Goal: Task Accomplishment & Management: Manage account settings

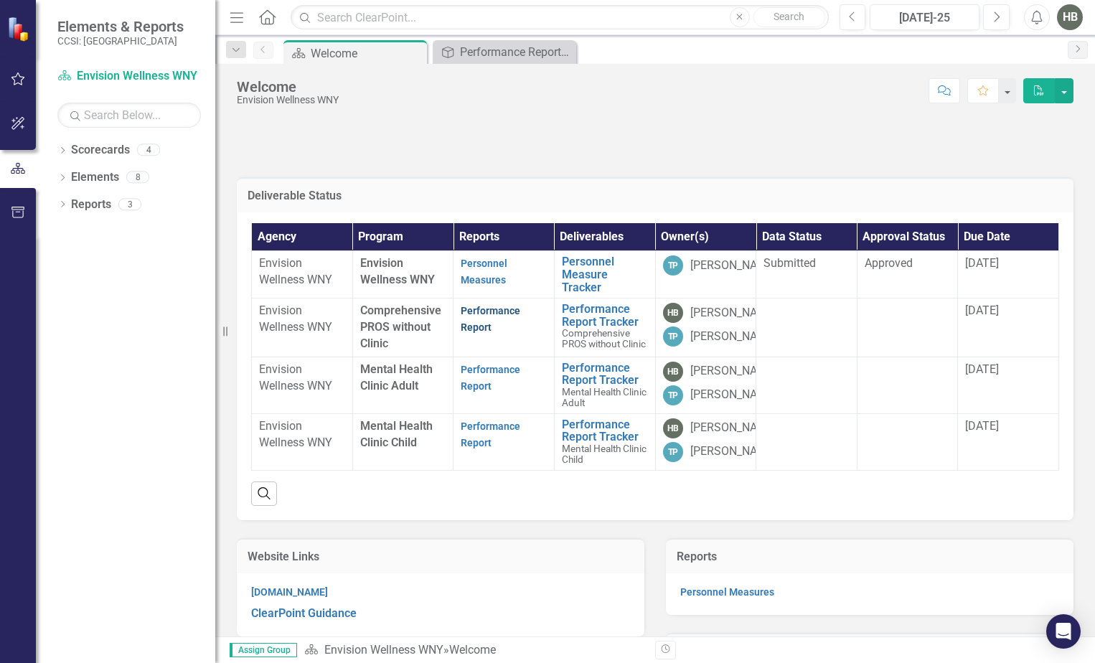
click at [481, 314] on link "Performance Report" at bounding box center [491, 319] width 60 height 28
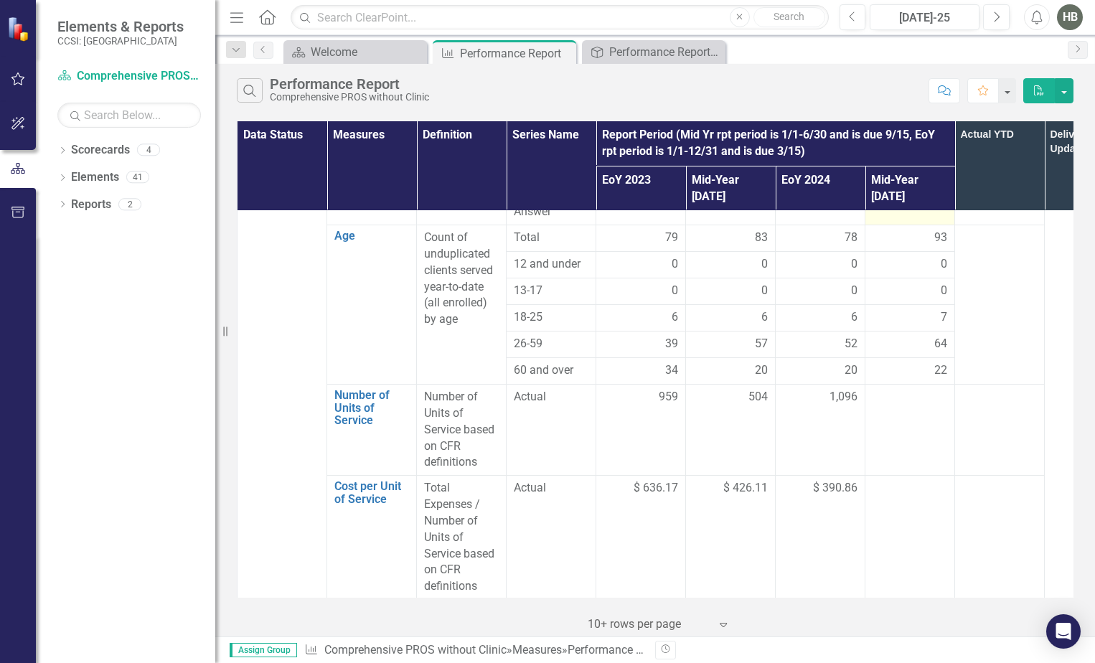
scroll to position [1291, 0]
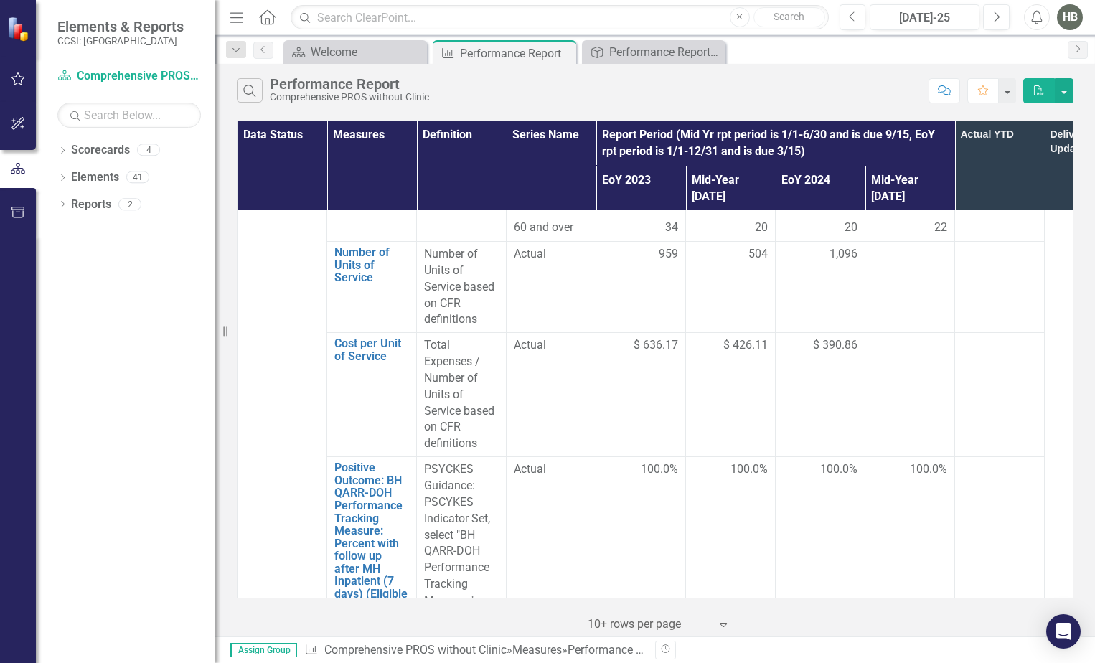
click at [928, 337] on div at bounding box center [909, 345] width 75 height 17
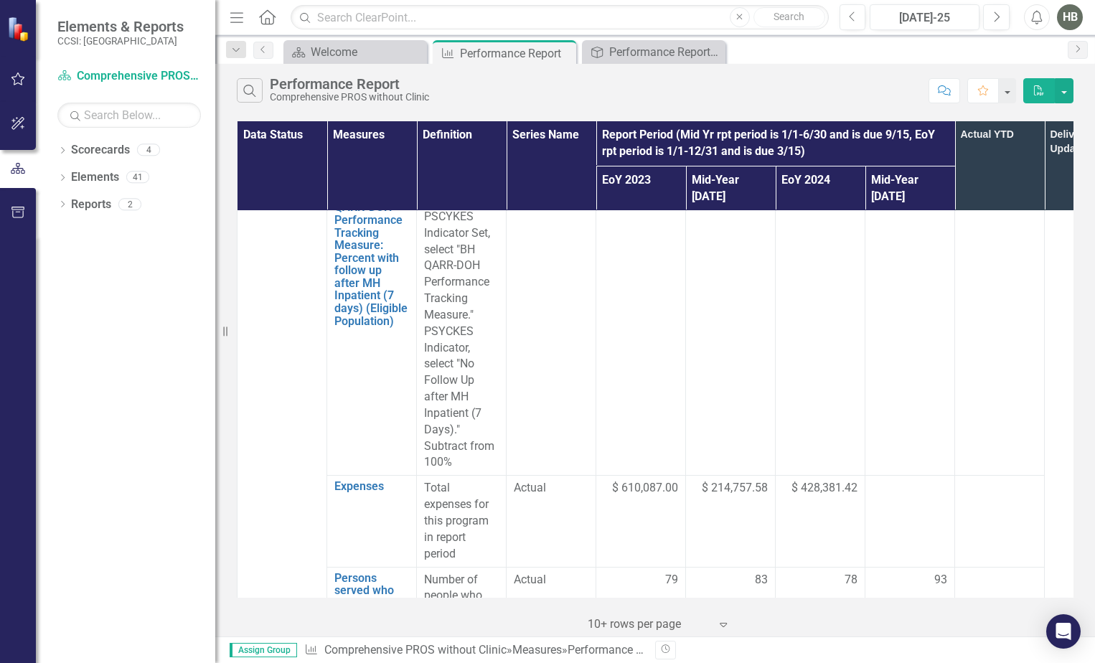
scroll to position [1578, 0]
click at [903, 479] on div at bounding box center [909, 487] width 75 height 17
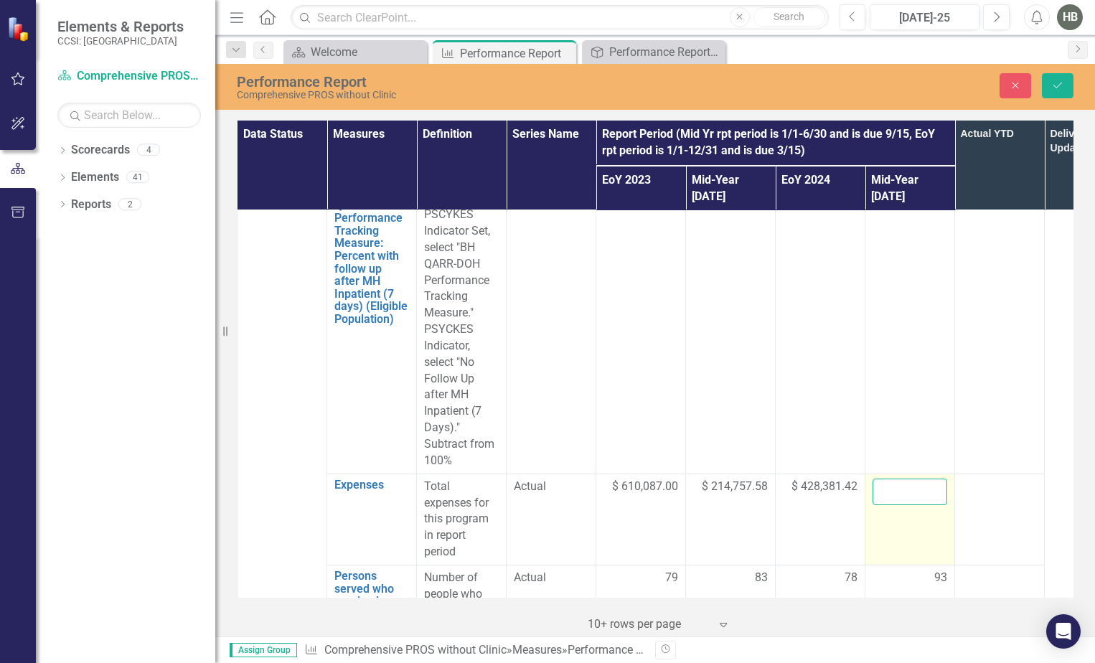
click at [898, 479] on input "number" at bounding box center [909, 492] width 75 height 27
click at [903, 479] on input "22587513" at bounding box center [909, 492] width 75 height 27
click at [889, 479] on input "22587513" at bounding box center [909, 492] width 75 height 27
click at [883, 479] on input "222587513" at bounding box center [909, 492] width 75 height 27
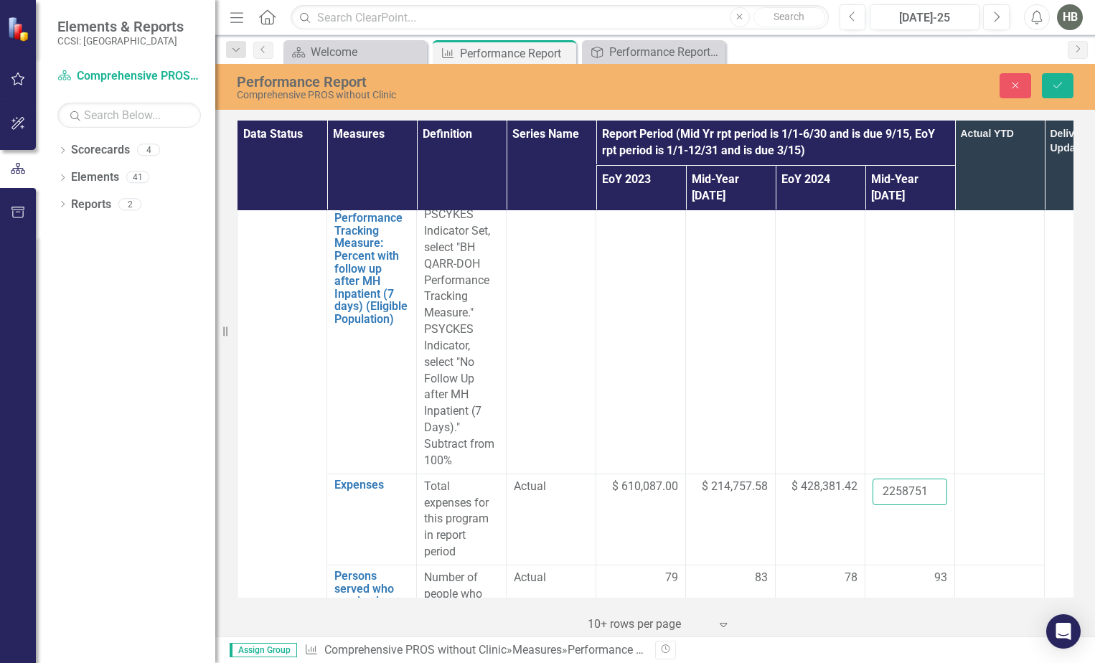
scroll to position [0, 0]
click at [890, 479] on input "222587513" at bounding box center [909, 492] width 75 height 27
type input "22587513"
click at [1055, 97] on button "Save" at bounding box center [1058, 85] width 32 height 25
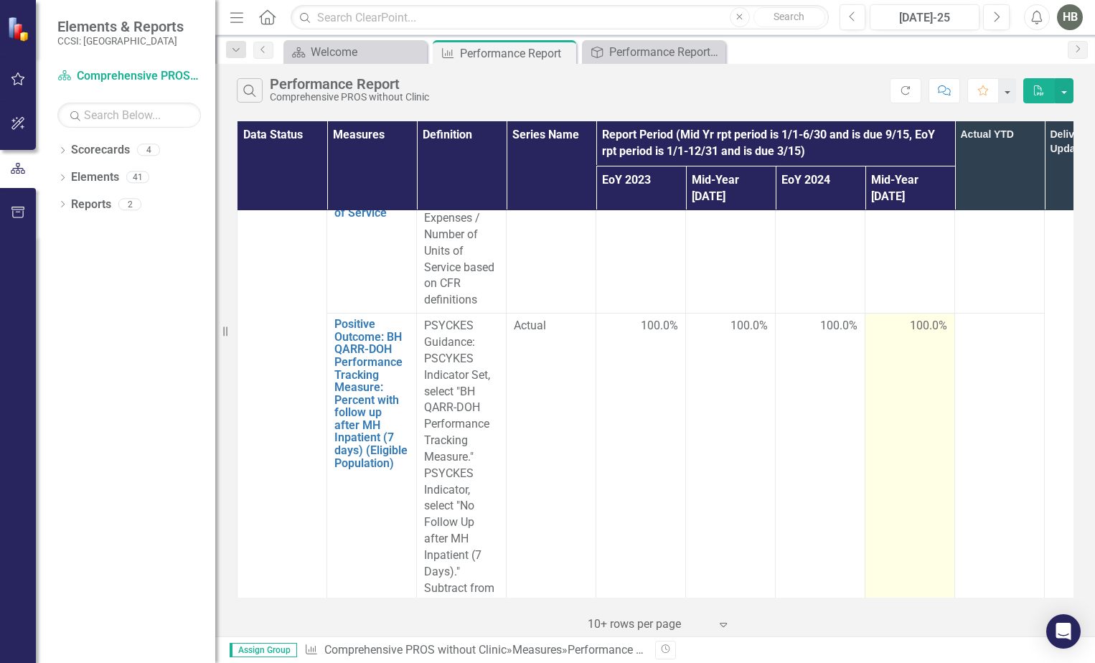
scroll to position [1722, 0]
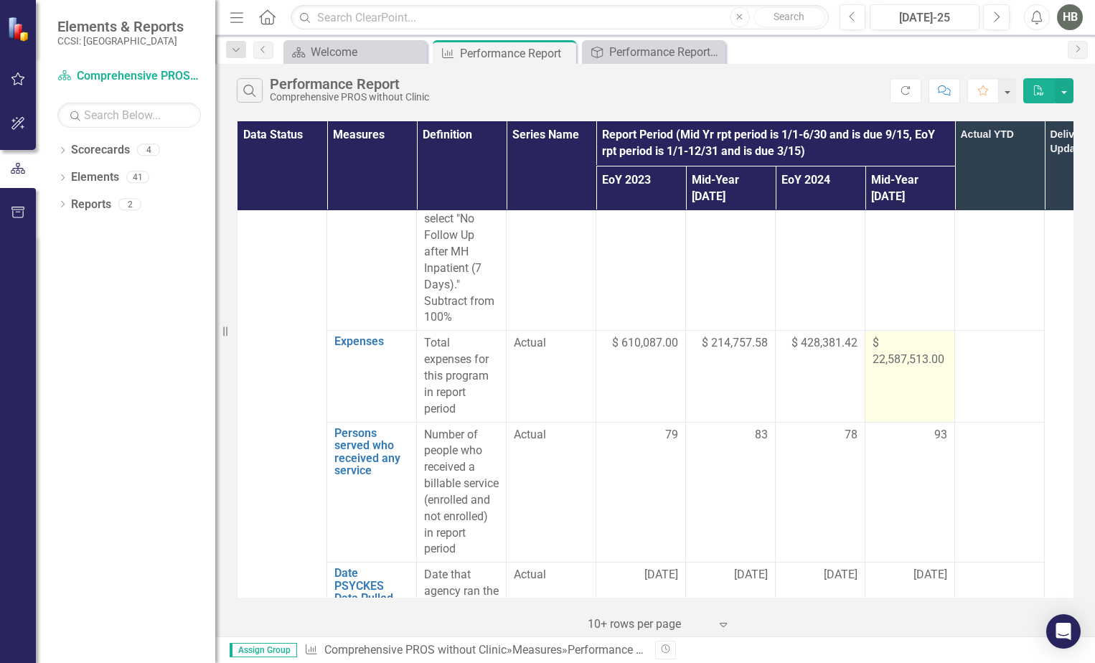
click at [889, 335] on span "$ 22,587,513.00" at bounding box center [909, 351] width 75 height 33
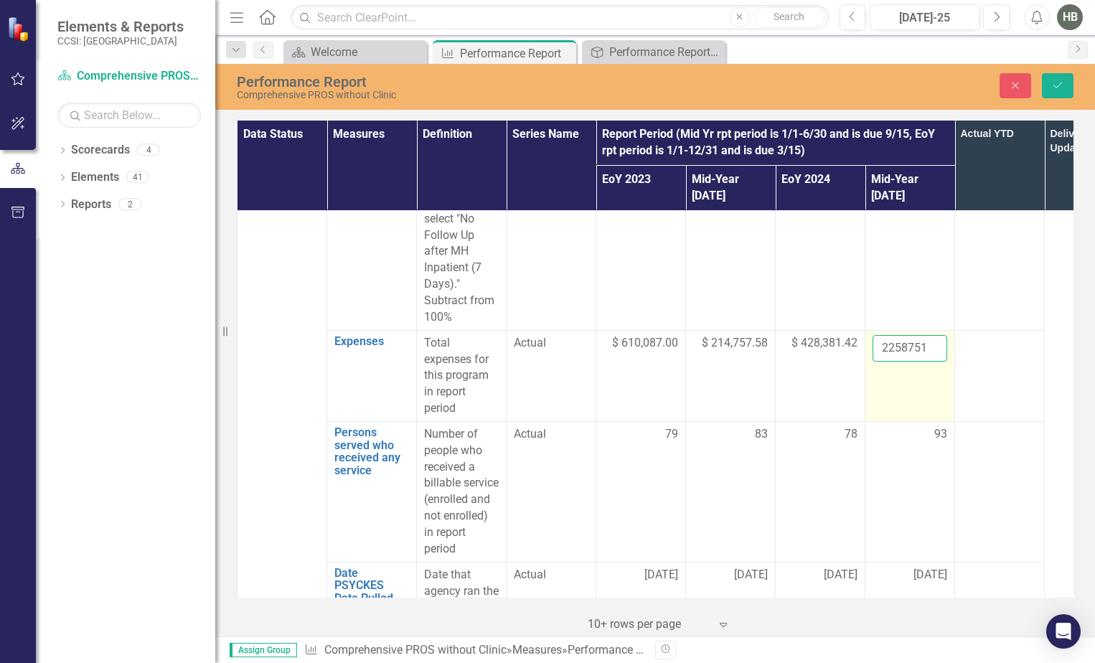
drag, startPoint x: 889, startPoint y: 310, endPoint x: 888, endPoint y: 301, distance: 8.6
click at [888, 335] on input "22587513" at bounding box center [909, 348] width 75 height 27
click at [923, 335] on input "22587513" at bounding box center [909, 348] width 75 height 27
type input "225875.13"
click at [1063, 88] on icon "Save" at bounding box center [1057, 85] width 13 height 10
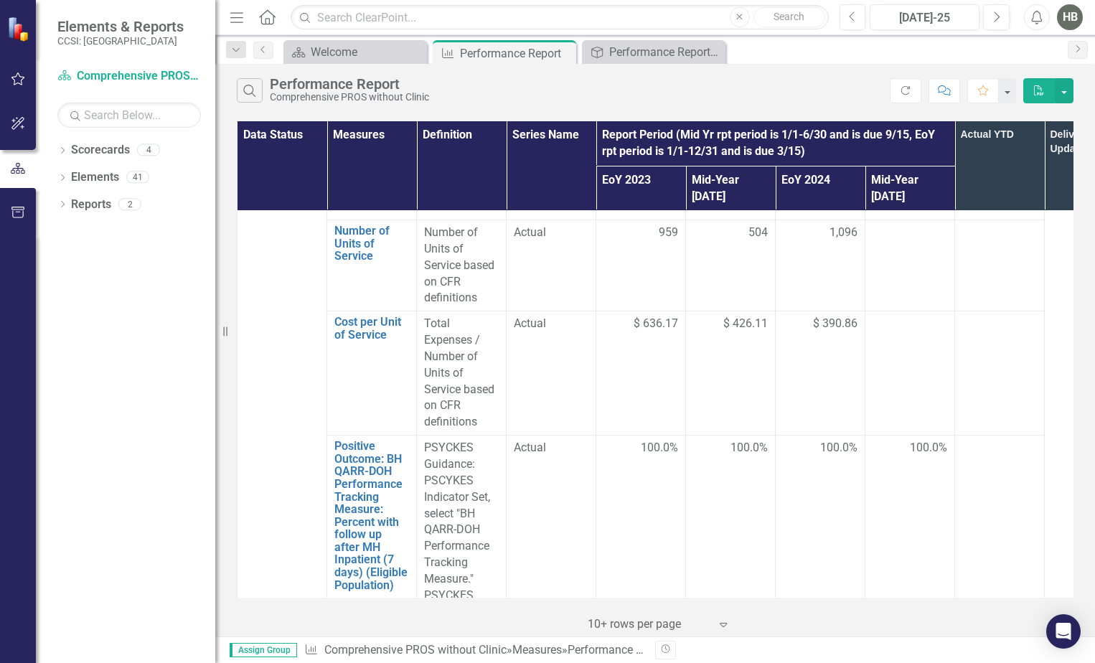
scroll to position [1311, 0]
click at [897, 318] on div at bounding box center [909, 326] width 75 height 17
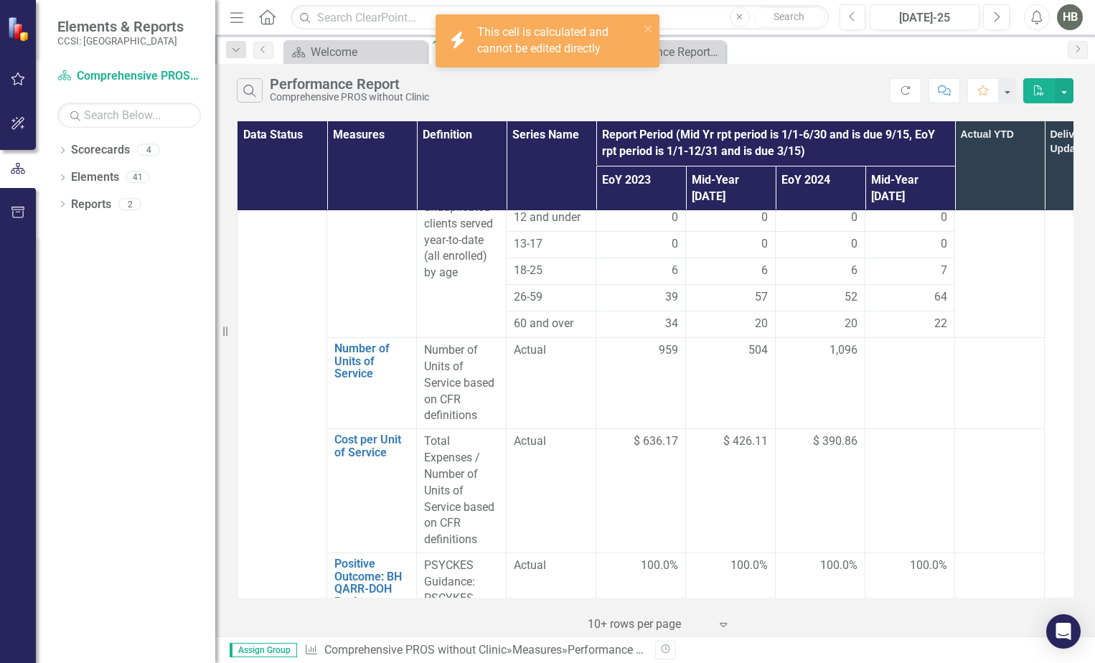
scroll to position [1167, 0]
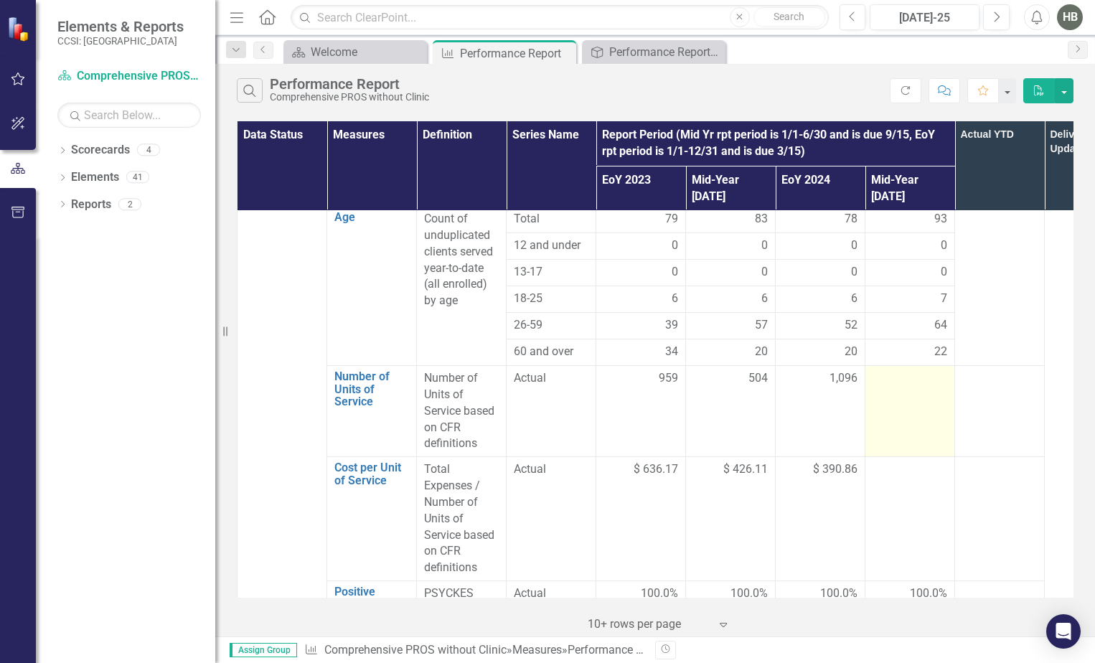
click at [893, 370] on div at bounding box center [909, 378] width 75 height 17
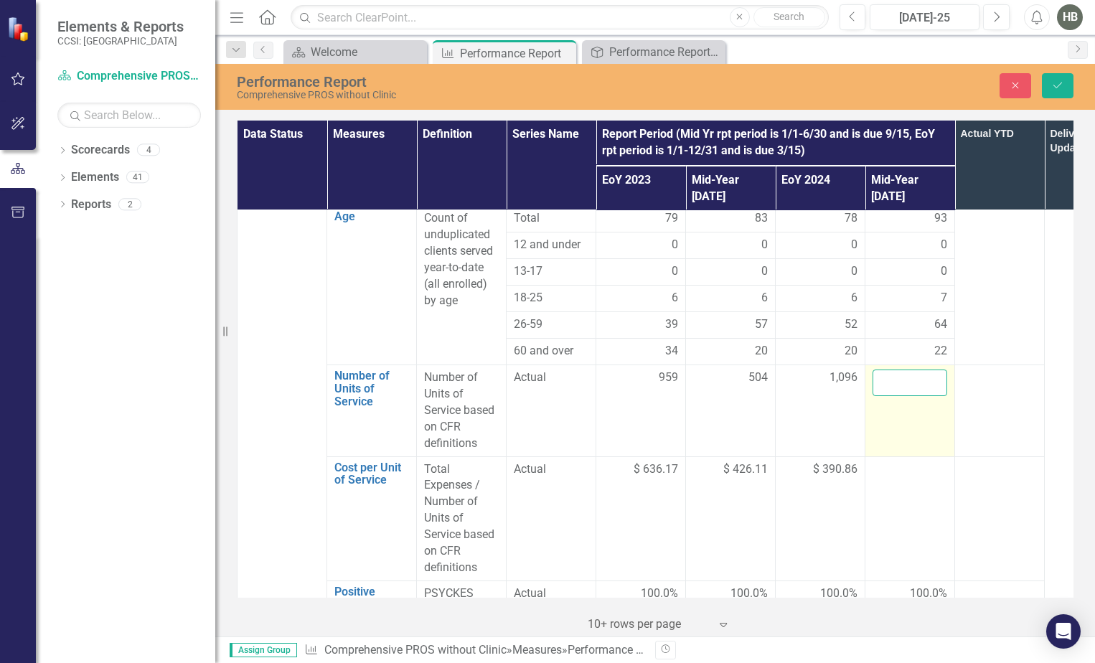
click at [892, 369] on input "number" at bounding box center [909, 382] width 75 height 27
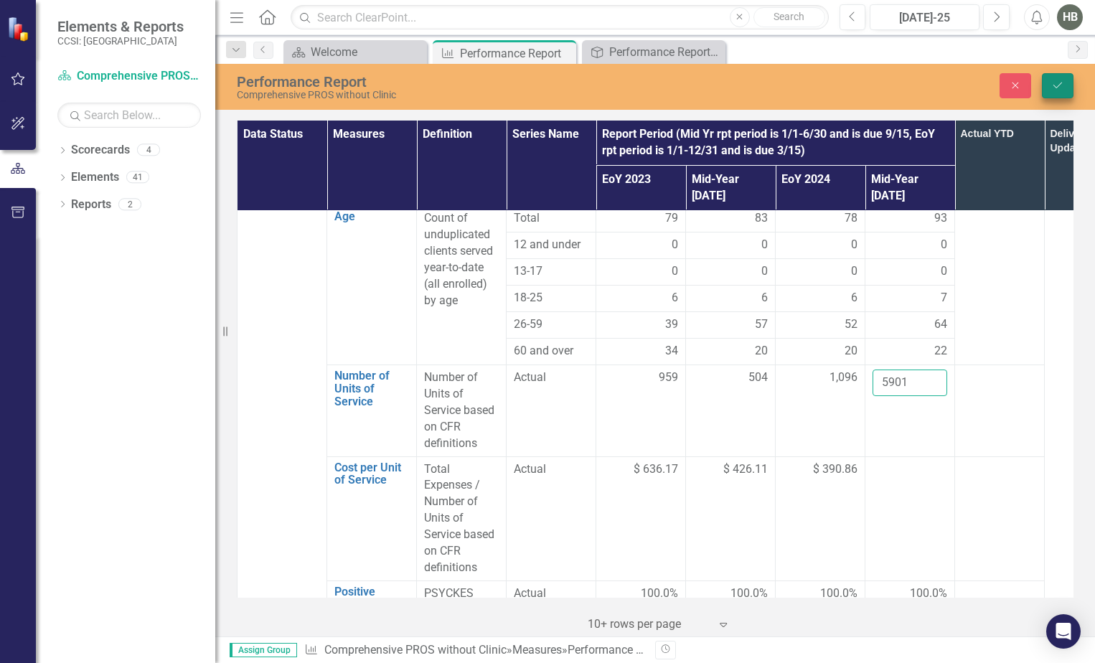
type input "5901"
click at [1058, 85] on icon "Save" at bounding box center [1057, 85] width 13 height 10
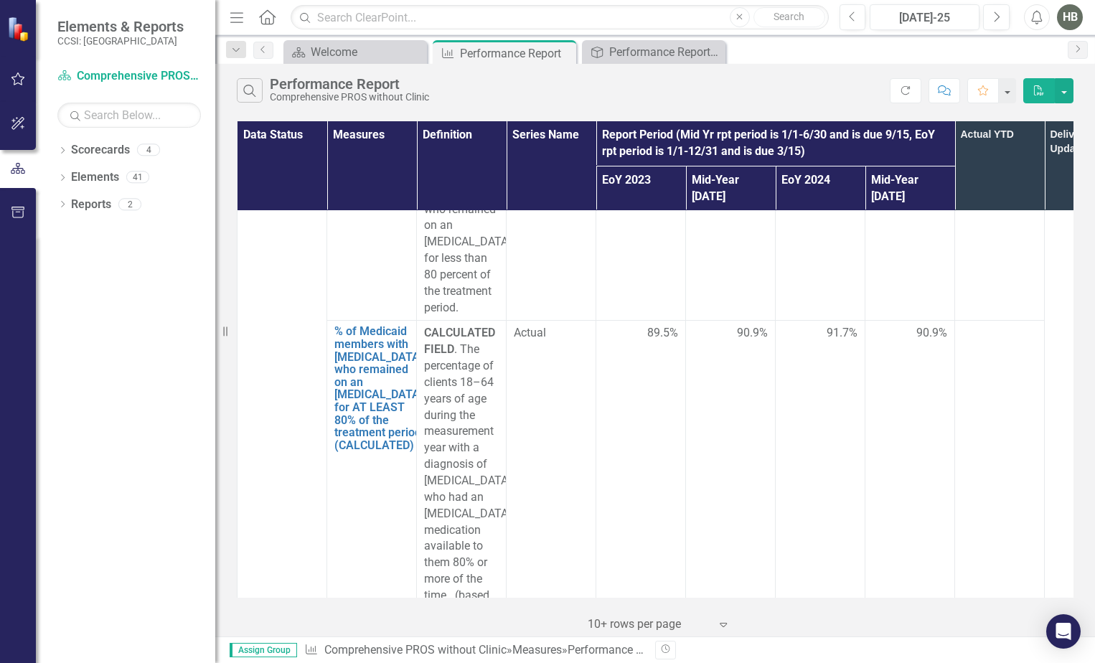
scroll to position [4377, 0]
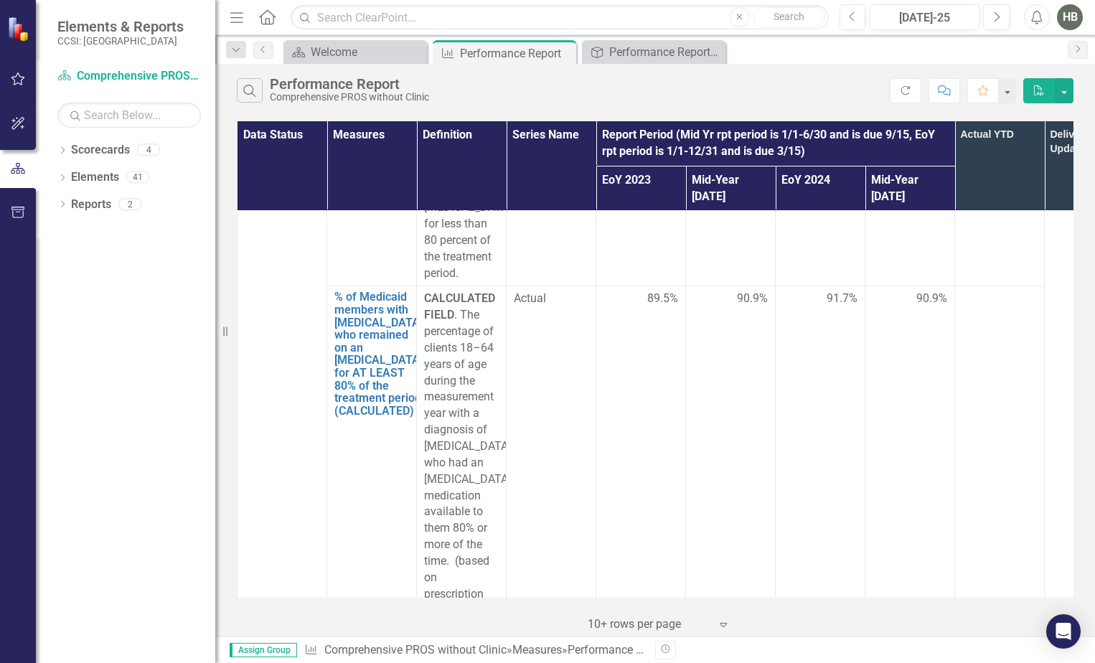
click at [264, 20] on icon "Home" at bounding box center [267, 16] width 19 height 15
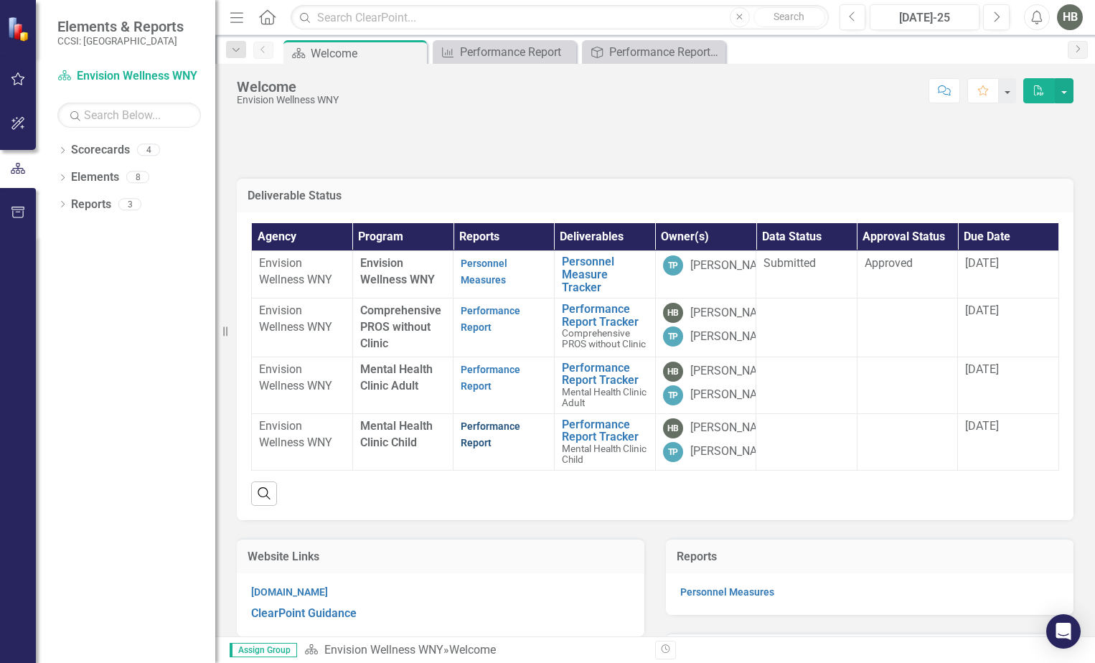
click at [473, 448] on link "Performance Report" at bounding box center [491, 434] width 60 height 28
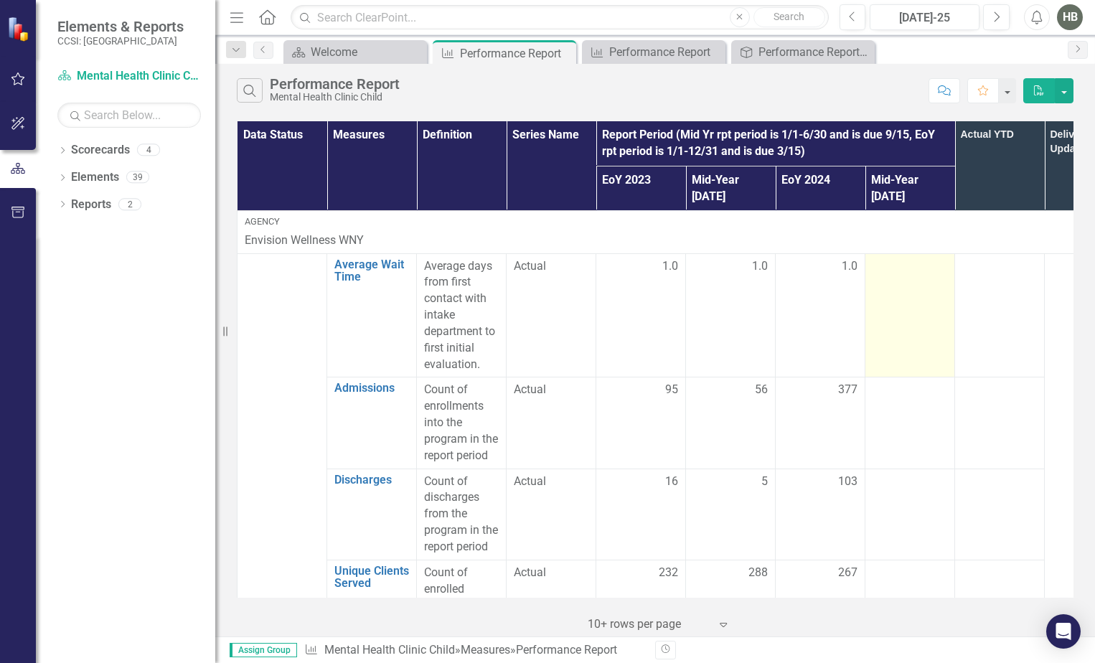
click at [898, 278] on td at bounding box center [910, 315] width 90 height 124
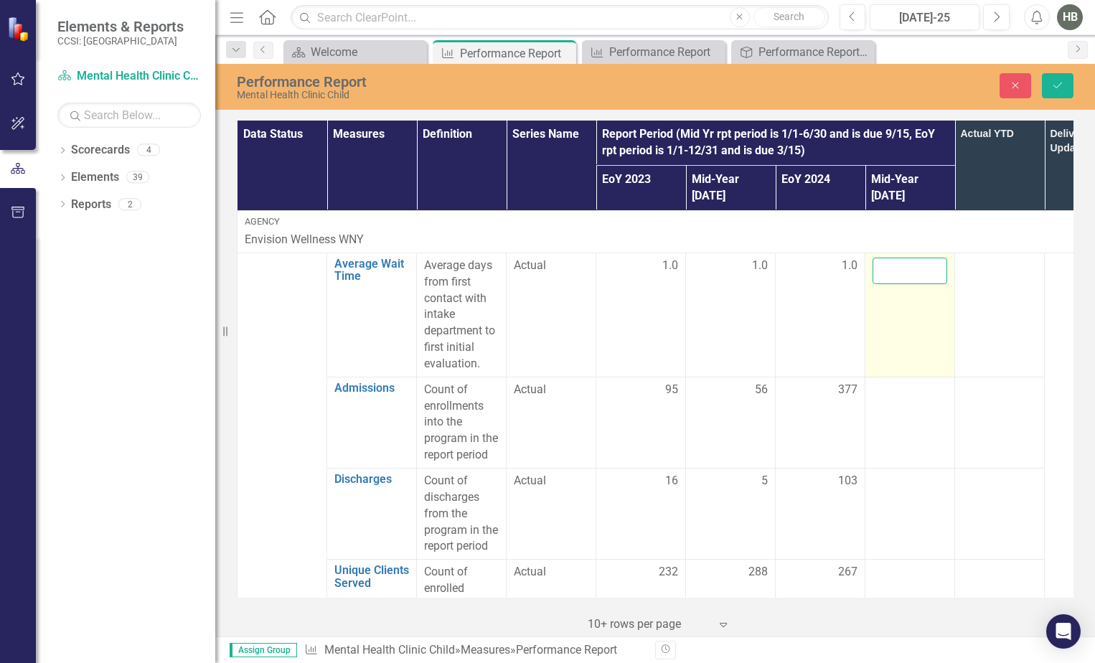
click at [895, 260] on input "number" at bounding box center [909, 271] width 75 height 27
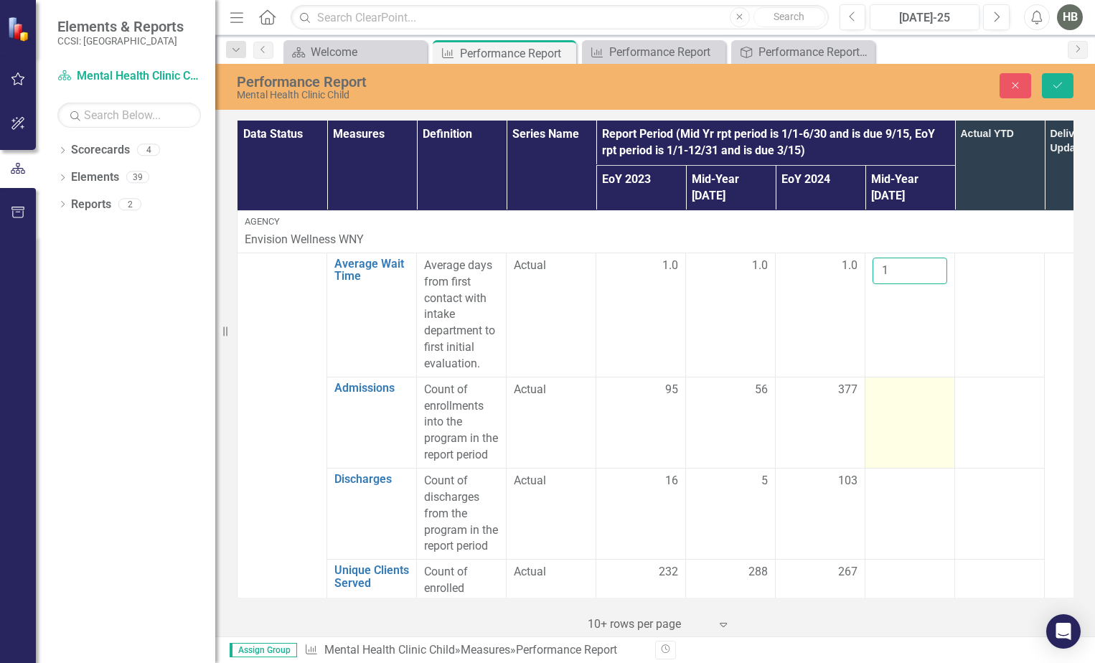
type input "1"
click at [877, 382] on div at bounding box center [909, 390] width 75 height 17
click at [892, 388] on td at bounding box center [910, 422] width 90 height 91
click at [885, 382] on input "number" at bounding box center [909, 395] width 75 height 27
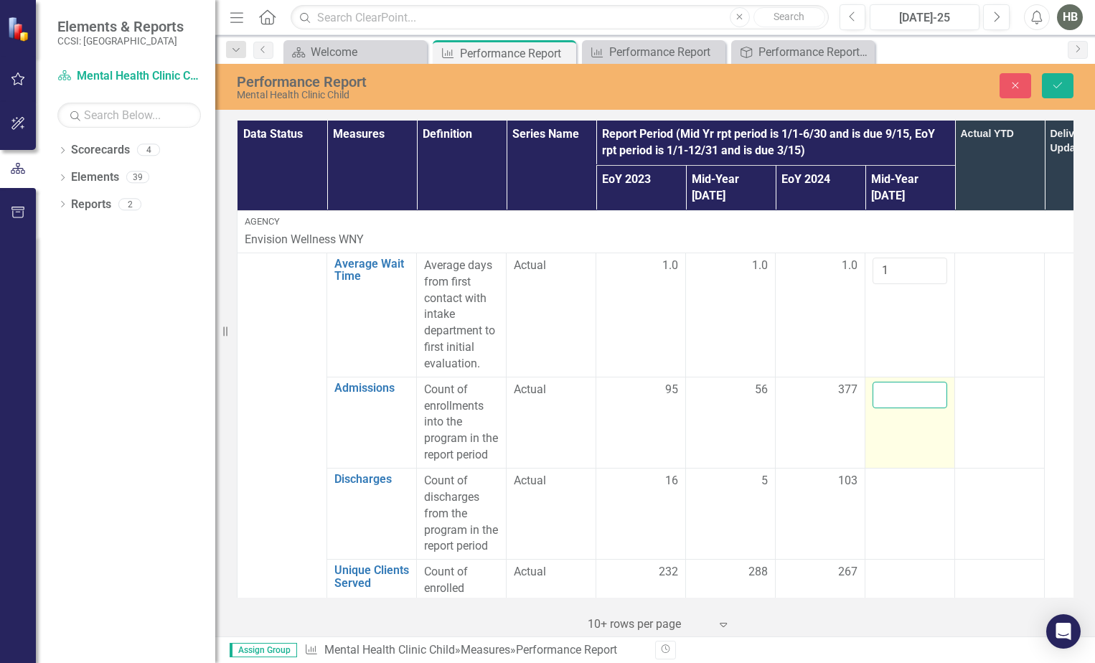
click at [889, 382] on input "number" at bounding box center [909, 395] width 75 height 27
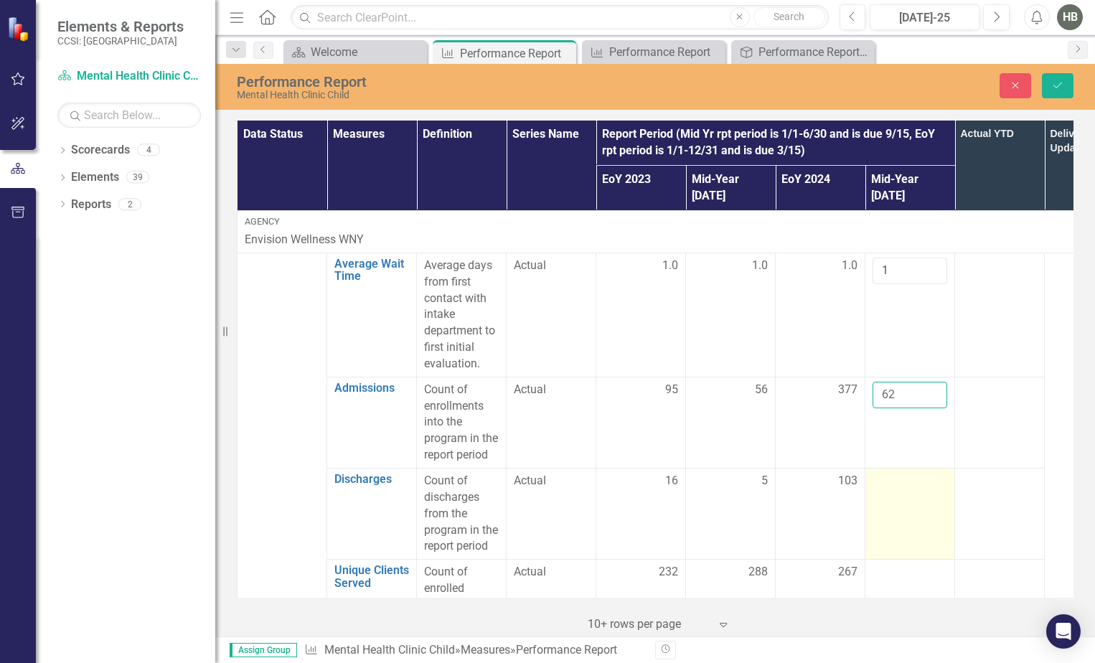
type input "62"
click at [908, 473] on div at bounding box center [909, 481] width 75 height 17
click at [905, 473] on input "number" at bounding box center [909, 486] width 75 height 27
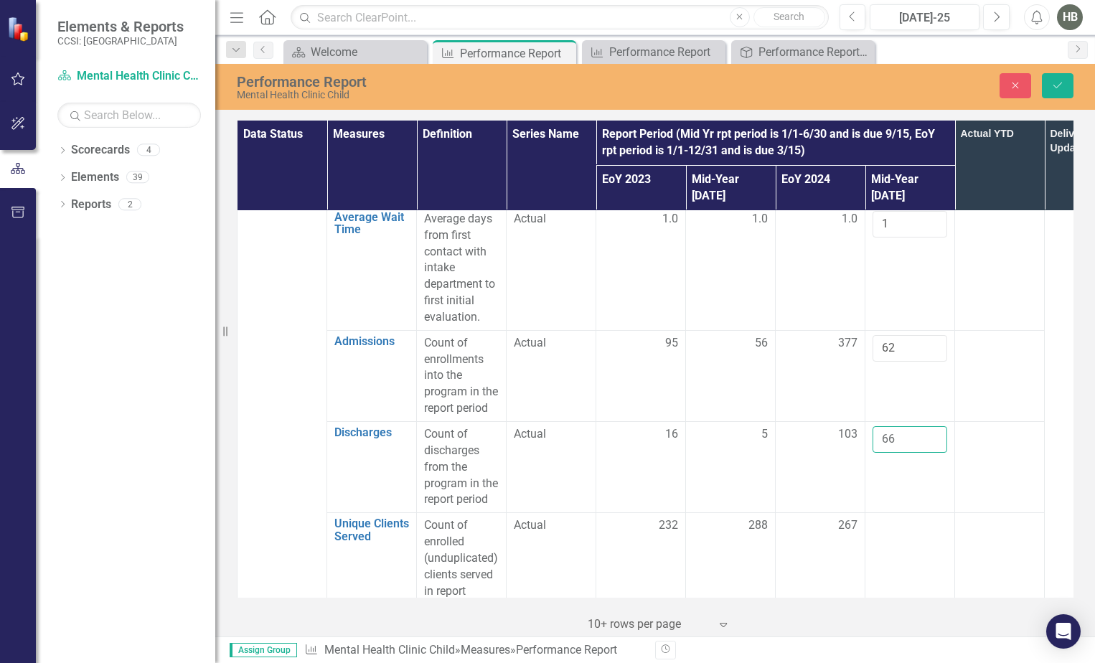
scroll to position [72, 0]
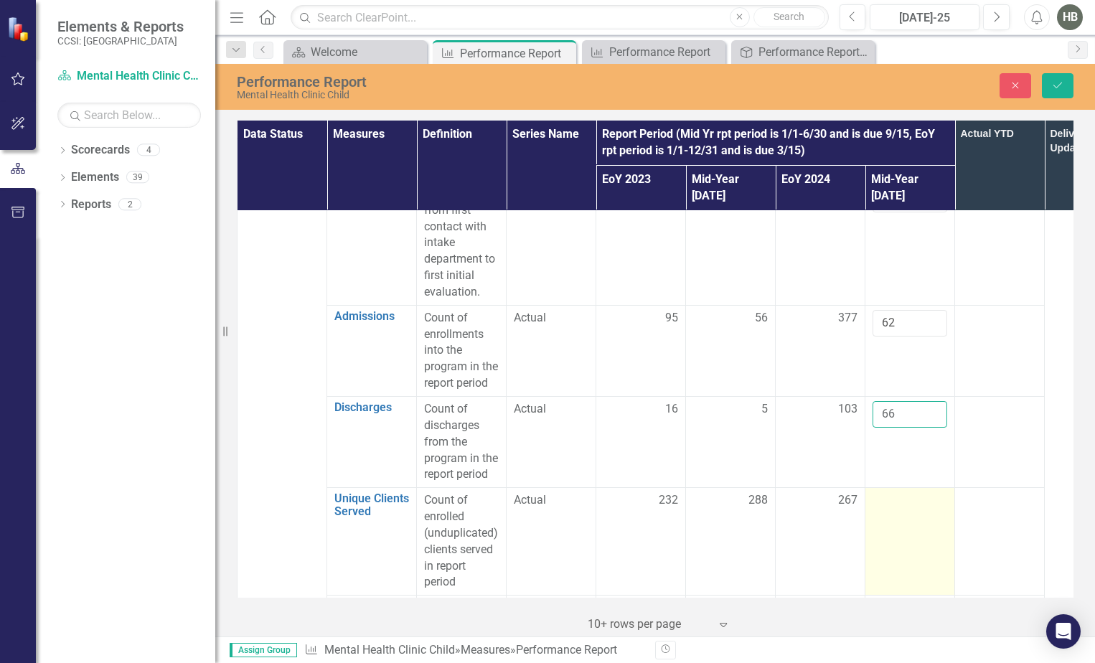
type input "66"
click at [893, 492] on div at bounding box center [909, 500] width 75 height 17
click at [890, 492] on div at bounding box center [909, 500] width 75 height 17
click at [889, 492] on input "number" at bounding box center [909, 505] width 75 height 27
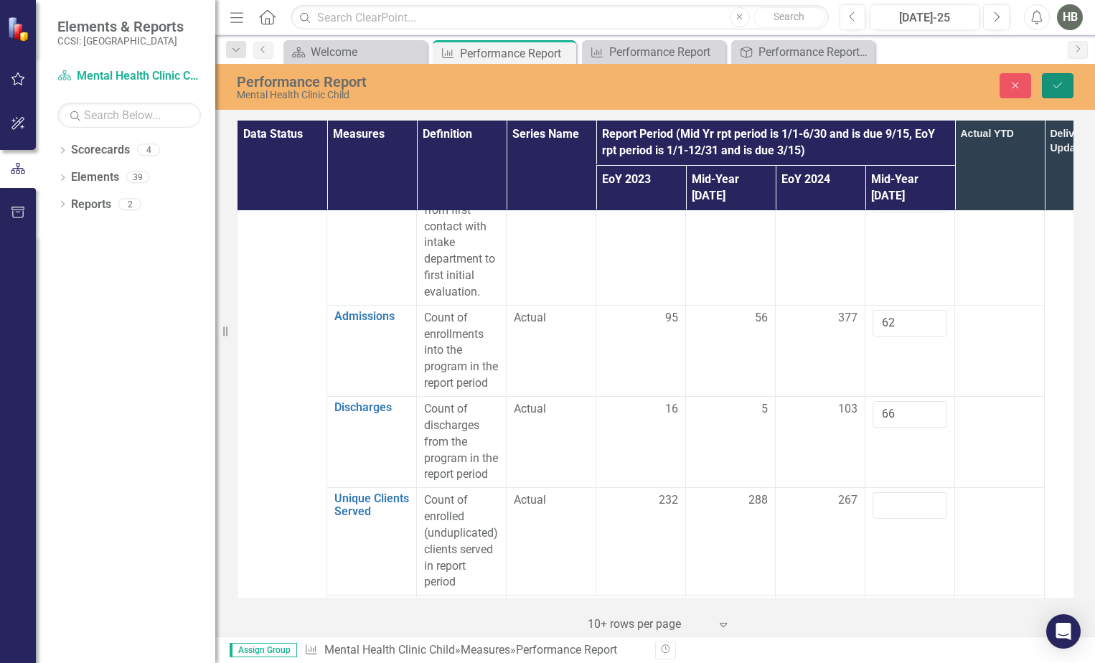
click at [1058, 80] on icon "Save" at bounding box center [1057, 85] width 13 height 10
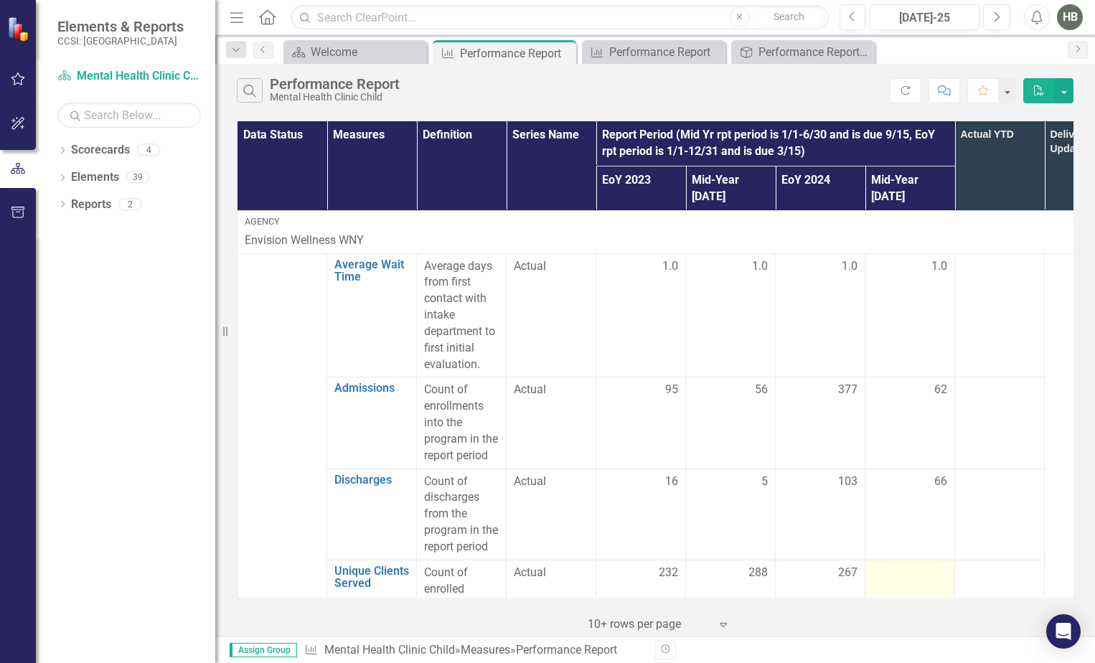
click at [905, 565] on div at bounding box center [909, 573] width 75 height 17
click at [906, 565] on div at bounding box center [909, 573] width 75 height 17
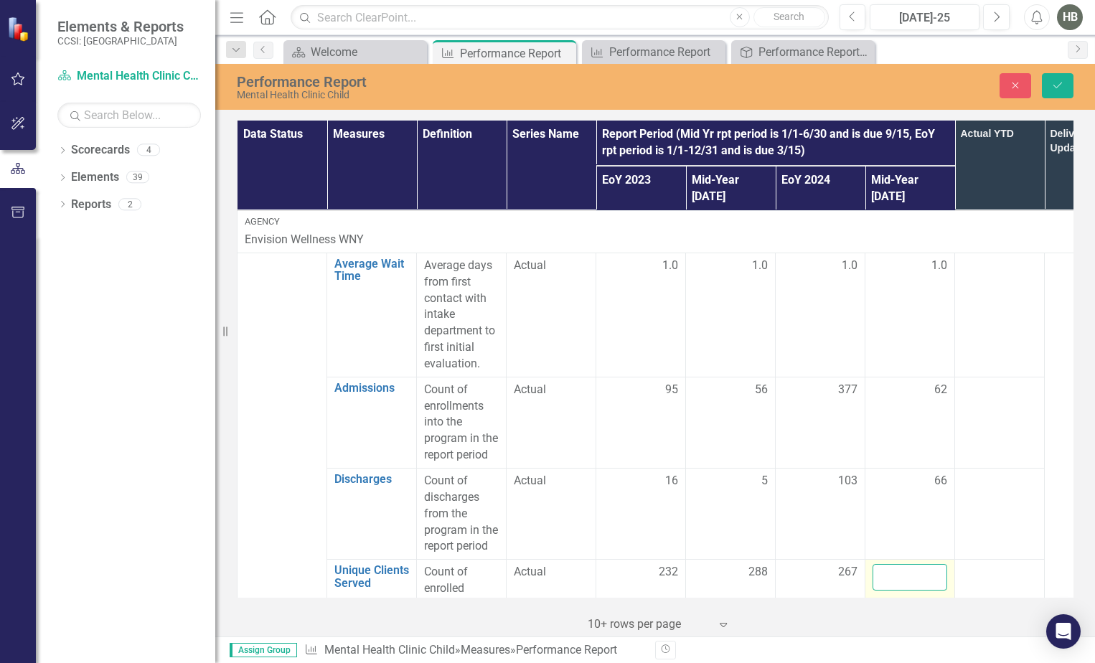
click at [906, 564] on input "number" at bounding box center [909, 577] width 75 height 27
type input "329"
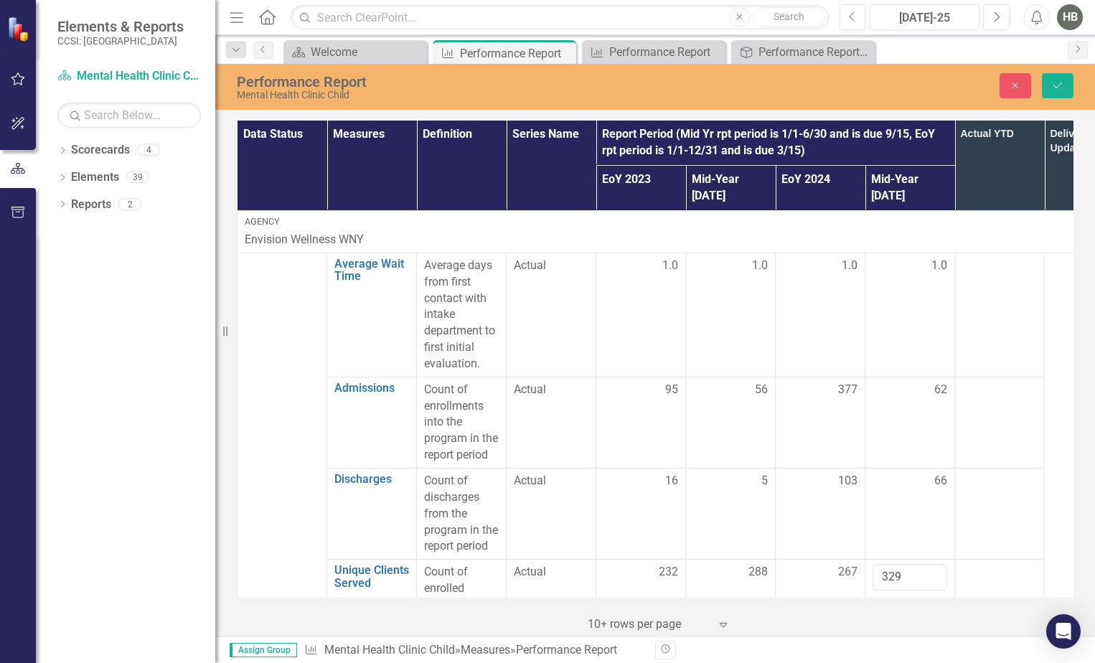
click at [1043, 409] on td at bounding box center [1000, 422] width 90 height 91
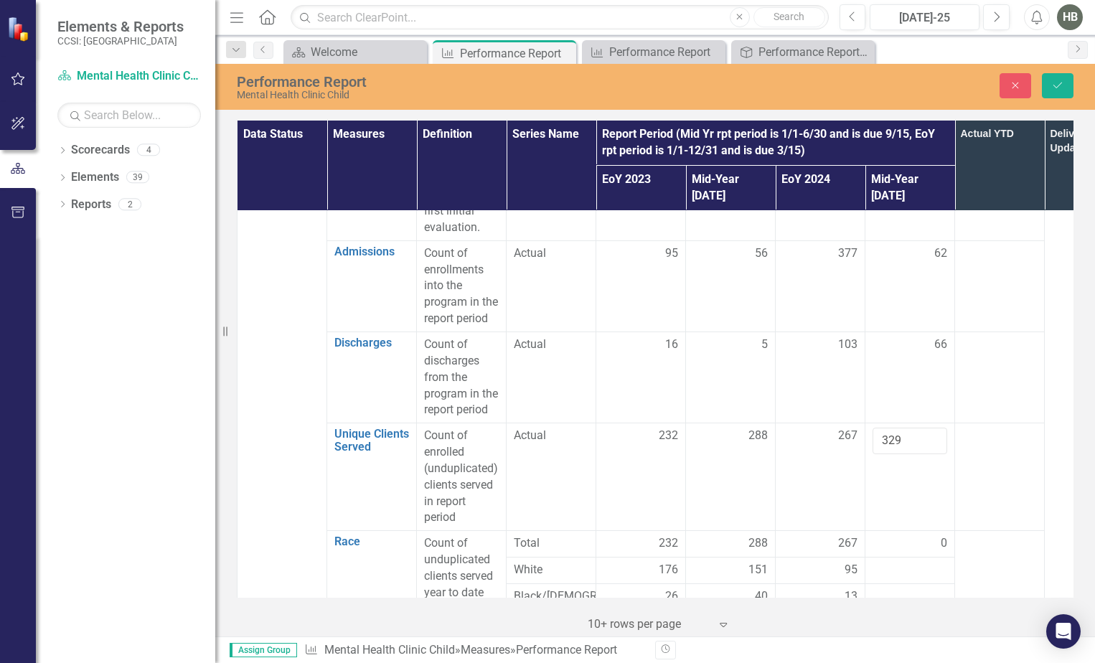
scroll to position [143, 0]
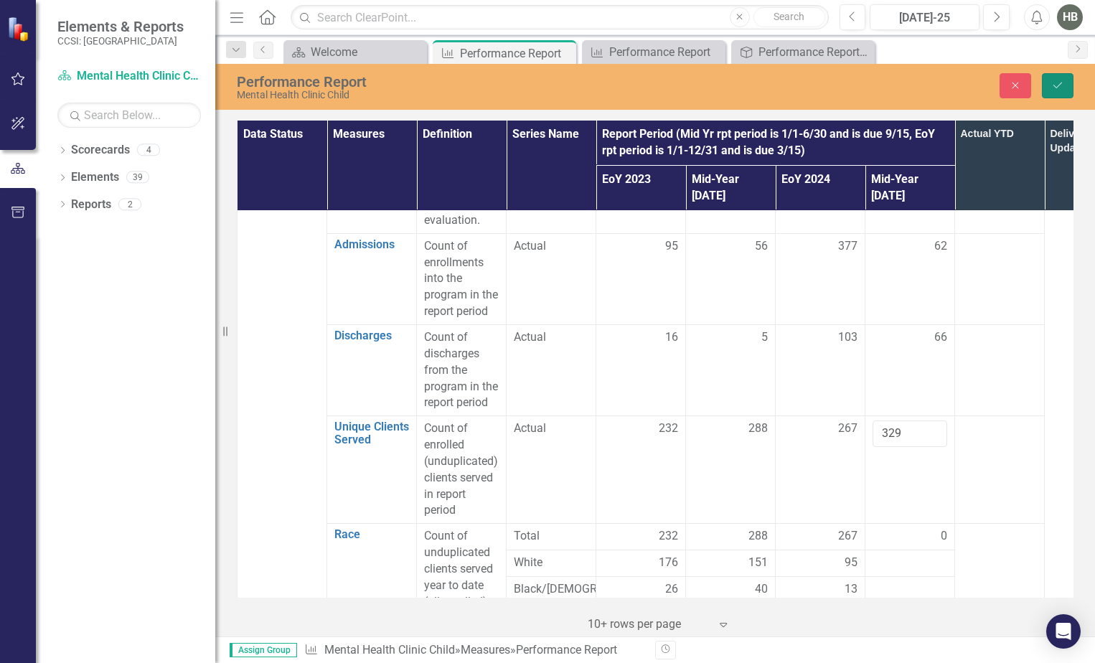
click at [1050, 87] on button "Save" at bounding box center [1058, 85] width 32 height 25
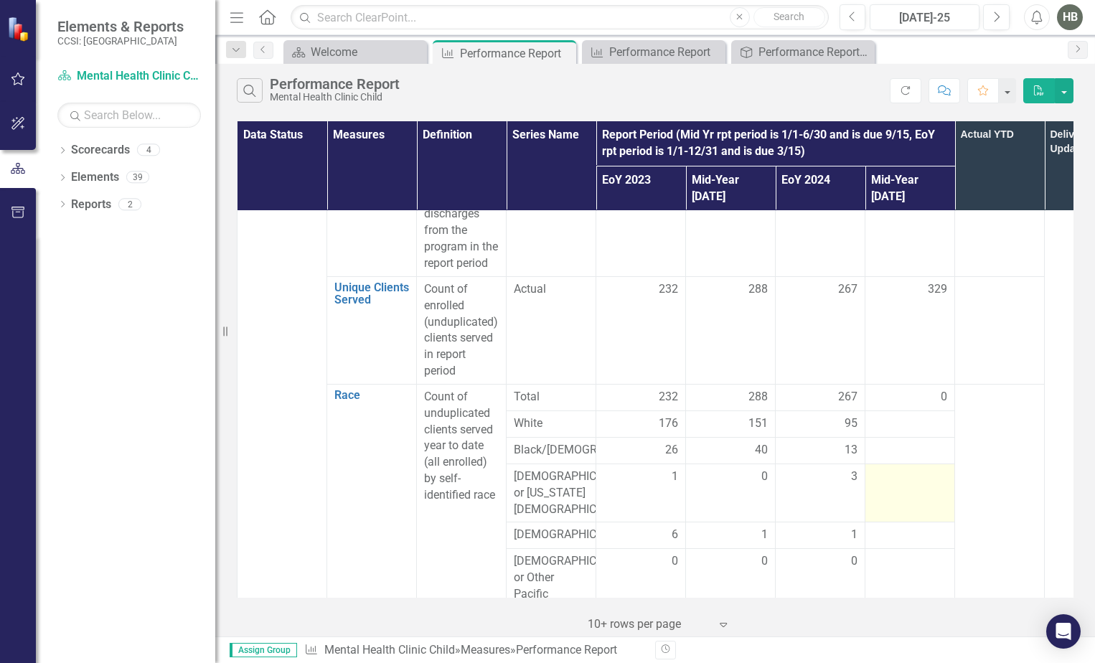
scroll to position [287, 0]
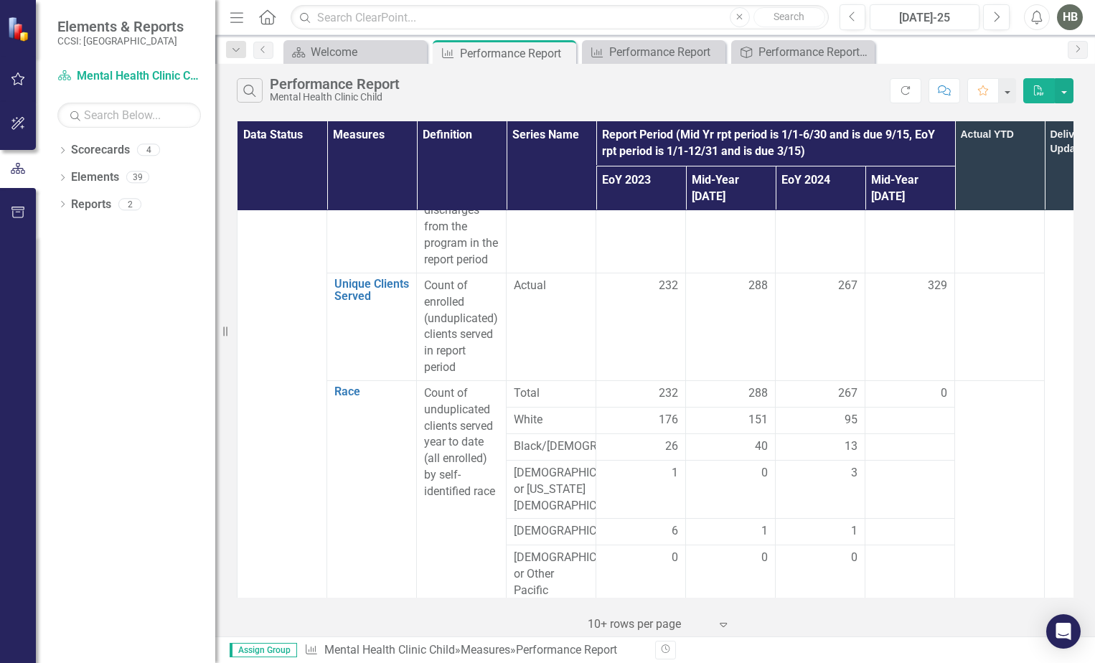
click at [937, 385] on div "0" at bounding box center [909, 393] width 75 height 17
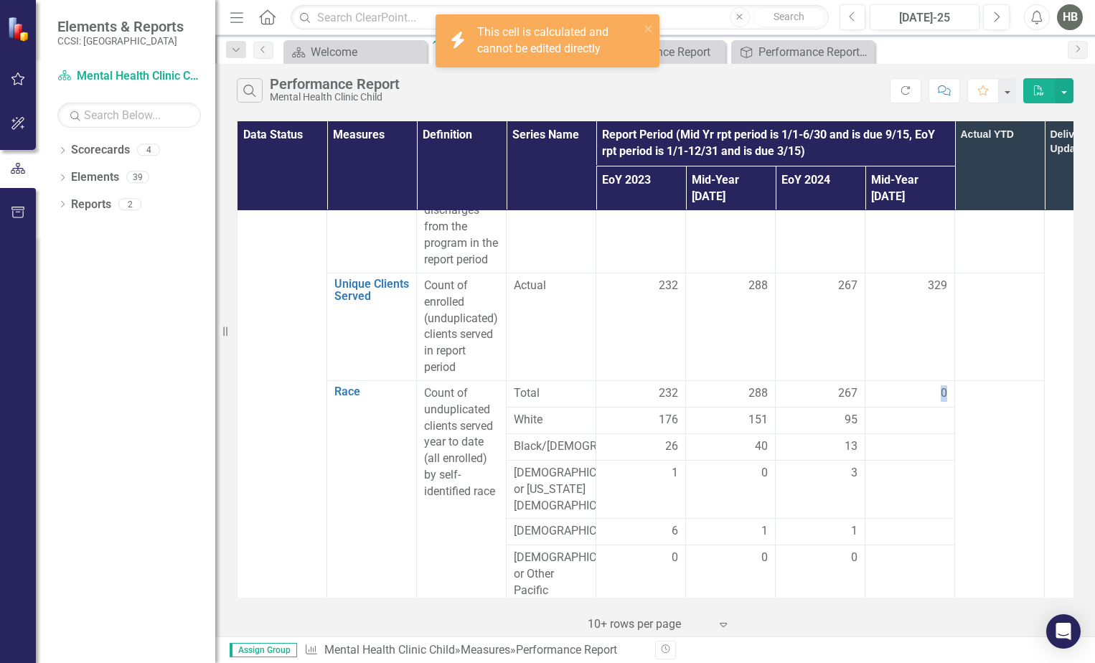
click at [939, 385] on div "0" at bounding box center [909, 393] width 75 height 17
drag, startPoint x: 939, startPoint y: 377, endPoint x: 909, endPoint y: 408, distance: 43.1
click at [909, 412] on div at bounding box center [909, 420] width 75 height 17
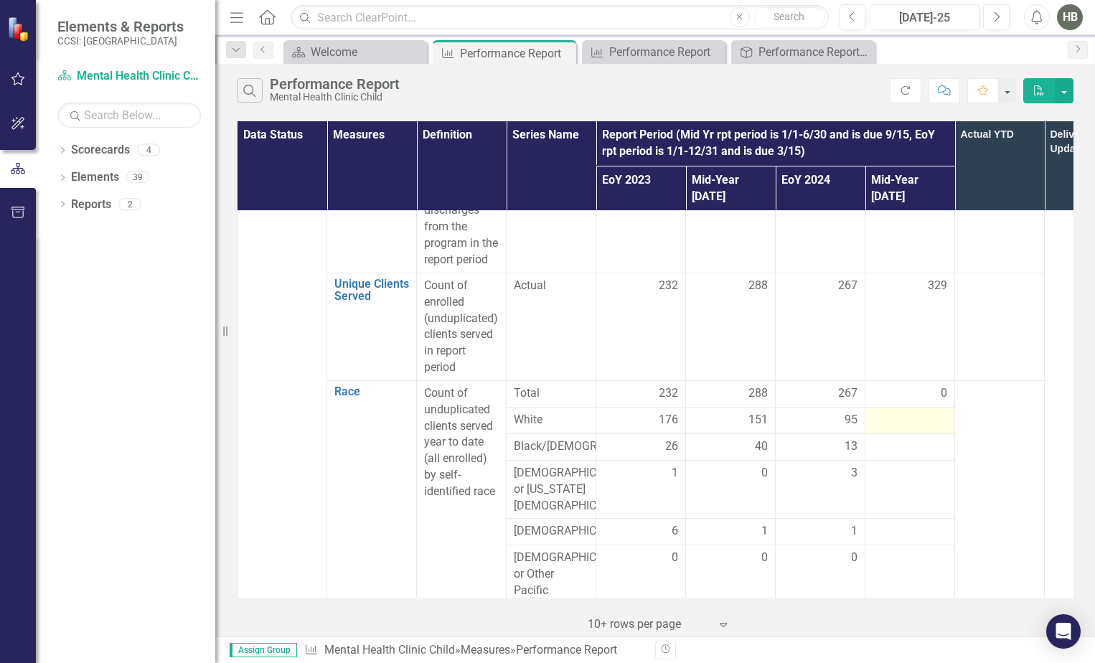
click at [895, 412] on div at bounding box center [909, 420] width 75 height 17
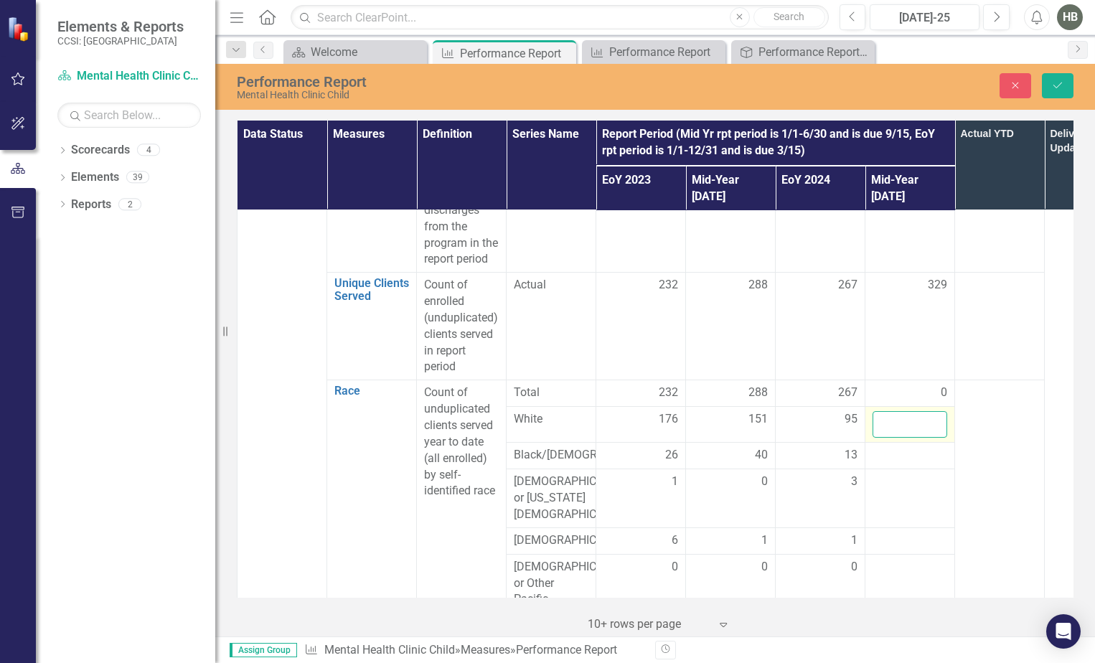
click at [898, 411] on input "number" at bounding box center [909, 424] width 75 height 27
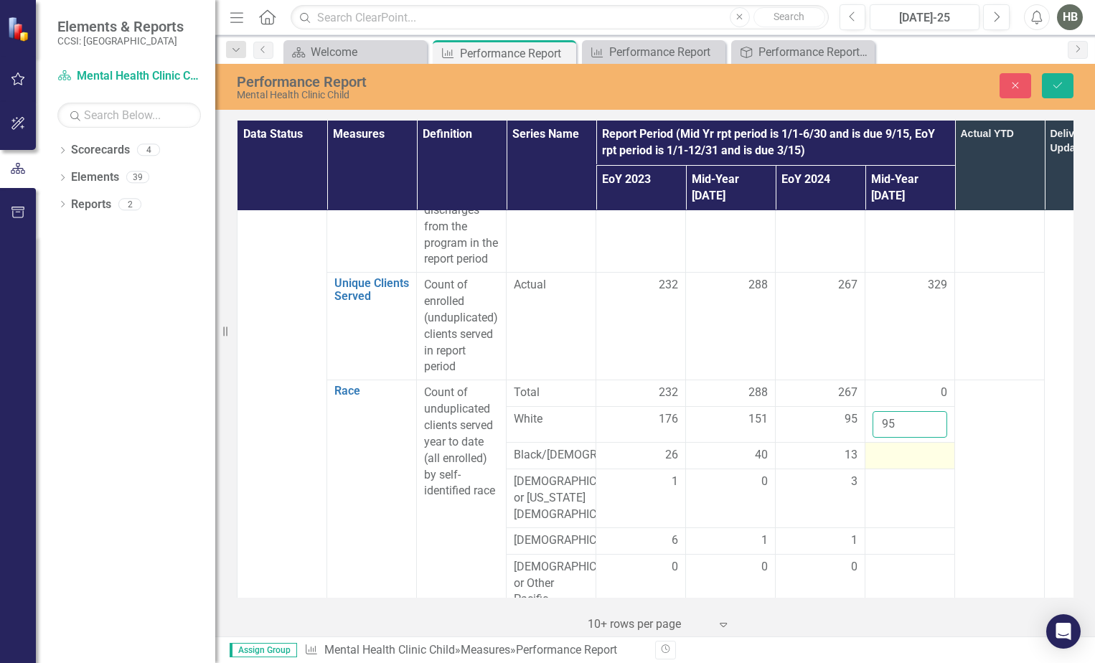
type input "95"
click at [900, 448] on div at bounding box center [909, 455] width 75 height 17
click at [896, 447] on input "number" at bounding box center [909, 460] width 75 height 27
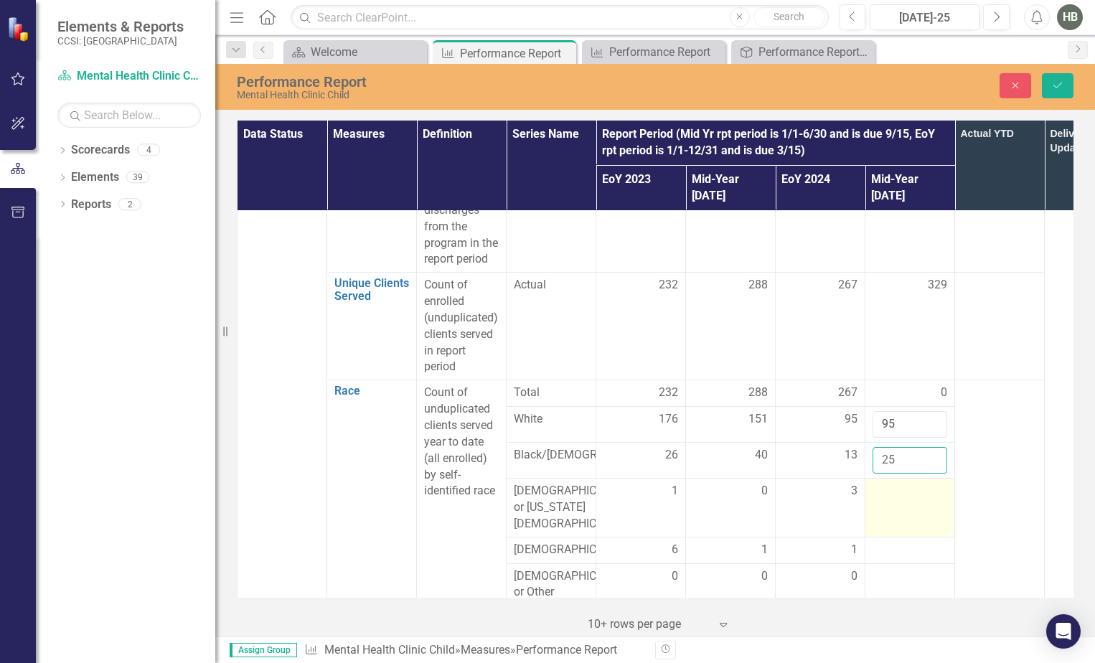
type input "25"
click at [896, 493] on td at bounding box center [910, 507] width 90 height 59
click at [896, 493] on input "number" at bounding box center [909, 496] width 75 height 27
type input "2"
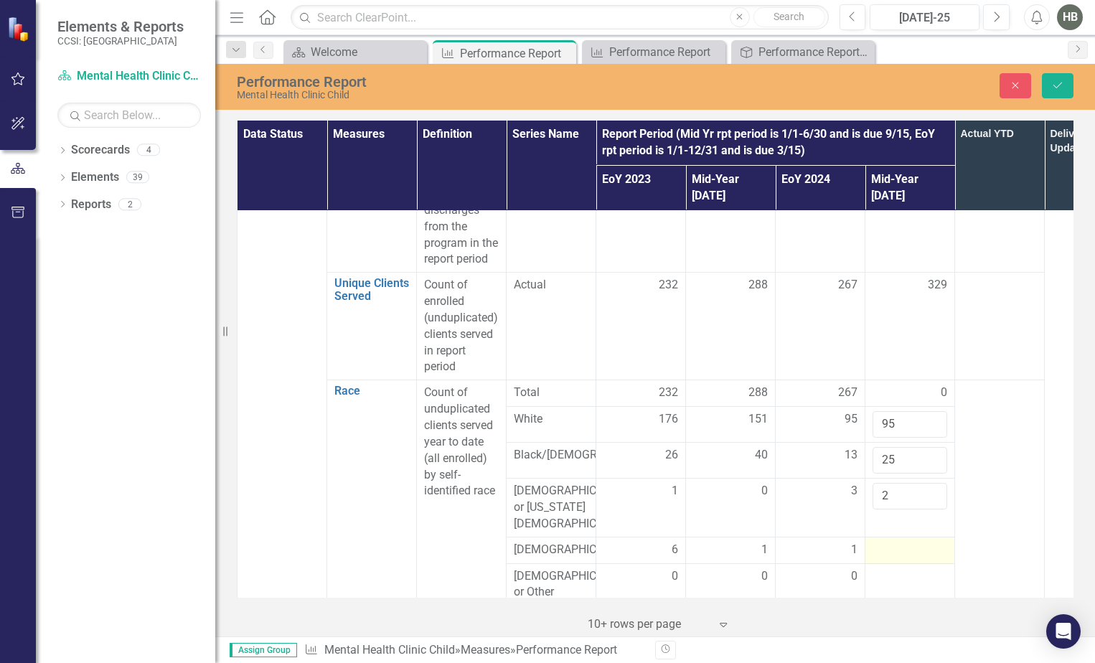
click at [926, 542] on div at bounding box center [909, 550] width 75 height 17
drag, startPoint x: 926, startPoint y: 540, endPoint x: 915, endPoint y: 541, distance: 10.1
click at [915, 542] on input "number" at bounding box center [909, 555] width 75 height 27
click at [880, 542] on input "number" at bounding box center [909, 555] width 75 height 27
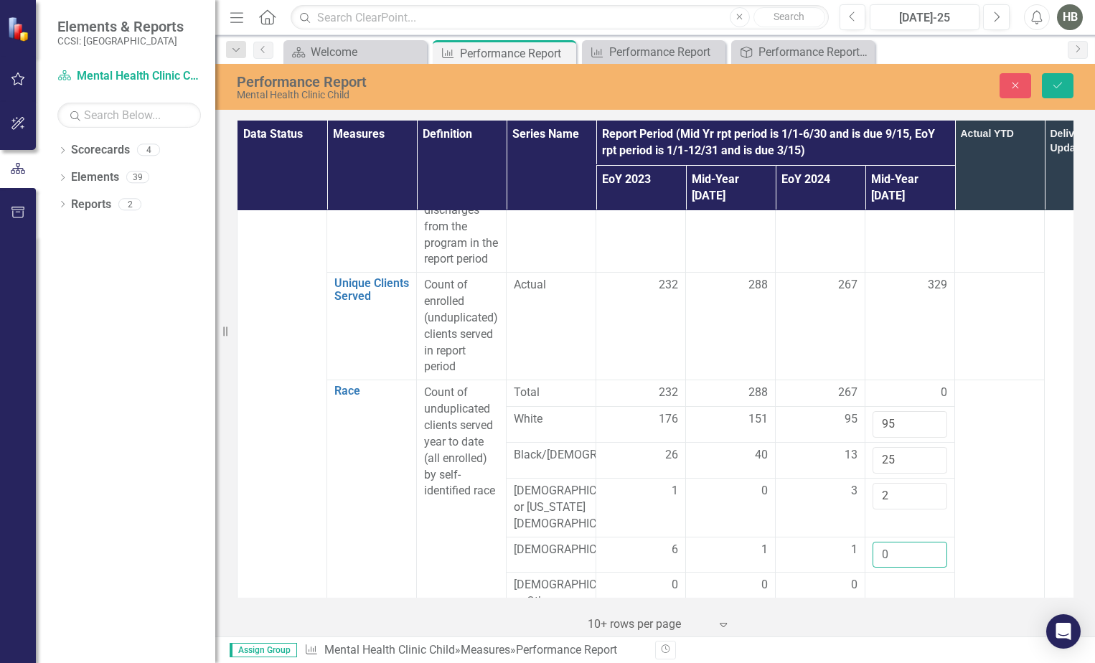
type input "0"
click at [1012, 555] on td at bounding box center [1000, 556] width 90 height 352
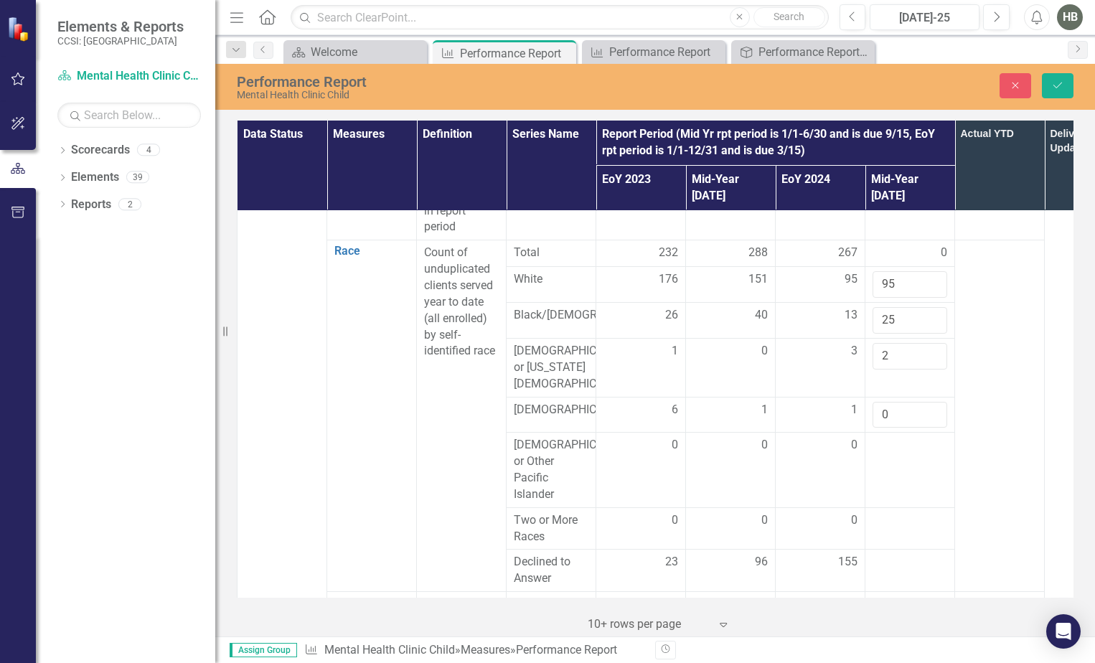
scroll to position [430, 0]
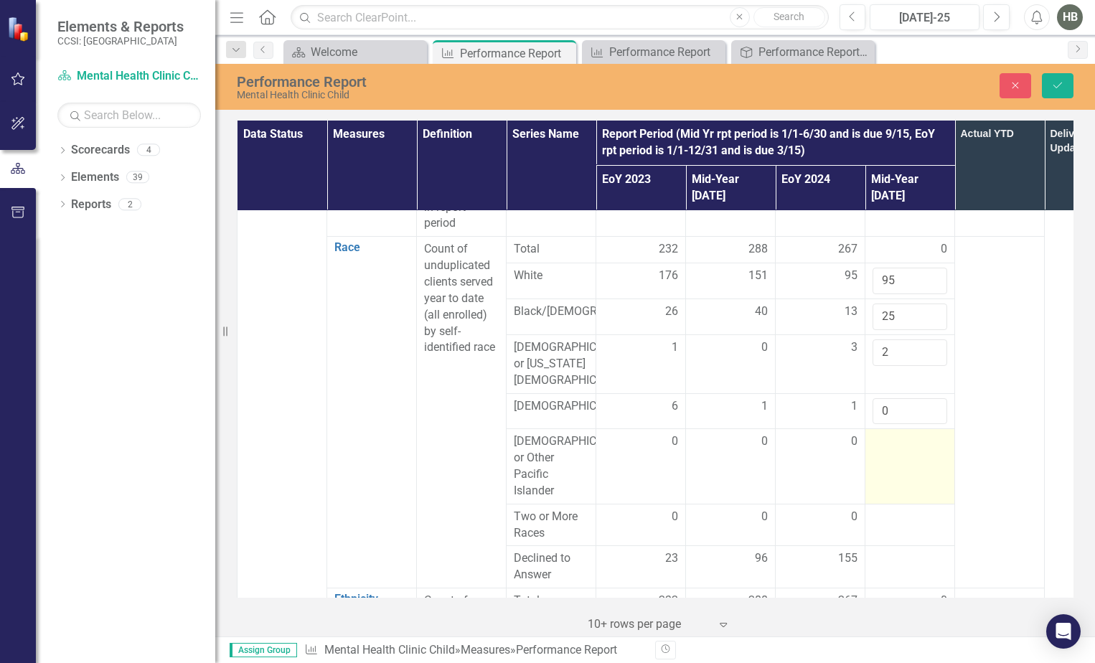
click at [883, 444] on td at bounding box center [910, 466] width 90 height 75
click at [887, 438] on input "number" at bounding box center [909, 446] width 75 height 27
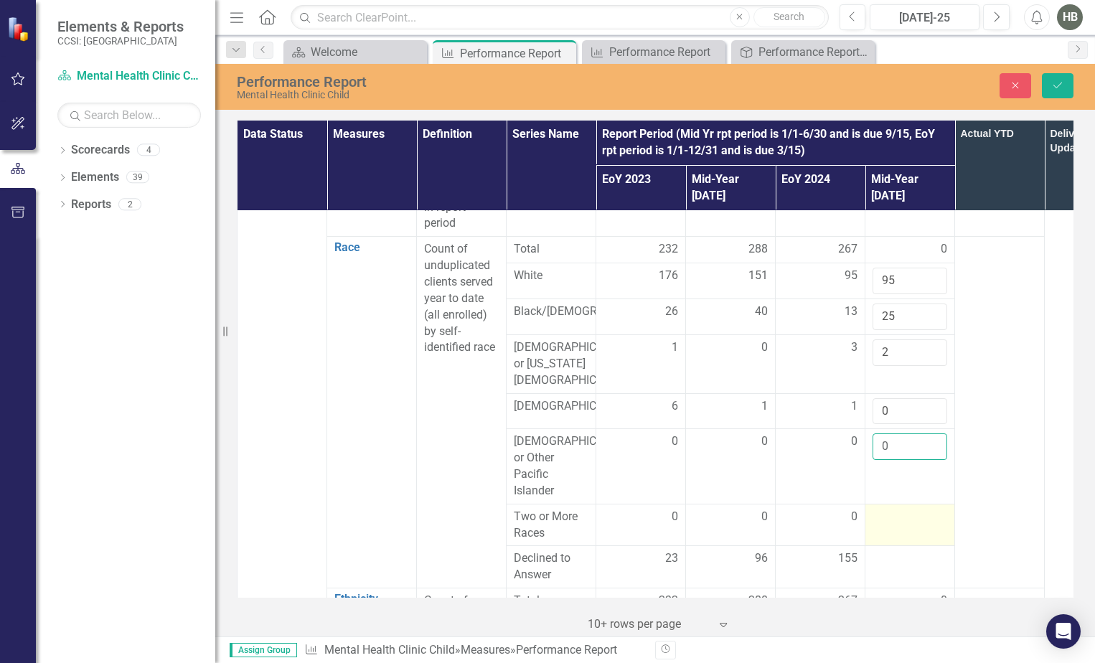
type input "0"
click at [913, 509] on div at bounding box center [909, 517] width 75 height 17
drag, startPoint x: 913, startPoint y: 505, endPoint x: 900, endPoint y: 507, distance: 12.4
click at [900, 509] on input "number" at bounding box center [909, 522] width 75 height 27
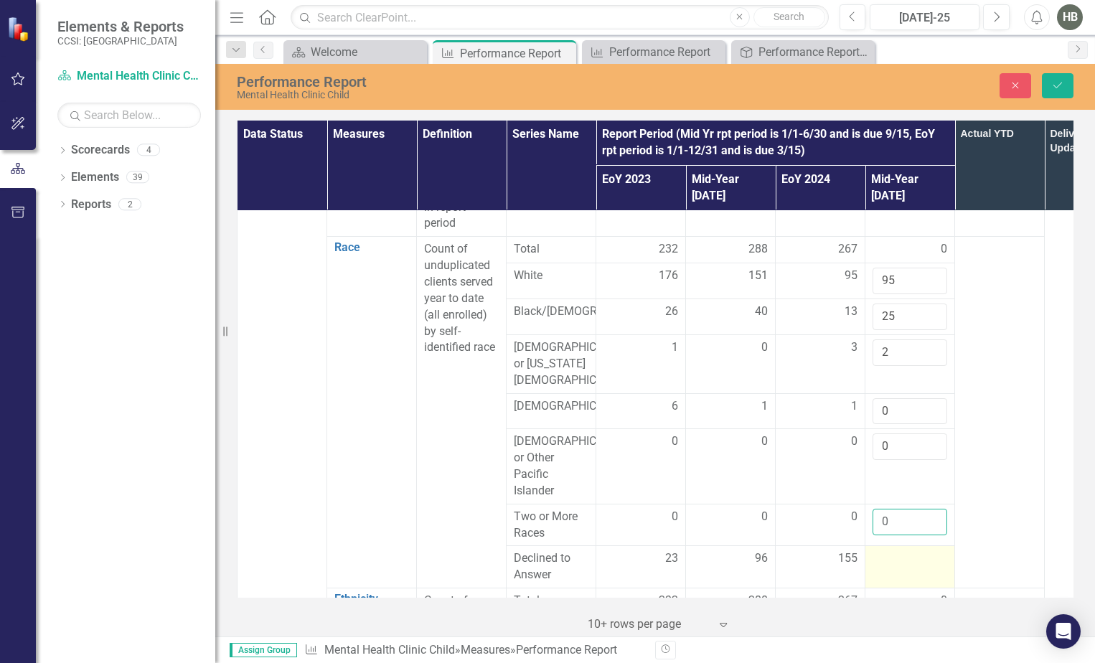
type input "0"
click at [902, 552] on div at bounding box center [909, 558] width 75 height 17
drag, startPoint x: 902, startPoint y: 552, endPoint x: 891, endPoint y: 553, distance: 10.9
click at [891, 553] on input "number" at bounding box center [909, 563] width 75 height 27
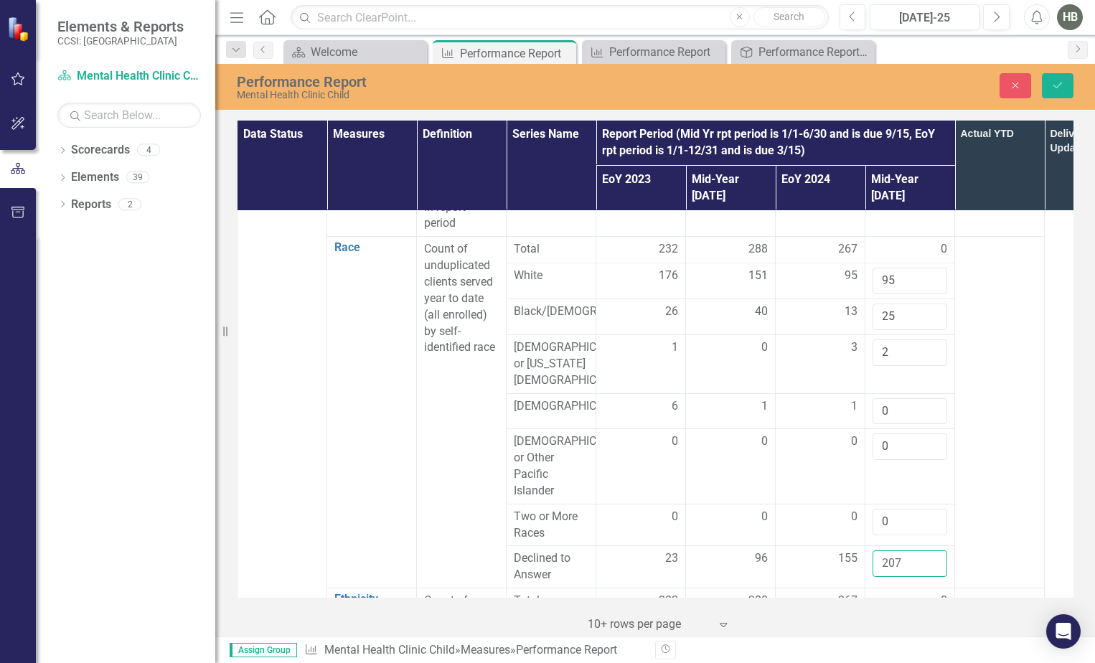
type input "207"
click at [1042, 286] on td at bounding box center [1000, 413] width 90 height 352
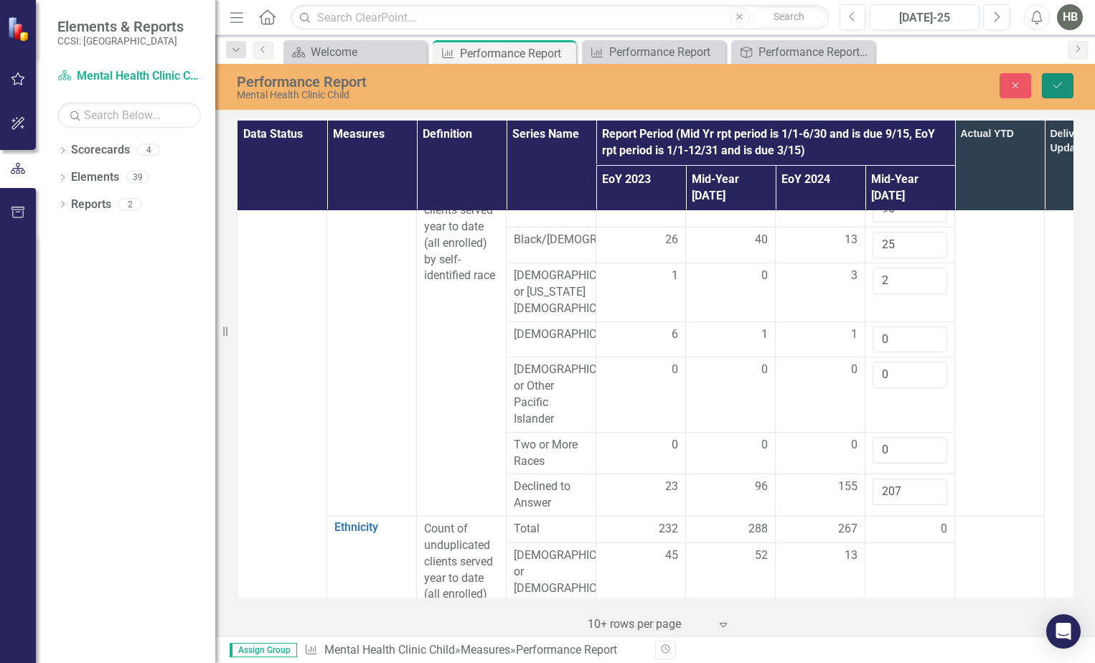
click at [1060, 93] on button "Save" at bounding box center [1058, 85] width 32 height 25
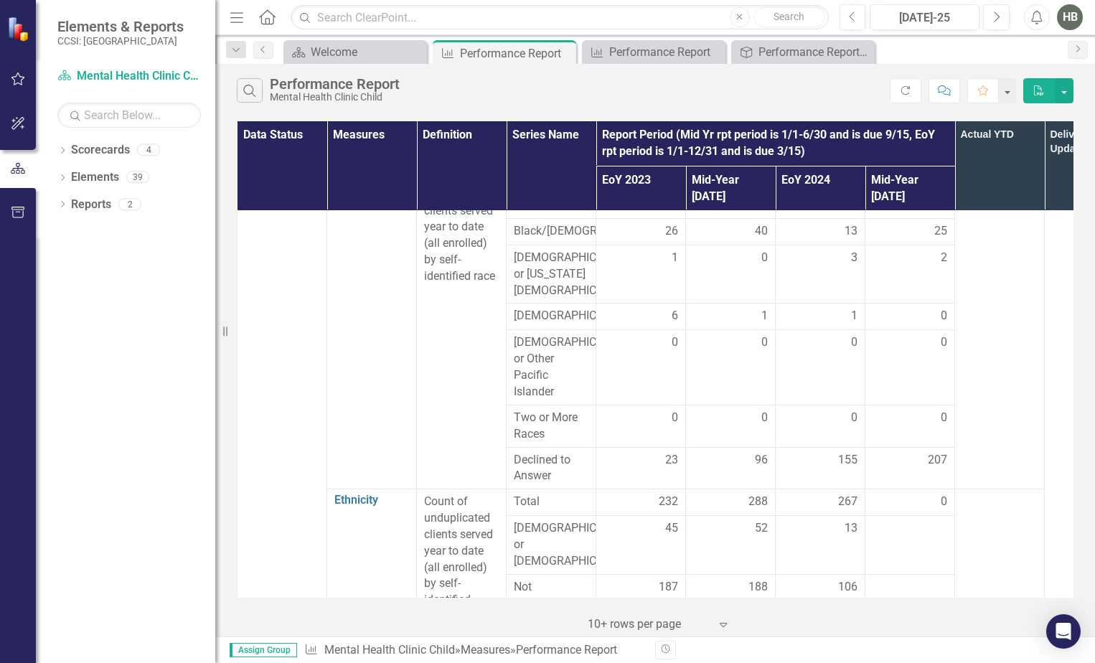
scroll to position [717, 0]
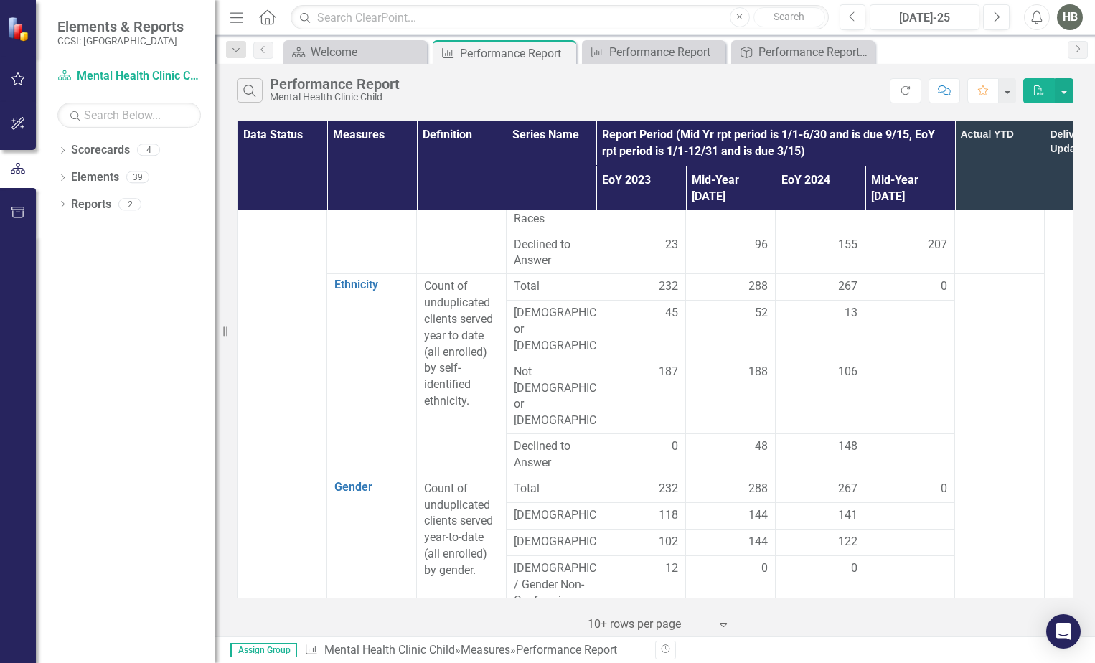
click at [926, 291] on div "0" at bounding box center [909, 286] width 75 height 17
click at [924, 313] on div at bounding box center [909, 313] width 75 height 17
click at [924, 314] on div at bounding box center [909, 313] width 75 height 17
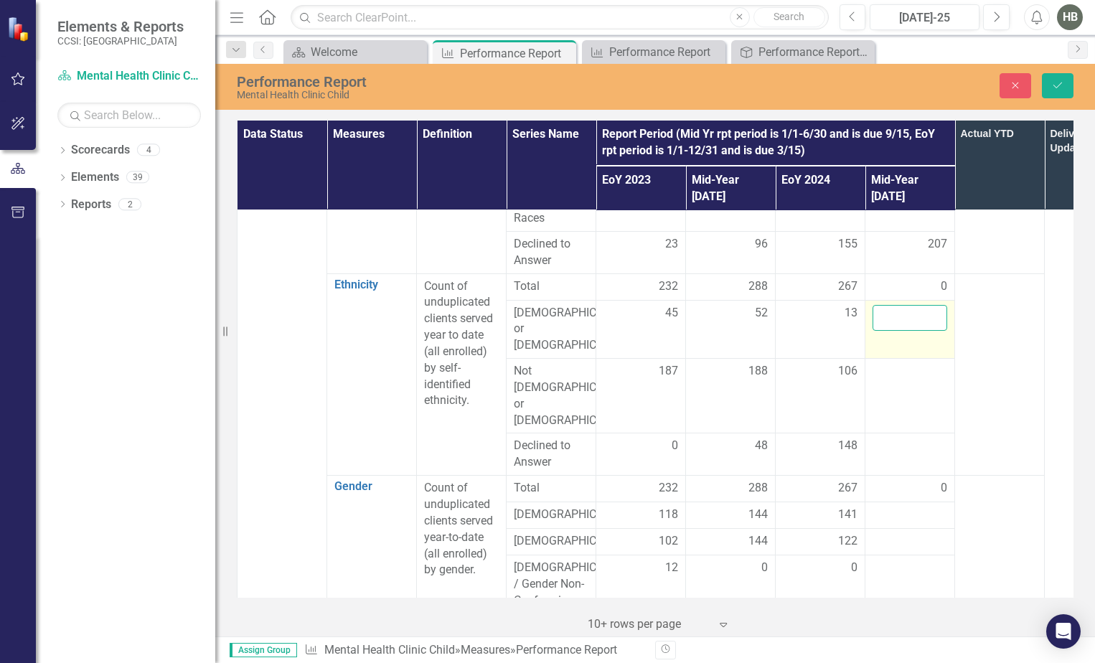
click at [923, 319] on input "number" at bounding box center [909, 318] width 75 height 27
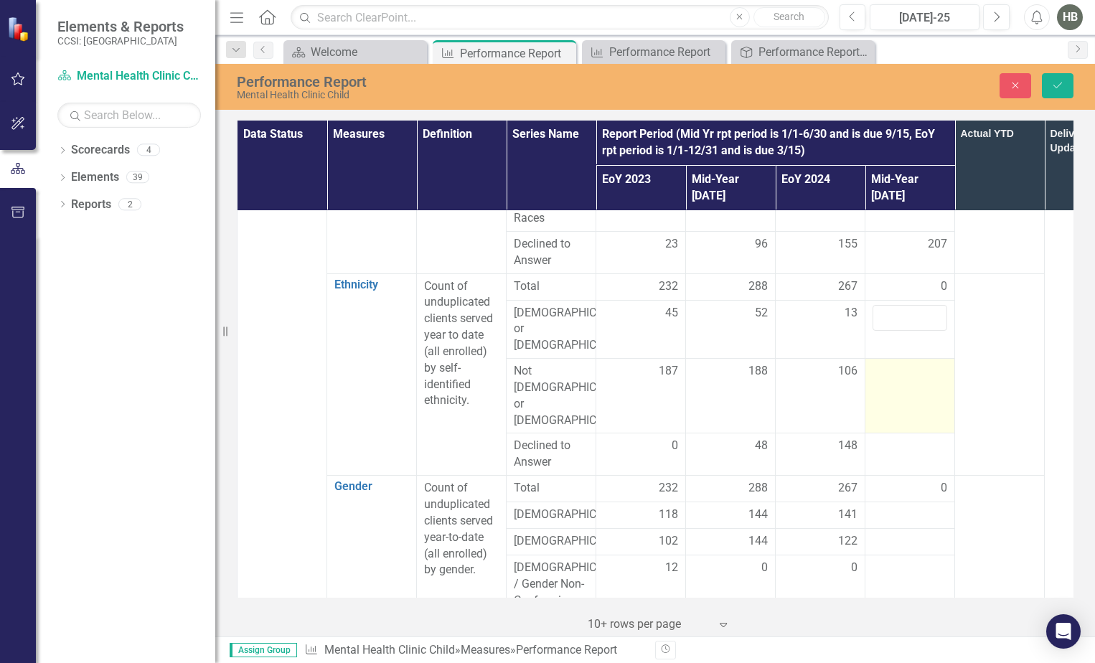
click at [900, 363] on div at bounding box center [909, 371] width 75 height 17
click at [898, 363] on input "number" at bounding box center [909, 376] width 75 height 27
type input "119"
click at [904, 316] on input "number" at bounding box center [909, 318] width 75 height 27
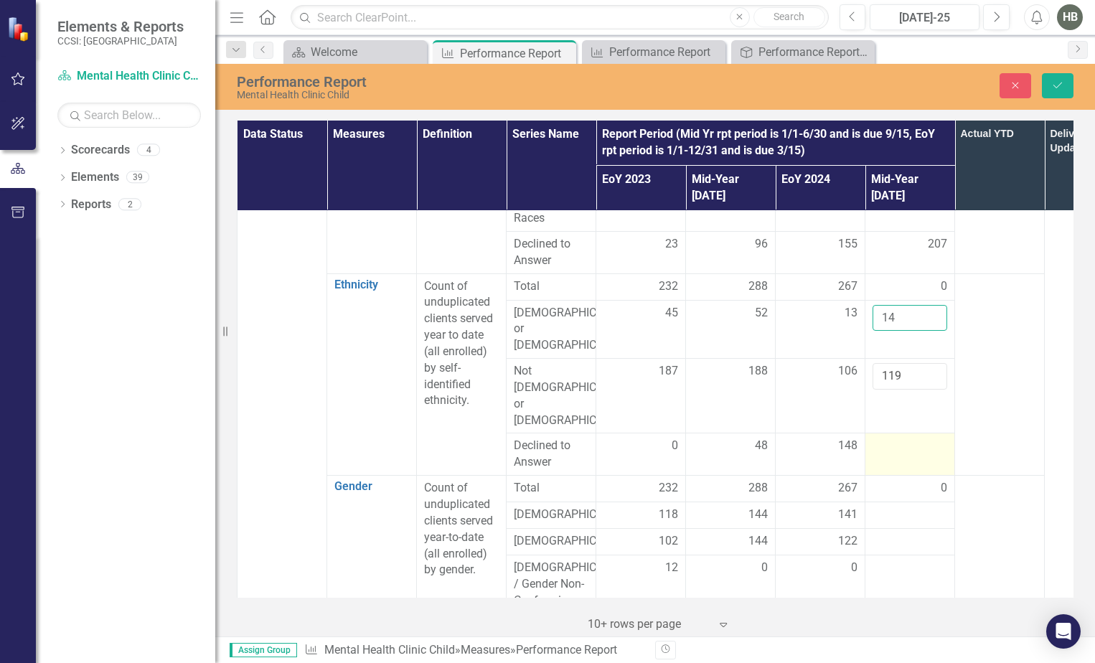
type input "14"
click at [880, 438] on div at bounding box center [909, 446] width 75 height 17
click at [881, 438] on input "number" at bounding box center [909, 451] width 75 height 27
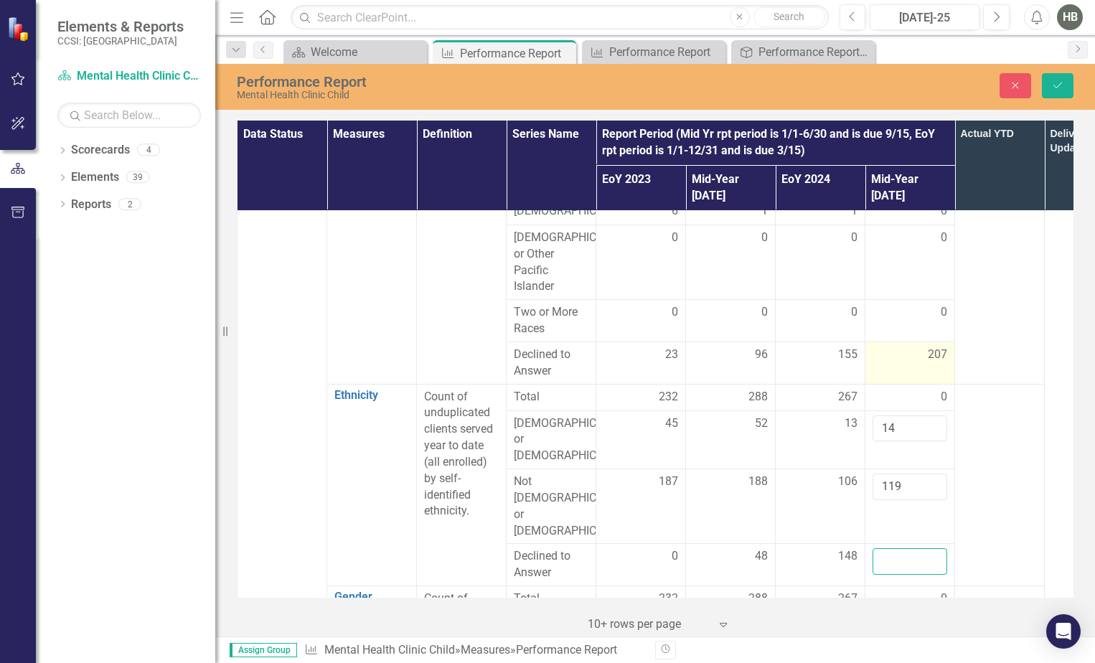
scroll to position [646, 0]
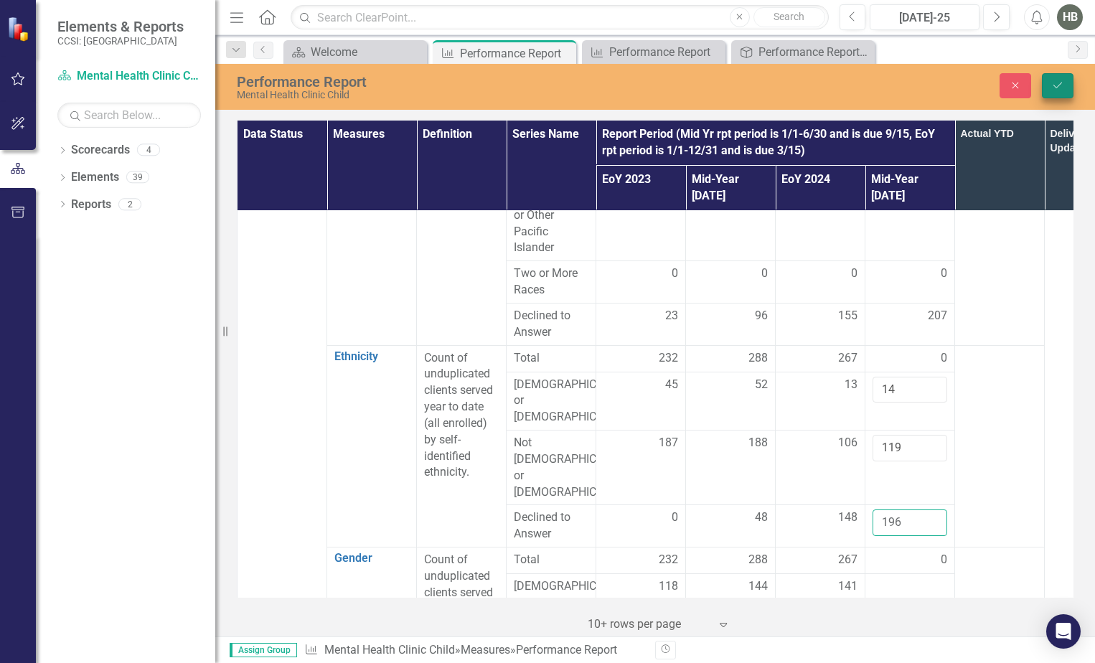
type input "196"
click at [1064, 83] on button "Save" at bounding box center [1058, 85] width 32 height 25
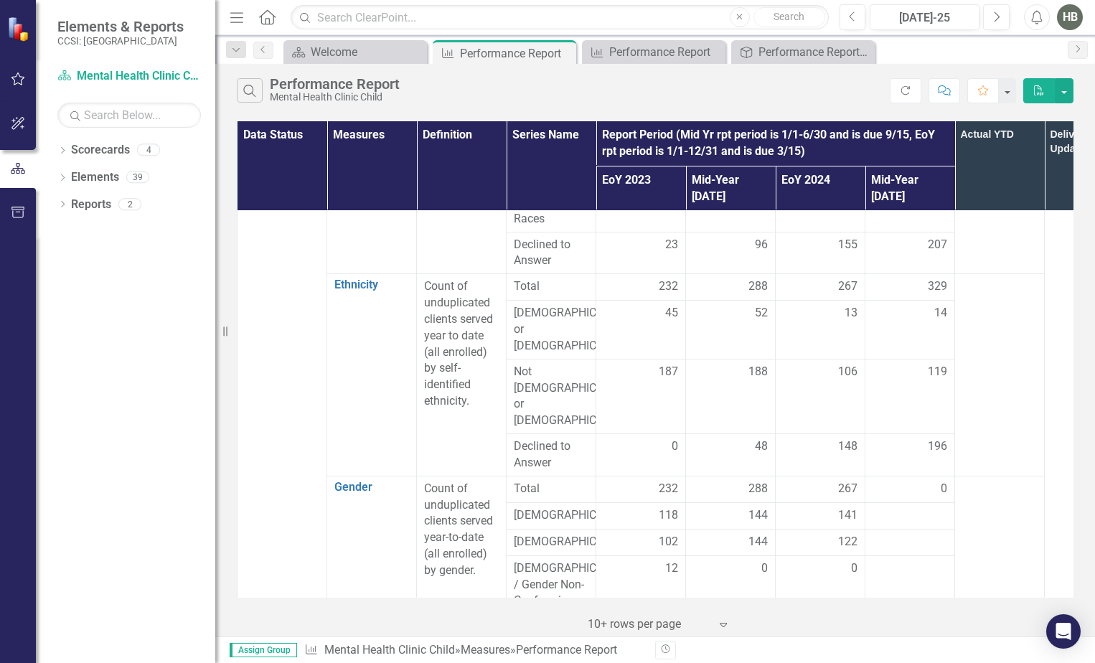
scroll to position [933, 0]
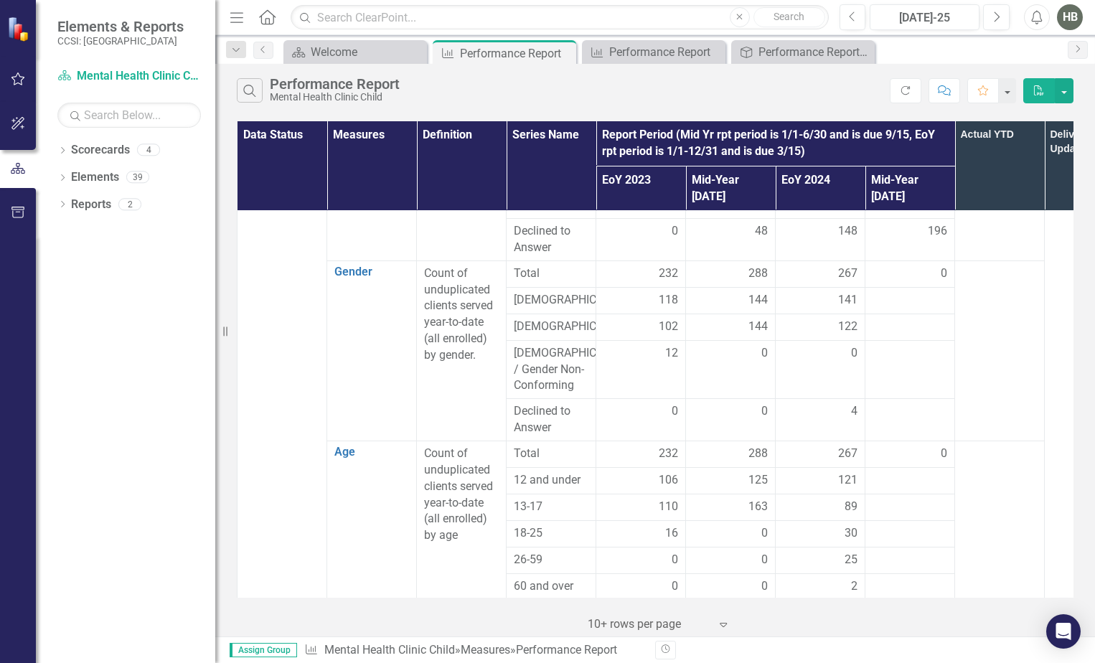
click at [908, 446] on div "0" at bounding box center [909, 454] width 75 height 17
click at [919, 472] on div at bounding box center [909, 480] width 75 height 17
click at [900, 472] on div at bounding box center [909, 480] width 75 height 17
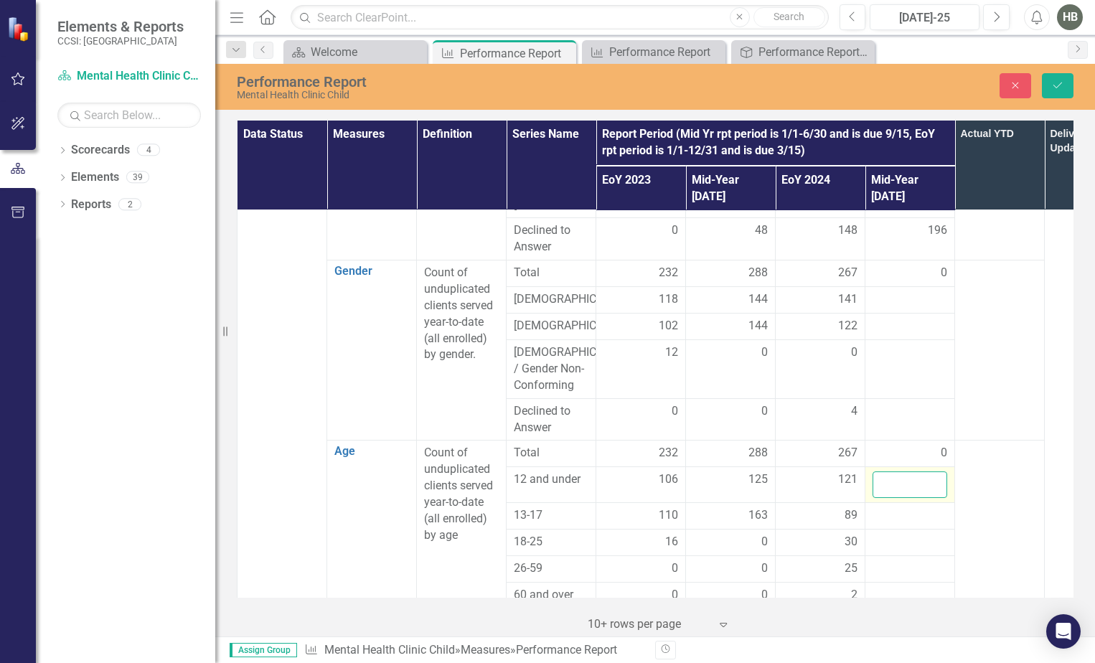
click at [898, 471] on input "number" at bounding box center [909, 484] width 75 height 27
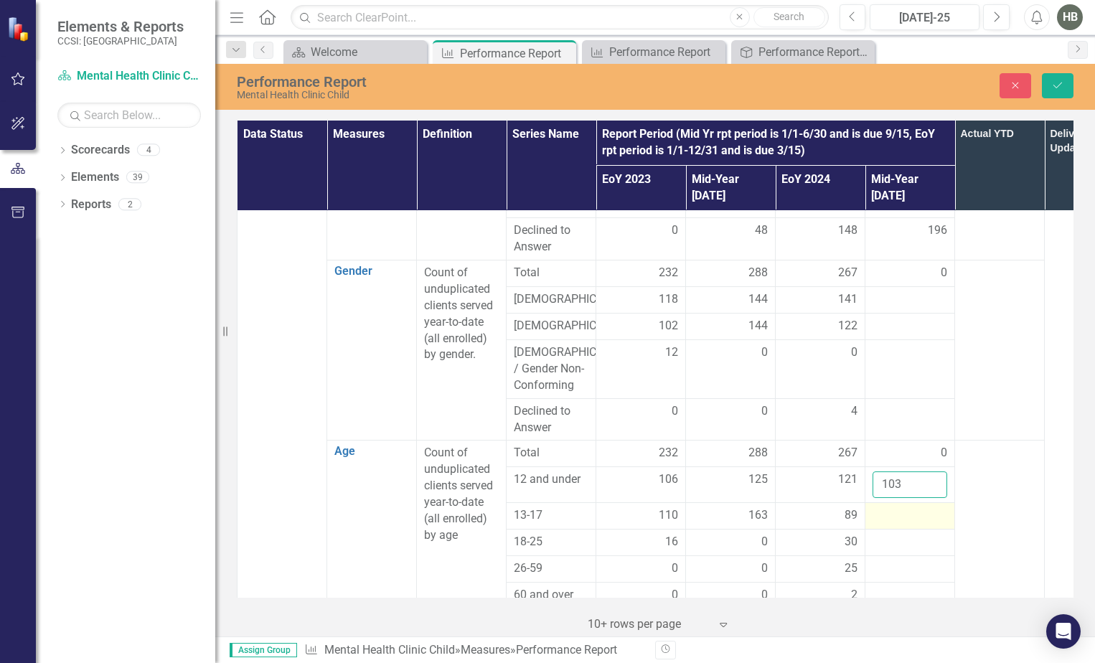
type input "103"
click at [909, 507] on div at bounding box center [909, 515] width 75 height 17
drag, startPoint x: 909, startPoint y: 468, endPoint x: 880, endPoint y: 468, distance: 28.7
click at [877, 507] on input "number" at bounding box center [909, 520] width 75 height 27
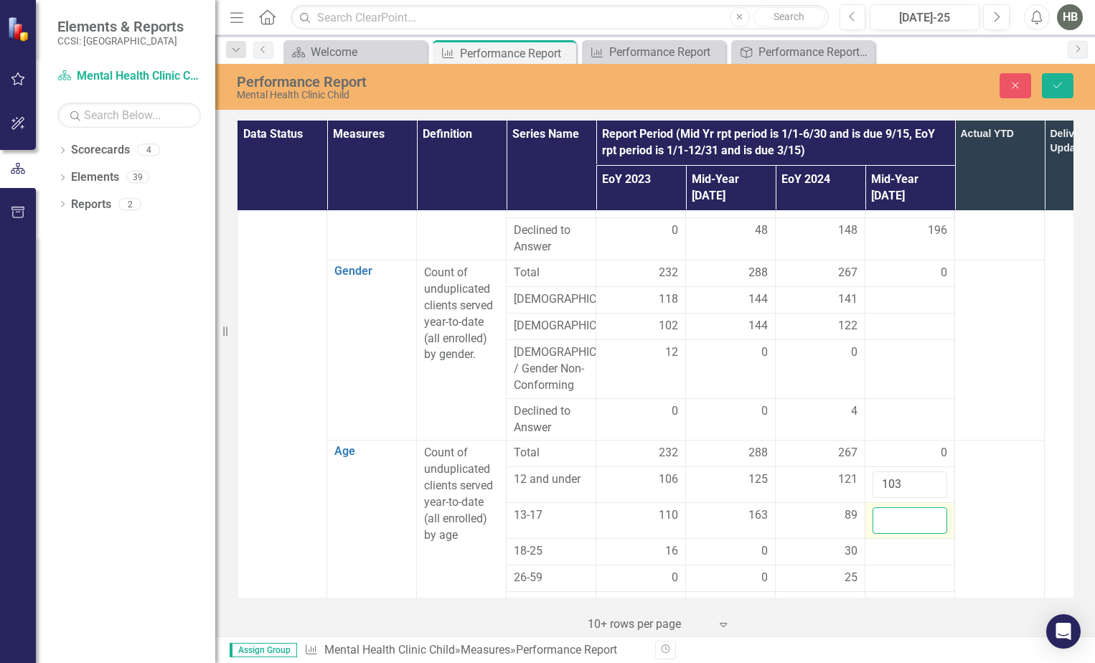
click at [881, 507] on input "number" at bounding box center [909, 520] width 75 height 27
type input "126"
click at [908, 543] on div at bounding box center [909, 551] width 75 height 17
click at [907, 543] on div at bounding box center [909, 551] width 75 height 17
drag, startPoint x: 907, startPoint y: 504, endPoint x: 890, endPoint y: 509, distance: 17.2
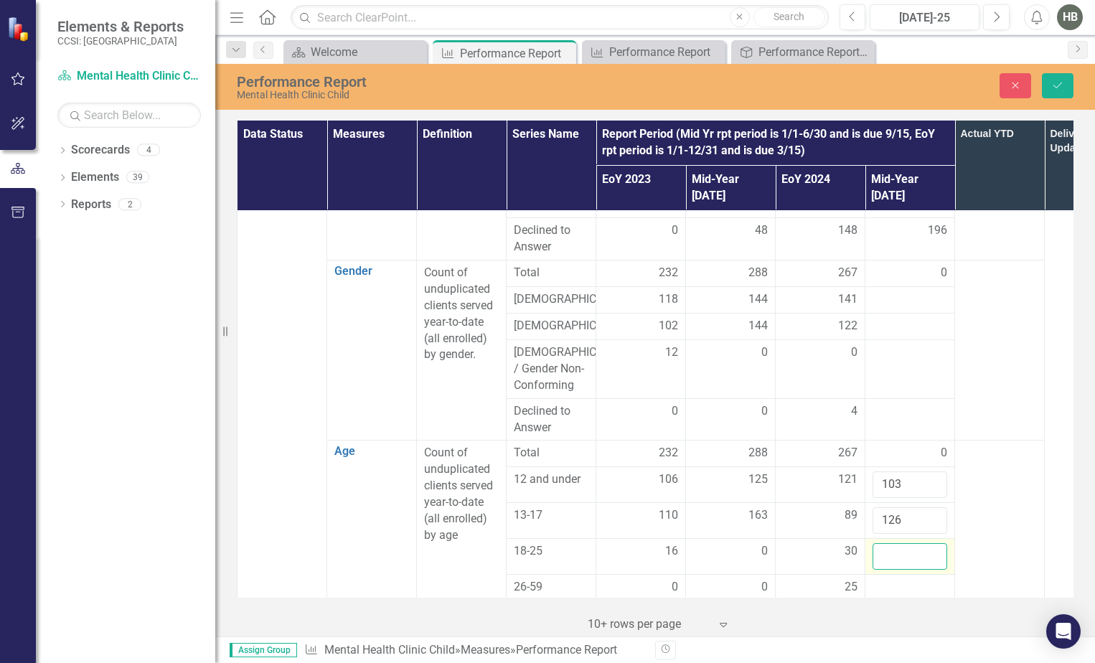
click at [891, 543] on input "number" at bounding box center [909, 556] width 75 height 27
type input "64"
click at [1063, 90] on button "Save" at bounding box center [1058, 85] width 32 height 25
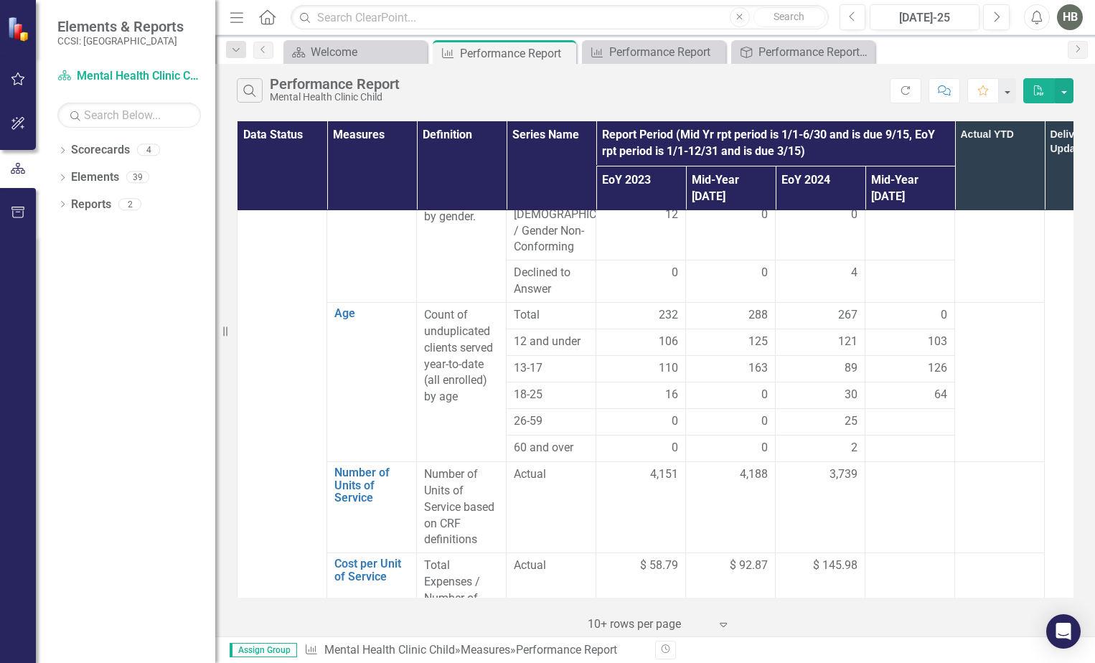
scroll to position [1076, 0]
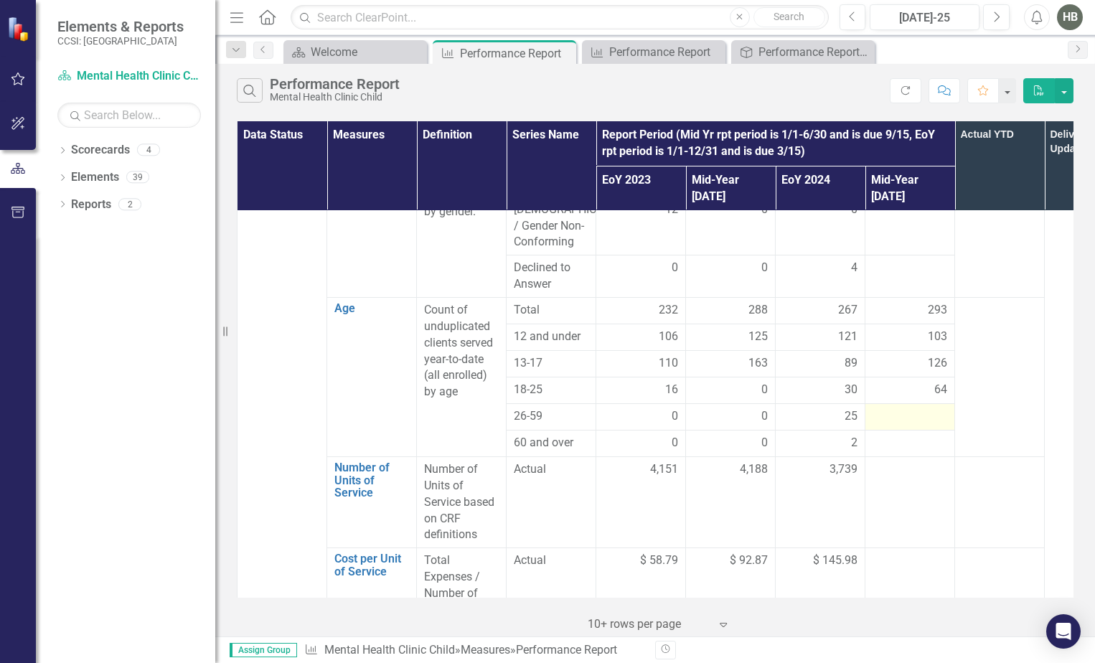
click at [928, 408] on div at bounding box center [909, 416] width 75 height 17
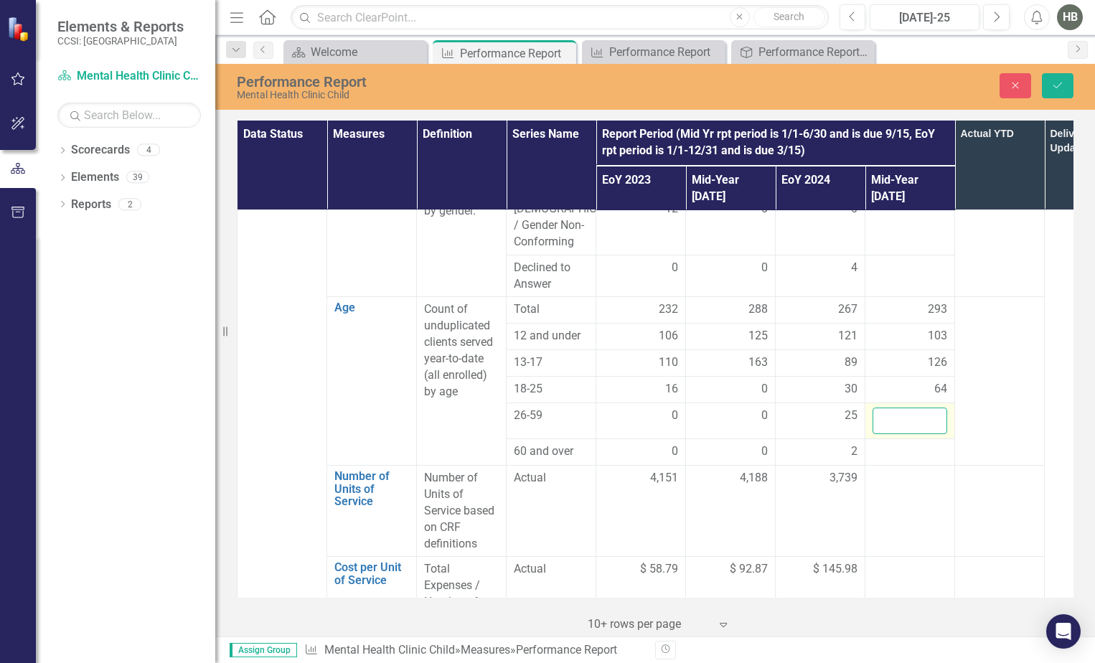
click at [928, 408] on input "number" at bounding box center [909, 421] width 75 height 27
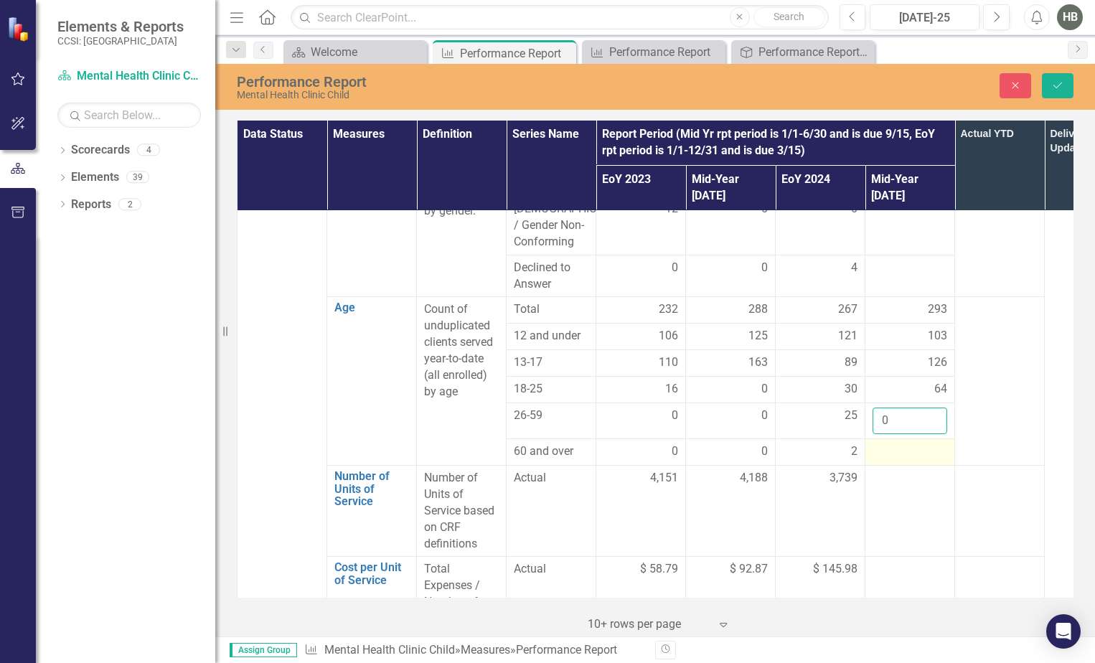
type input "0"
click at [931, 443] on div at bounding box center [909, 451] width 75 height 17
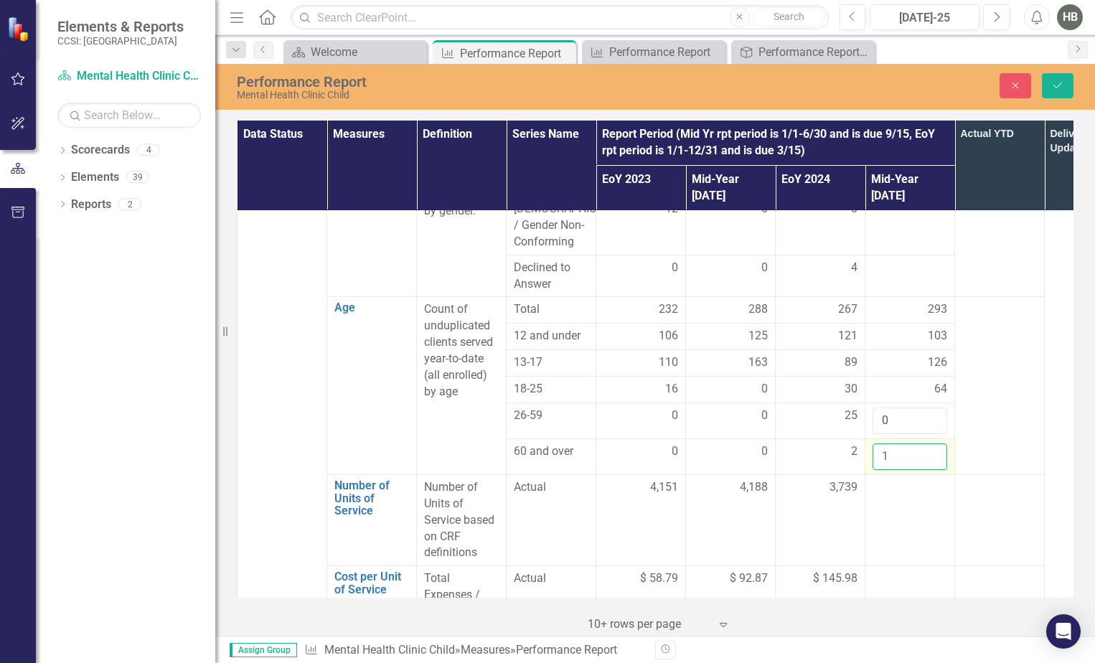
type input "1"
click at [930, 443] on input "1" at bounding box center [909, 456] width 75 height 27
type input "0"
click at [1058, 91] on button "Save" at bounding box center [1058, 85] width 32 height 25
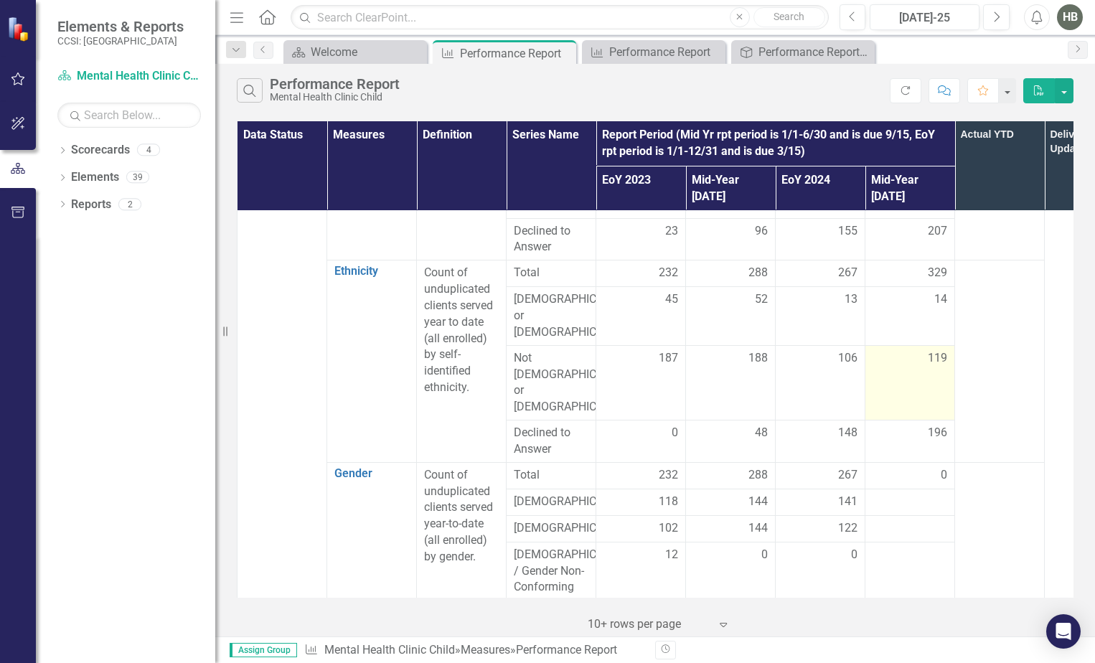
scroll to position [861, 0]
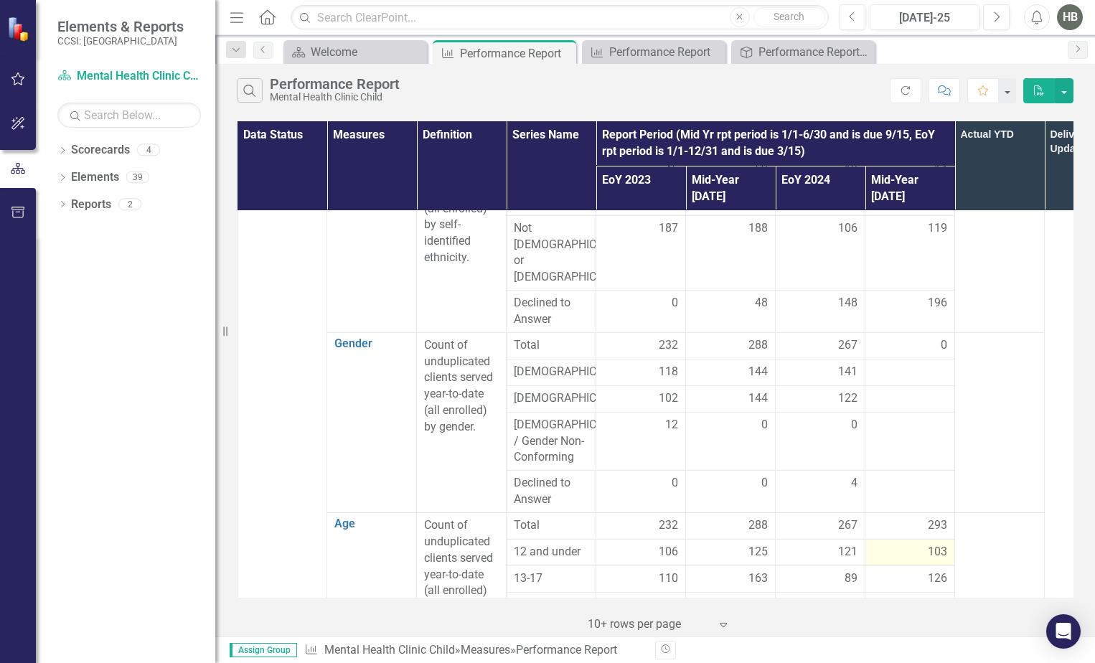
click at [940, 544] on span "103" at bounding box center [937, 552] width 19 height 17
click at [933, 544] on span "103" at bounding box center [937, 552] width 19 height 17
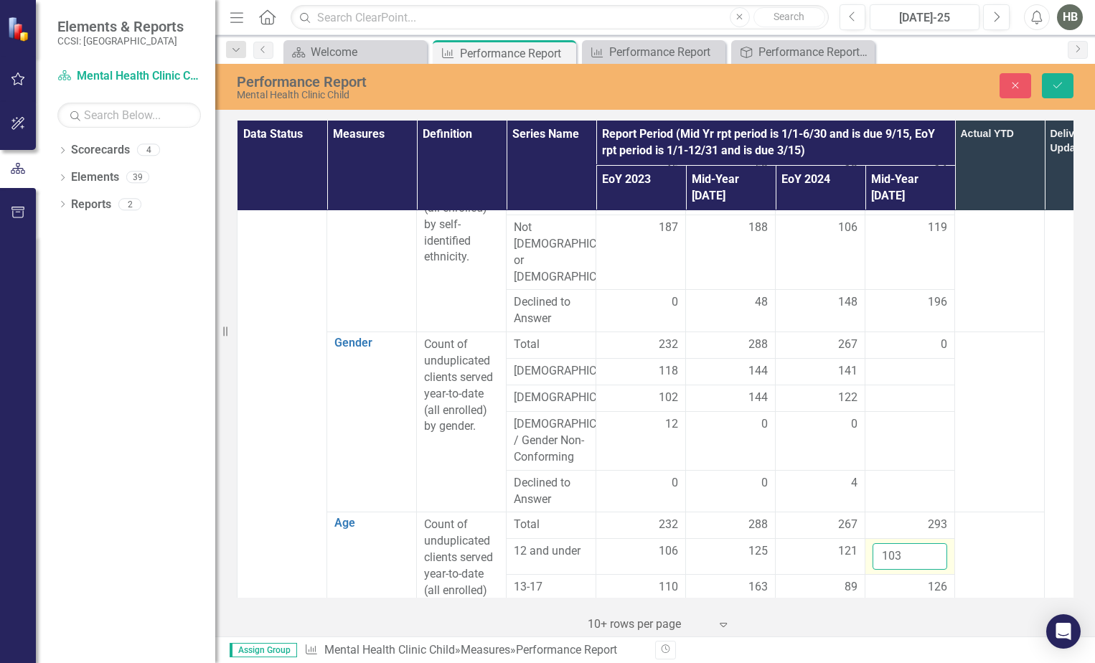
drag, startPoint x: 933, startPoint y: 502, endPoint x: 901, endPoint y: 506, distance: 32.5
click at [901, 543] on input "103" at bounding box center [909, 556] width 75 height 27
click at [900, 543] on input "103" at bounding box center [909, 556] width 75 height 27
type input "139"
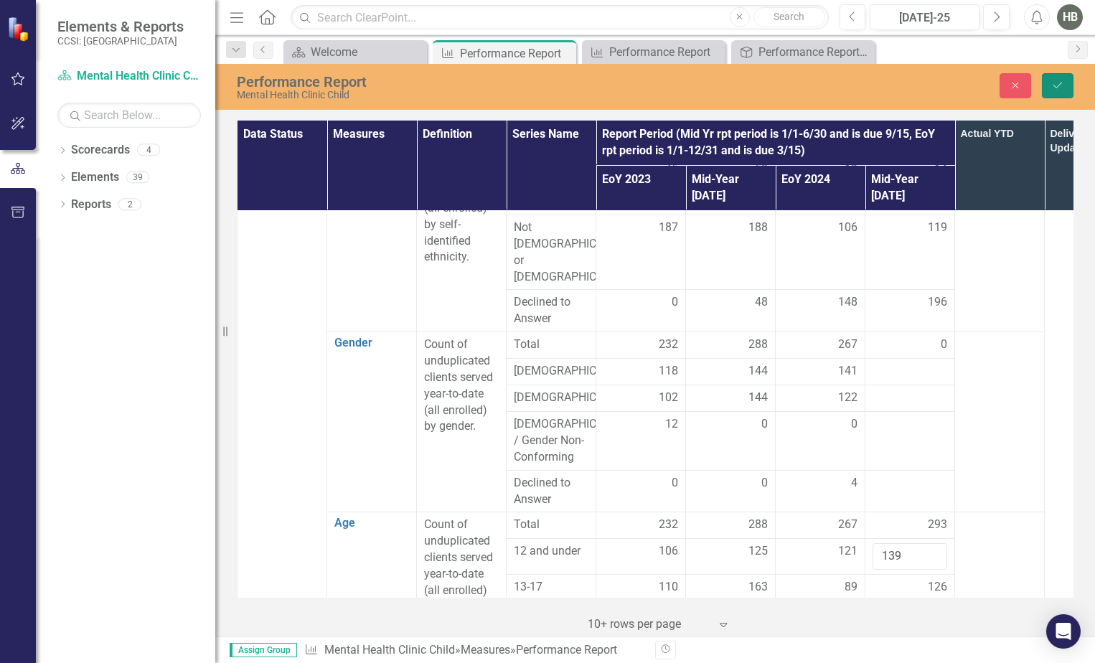
click at [1056, 93] on button "Save" at bounding box center [1058, 85] width 32 height 25
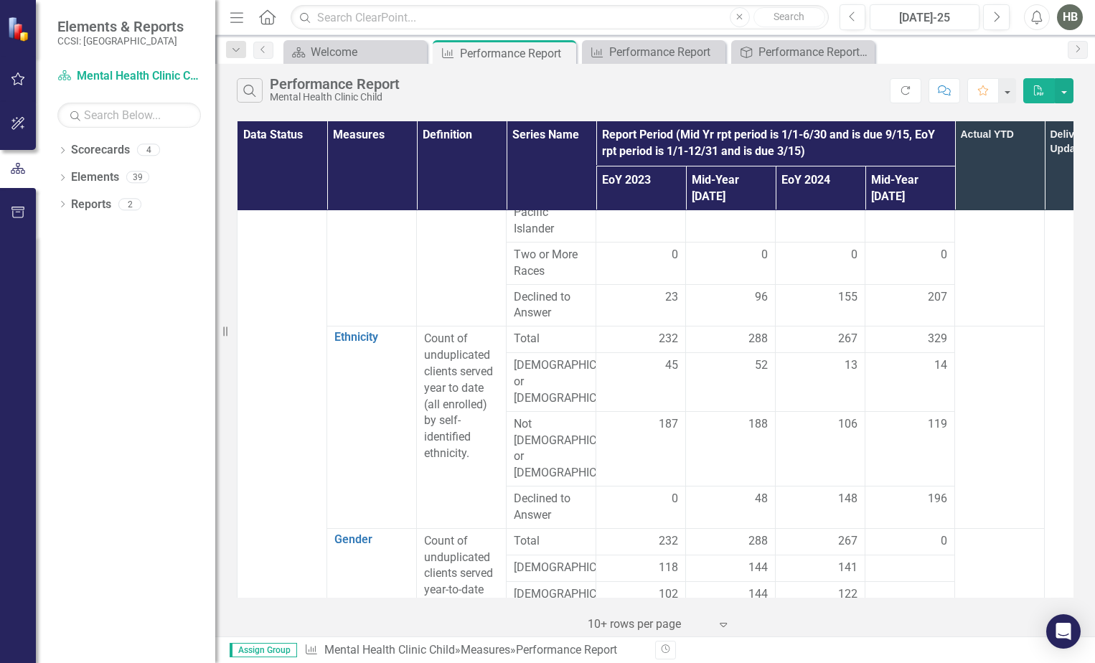
scroll to position [789, 0]
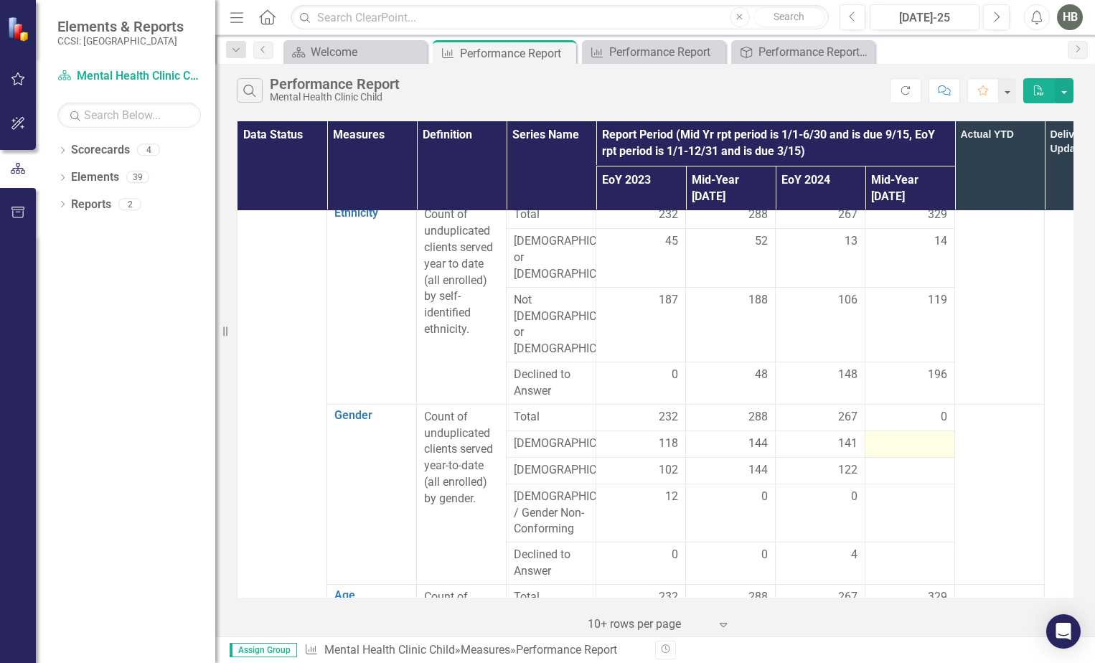
click at [925, 430] on td at bounding box center [910, 443] width 90 height 27
click at [925, 436] on div at bounding box center [909, 444] width 75 height 17
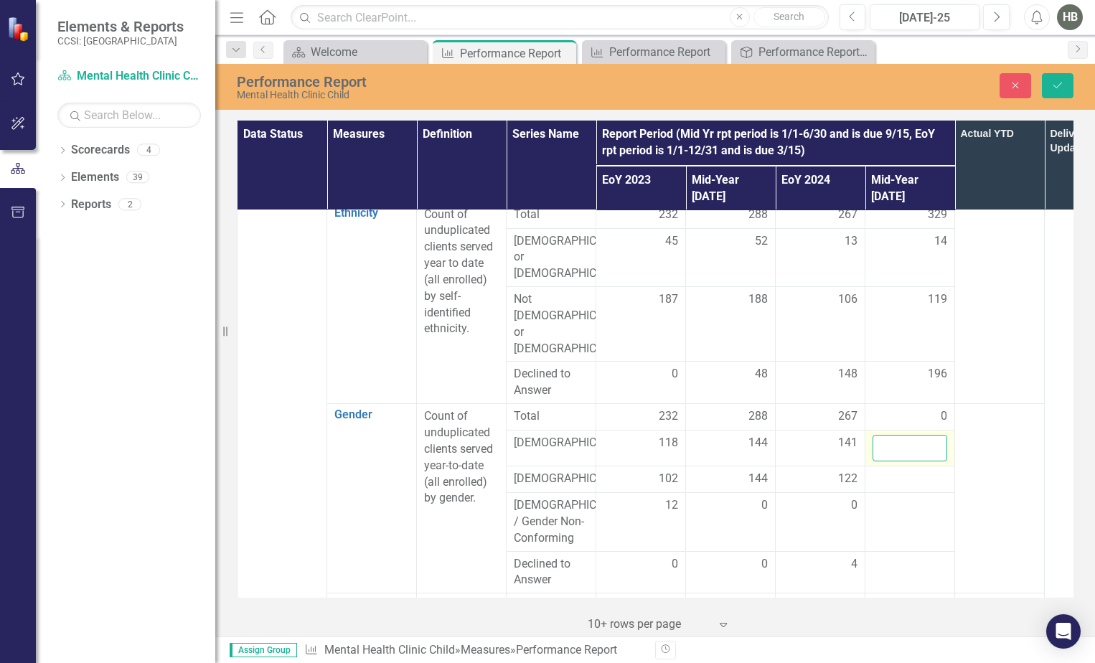
drag, startPoint x: 925, startPoint y: 400, endPoint x: 918, endPoint y: 398, distance: 7.3
click at [918, 435] on input "number" at bounding box center [909, 448] width 75 height 27
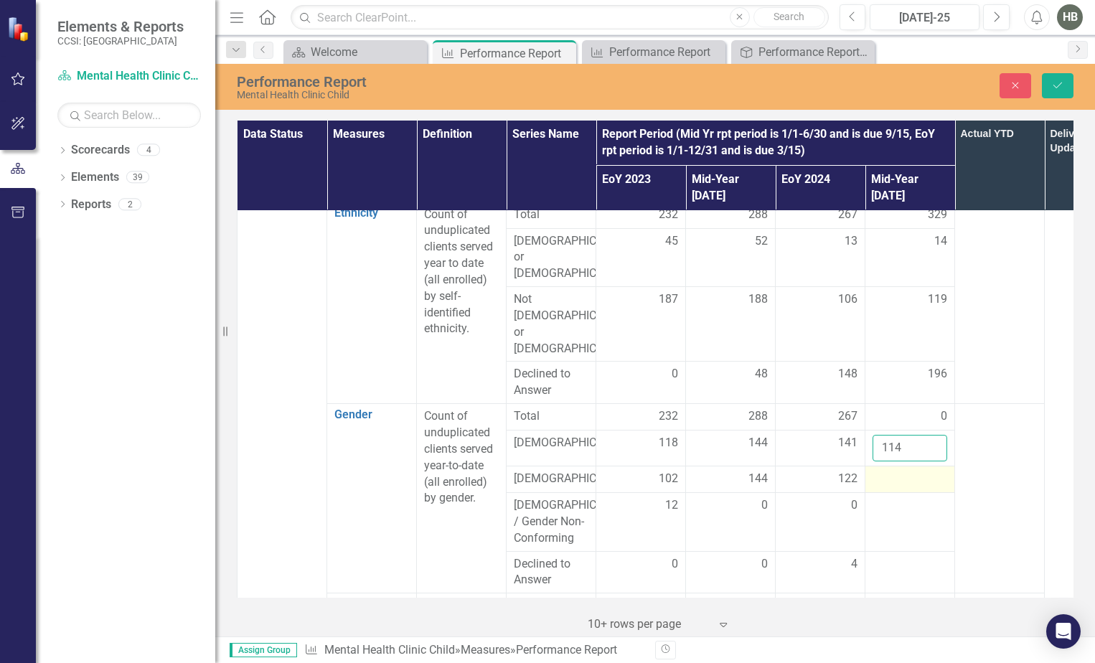
type input "114"
click at [916, 471] on div at bounding box center [909, 479] width 75 height 17
drag, startPoint x: 916, startPoint y: 426, endPoint x: 909, endPoint y: 428, distance: 7.3
click at [909, 471] on input "number" at bounding box center [909, 484] width 75 height 27
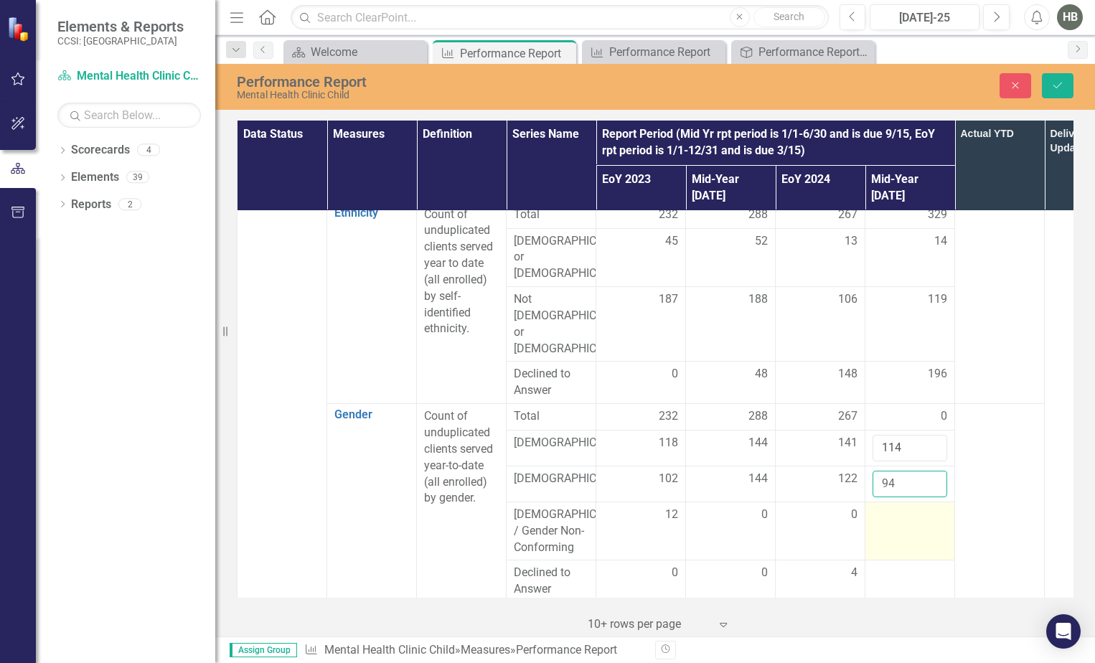
type input "94"
click at [913, 502] on td at bounding box center [910, 531] width 90 height 59
drag, startPoint x: 913, startPoint y: 496, endPoint x: 910, endPoint y: 524, distance: 28.1
click at [910, 565] on div at bounding box center [909, 573] width 75 height 17
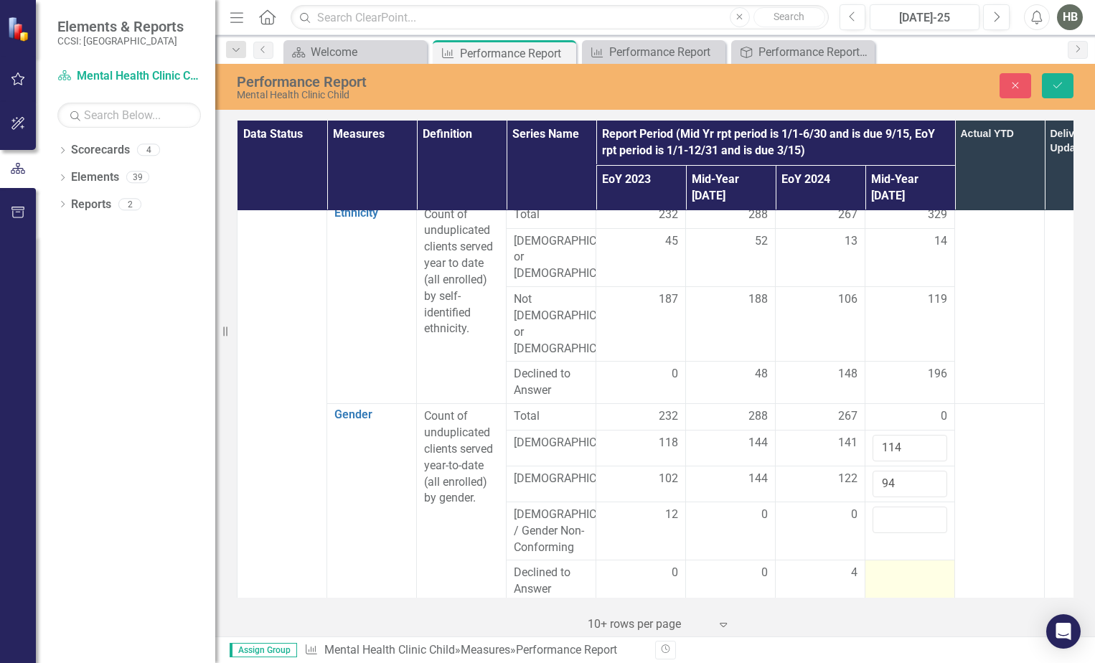
click at [910, 565] on div at bounding box center [909, 573] width 75 height 17
drag, startPoint x: 910, startPoint y: 524, endPoint x: 897, endPoint y: 521, distance: 14.1
click at [897, 565] on input "number" at bounding box center [909, 578] width 75 height 27
type input "121"
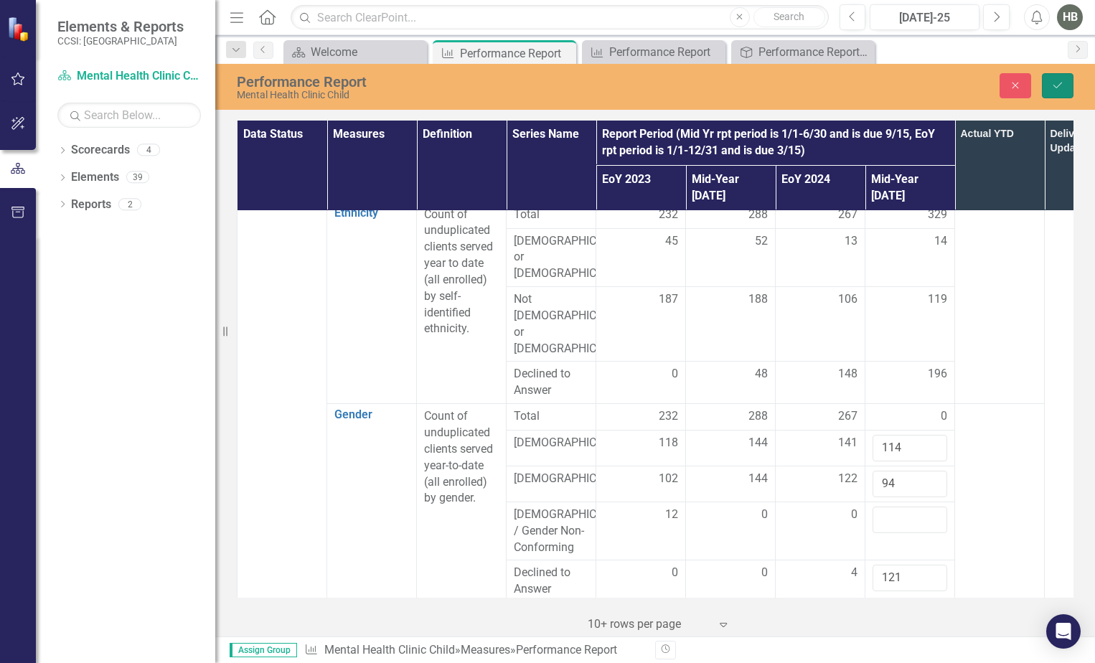
click at [1050, 87] on button "Save" at bounding box center [1058, 85] width 32 height 25
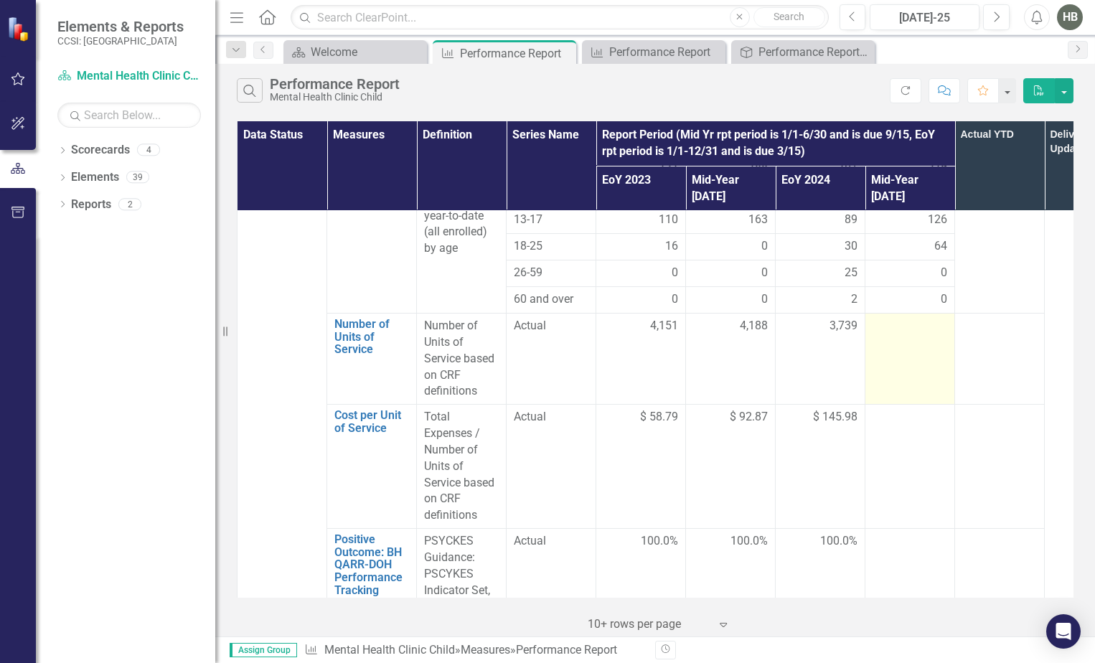
scroll to position [1076, 0]
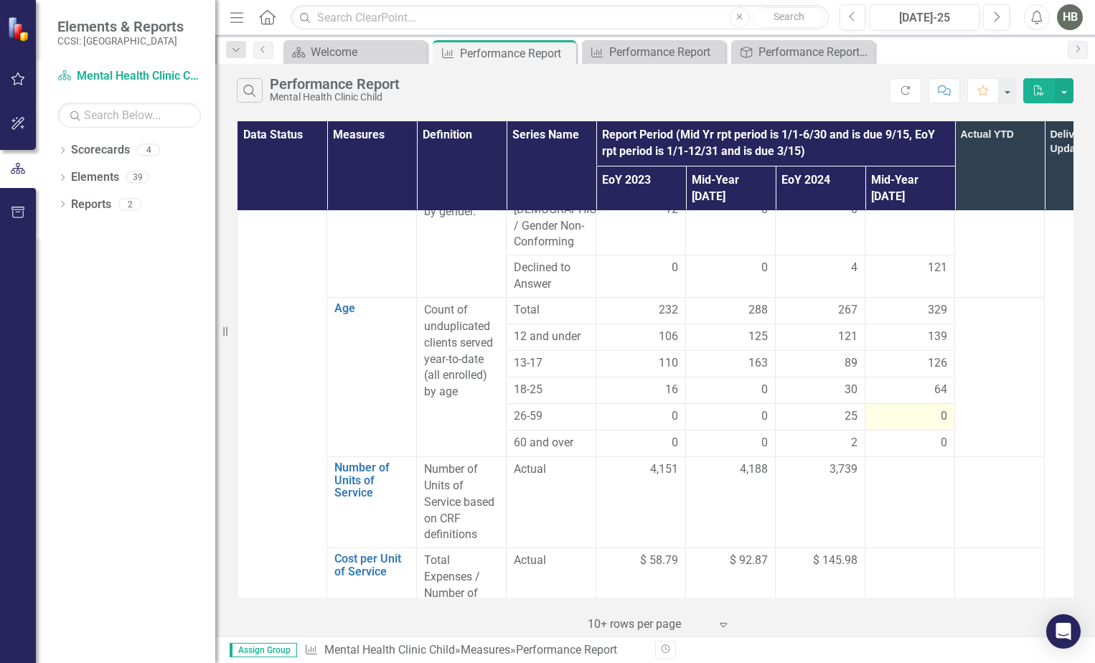
click at [939, 408] on div "0" at bounding box center [909, 416] width 75 height 17
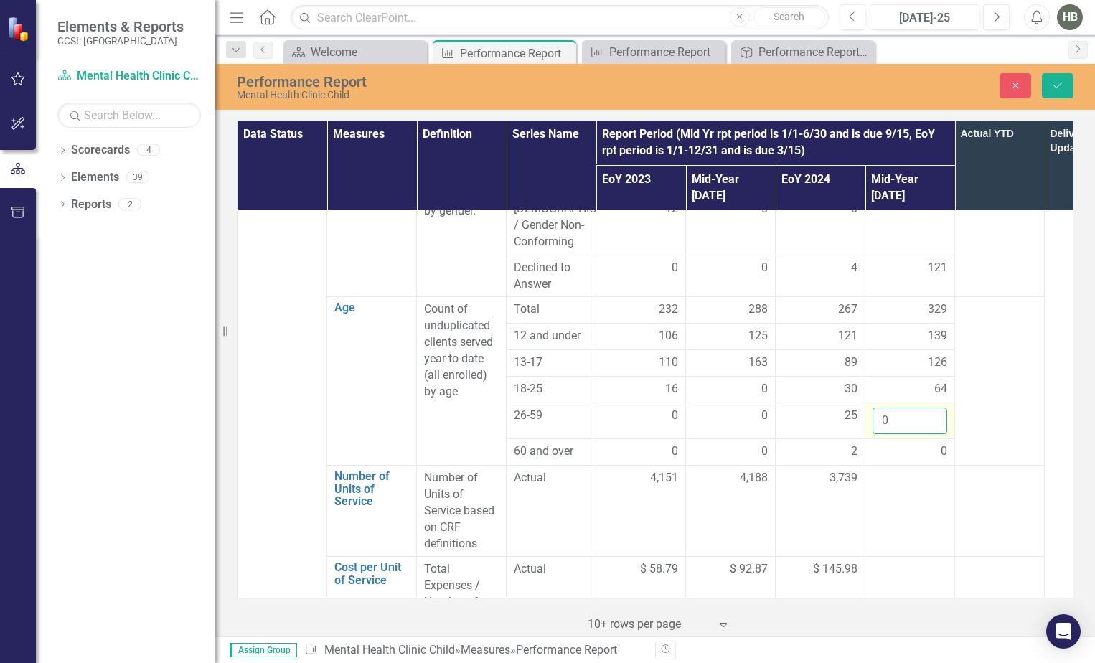
click at [939, 408] on input "0" at bounding box center [909, 421] width 75 height 27
drag, startPoint x: 887, startPoint y: 369, endPoint x: 870, endPoint y: 374, distance: 17.2
click at [870, 403] on td "0" at bounding box center [910, 421] width 90 height 36
type input "25"
click at [925, 324] on td "139" at bounding box center [910, 337] width 90 height 27
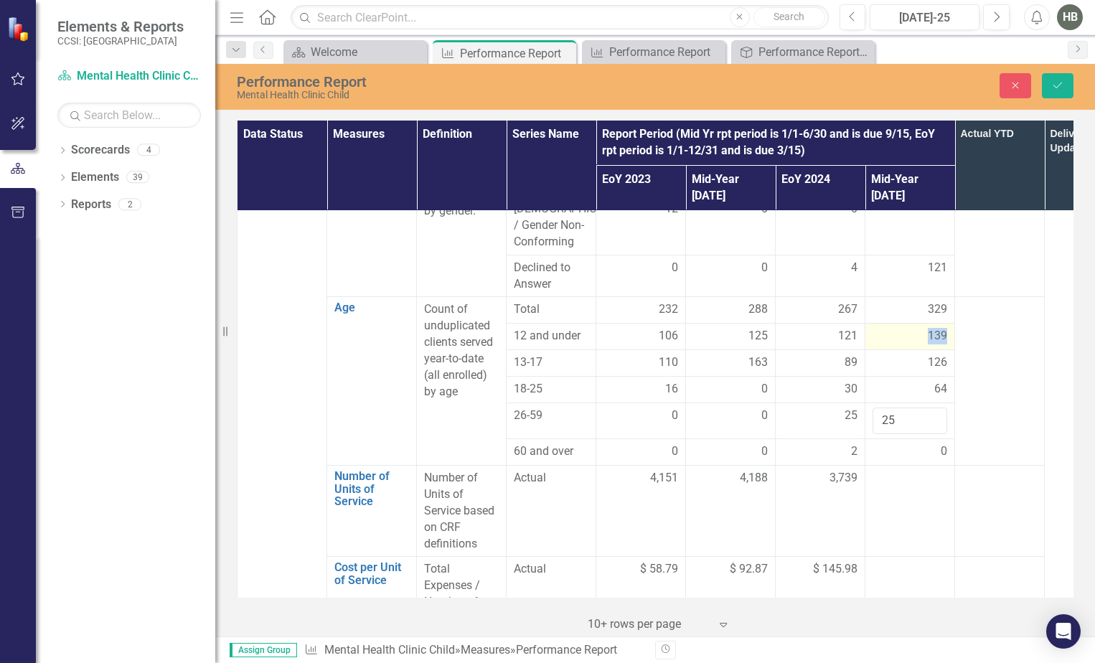
click at [925, 324] on td "139" at bounding box center [910, 337] width 90 height 27
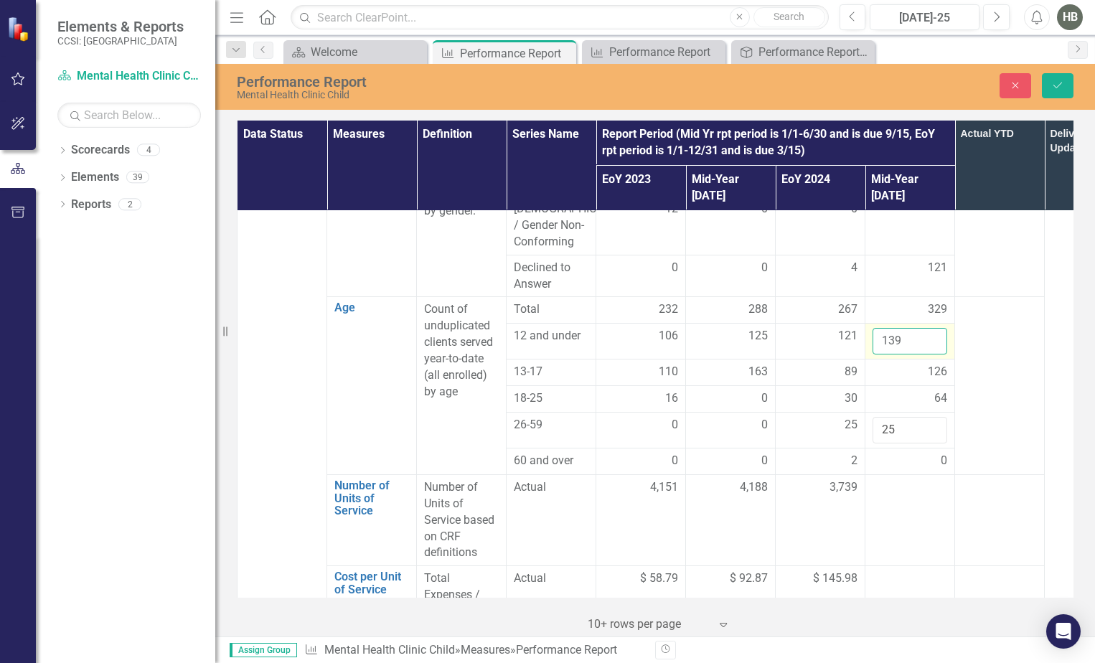
drag, startPoint x: 925, startPoint y: 296, endPoint x: 880, endPoint y: 300, distance: 45.4
click at [880, 328] on input "139" at bounding box center [909, 341] width 75 height 27
type input "127"
click at [932, 364] on span "126" at bounding box center [937, 372] width 19 height 17
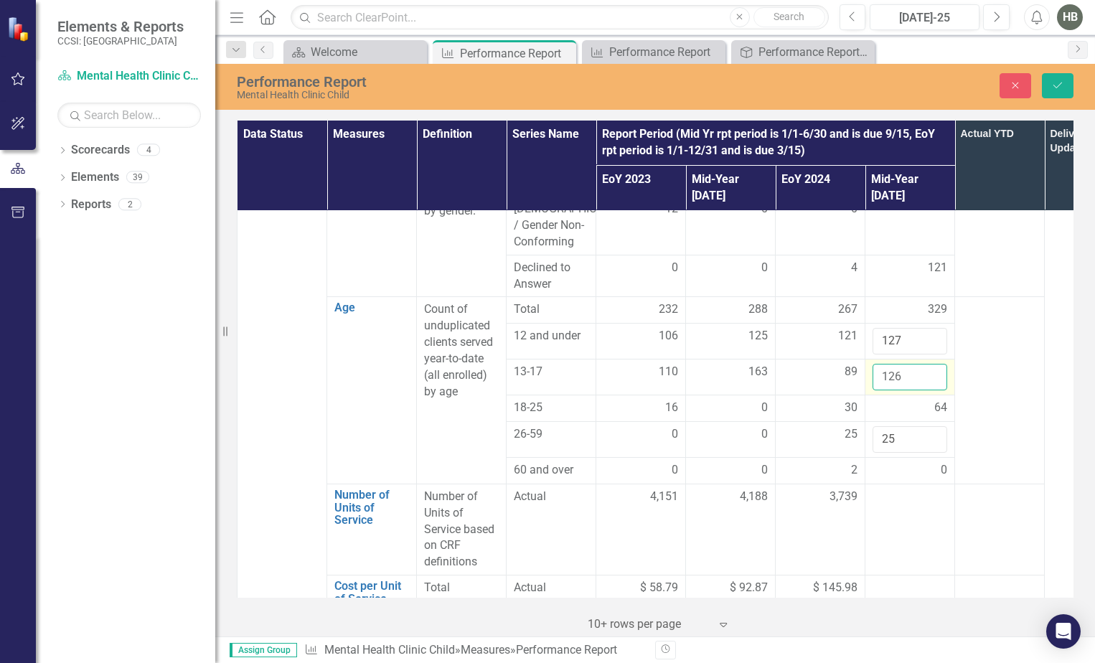
drag, startPoint x: 932, startPoint y: 326, endPoint x: 896, endPoint y: 327, distance: 35.9
click at [896, 364] on input "126" at bounding box center [909, 377] width 75 height 27
click at [900, 364] on input "126" at bounding box center [909, 377] width 75 height 27
type input "113"
click at [1053, 89] on icon "Save" at bounding box center [1057, 85] width 13 height 10
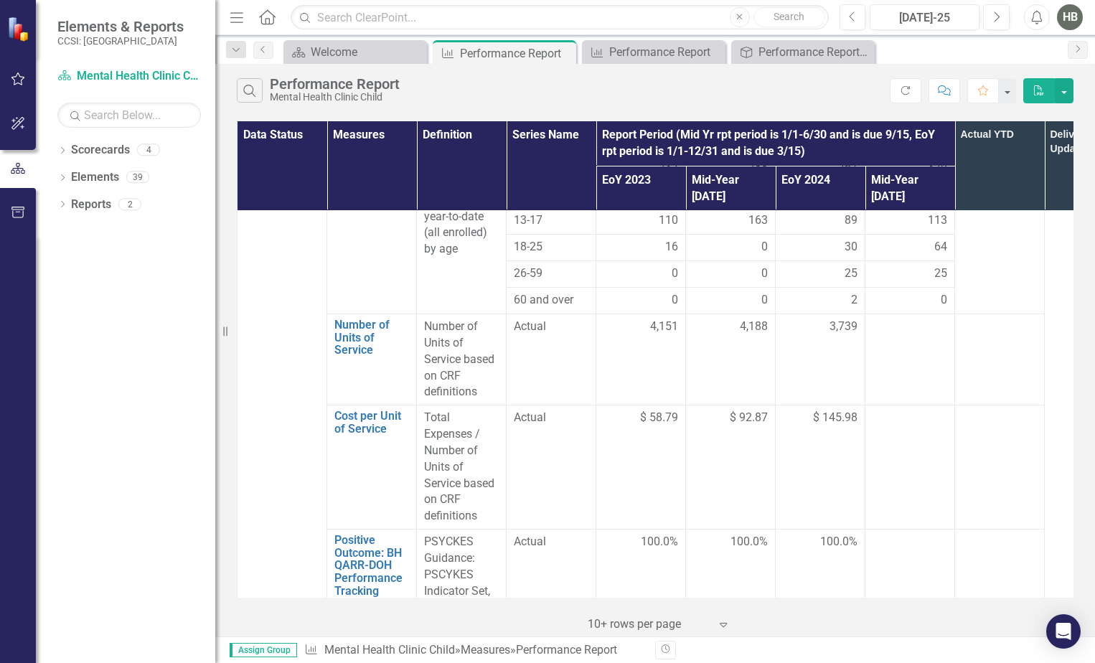
scroll to position [1220, 0]
click at [909, 318] on div at bounding box center [909, 326] width 75 height 17
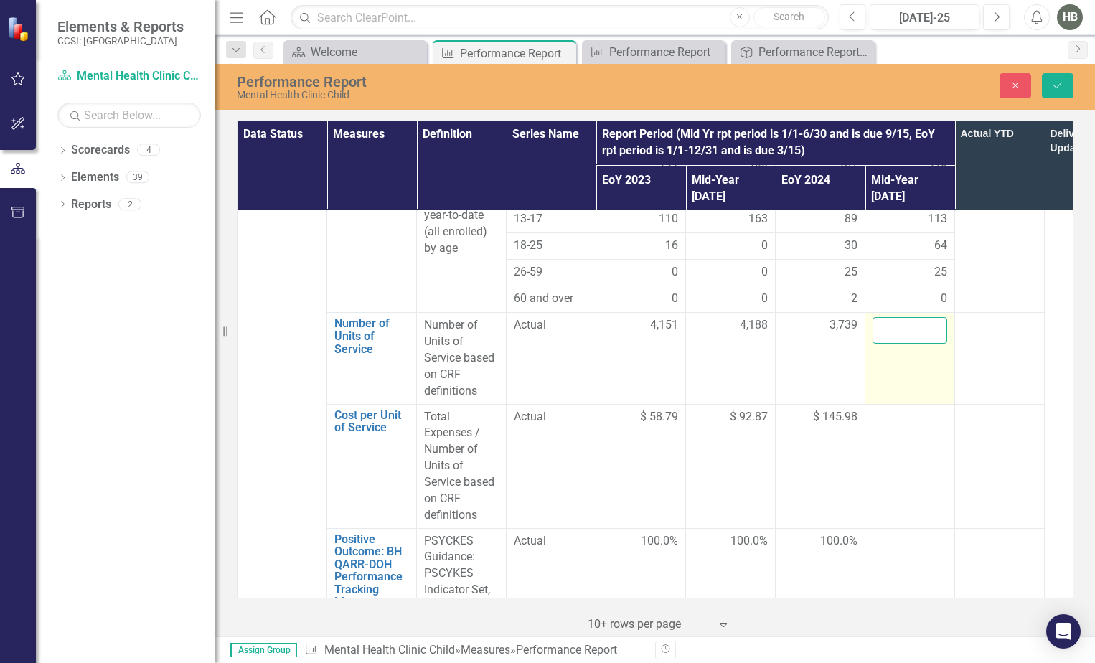
click at [909, 317] on input "number" at bounding box center [909, 330] width 75 height 27
click at [908, 317] on input "number" at bounding box center [909, 330] width 75 height 27
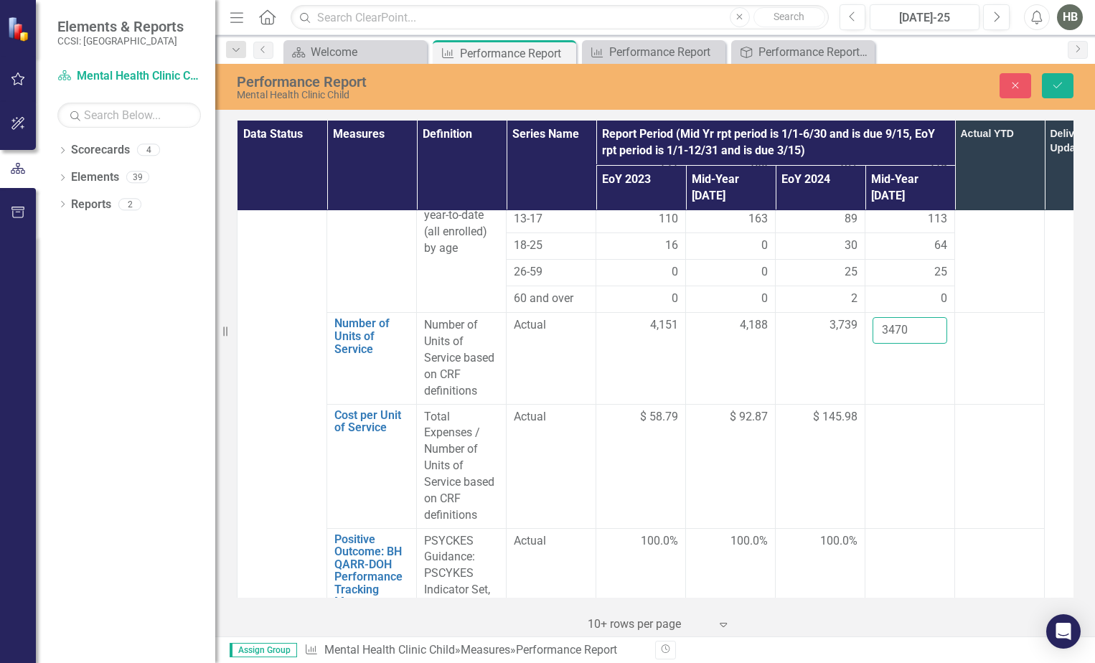
type input "3470"
click at [910, 404] on td at bounding box center [910, 466] width 90 height 124
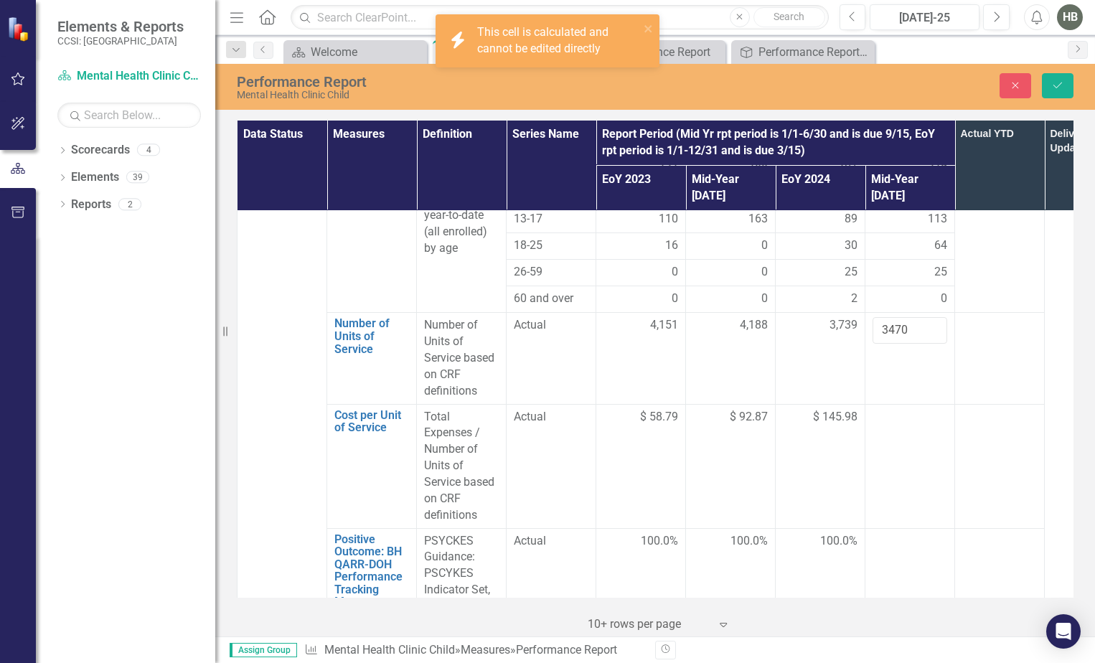
click at [905, 409] on div at bounding box center [909, 417] width 75 height 17
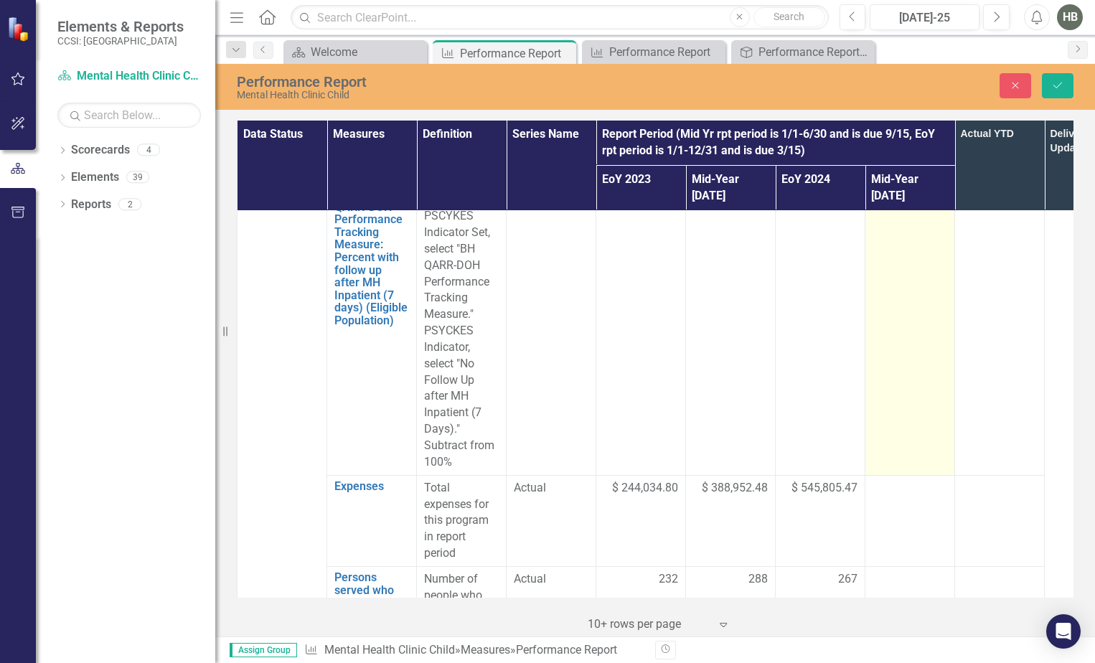
scroll to position [1578, 0]
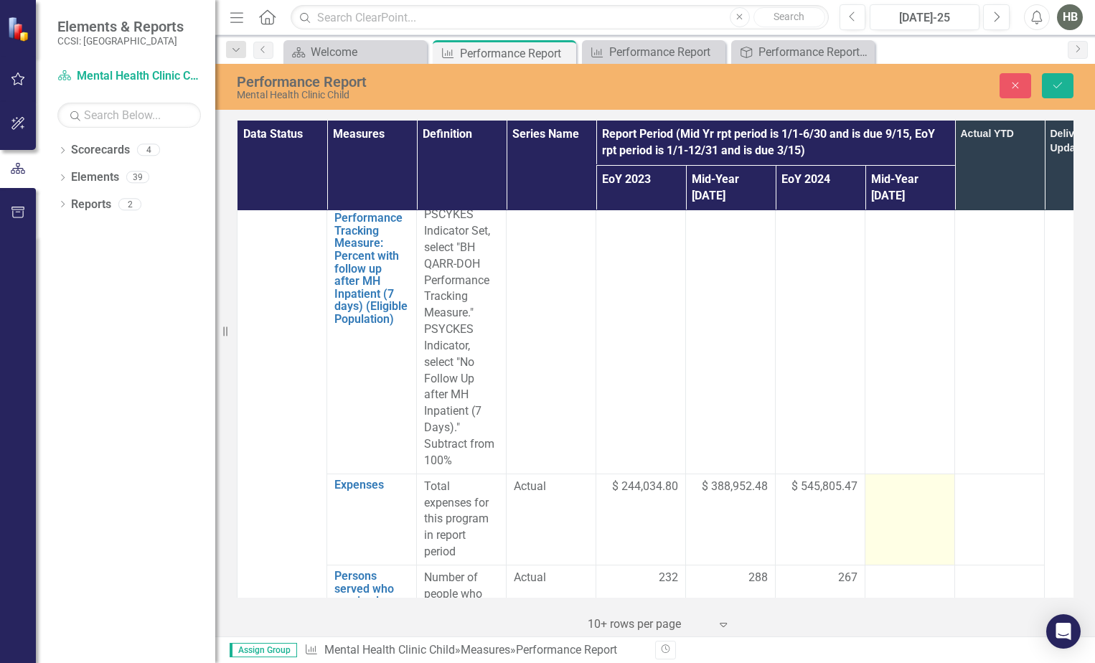
click at [892, 479] on div at bounding box center [909, 487] width 75 height 17
click at [890, 479] on input "number" at bounding box center [909, 492] width 75 height 27
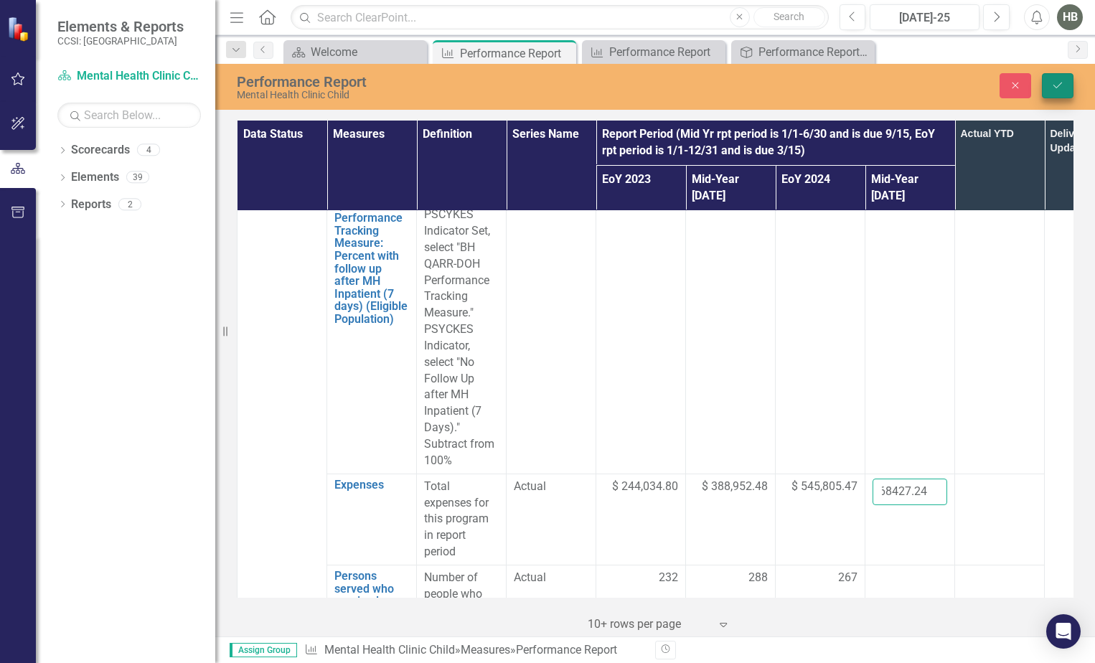
type input "268427.24"
click at [1059, 93] on button "Save" at bounding box center [1058, 85] width 32 height 25
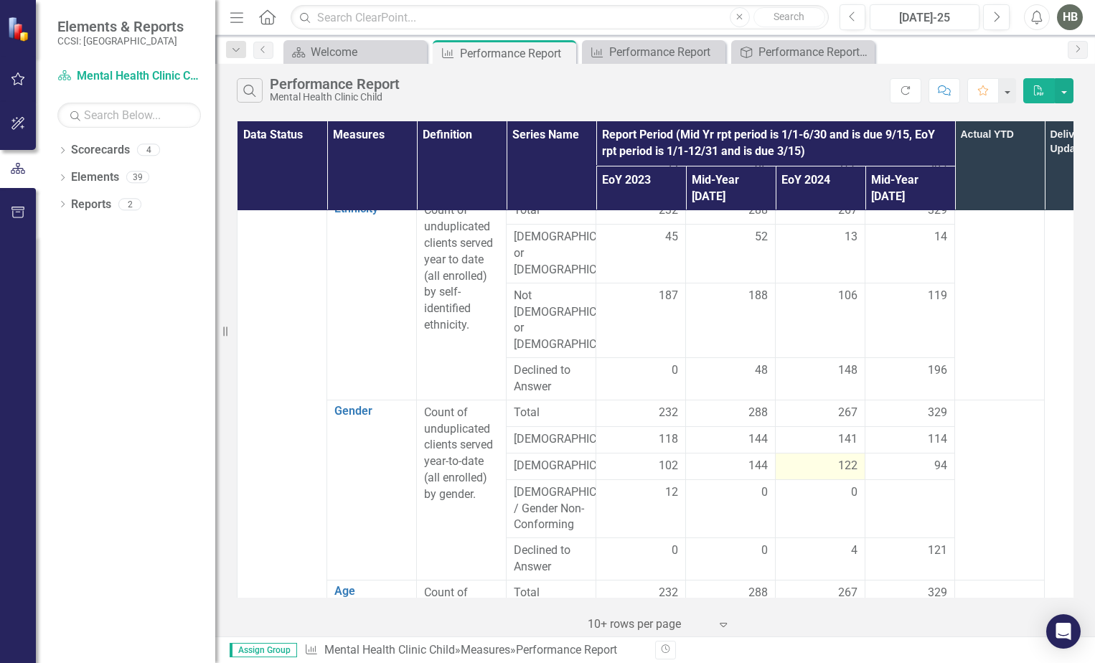
scroll to position [1220, 0]
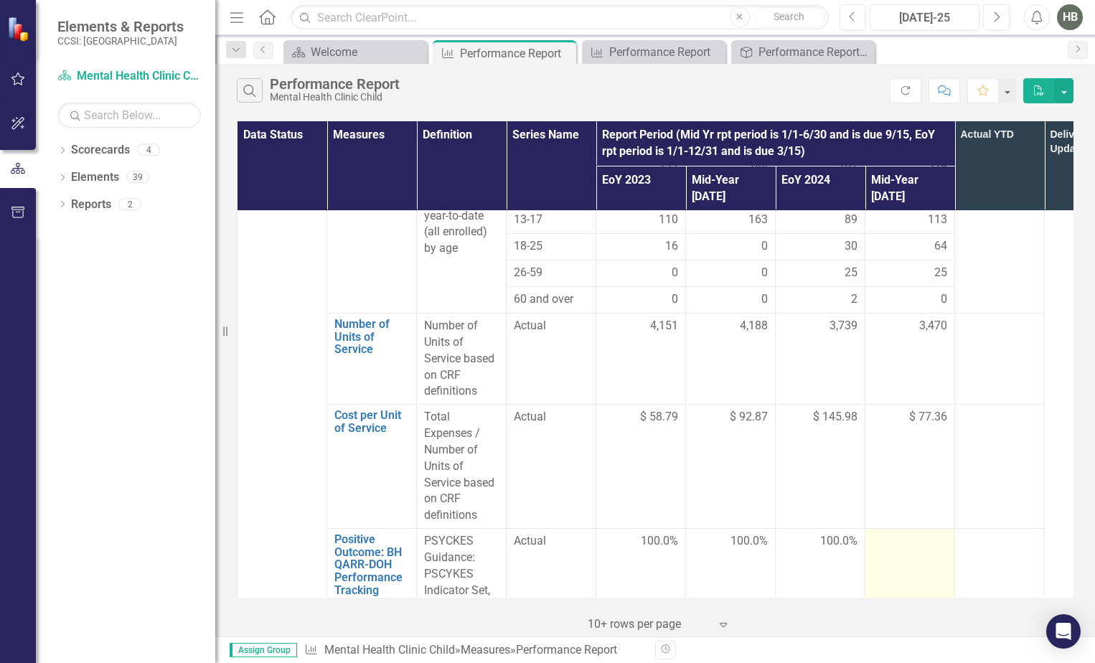
click at [896, 533] on div at bounding box center [909, 541] width 75 height 17
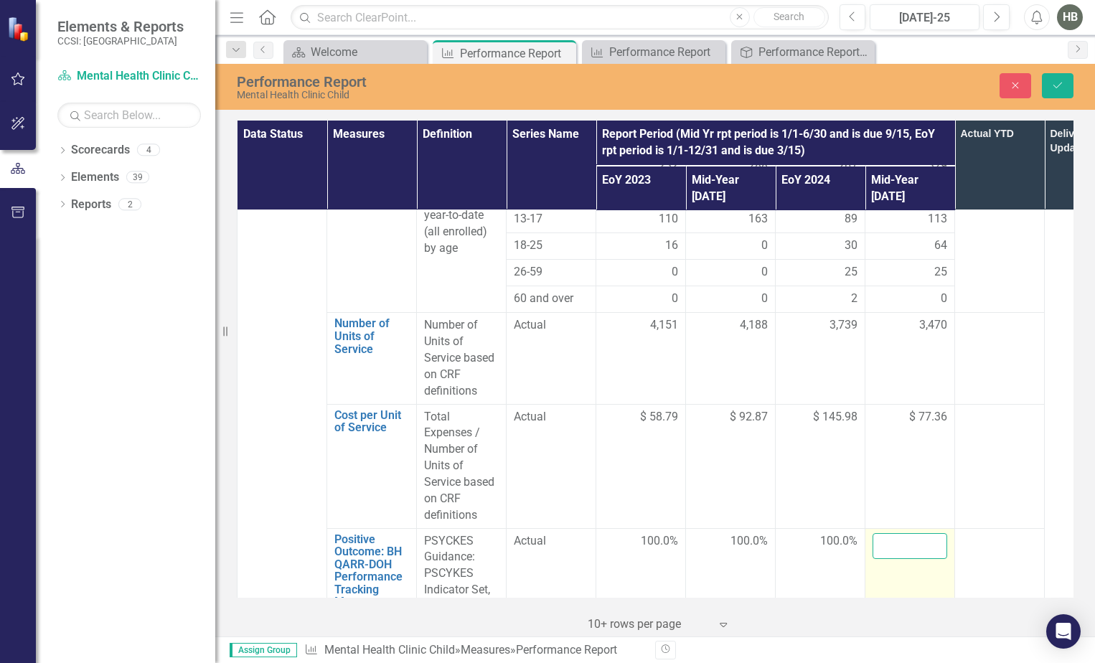
click at [896, 533] on input "number" at bounding box center [909, 546] width 75 height 27
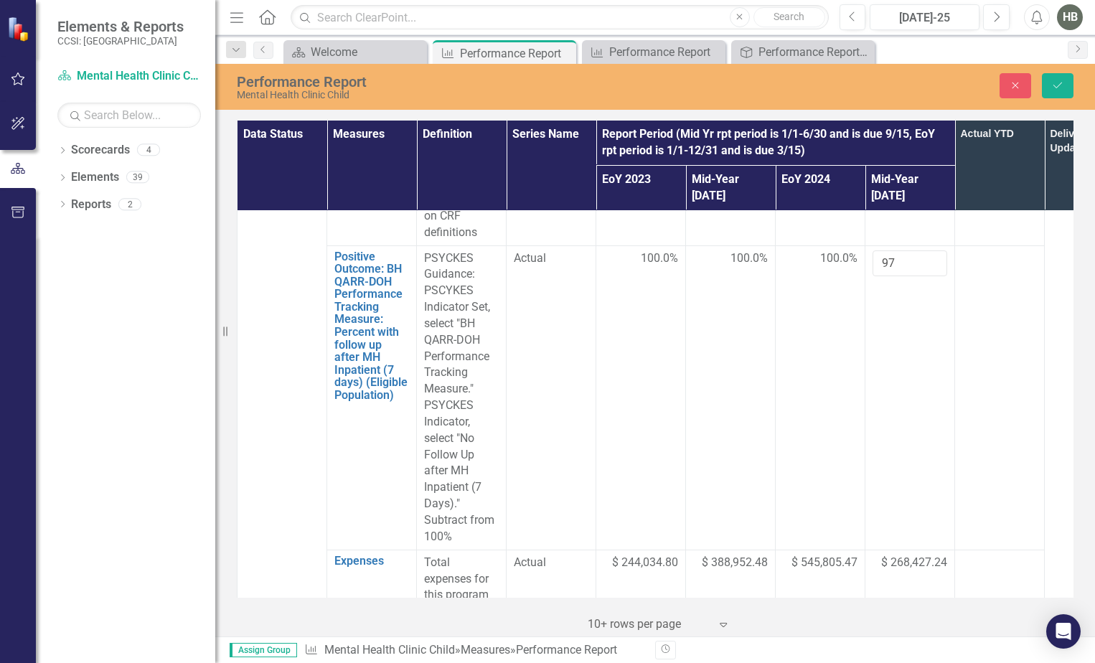
scroll to position [1507, 0]
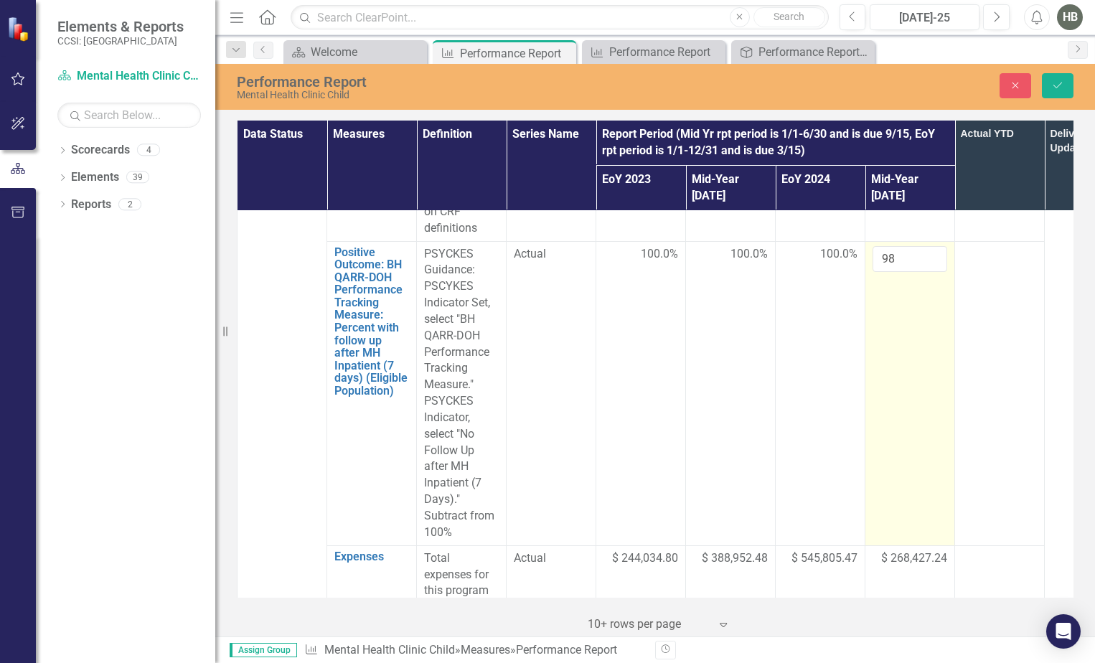
click at [930, 246] on input "98" at bounding box center [909, 259] width 75 height 27
click at [931, 246] on input "99" at bounding box center [909, 259] width 75 height 27
type input "100"
click at [931, 246] on input "100" at bounding box center [909, 259] width 75 height 27
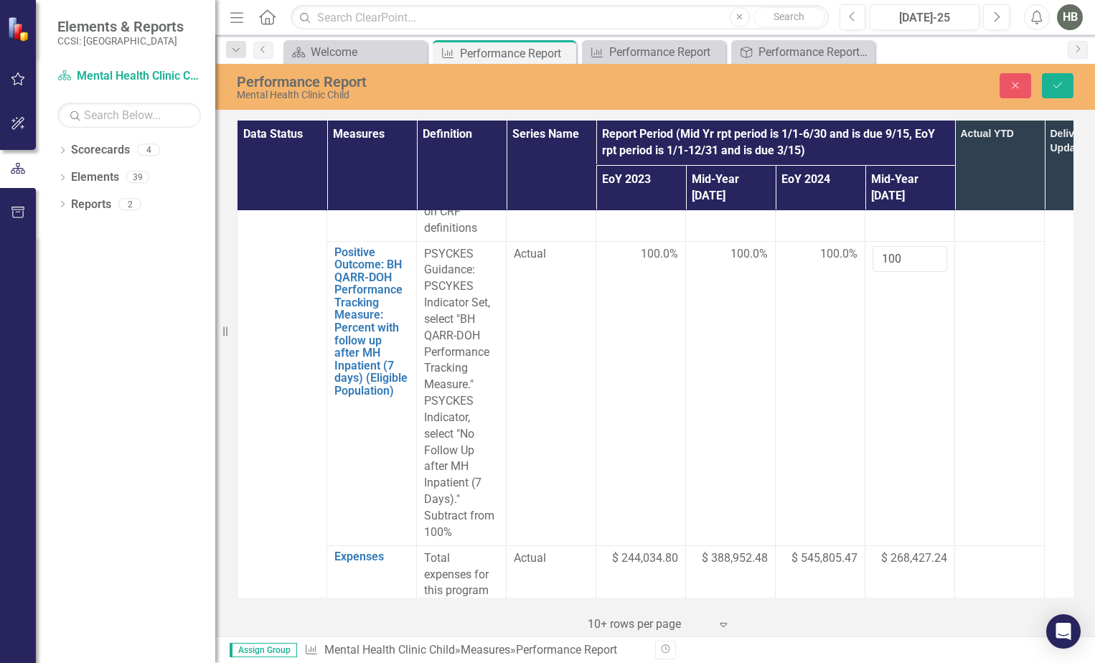
click at [1030, 336] on td at bounding box center [1000, 393] width 90 height 304
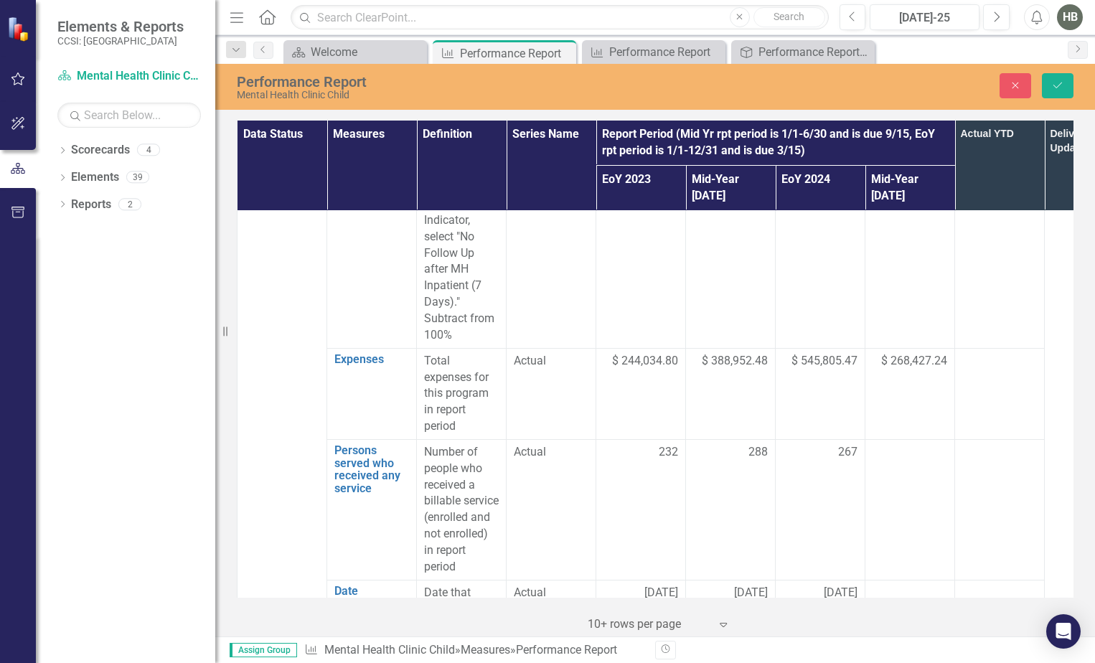
scroll to position [1722, 0]
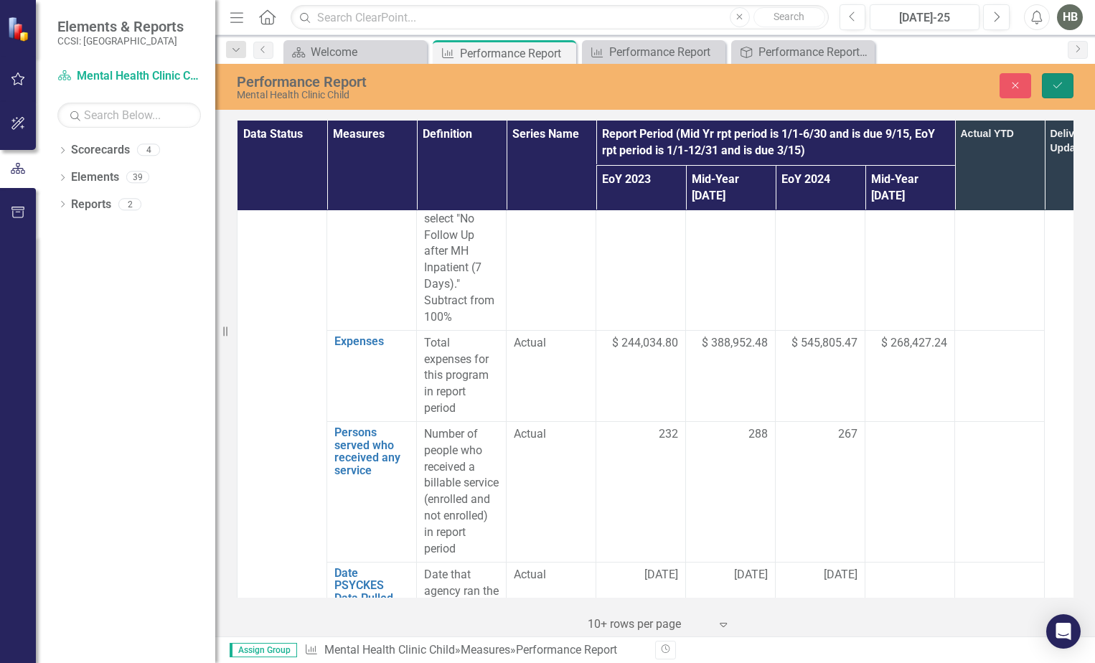
click at [1055, 75] on button "Save" at bounding box center [1058, 85] width 32 height 25
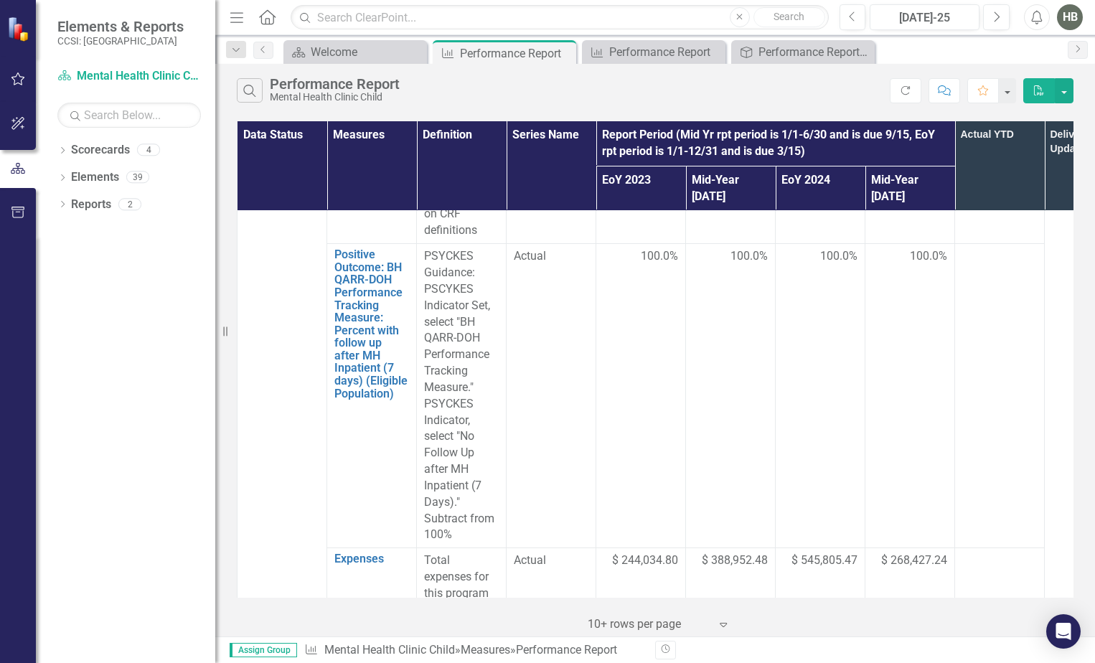
scroll to position [1650, 0]
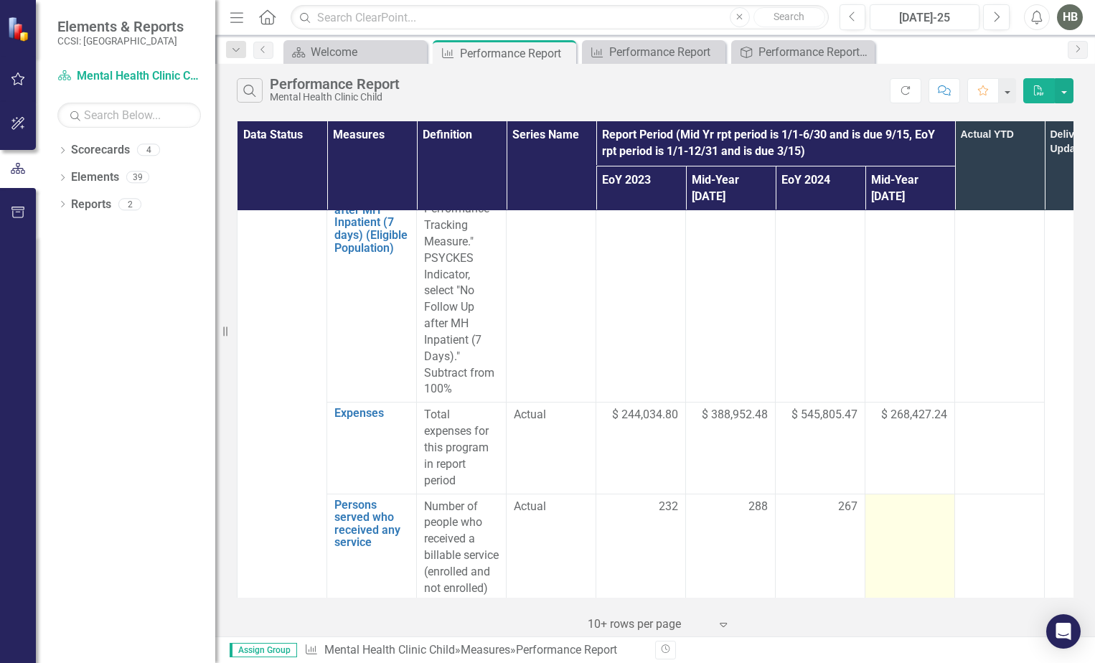
click at [898, 499] on div at bounding box center [909, 507] width 75 height 17
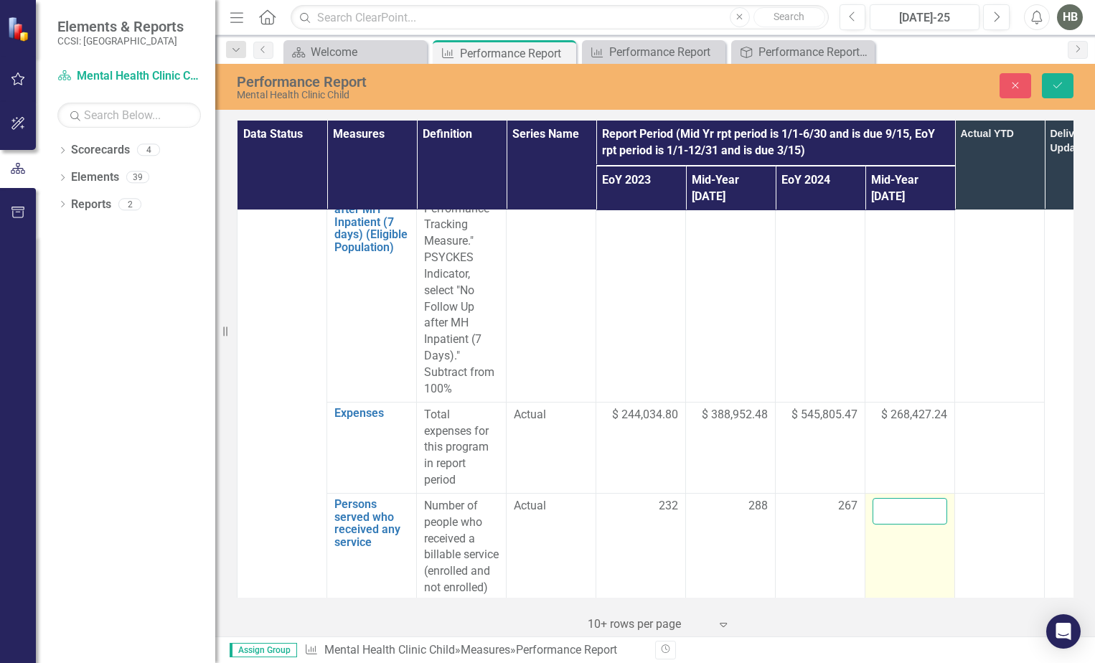
click at [897, 498] on input "number" at bounding box center [909, 511] width 75 height 27
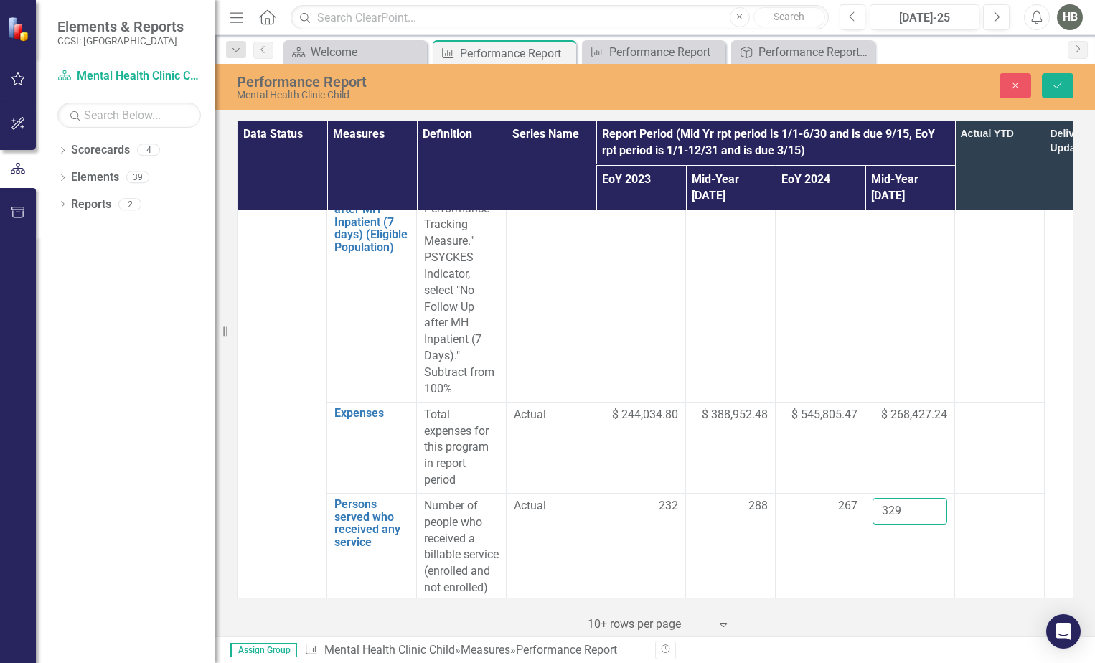
type input "329"
click at [1016, 493] on td at bounding box center [1000, 563] width 90 height 141
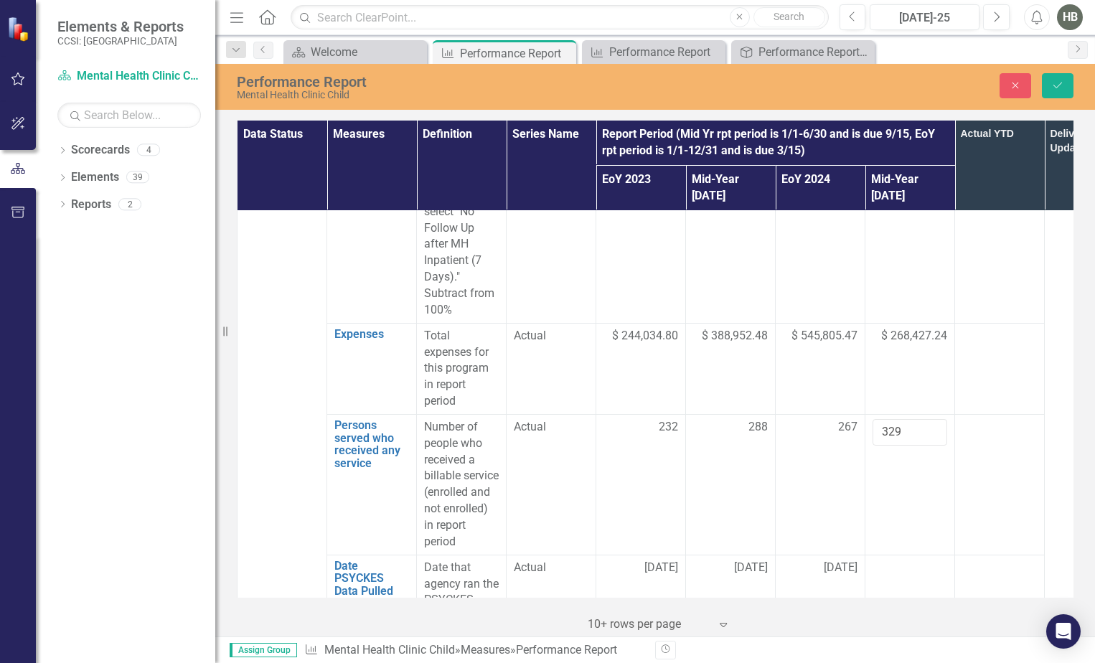
scroll to position [1937, 0]
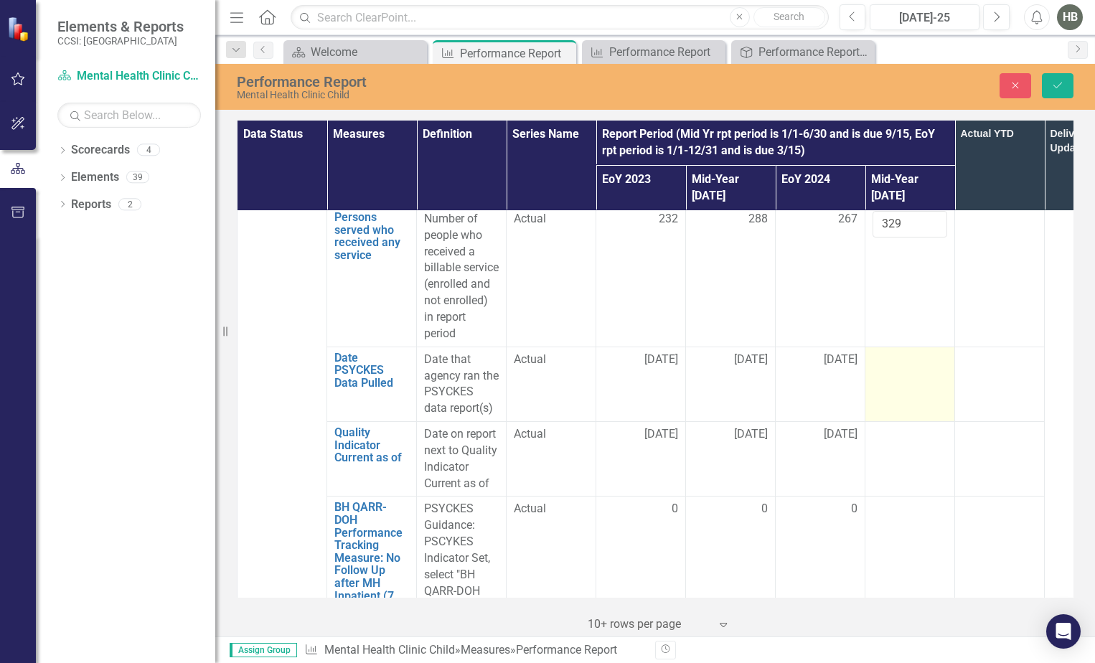
click at [897, 352] on div at bounding box center [909, 360] width 75 height 17
click at [893, 352] on input "text" at bounding box center [909, 365] width 75 height 27
type input "7"
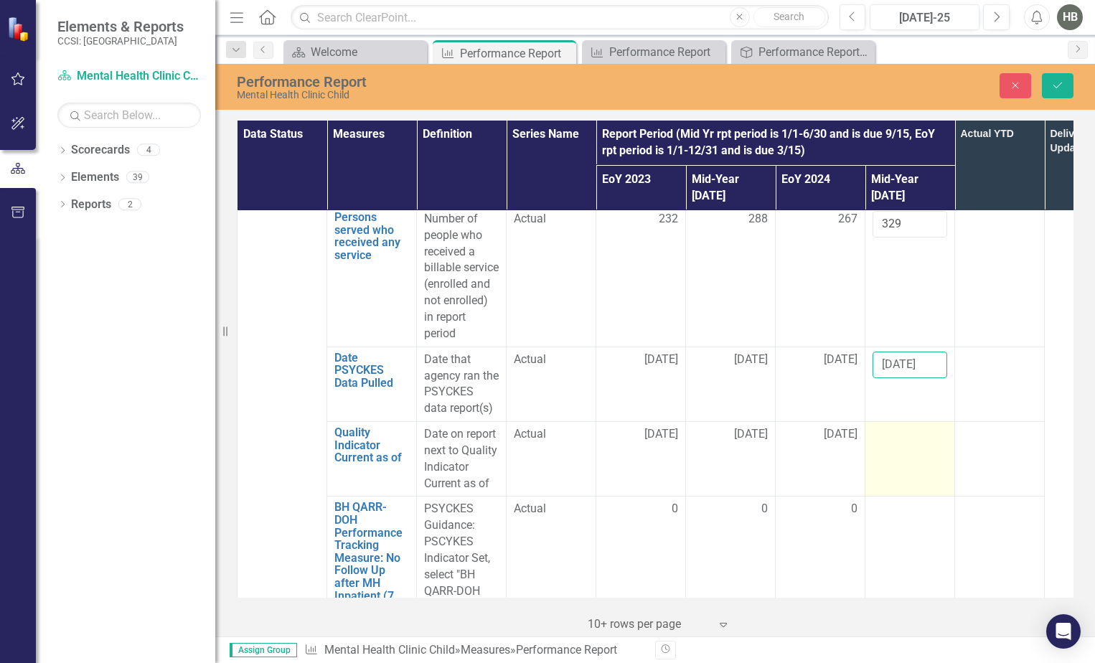
type input "8/1/2025"
click at [911, 426] on div at bounding box center [909, 434] width 75 height 17
click at [908, 426] on input "text" at bounding box center [909, 439] width 75 height 27
type input "[DATE]"
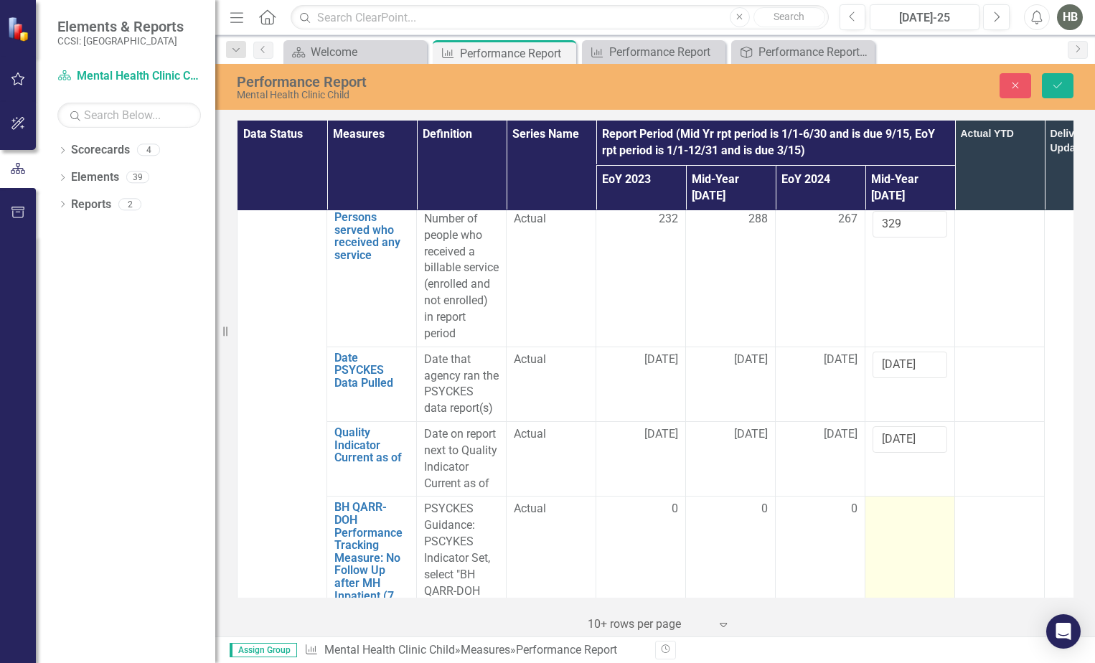
click at [907, 501] on div at bounding box center [909, 509] width 75 height 17
click at [905, 501] on input "number" at bounding box center [909, 514] width 75 height 27
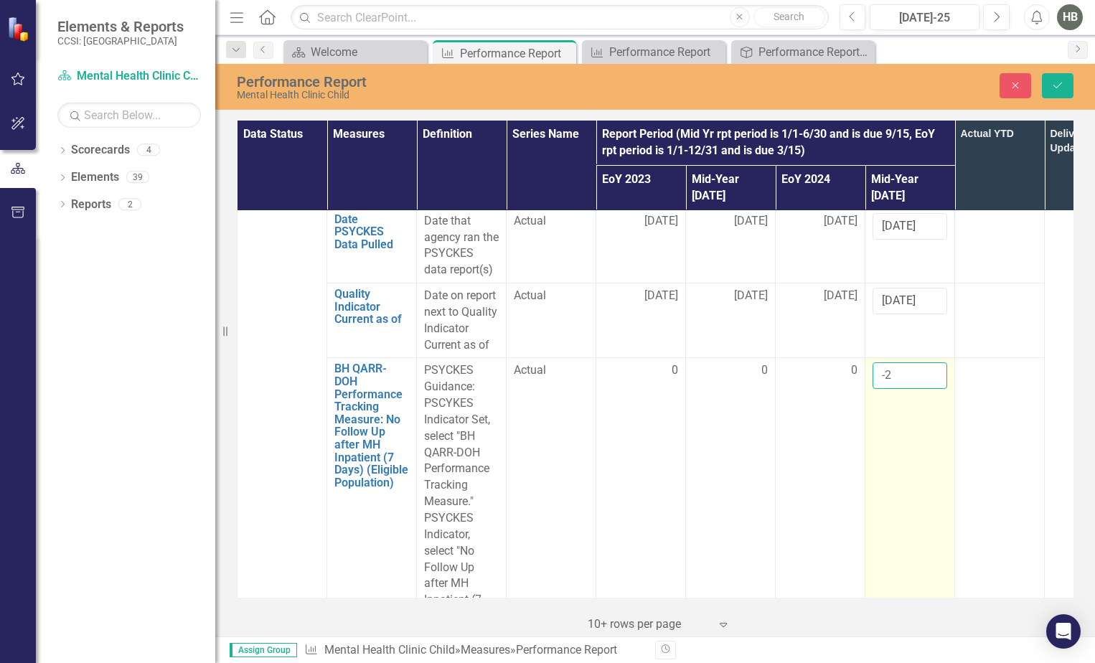
scroll to position [2224, 0]
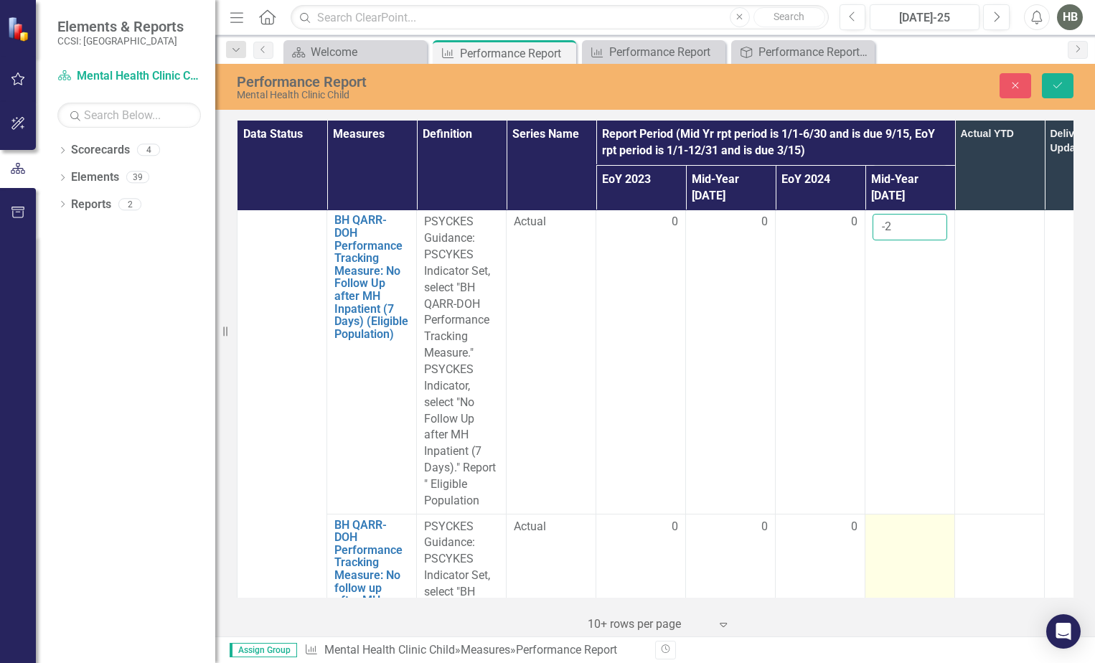
type input "-2"
click at [903, 519] on div at bounding box center [909, 527] width 75 height 17
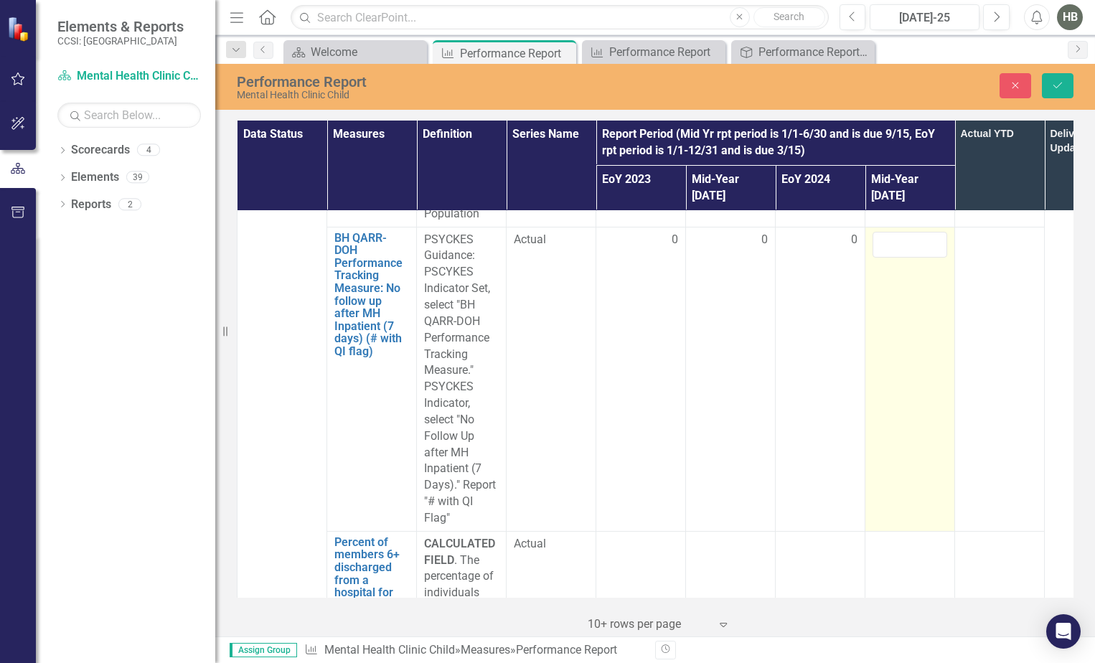
scroll to position [2296, 0]
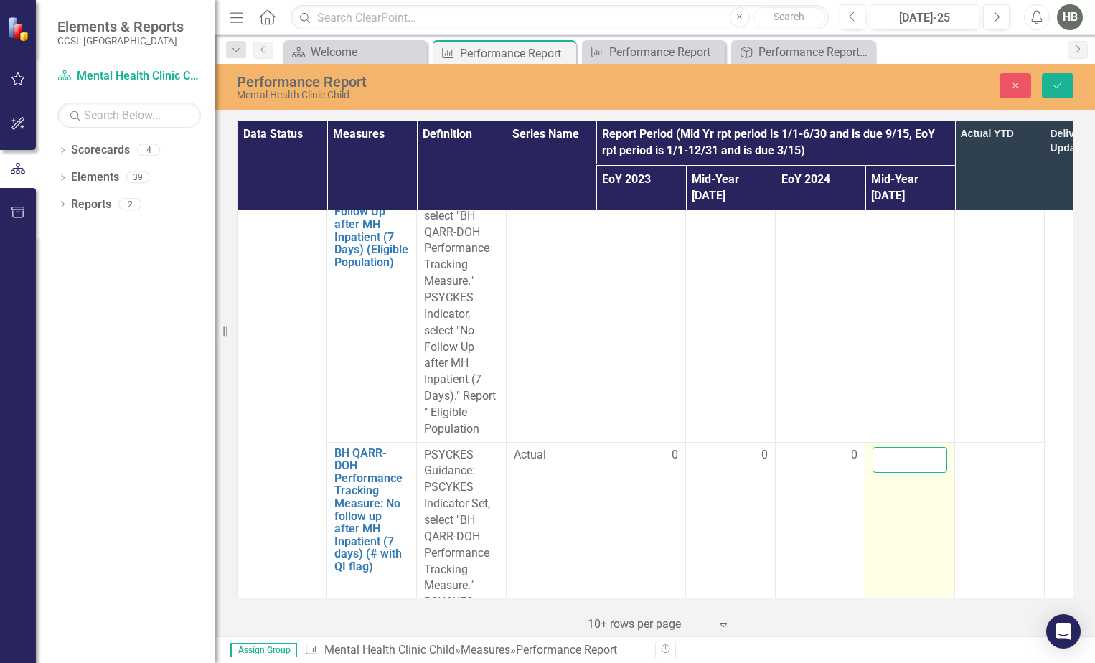
click at [890, 447] on input "number" at bounding box center [909, 460] width 75 height 27
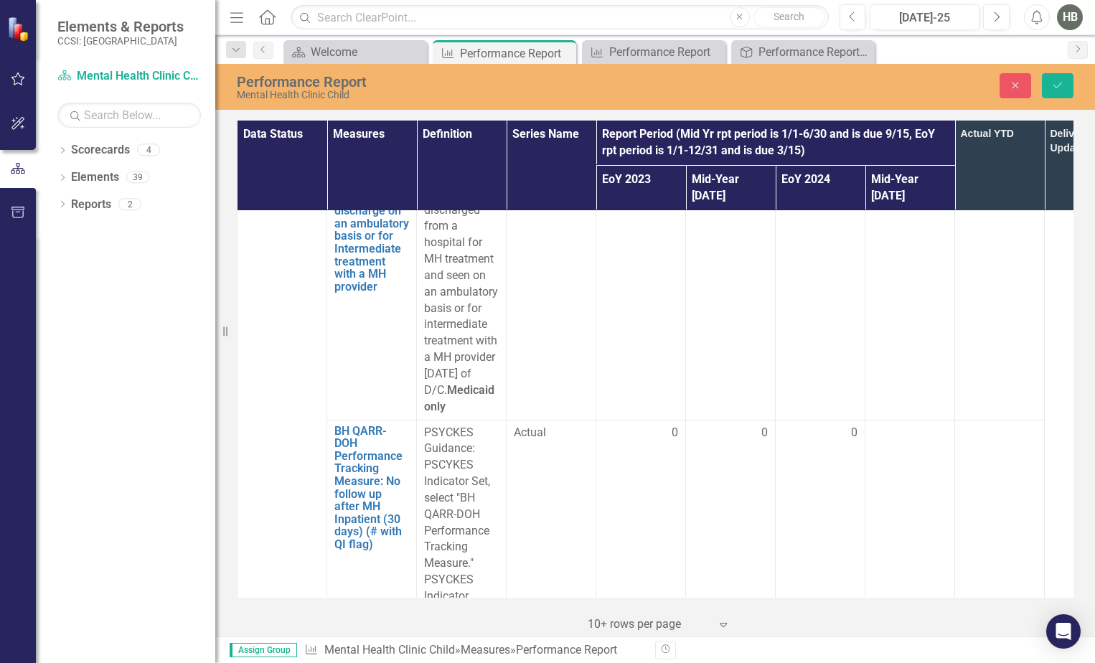
scroll to position [3300, 0]
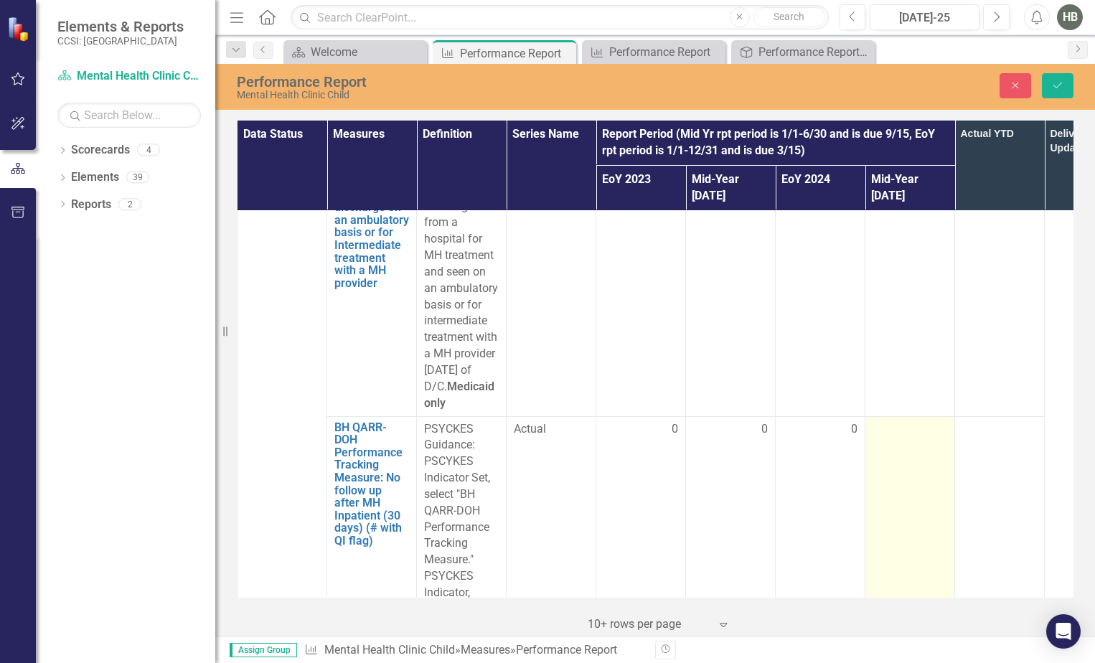
type input "-2"
click at [890, 421] on div at bounding box center [909, 429] width 75 height 17
click at [890, 421] on input "number" at bounding box center [909, 434] width 75 height 27
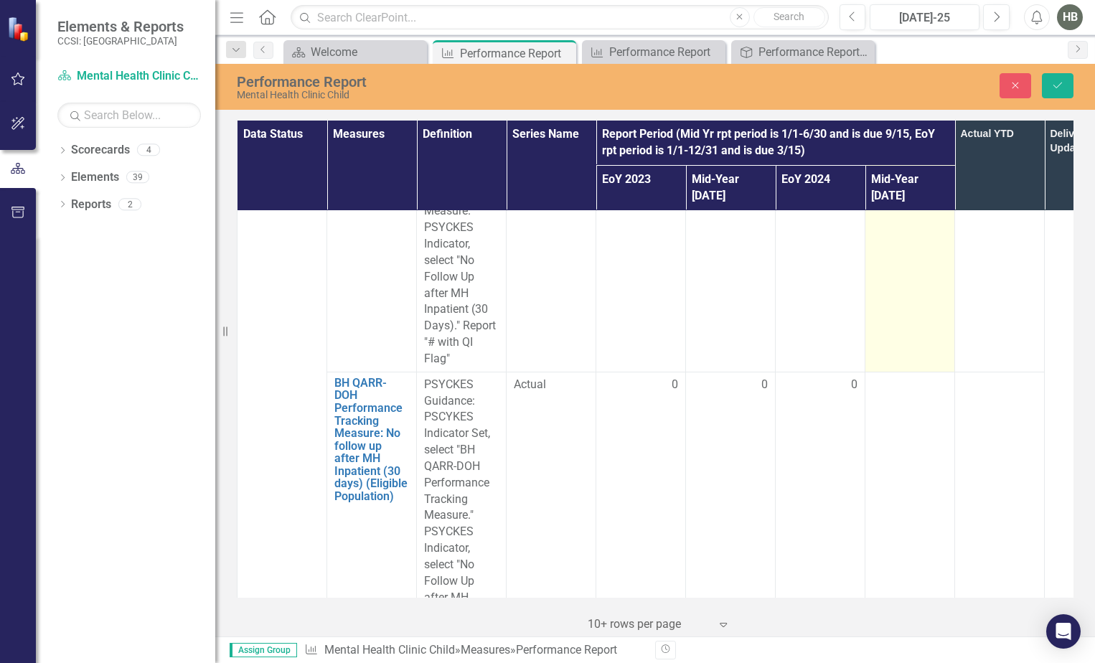
scroll to position [3587, 0]
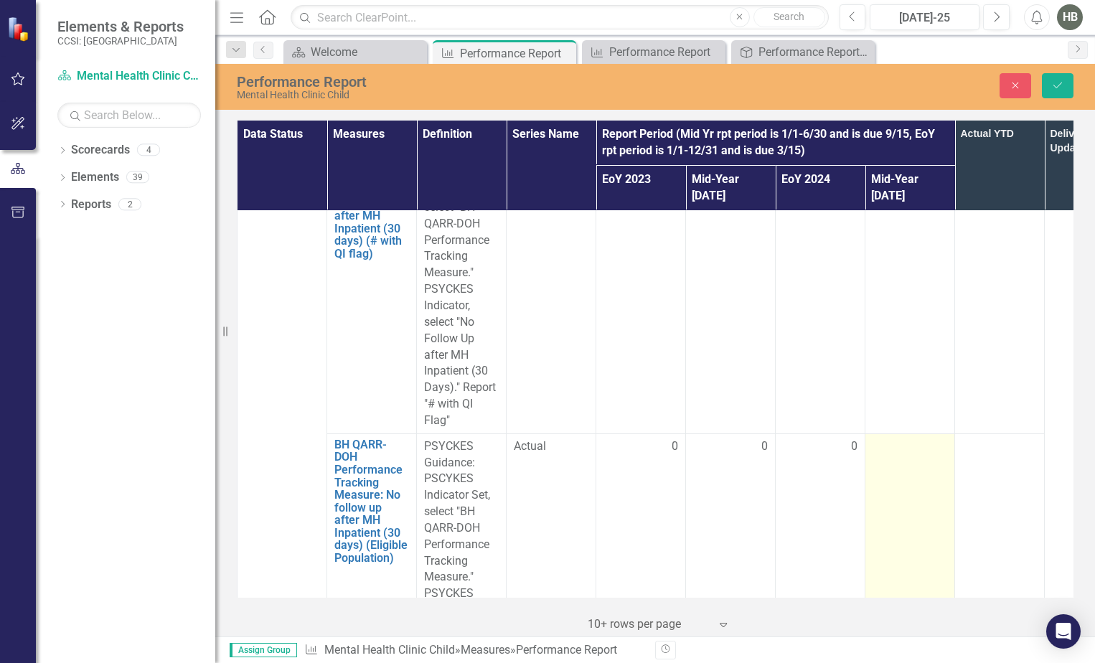
type input "0"
click at [895, 438] on div at bounding box center [909, 446] width 75 height 17
click at [895, 438] on input "number" at bounding box center [909, 451] width 75 height 27
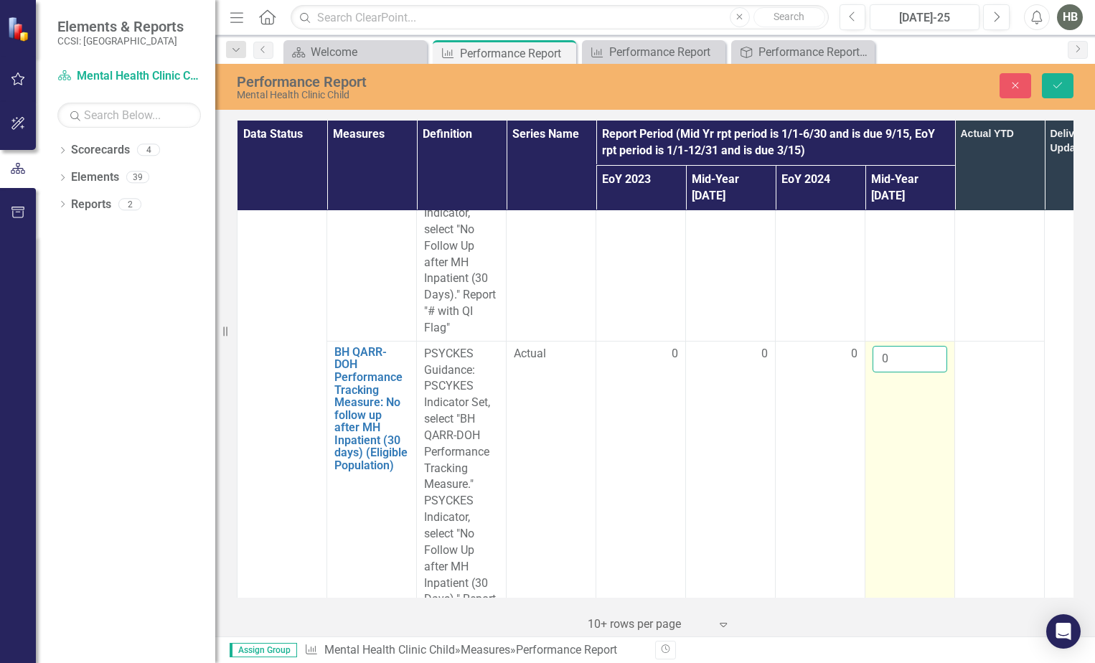
scroll to position [3874, 0]
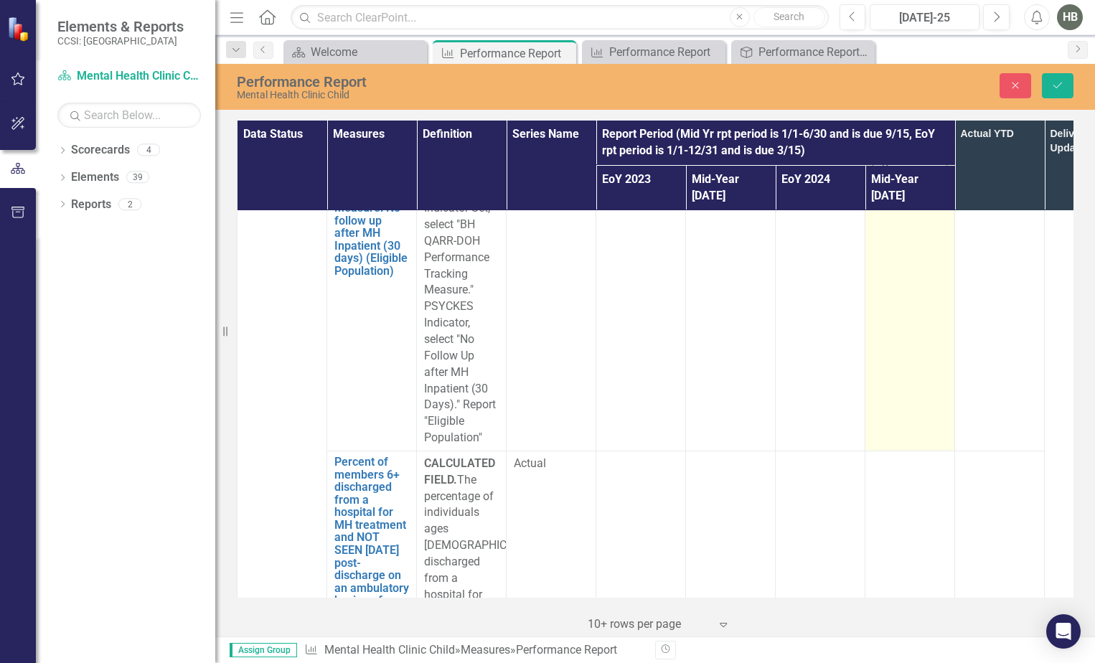
type input "0"
click at [905, 451] on td at bounding box center [910, 628] width 90 height 354
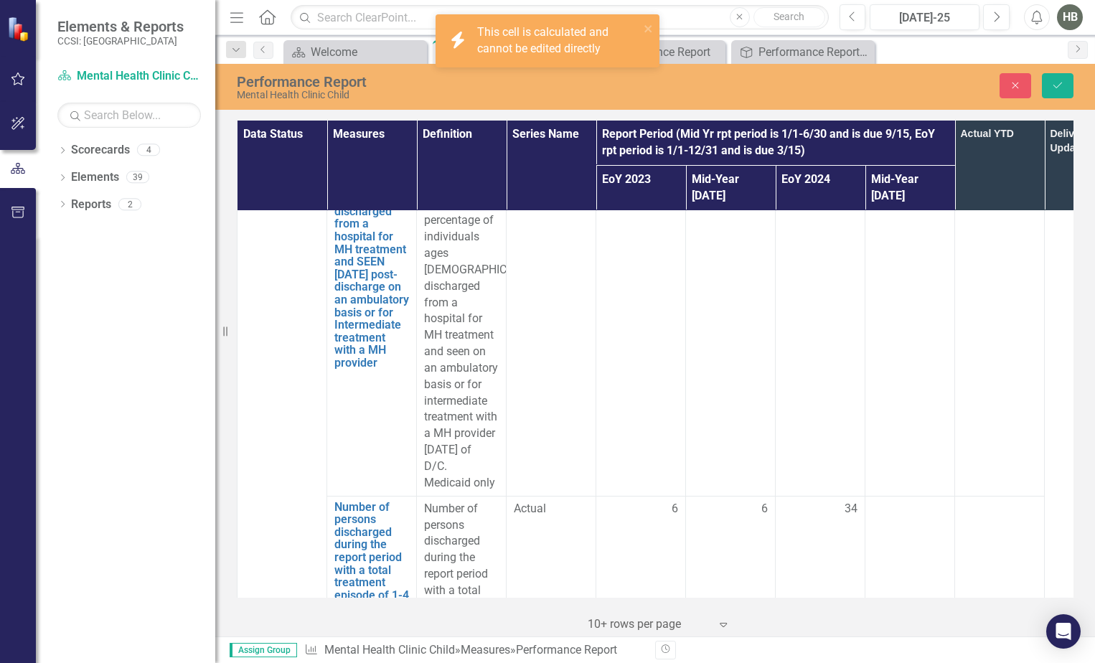
scroll to position [4520, 0]
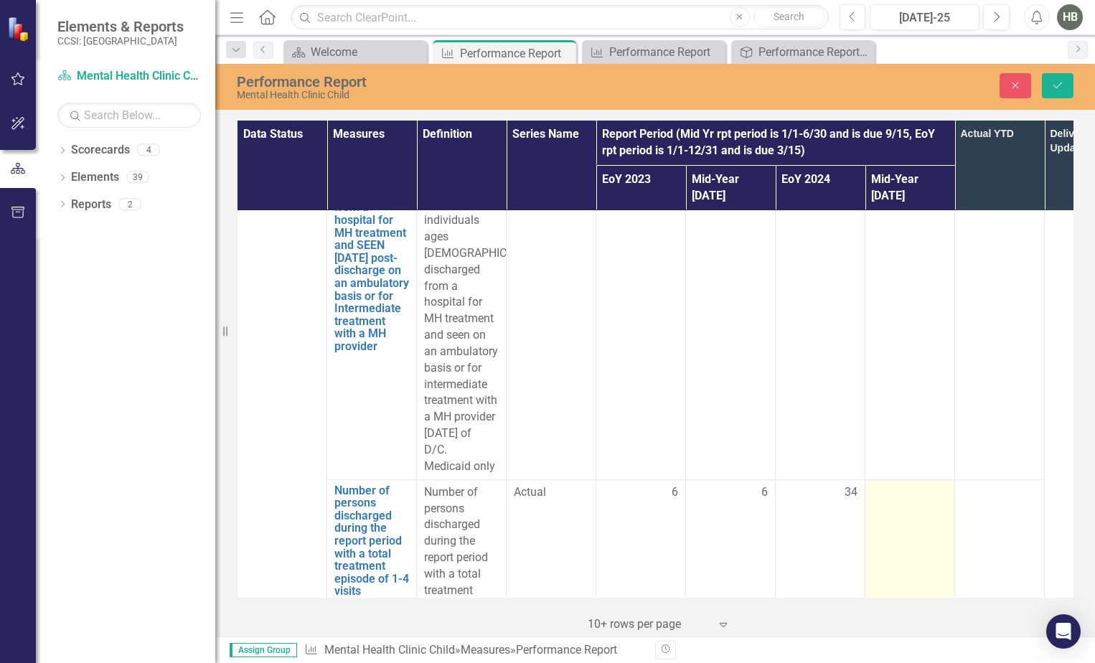
click at [907, 479] on td at bounding box center [910, 590] width 90 height 222
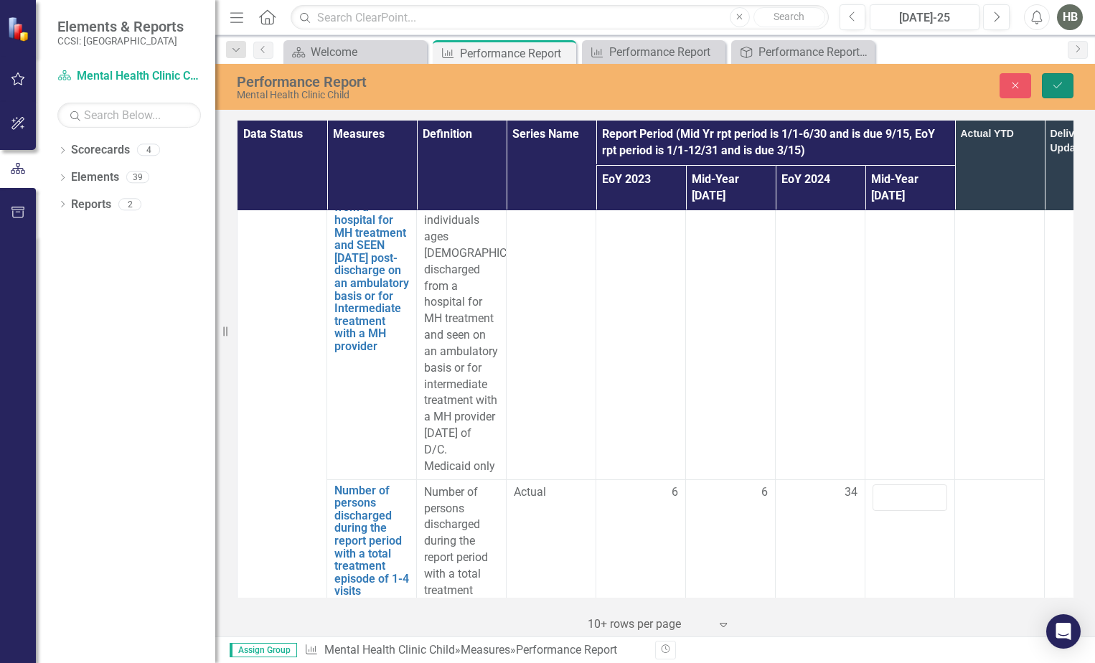
click at [1053, 89] on icon "Save" at bounding box center [1057, 85] width 13 height 10
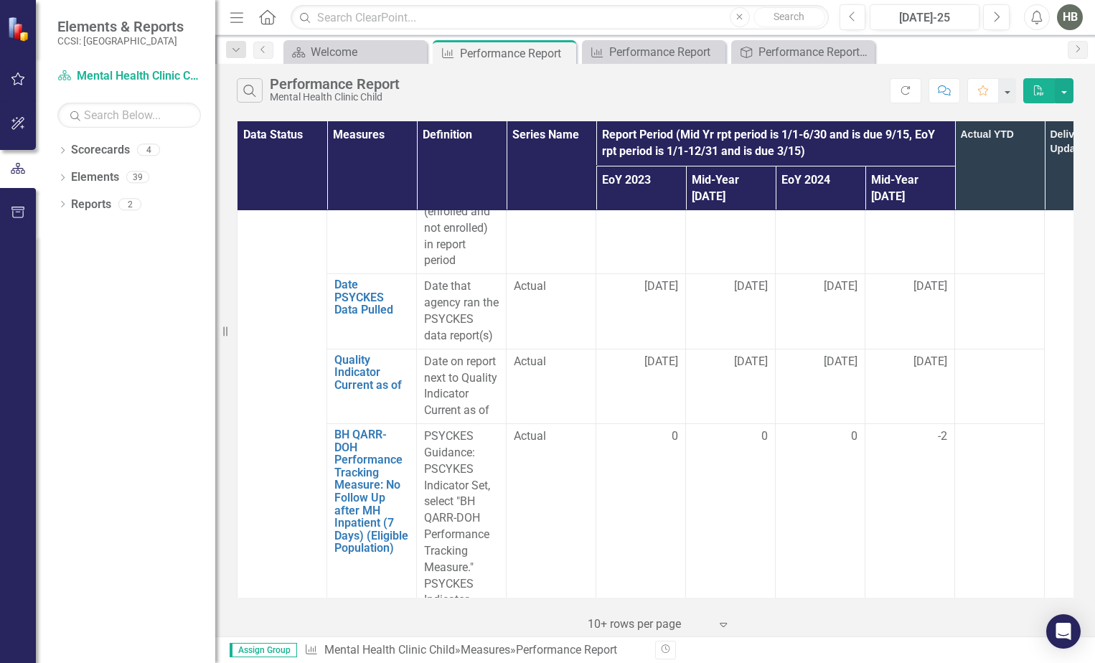
scroll to position [2009, 0]
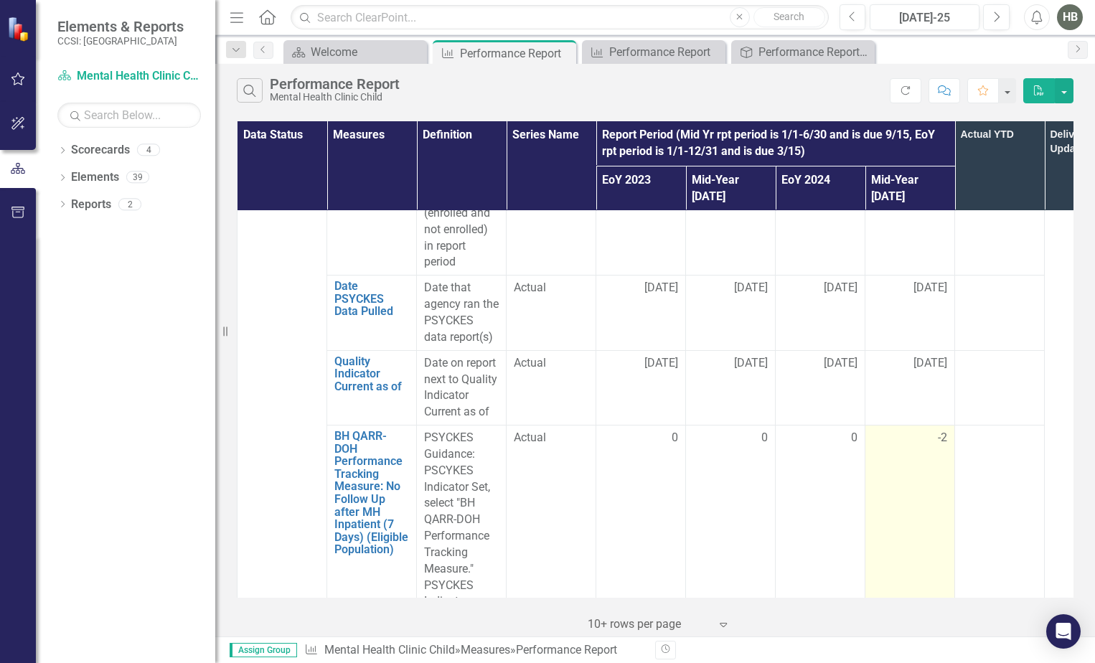
click at [938, 430] on span "-2" at bounding box center [942, 438] width 9 height 17
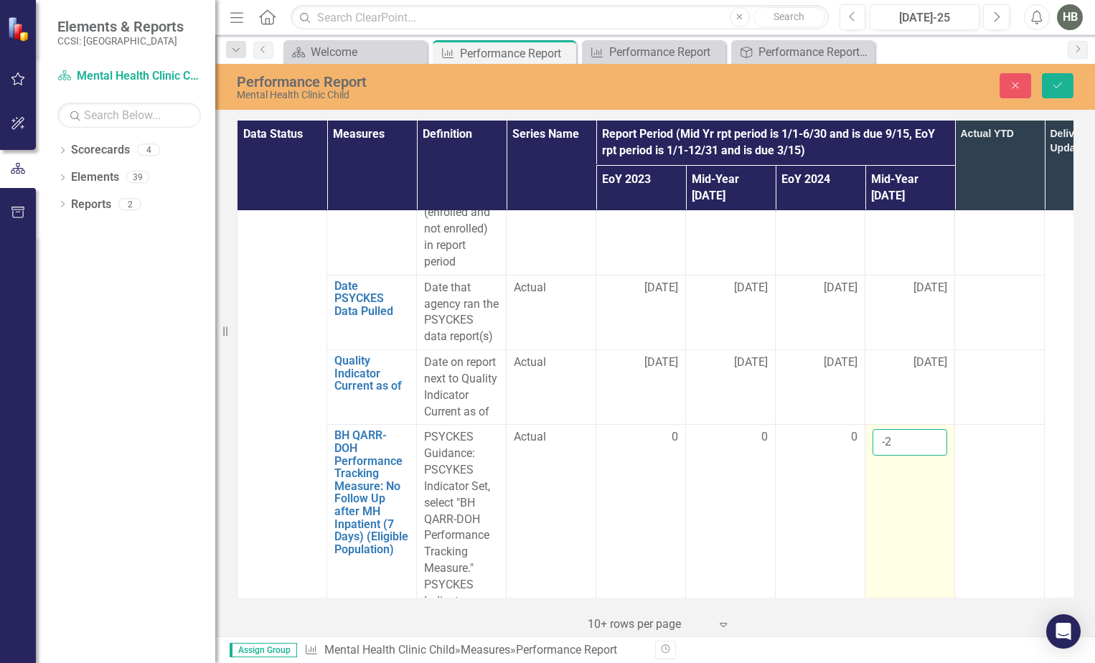
drag, startPoint x: 938, startPoint y: 402, endPoint x: 913, endPoint y: 412, distance: 26.4
click at [913, 429] on input "-2" at bounding box center [909, 442] width 75 height 27
click at [933, 429] on input "-1" at bounding box center [909, 442] width 75 height 27
type input "0"
click at [933, 429] on input "0" at bounding box center [909, 442] width 75 height 27
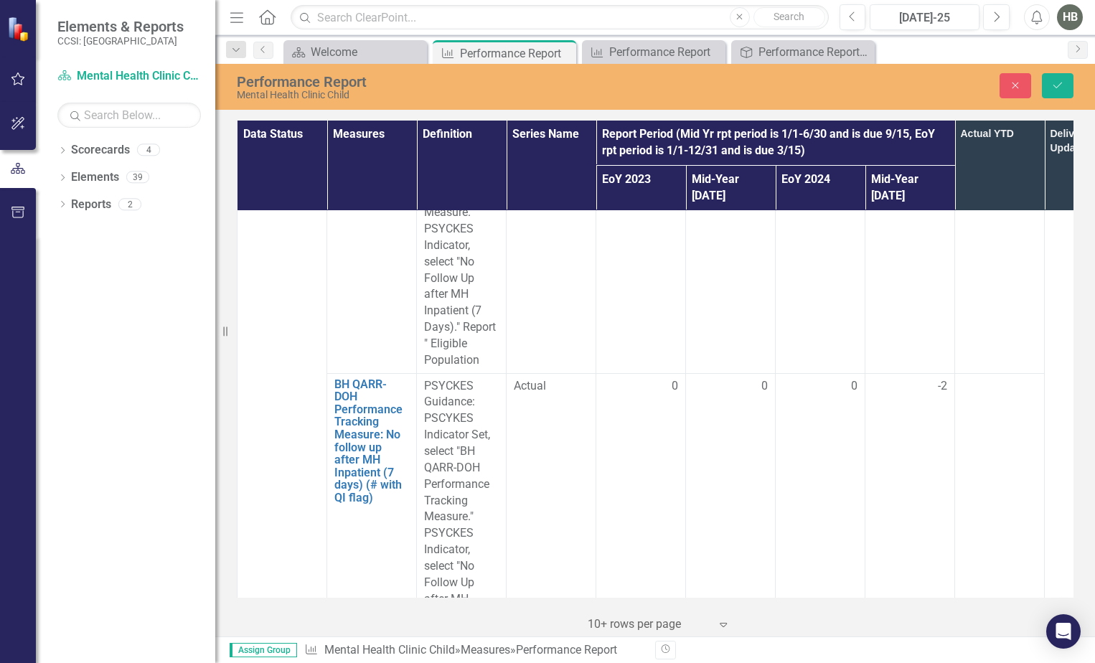
scroll to position [2439, 0]
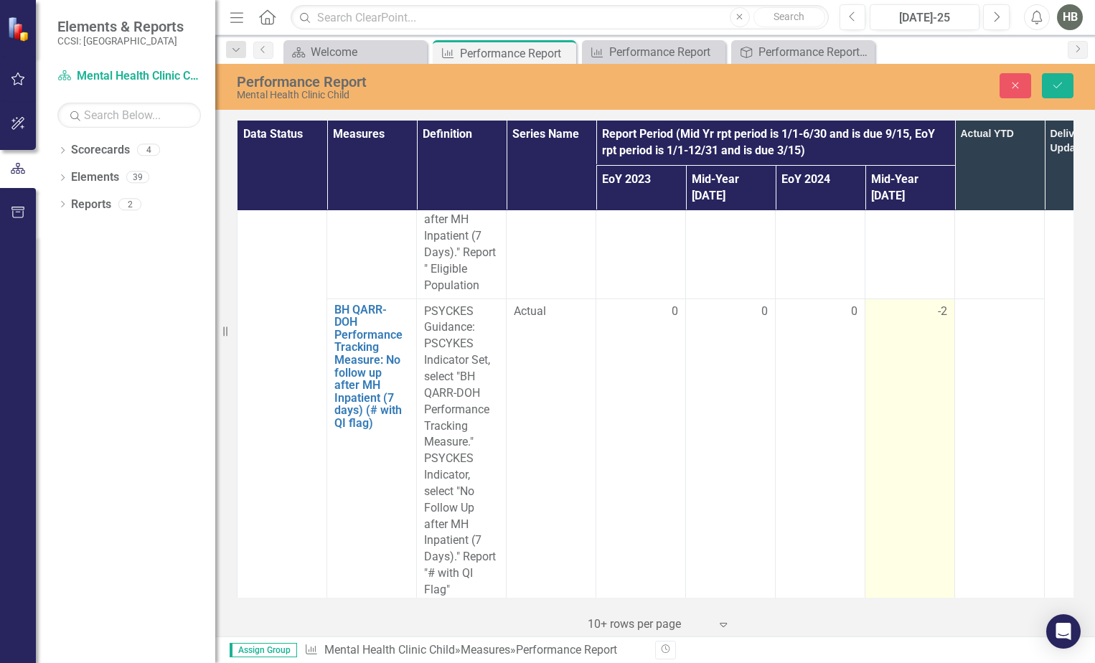
click at [934, 303] on div "-2" at bounding box center [909, 311] width 75 height 17
click at [934, 303] on input "-1" at bounding box center [909, 316] width 75 height 27
type input "0"
click at [934, 303] on input "0" at bounding box center [909, 316] width 75 height 27
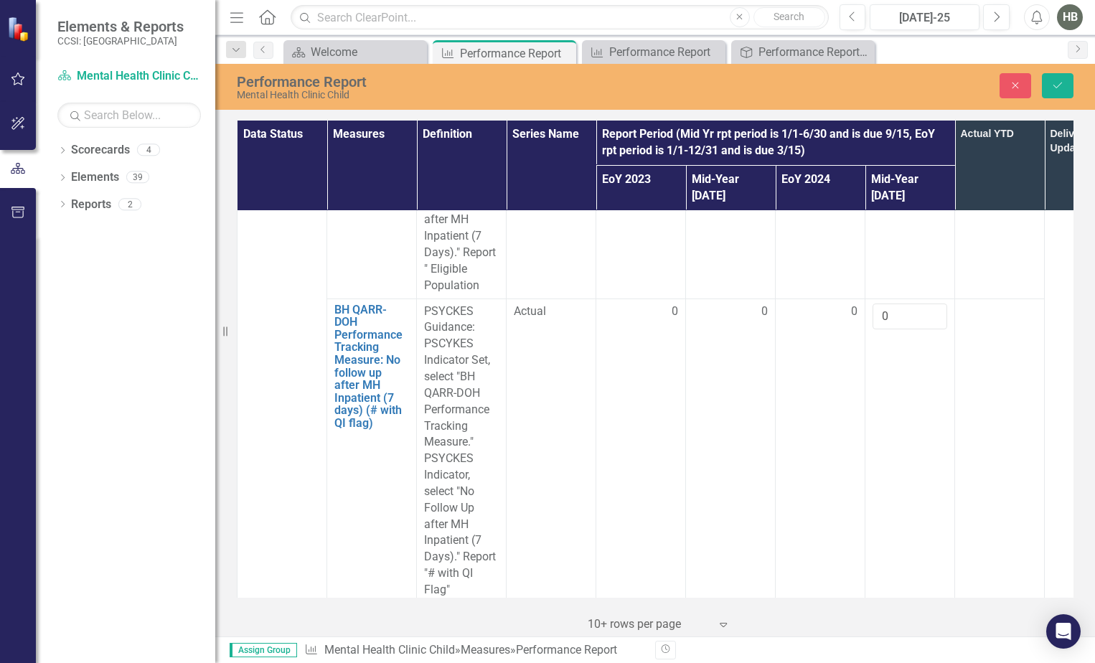
click at [994, 355] on td at bounding box center [1000, 450] width 90 height 304
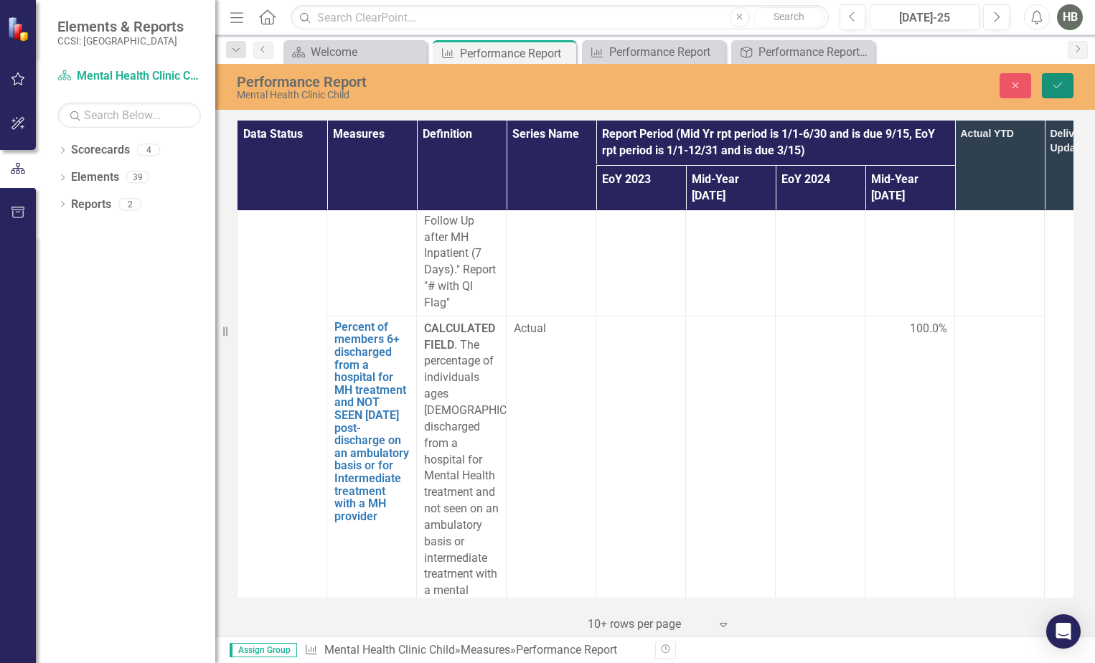
click at [1065, 90] on button "Save" at bounding box center [1058, 85] width 32 height 25
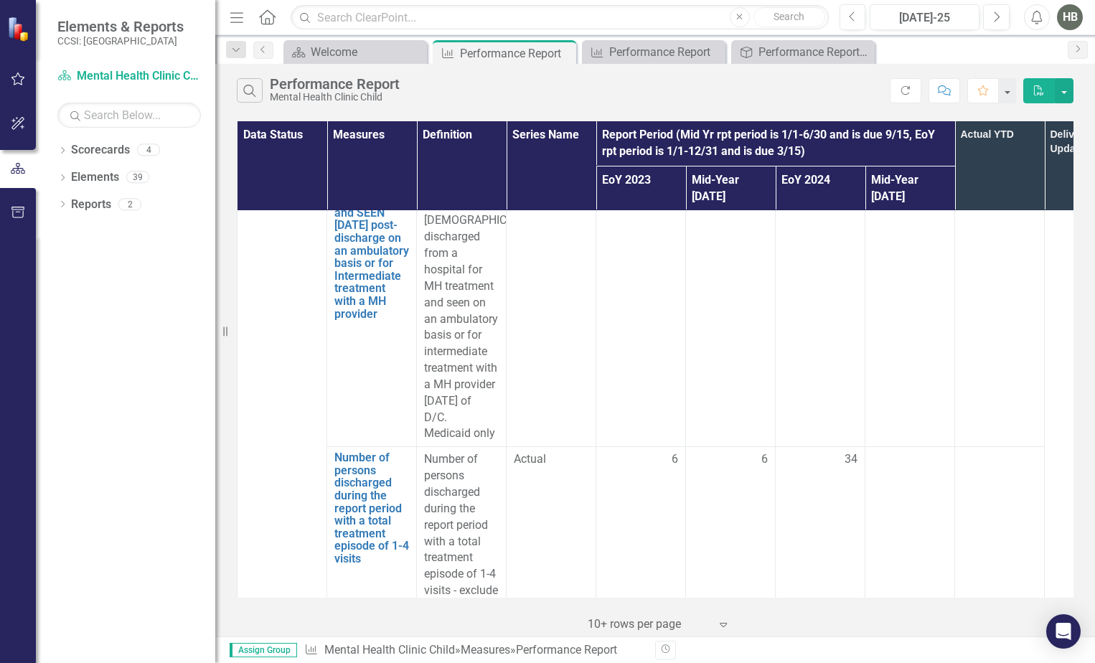
scroll to position [4735, 0]
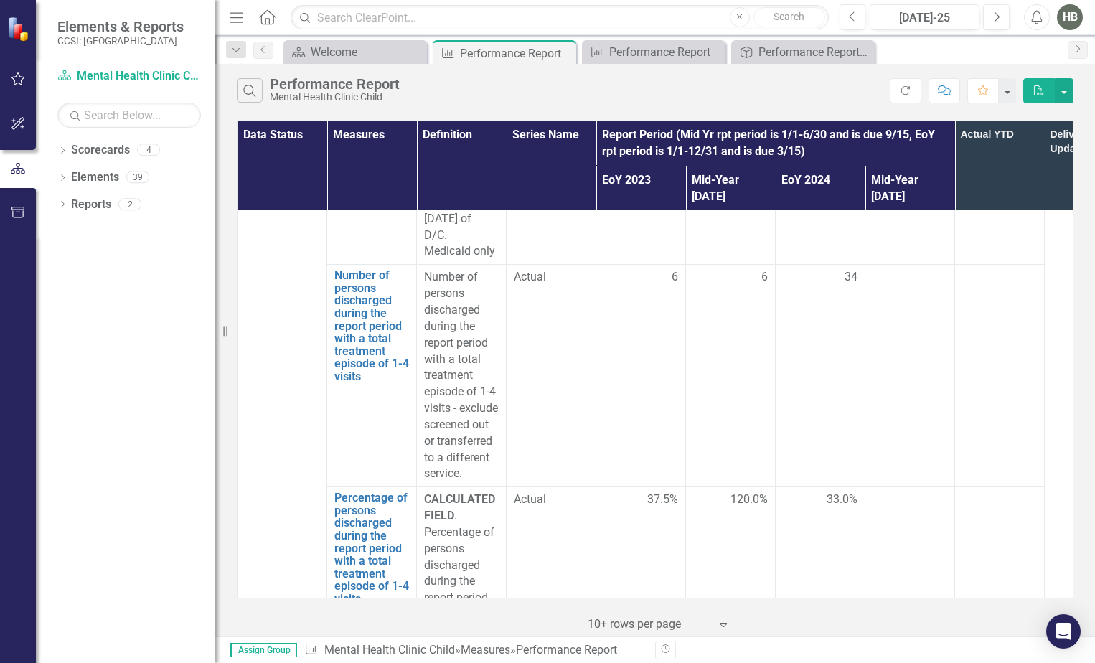
click at [897, 491] on div at bounding box center [909, 499] width 75 height 17
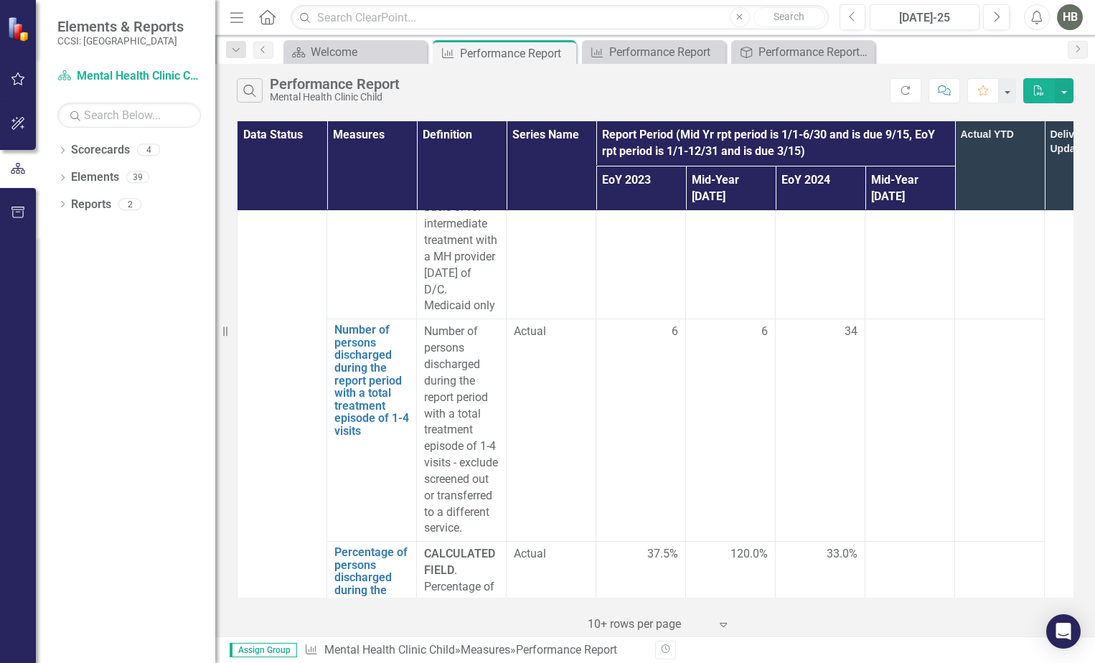
scroll to position [4592, 0]
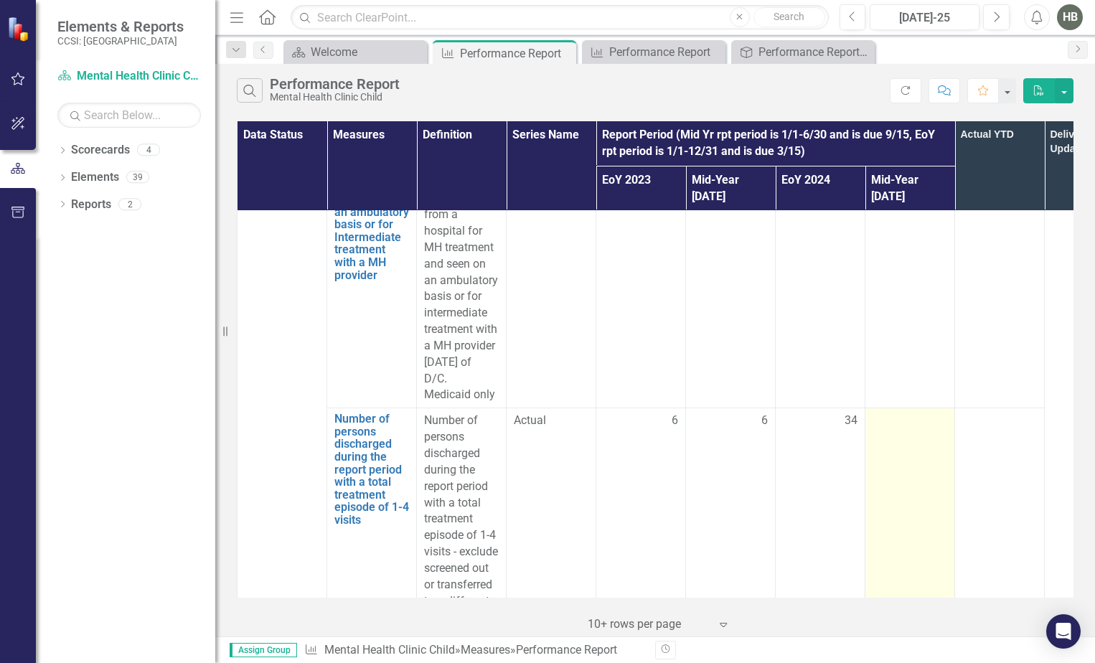
click at [900, 408] on td at bounding box center [910, 519] width 90 height 222
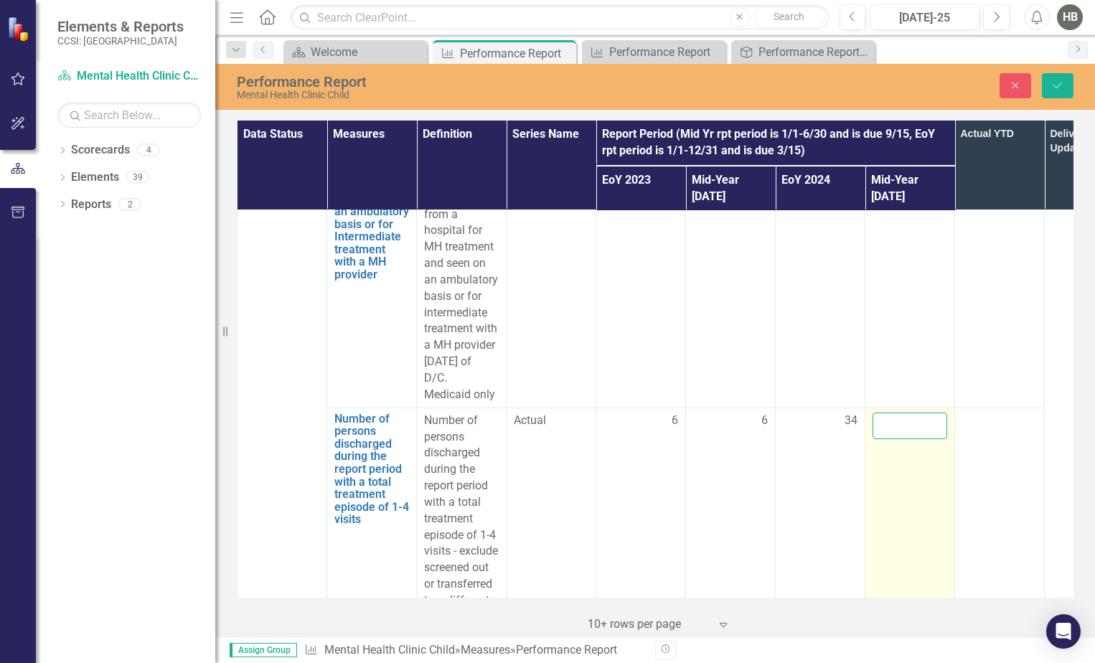
click at [897, 413] on input "number" at bounding box center [909, 426] width 75 height 27
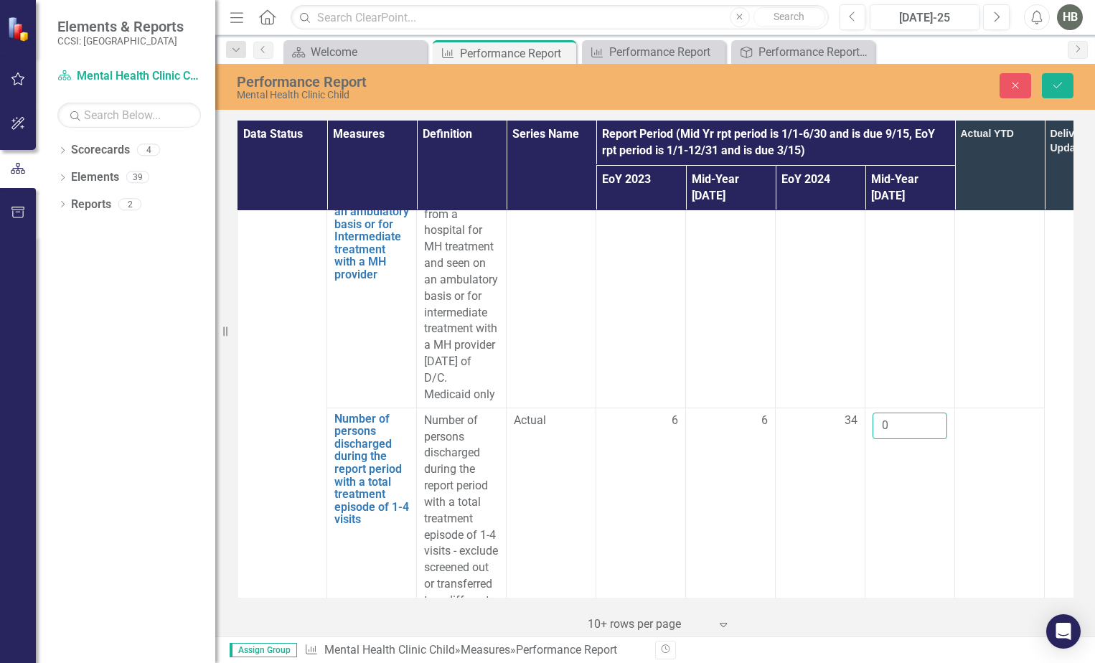
type input "0"
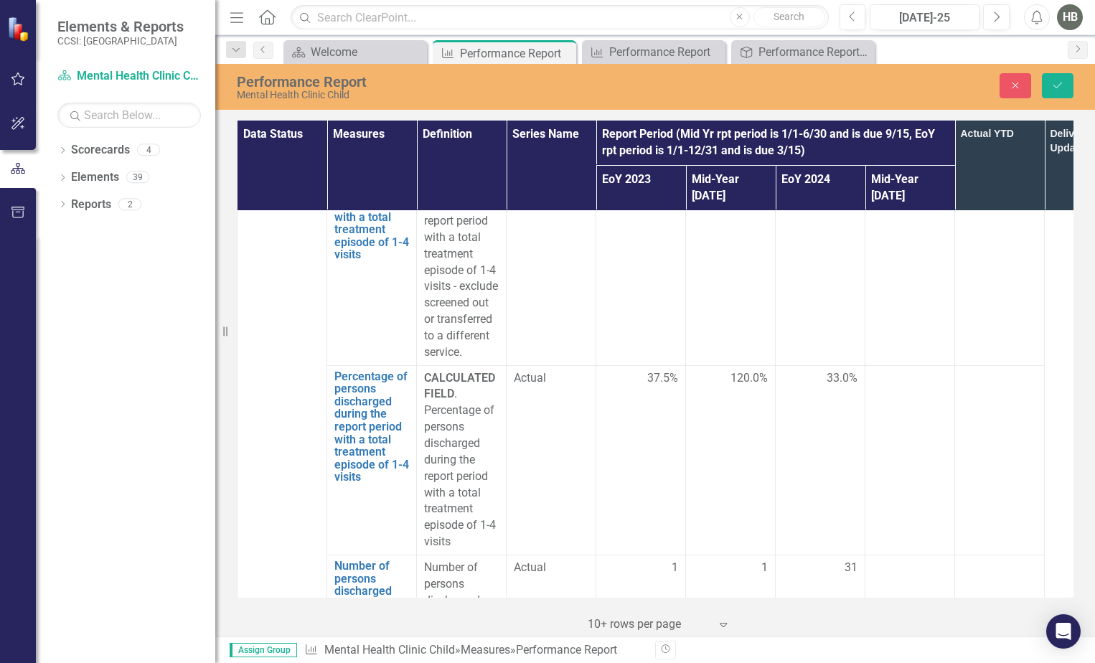
scroll to position [4879, 0]
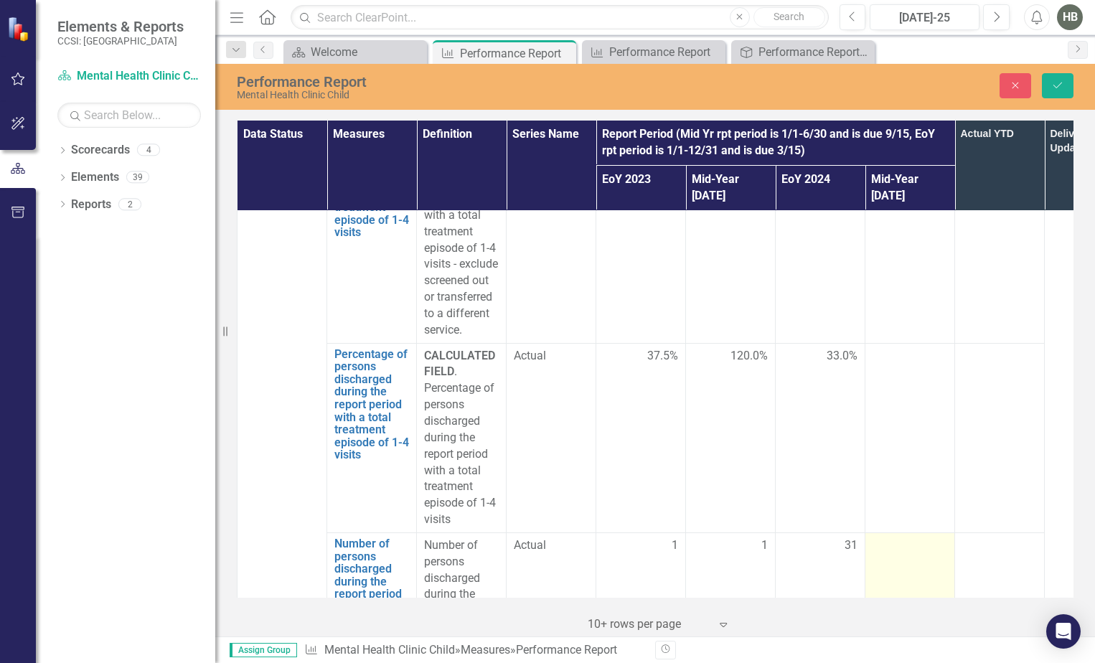
click at [885, 537] on div at bounding box center [909, 545] width 75 height 17
click at [895, 537] on input "number" at bounding box center [909, 550] width 75 height 27
type input "5"
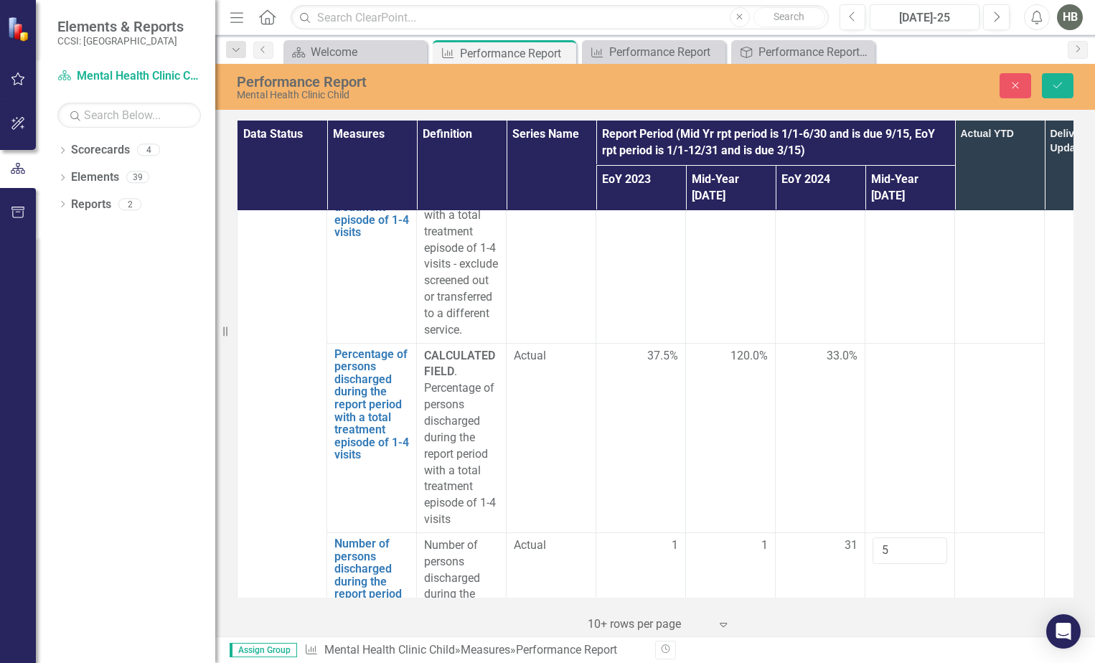
click at [1039, 532] on td at bounding box center [1000, 676] width 90 height 288
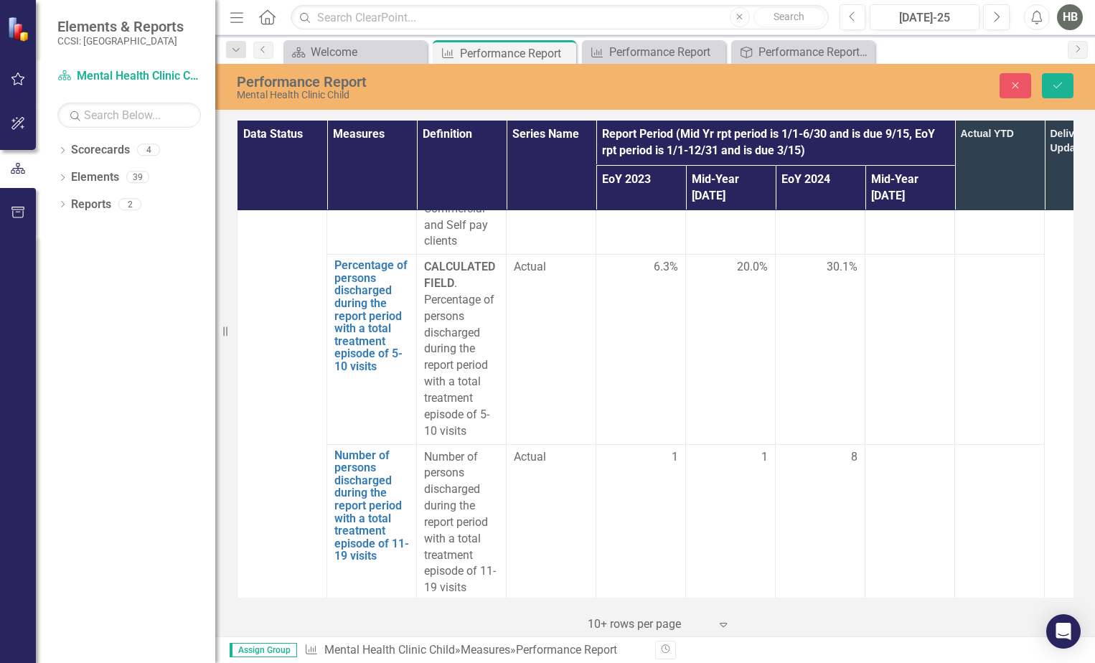
scroll to position [5453, 0]
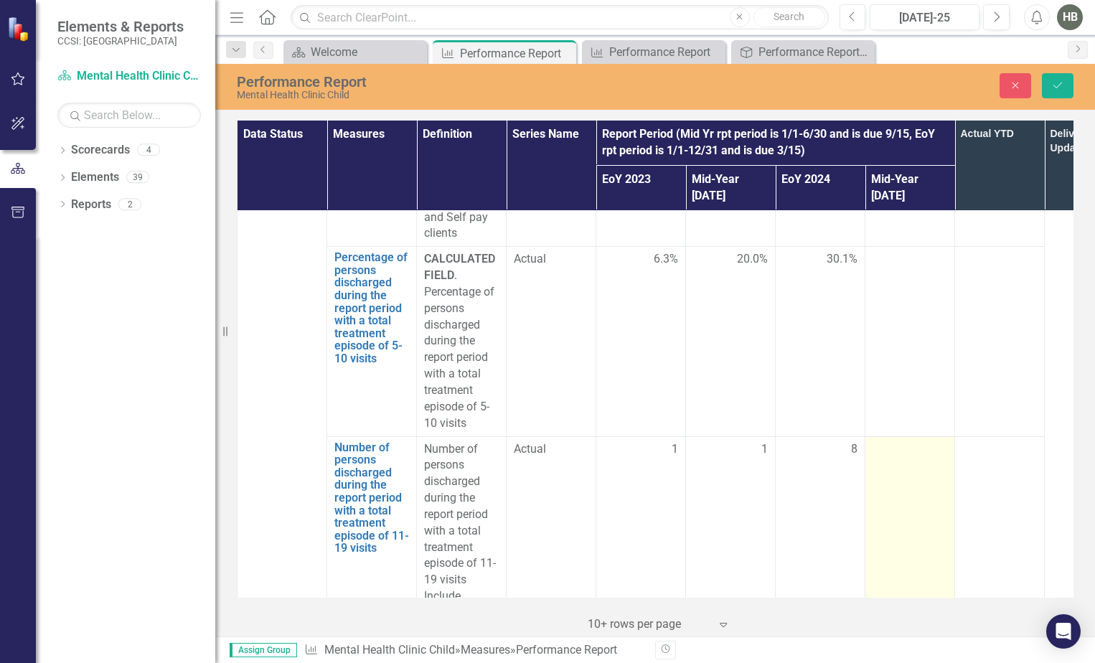
click at [891, 441] on div at bounding box center [909, 449] width 75 height 17
click at [898, 441] on input "number" at bounding box center [909, 454] width 75 height 27
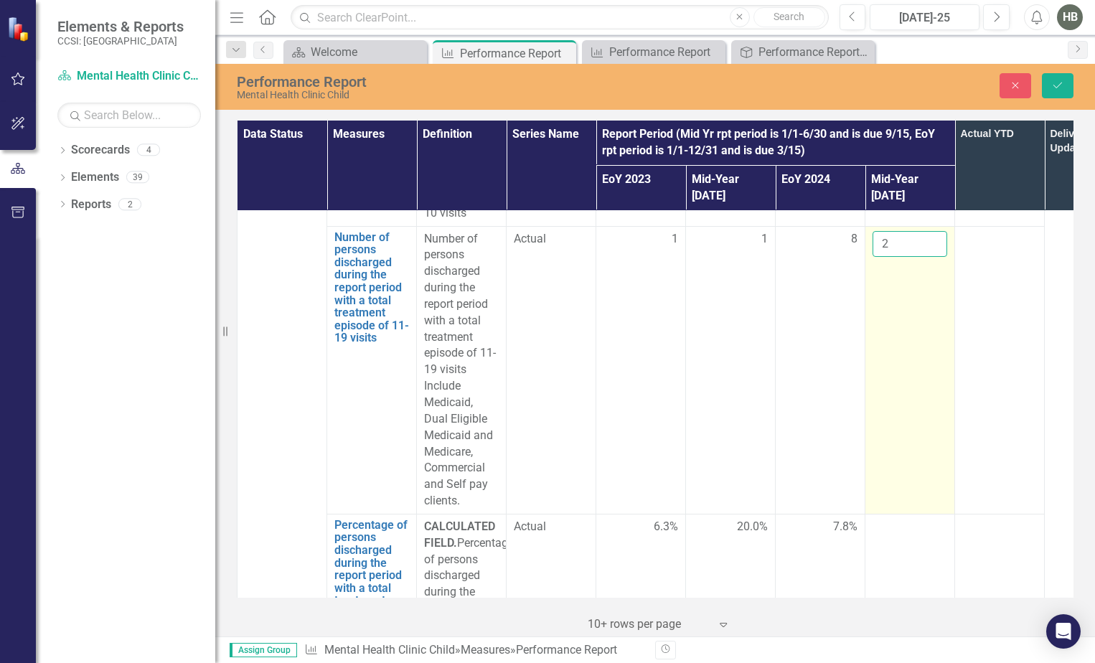
scroll to position [5668, 0]
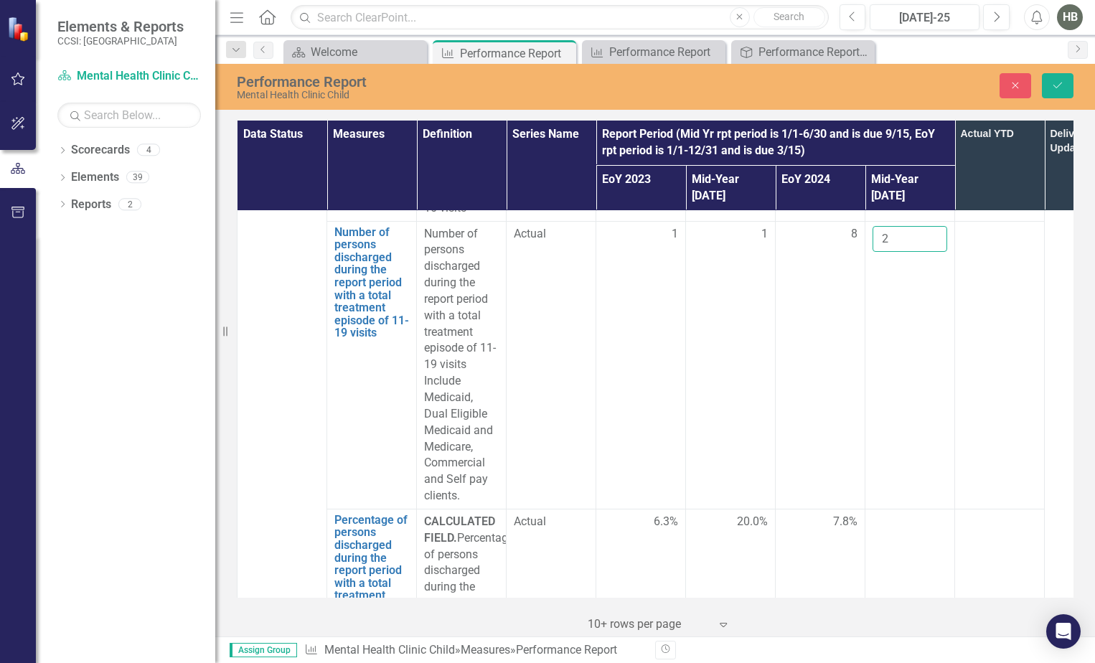
type input "2"
click at [1037, 509] on td at bounding box center [1000, 595] width 90 height 173
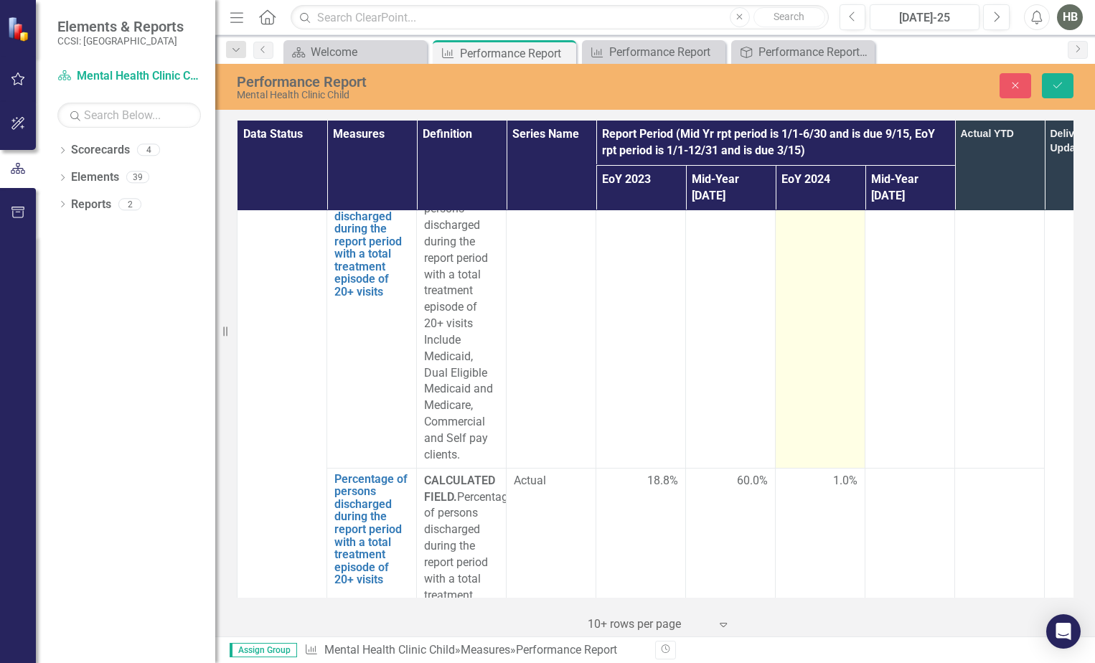
scroll to position [6027, 0]
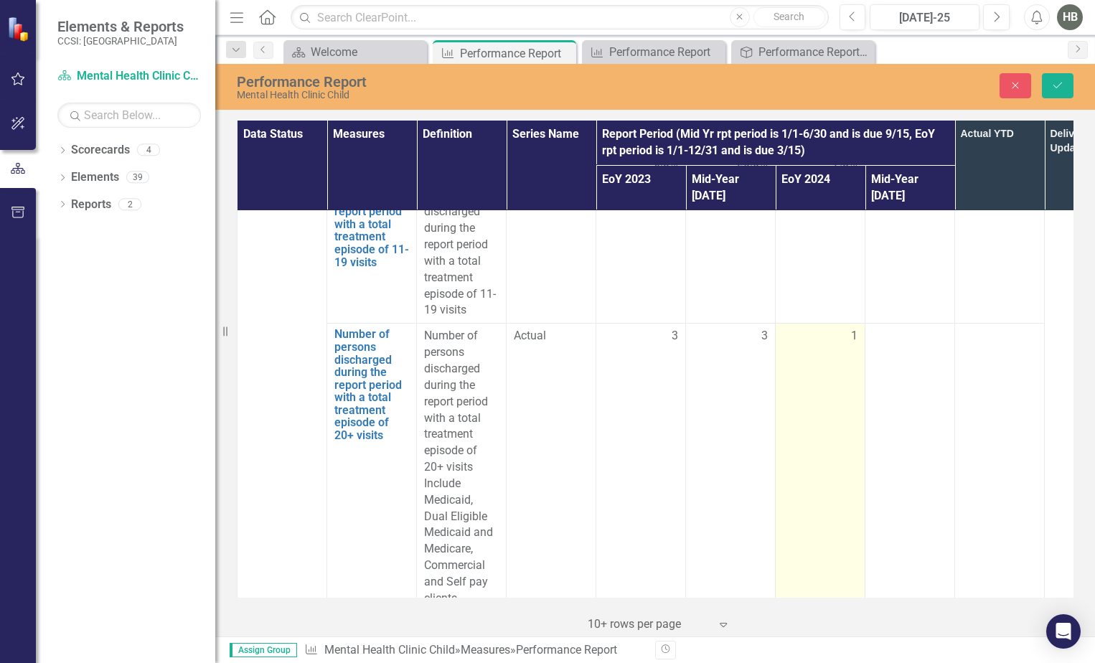
click at [832, 328] on div "1" at bounding box center [820, 336] width 75 height 17
click at [829, 328] on input "1" at bounding box center [820, 341] width 75 height 27
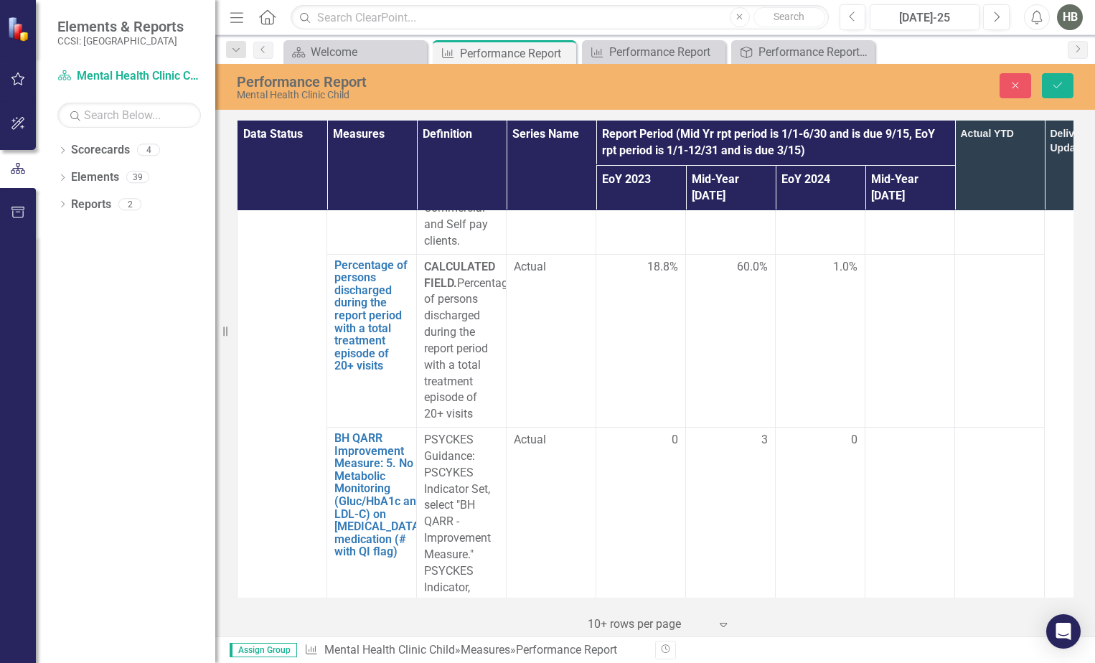
scroll to position [6385, 0]
type input "12"
click at [1057, 86] on icon "Save" at bounding box center [1057, 85] width 13 height 10
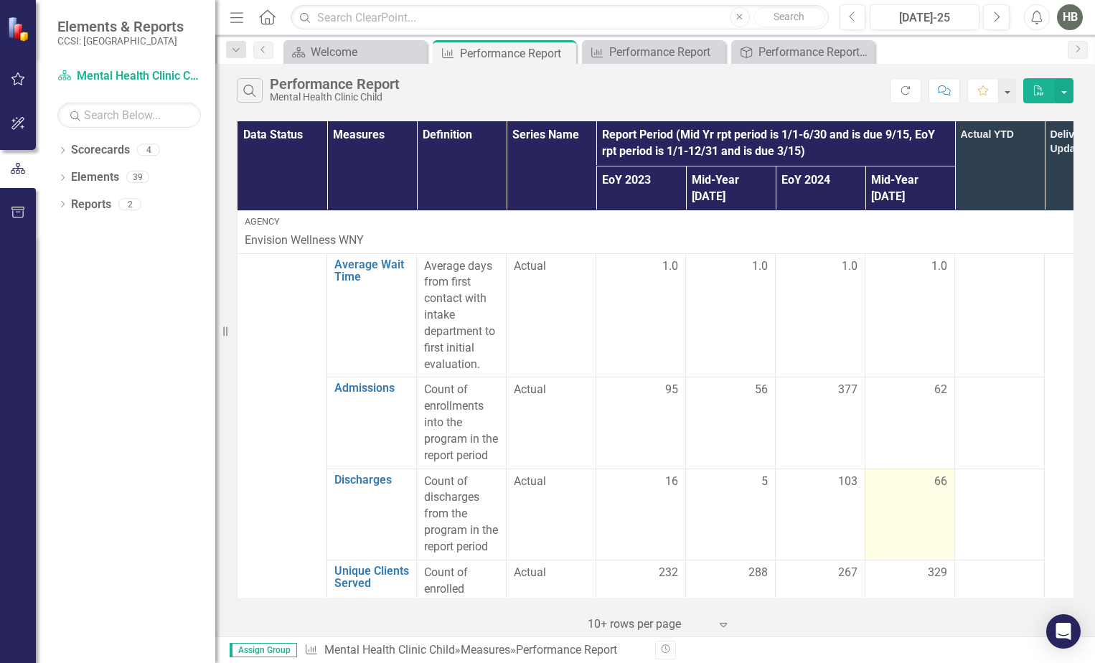
click at [931, 474] on div "66" at bounding box center [909, 482] width 75 height 17
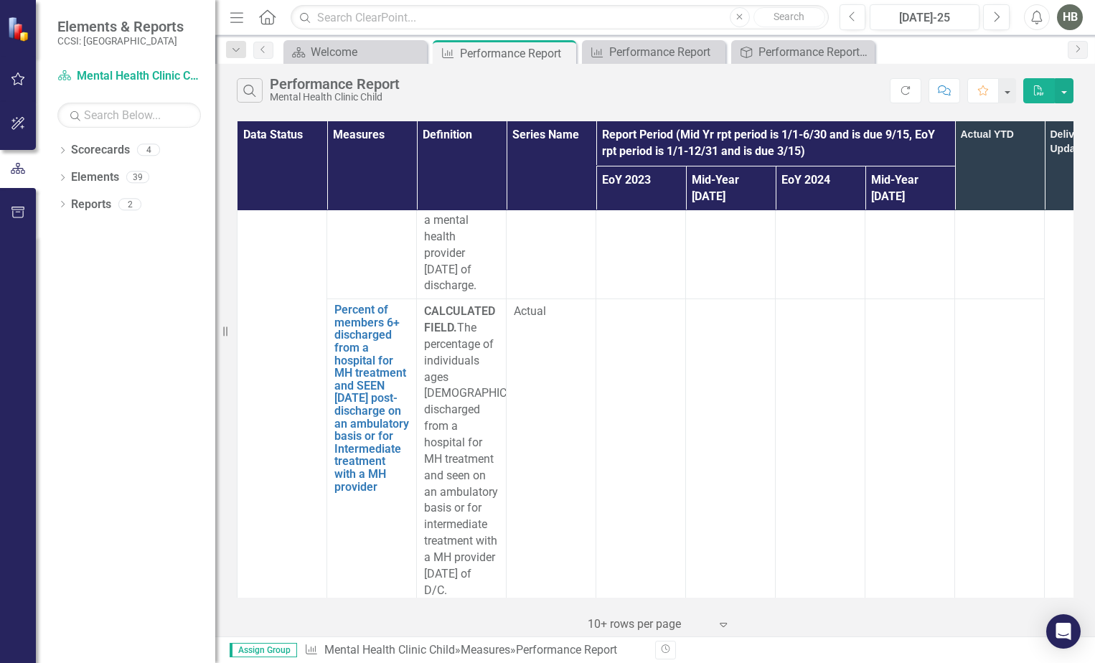
scroll to position [4448, 0]
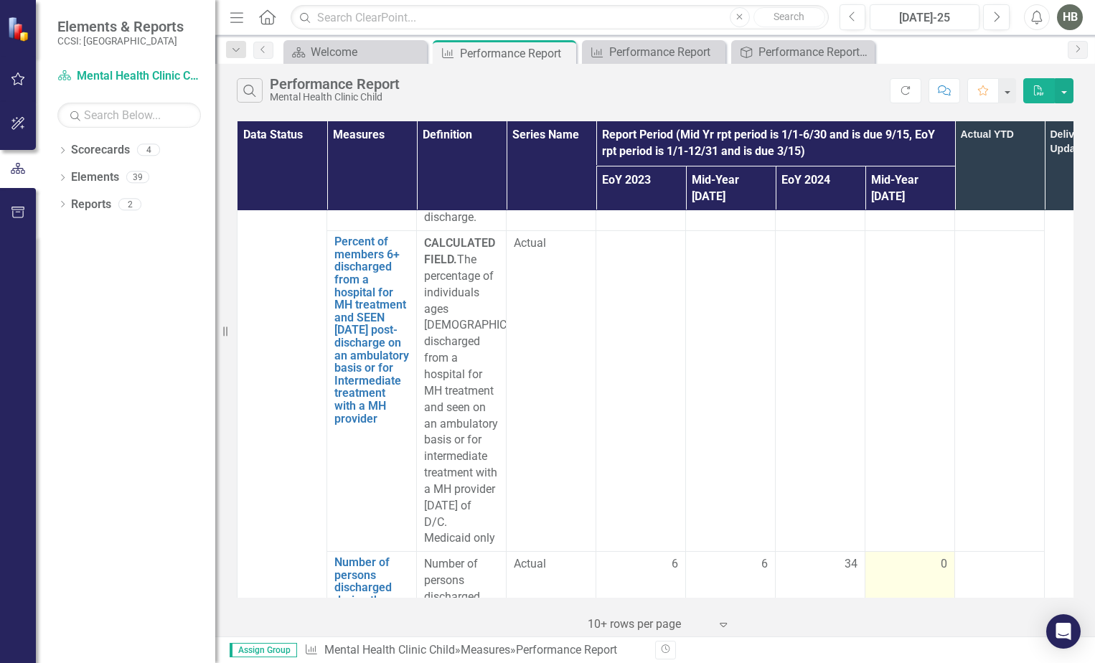
click at [924, 556] on div "0" at bounding box center [909, 564] width 75 height 17
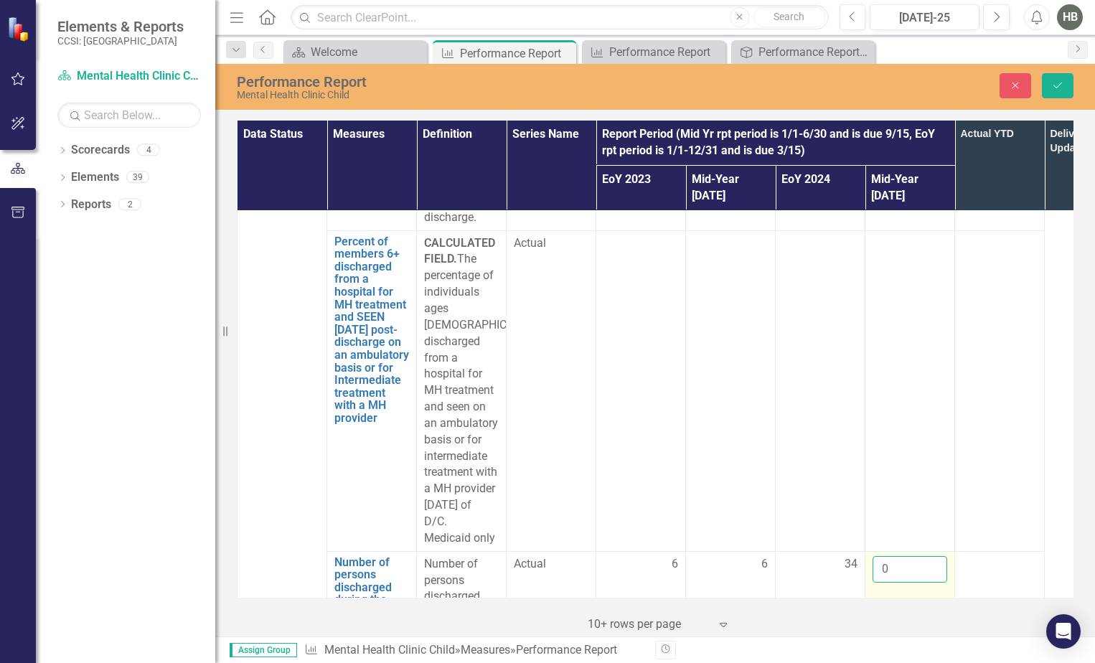
drag, startPoint x: 924, startPoint y: 464, endPoint x: 906, endPoint y: 474, distance: 20.6
click at [906, 556] on input "0" at bounding box center [909, 569] width 75 height 27
click at [1002, 551] on td at bounding box center [1000, 662] width 90 height 222
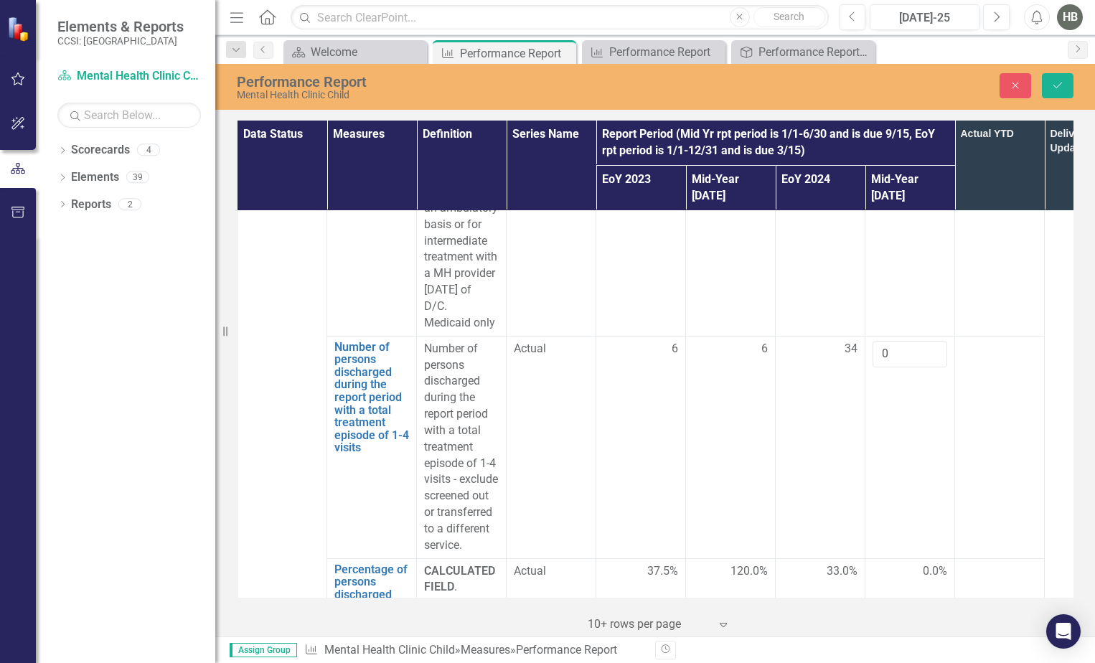
scroll to position [4951, 0]
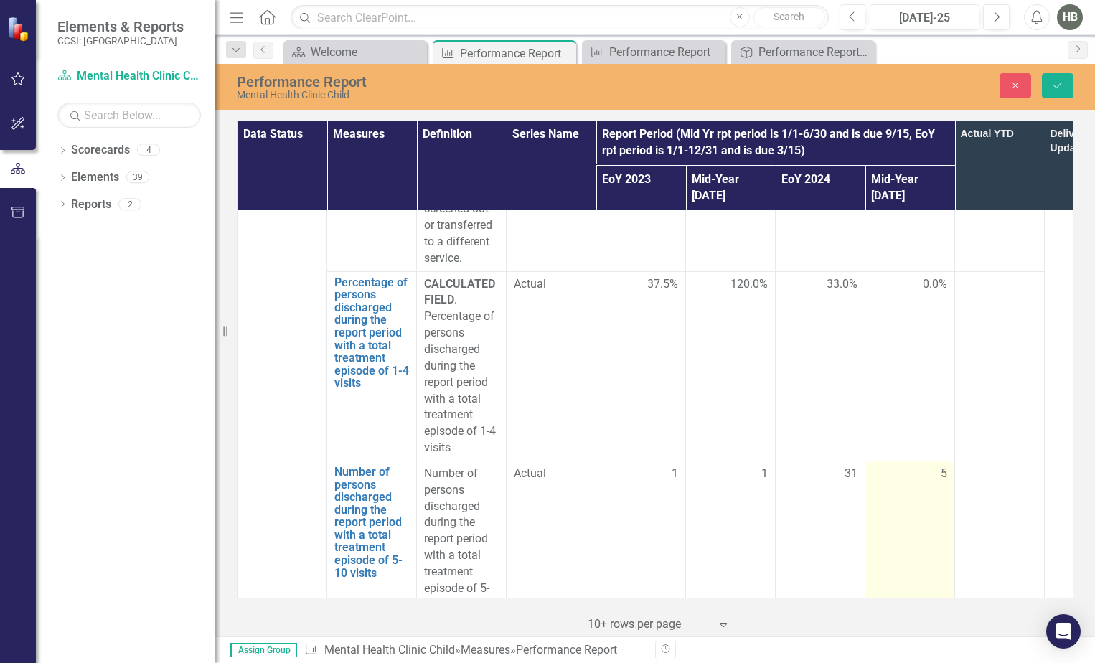
click at [901, 466] on div "5" at bounding box center [909, 474] width 75 height 17
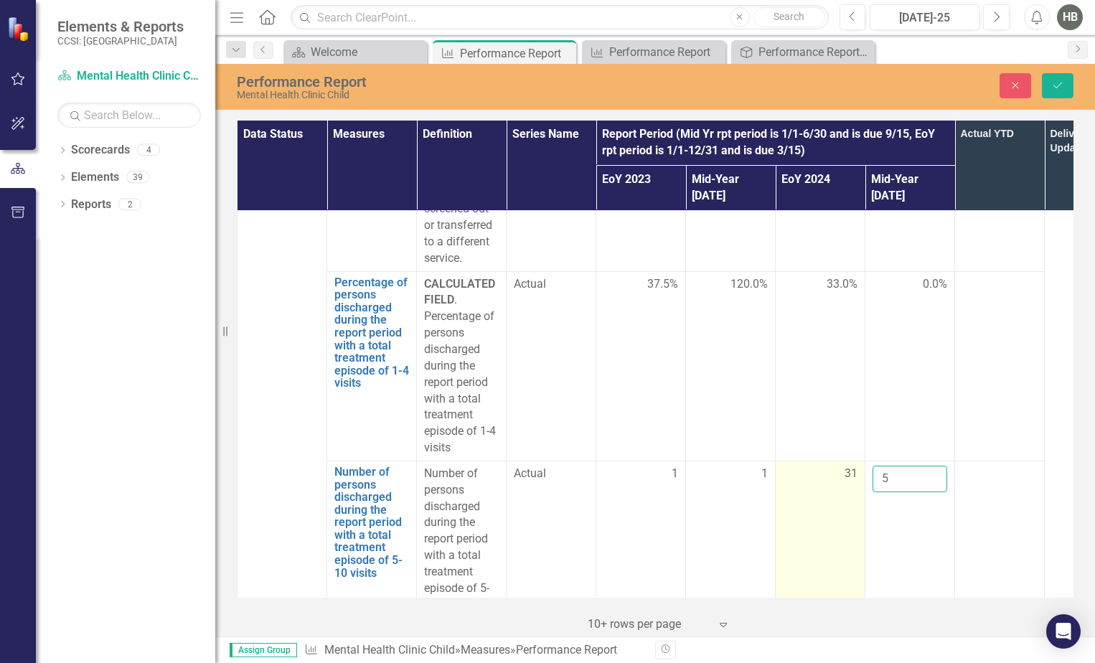
drag, startPoint x: 903, startPoint y: 395, endPoint x: 814, endPoint y: 395, distance: 88.2
click at [816, 461] on tr "Number of persons discharged during the report period with a total treatment ep…" at bounding box center [685, 605] width 897 height 288
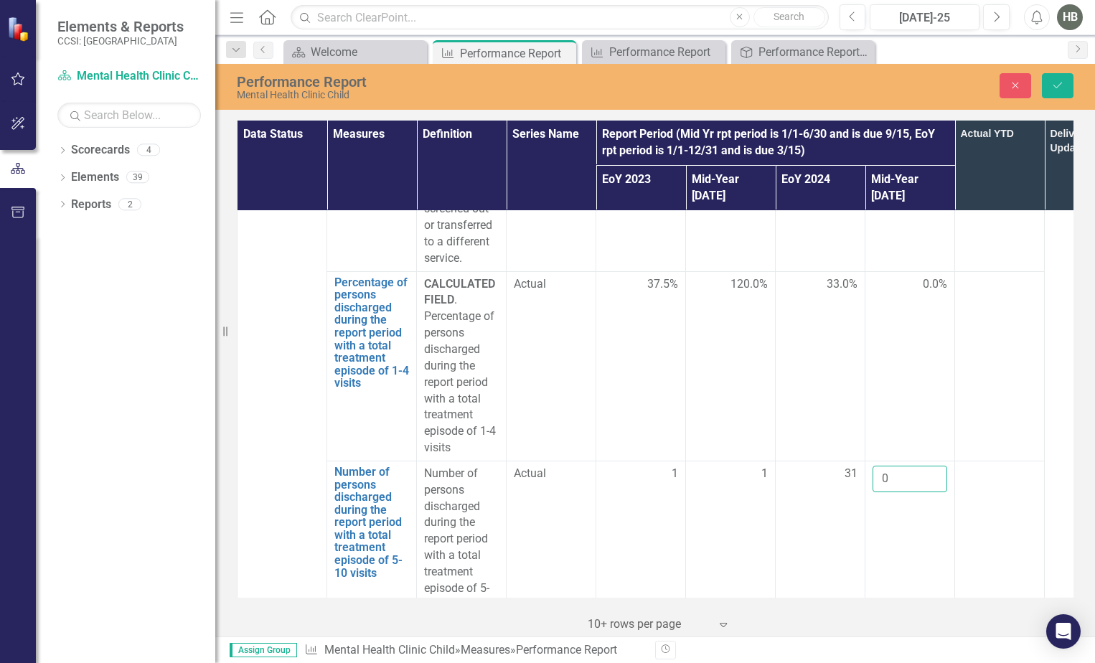
type input "0"
click at [1017, 461] on td at bounding box center [1000, 605] width 90 height 288
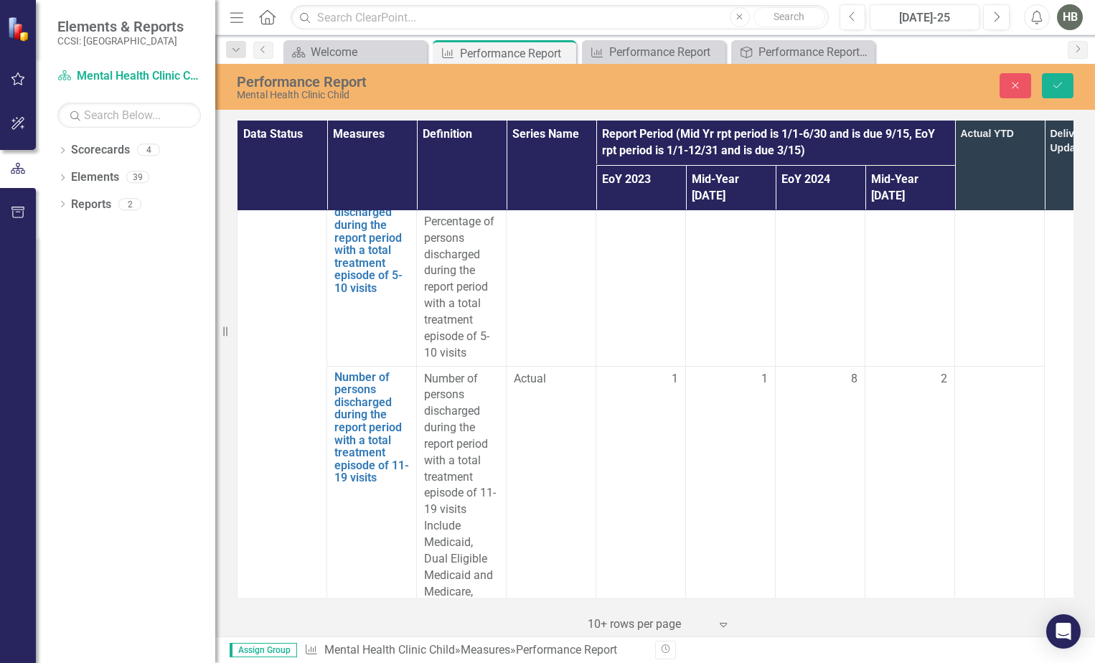
scroll to position [5525, 0]
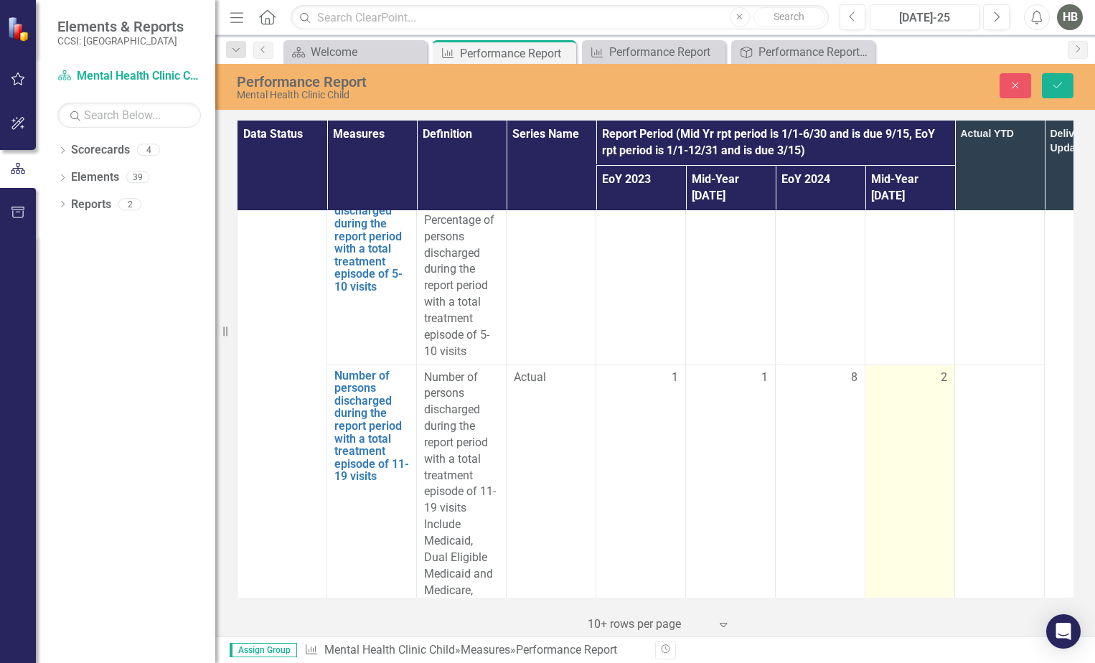
click at [934, 364] on td "2" at bounding box center [910, 508] width 90 height 288
drag, startPoint x: 934, startPoint y: 331, endPoint x: 905, endPoint y: 303, distance: 40.1
click at [905, 369] on input "2" at bounding box center [909, 382] width 75 height 27
drag, startPoint x: 905, startPoint y: 303, endPoint x: 877, endPoint y: 304, distance: 28.7
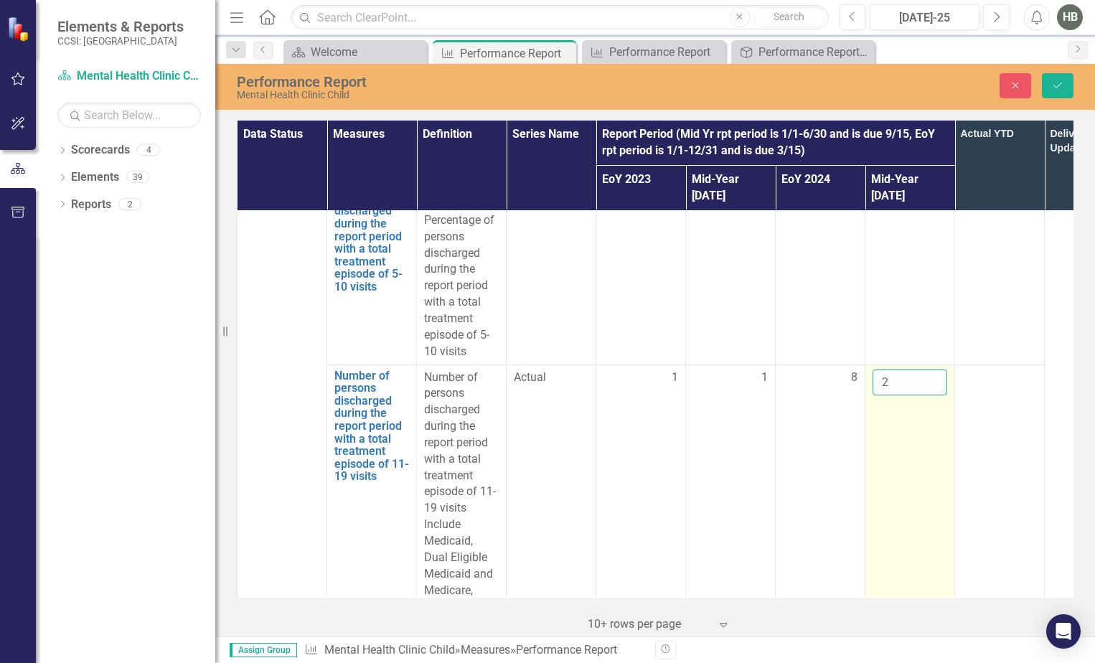
click at [877, 369] on input "2" at bounding box center [909, 382] width 75 height 27
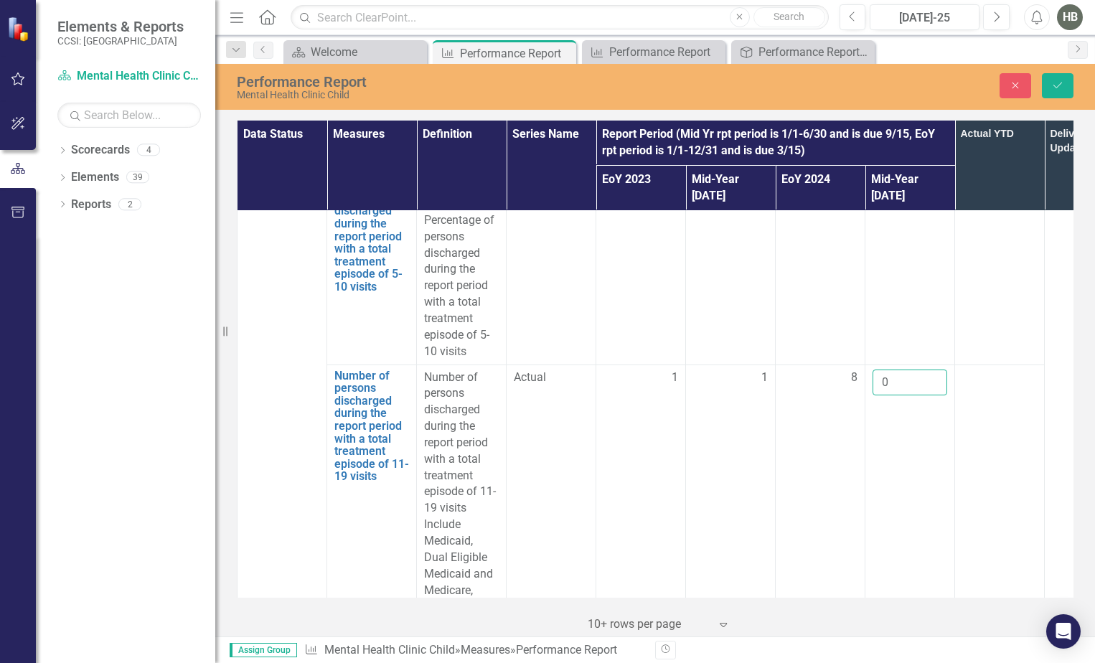
type input "0"
click at [1008, 446] on td at bounding box center [1000, 508] width 90 height 288
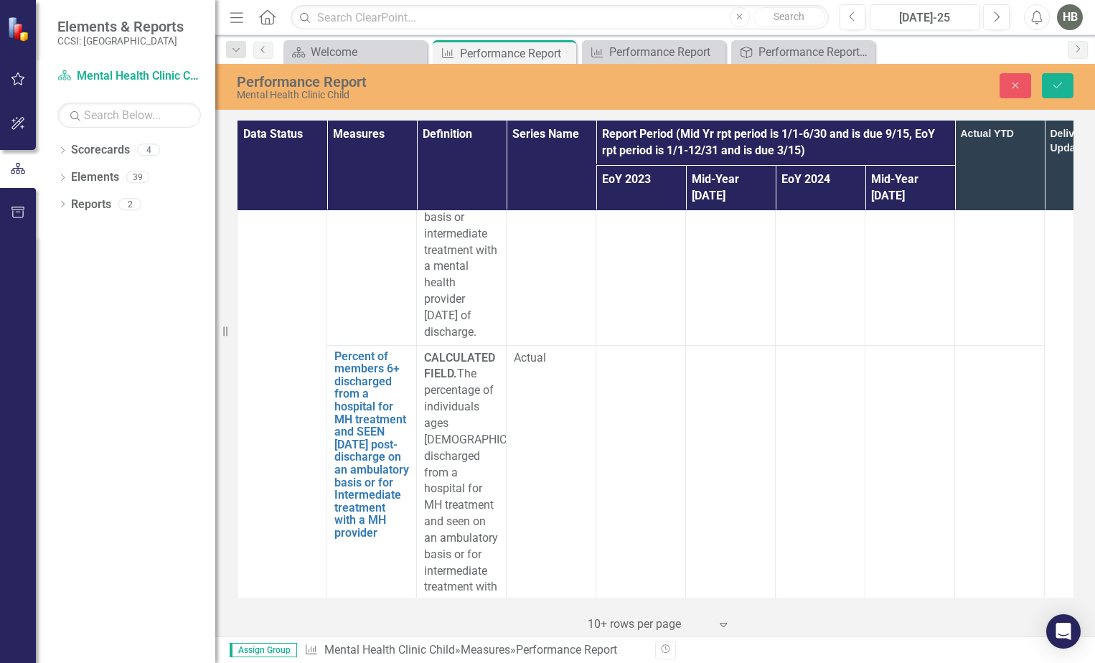
scroll to position [4520, 0]
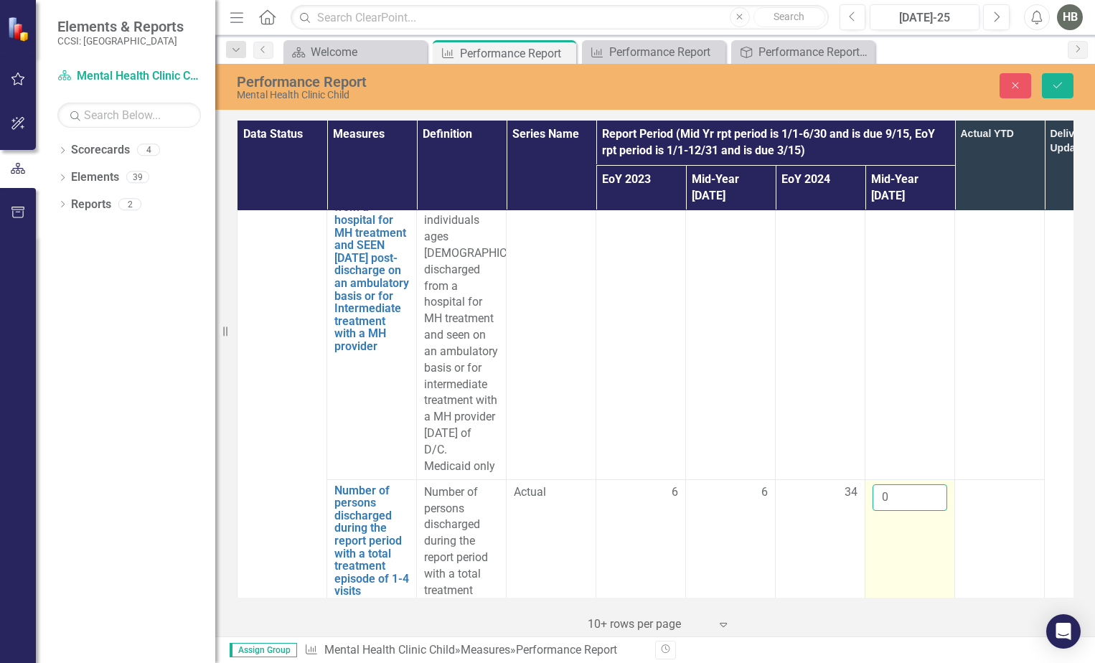
click at [887, 484] on input "0" at bounding box center [909, 497] width 75 height 27
click at [882, 484] on input "0" at bounding box center [909, 497] width 75 height 27
type input "30"
click at [990, 523] on td at bounding box center [1000, 590] width 90 height 222
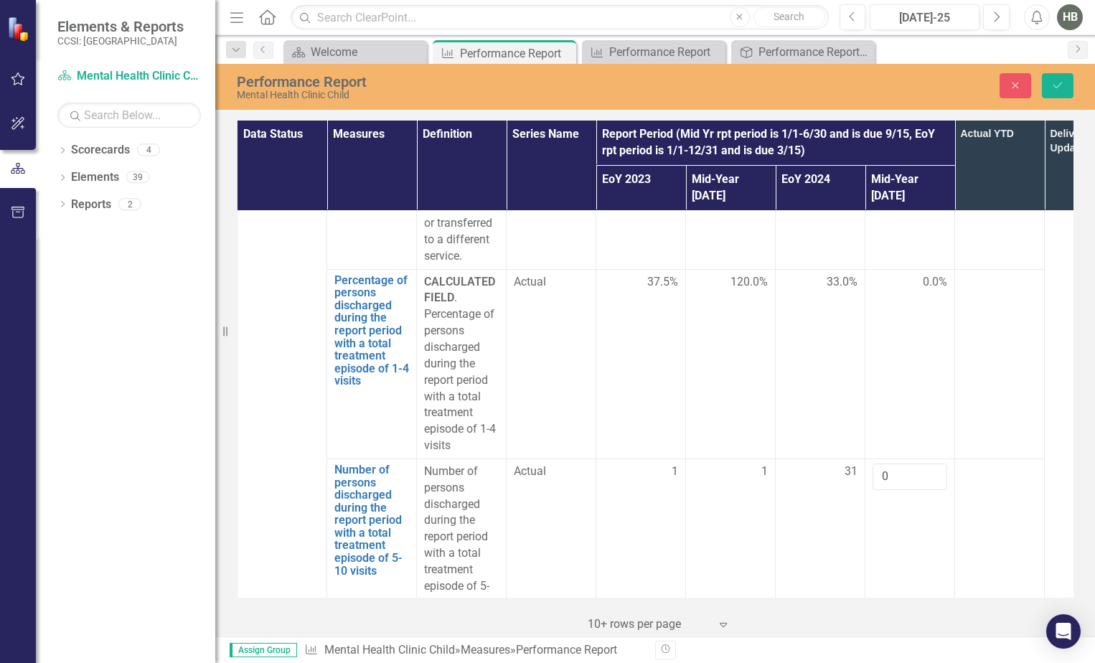
scroll to position [5022, 0]
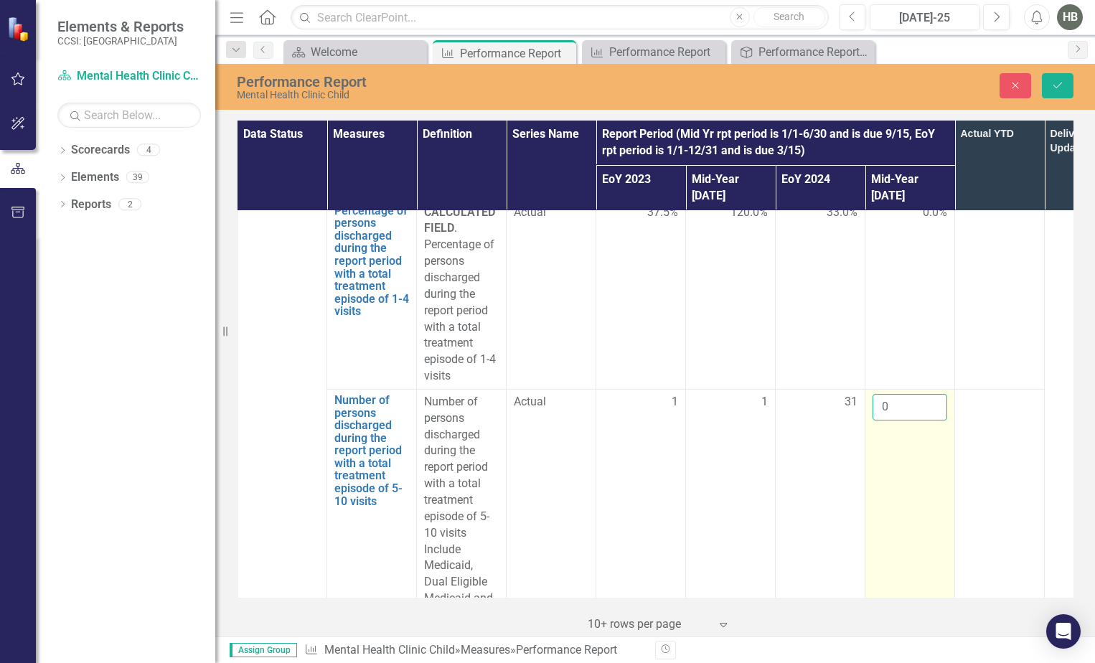
click at [885, 394] on input "0" at bounding box center [909, 407] width 75 height 27
click at [882, 394] on input "0" at bounding box center [909, 407] width 75 height 27
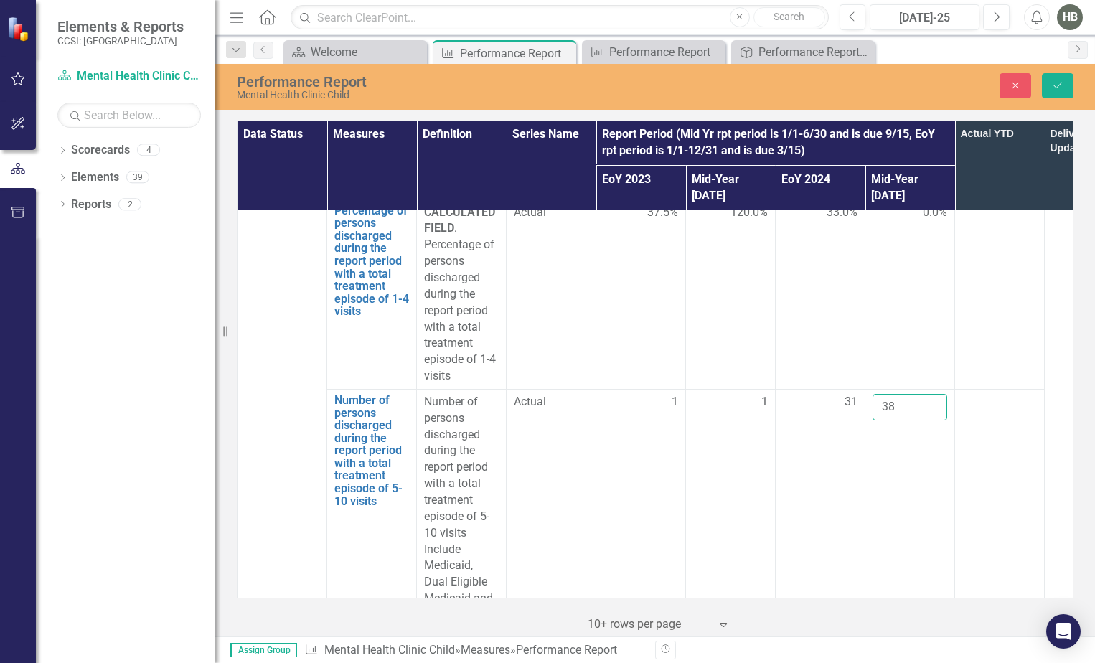
type input "38"
click at [994, 389] on td at bounding box center [1000, 533] width 90 height 288
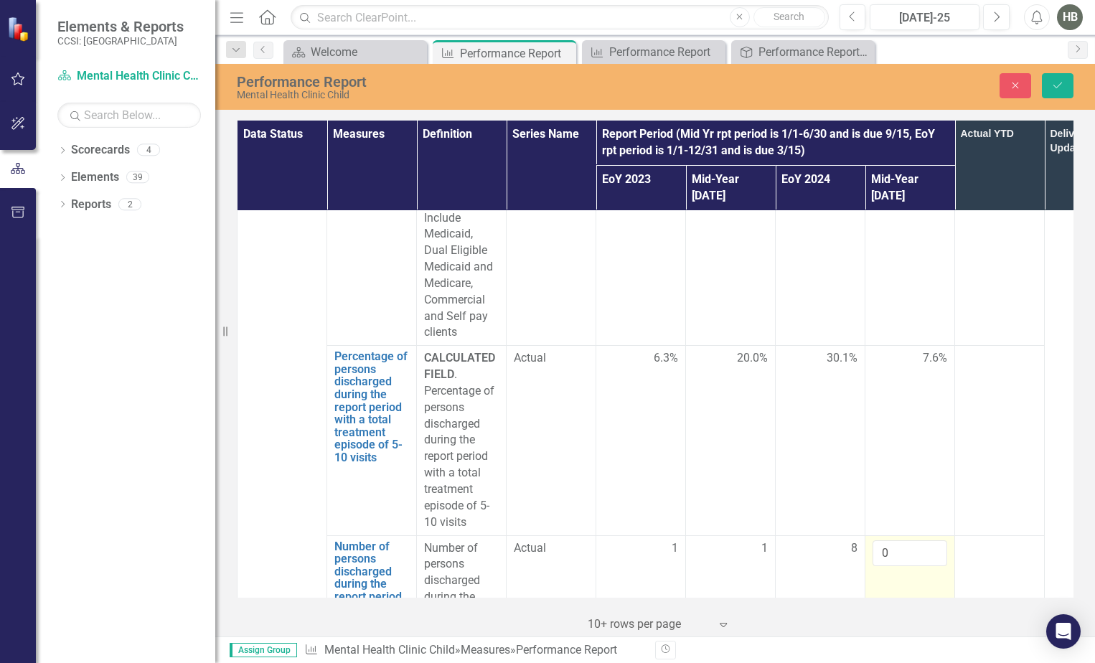
scroll to position [5525, 0]
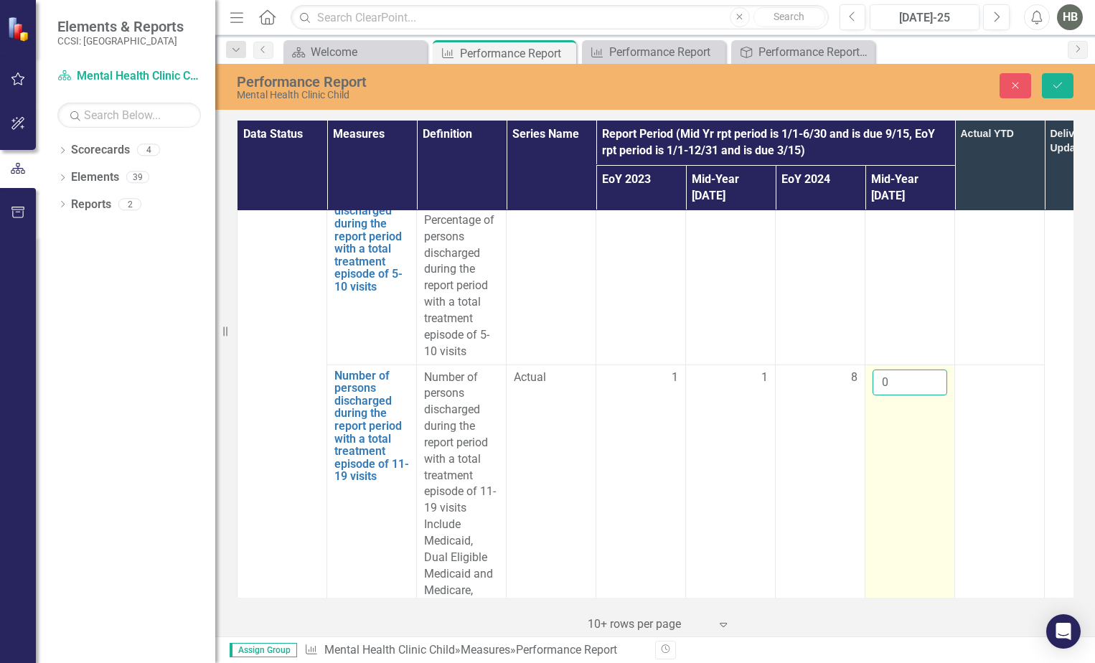
click at [892, 369] on input "0" at bounding box center [909, 382] width 75 height 27
drag, startPoint x: 892, startPoint y: 298, endPoint x: 879, endPoint y: 300, distance: 13.1
click at [879, 369] on input "0" at bounding box center [909, 382] width 75 height 27
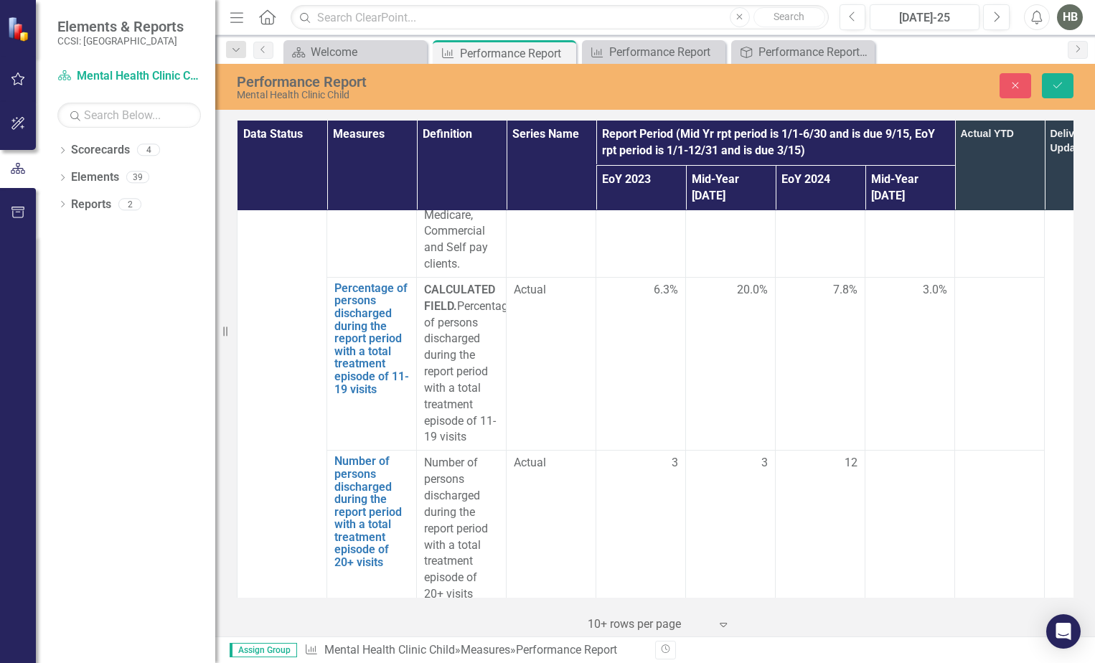
scroll to position [5955, 0]
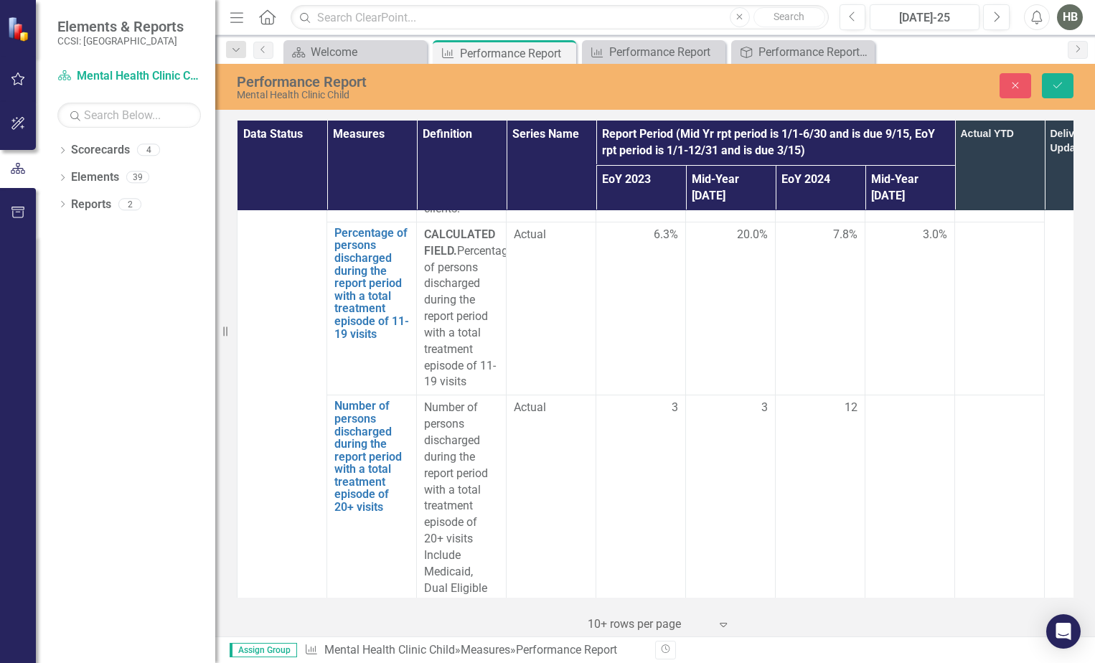
type input "6"
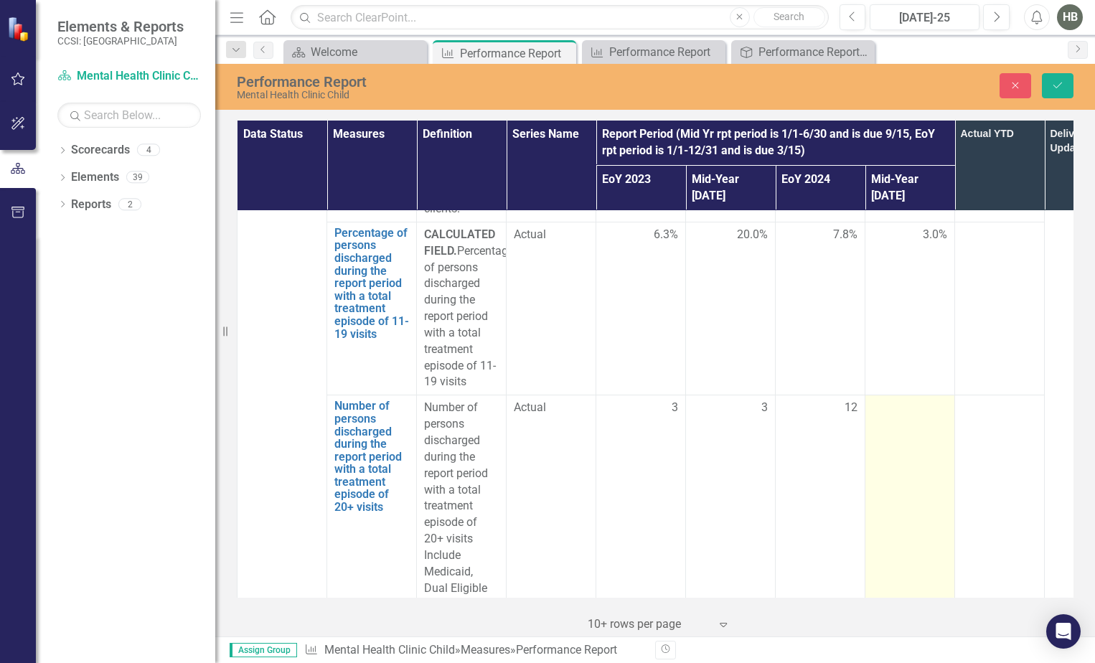
click at [904, 395] on td at bounding box center [910, 539] width 90 height 288
click at [899, 400] on input "number" at bounding box center [909, 413] width 75 height 27
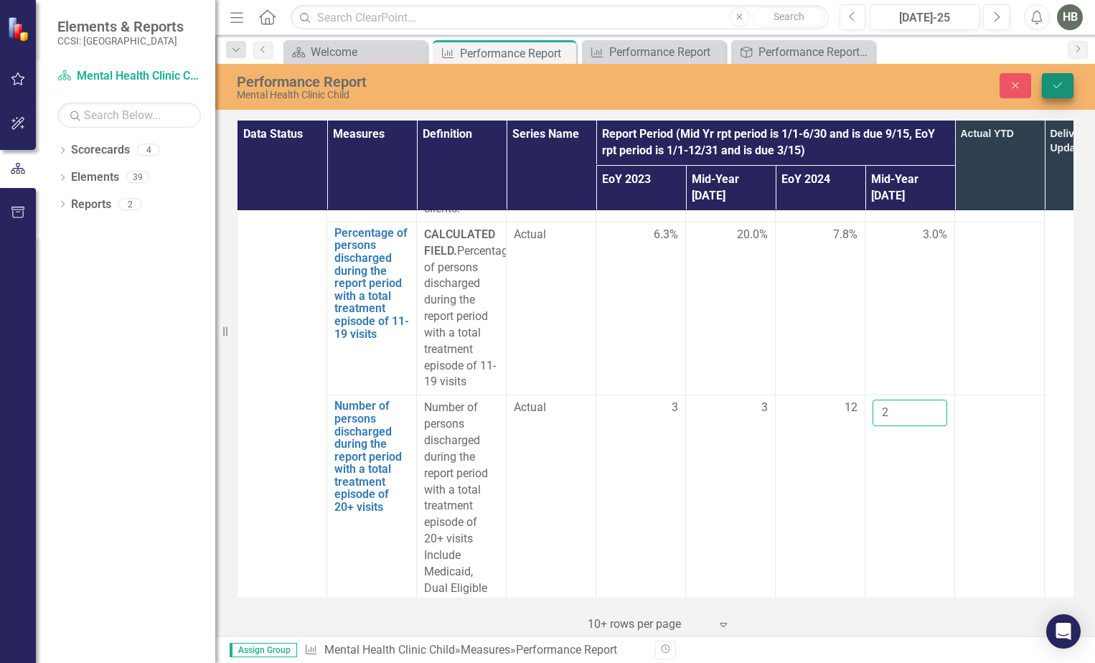
type input "2"
click at [1059, 90] on button "Save" at bounding box center [1058, 85] width 32 height 25
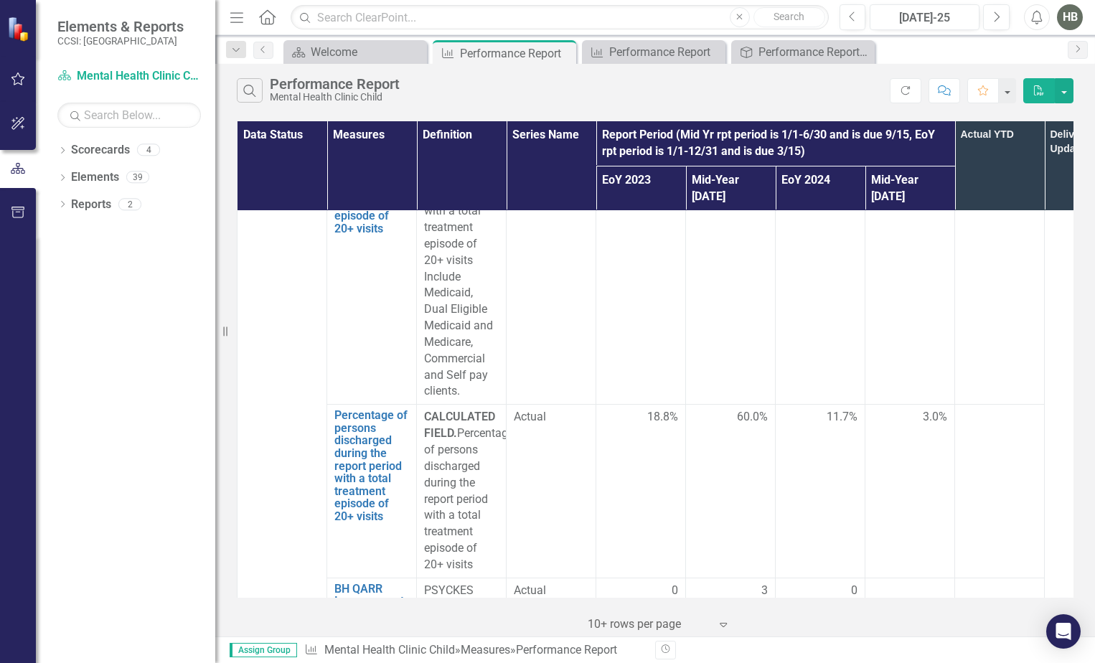
scroll to position [6242, 0]
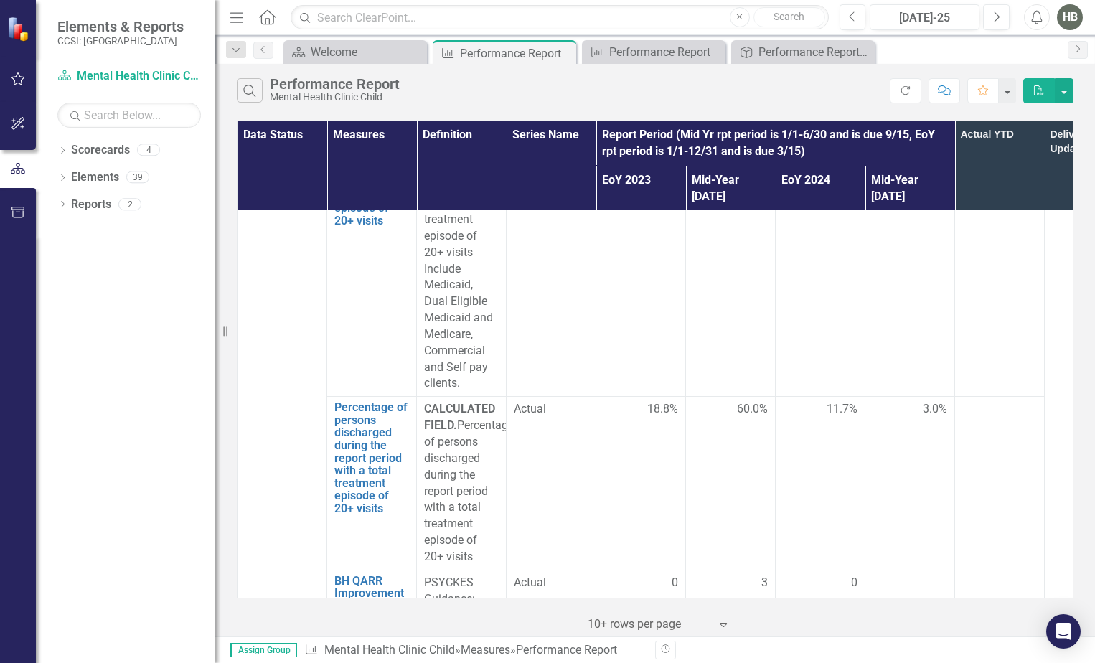
click at [911, 458] on td "3.0%" at bounding box center [910, 483] width 90 height 173
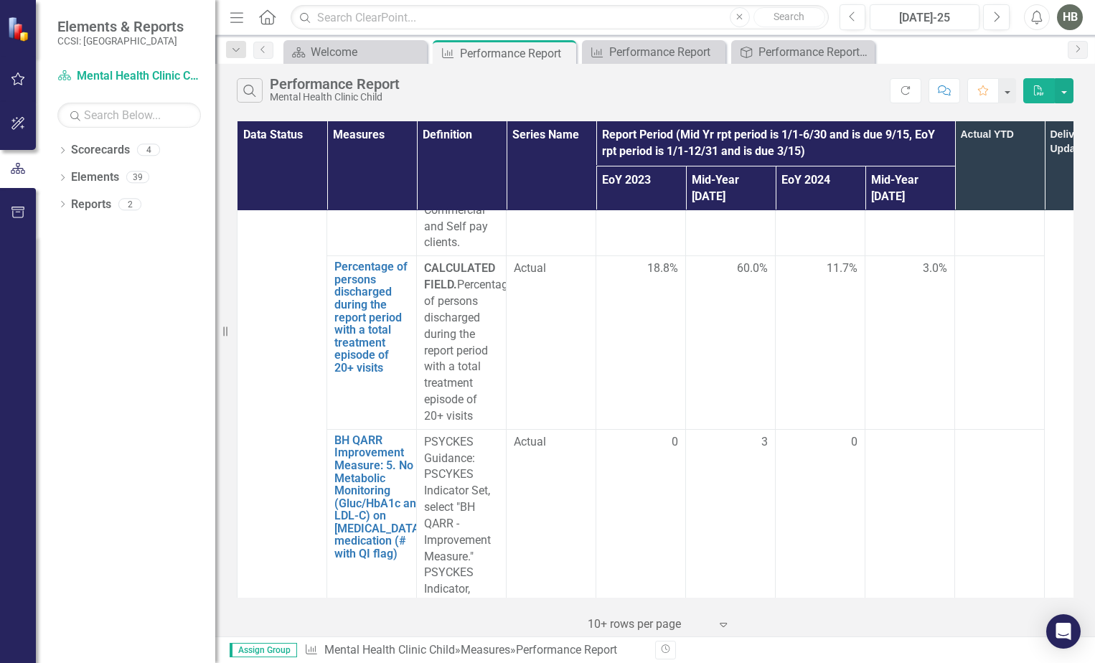
scroll to position [6385, 0]
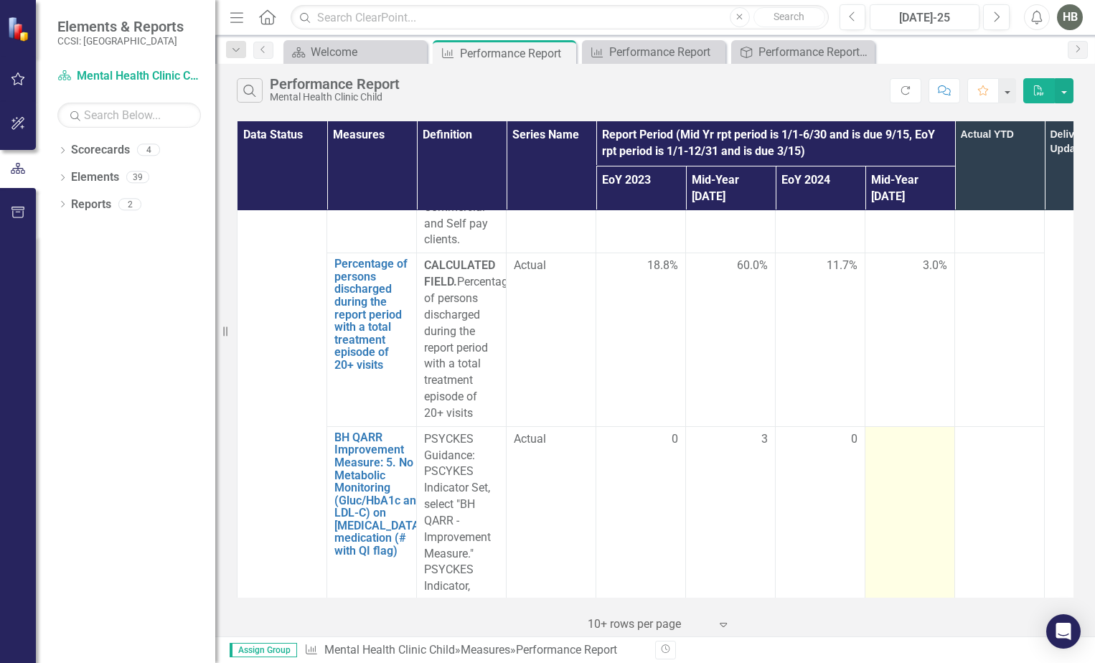
click at [914, 426] on td at bounding box center [910, 578] width 90 height 304
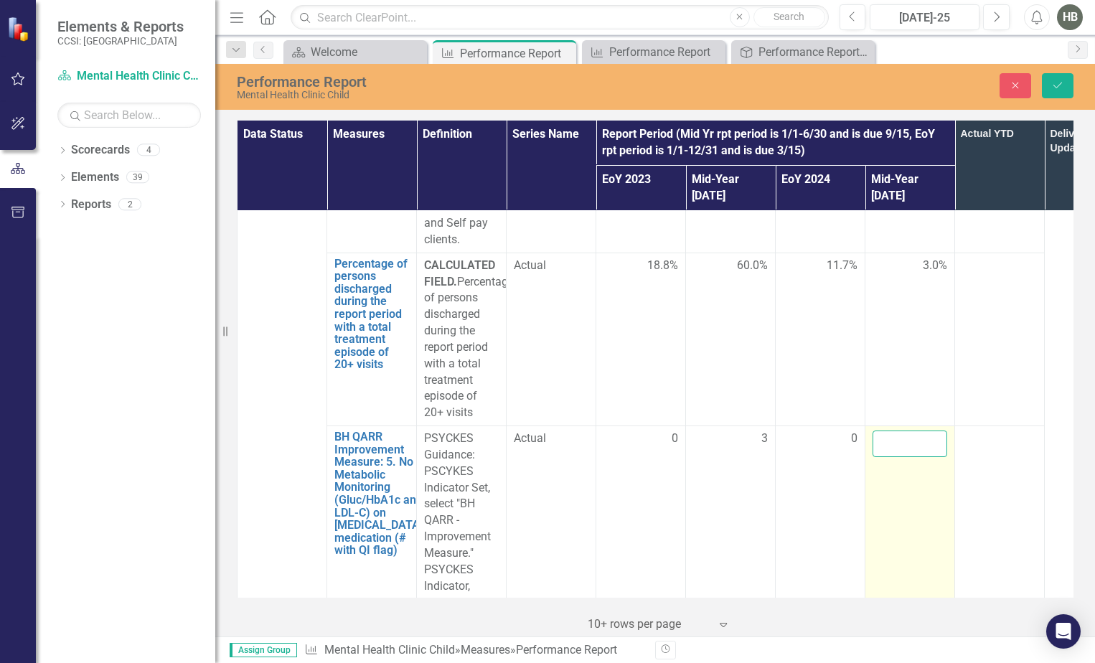
click at [908, 430] on input "number" at bounding box center [909, 443] width 75 height 27
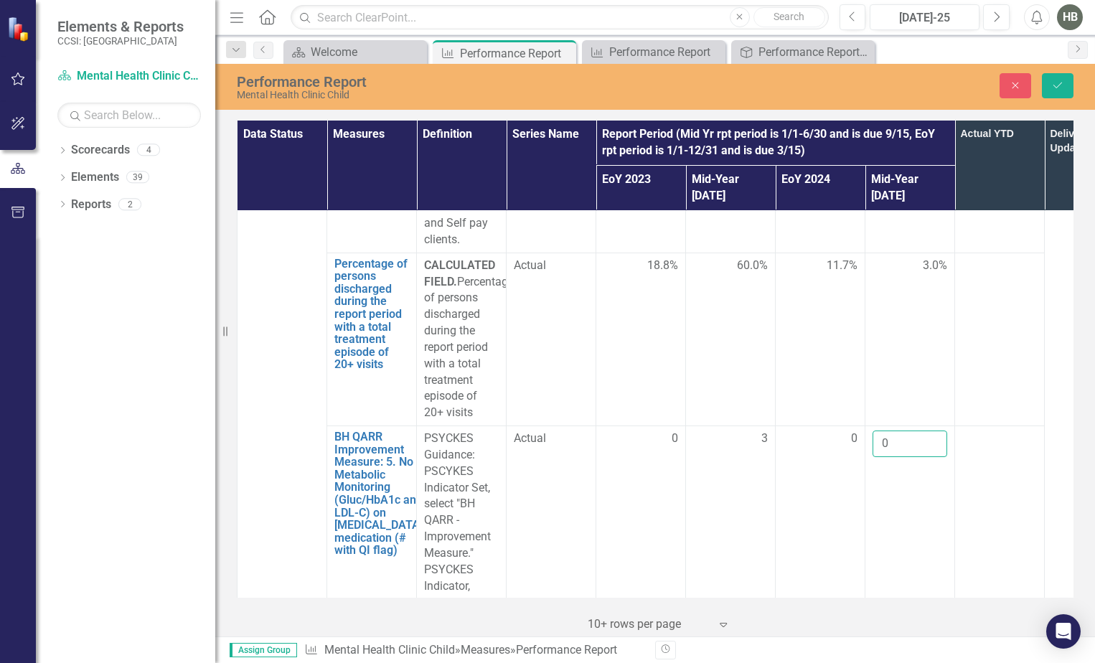
type input "0"
click at [1007, 430] on div at bounding box center [999, 438] width 75 height 17
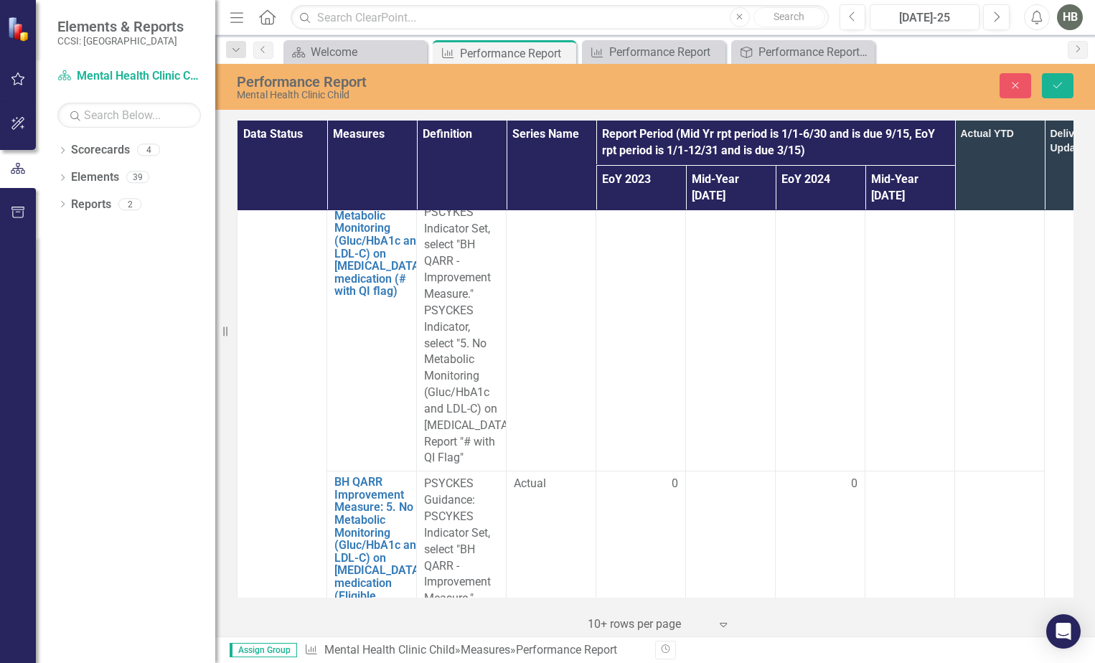
scroll to position [6816, 0]
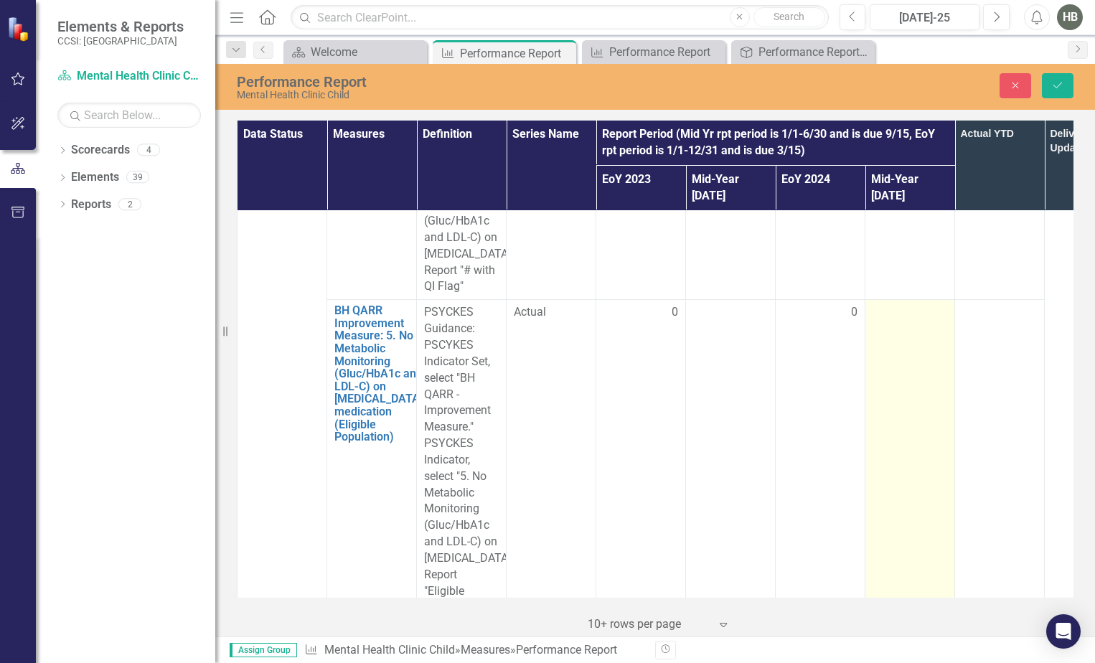
click at [900, 304] on div at bounding box center [909, 312] width 75 height 17
click at [895, 304] on input "number" at bounding box center [909, 317] width 75 height 27
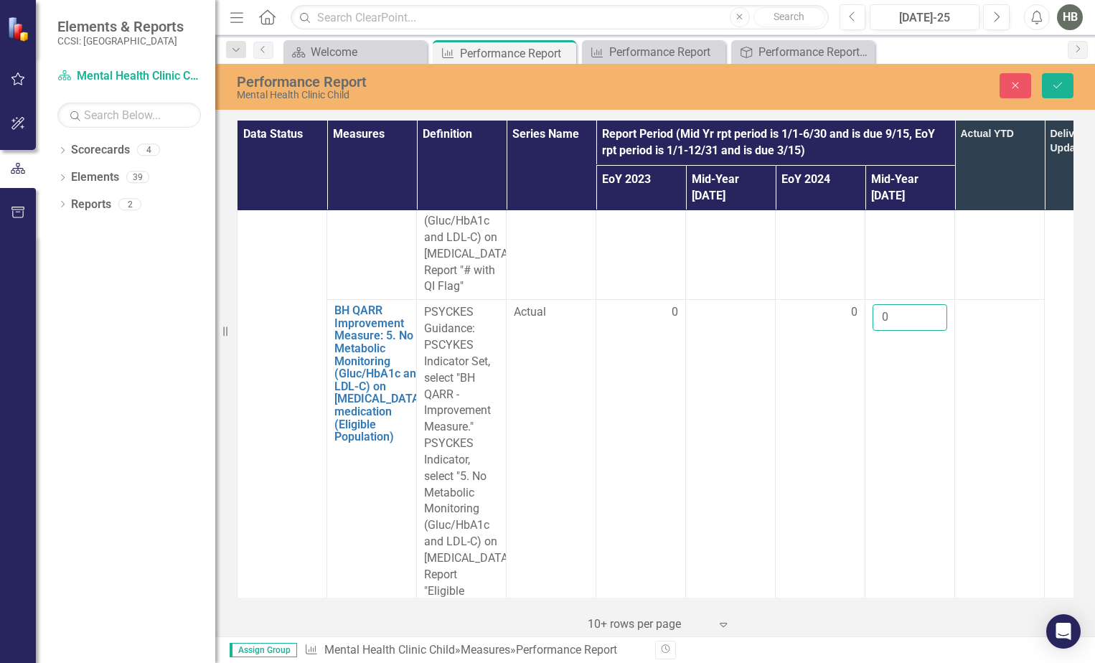
type input "0"
click at [1008, 355] on td at bounding box center [1000, 460] width 90 height 321
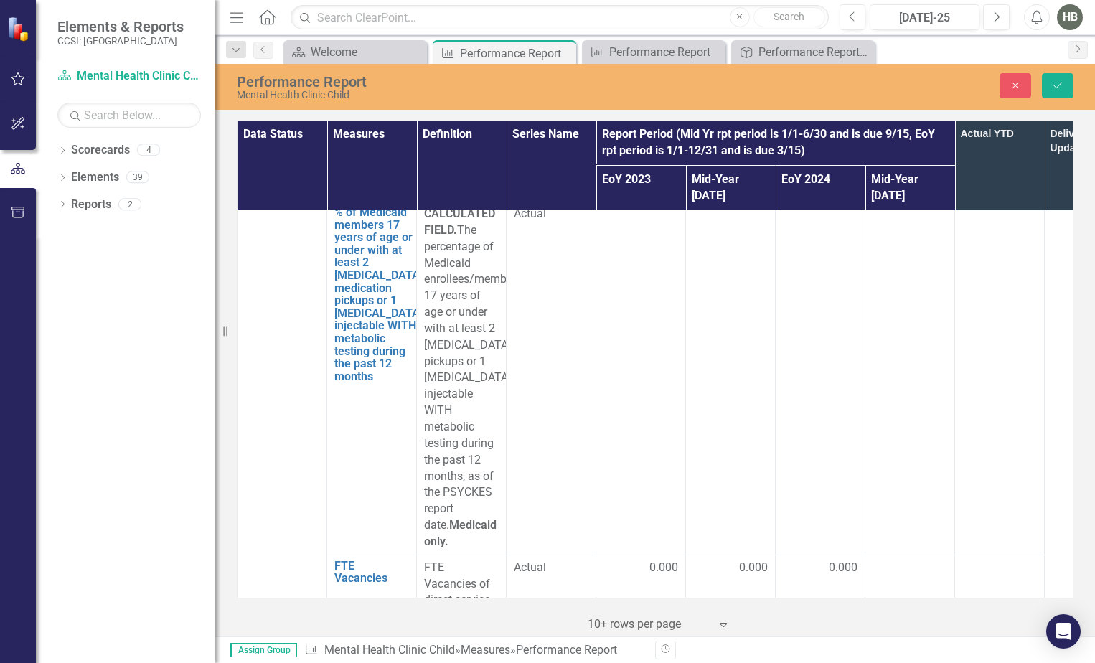
scroll to position [7677, 0]
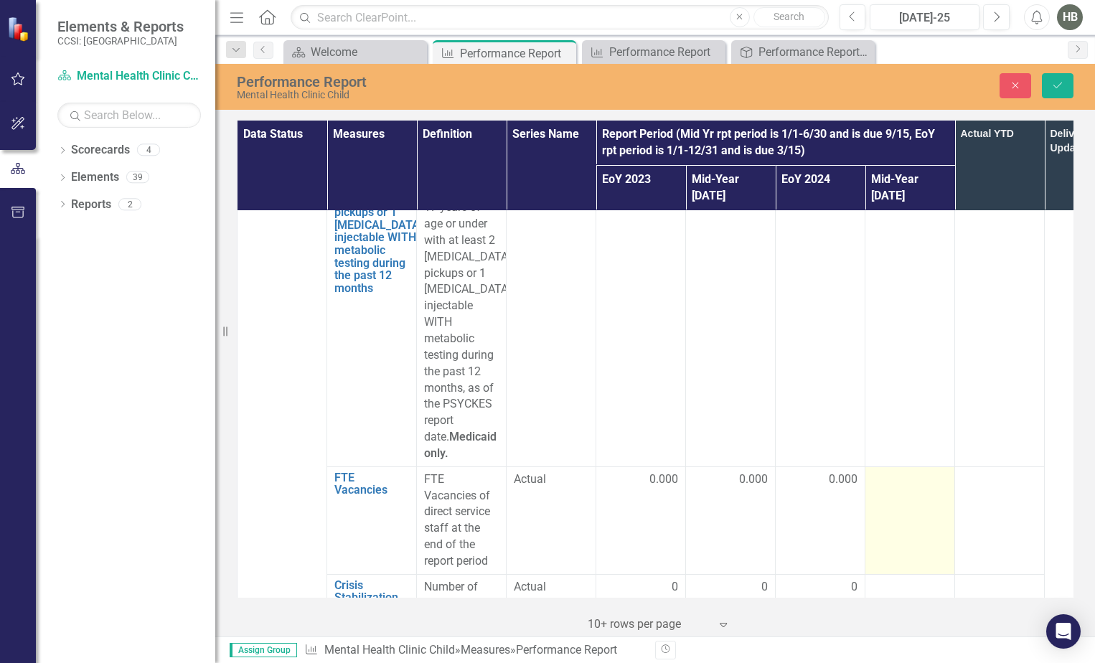
click at [890, 471] on div at bounding box center [909, 479] width 75 height 17
click at [885, 471] on input "number" at bounding box center [909, 484] width 75 height 27
drag, startPoint x: 890, startPoint y: 402, endPoint x: 883, endPoint y: 407, distance: 8.8
click at [883, 471] on input "0" at bounding box center [909, 484] width 75 height 27
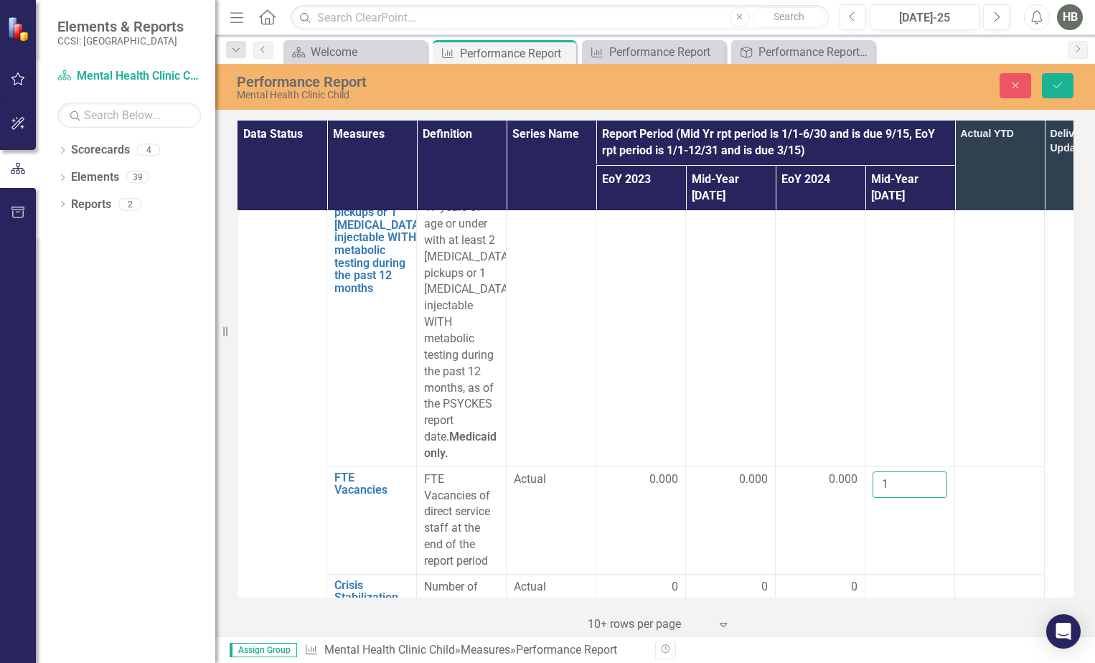
type input "1"
click at [1037, 466] on td at bounding box center [1000, 520] width 90 height 108
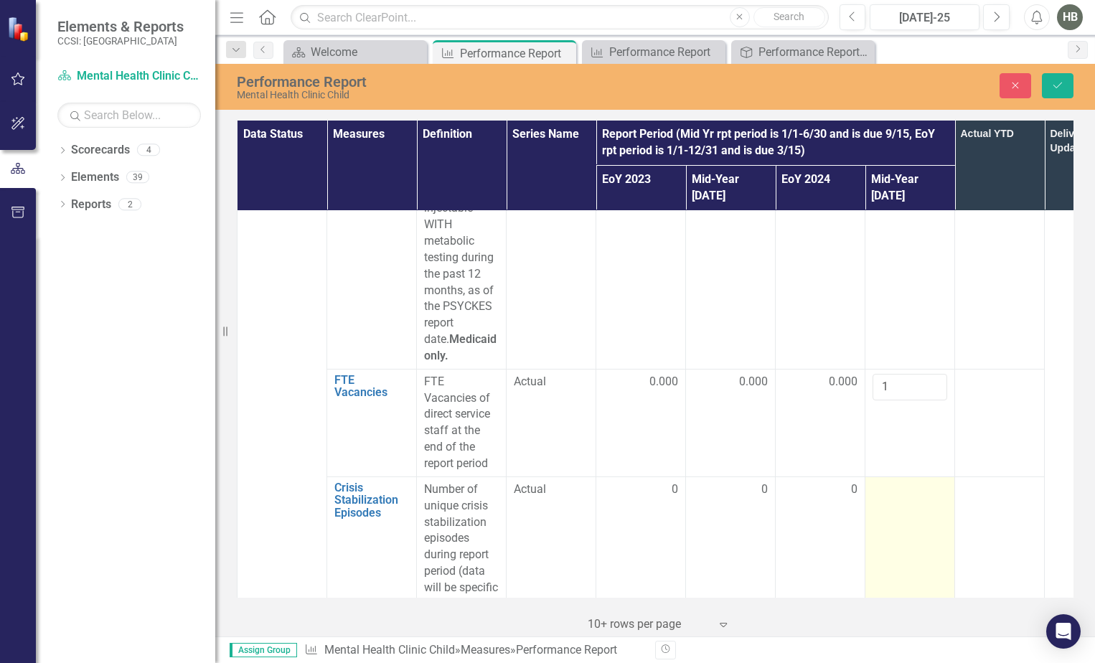
scroll to position [7820, 0]
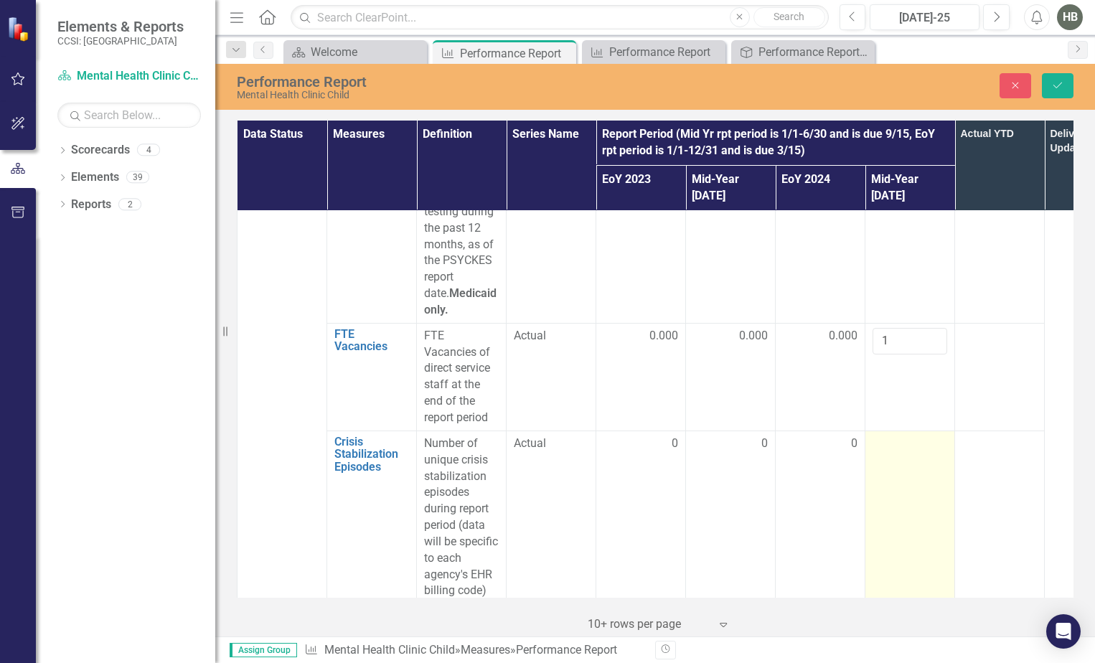
click at [914, 430] on td at bounding box center [910, 516] width 90 height 173
click at [907, 436] on input "number" at bounding box center [909, 449] width 75 height 27
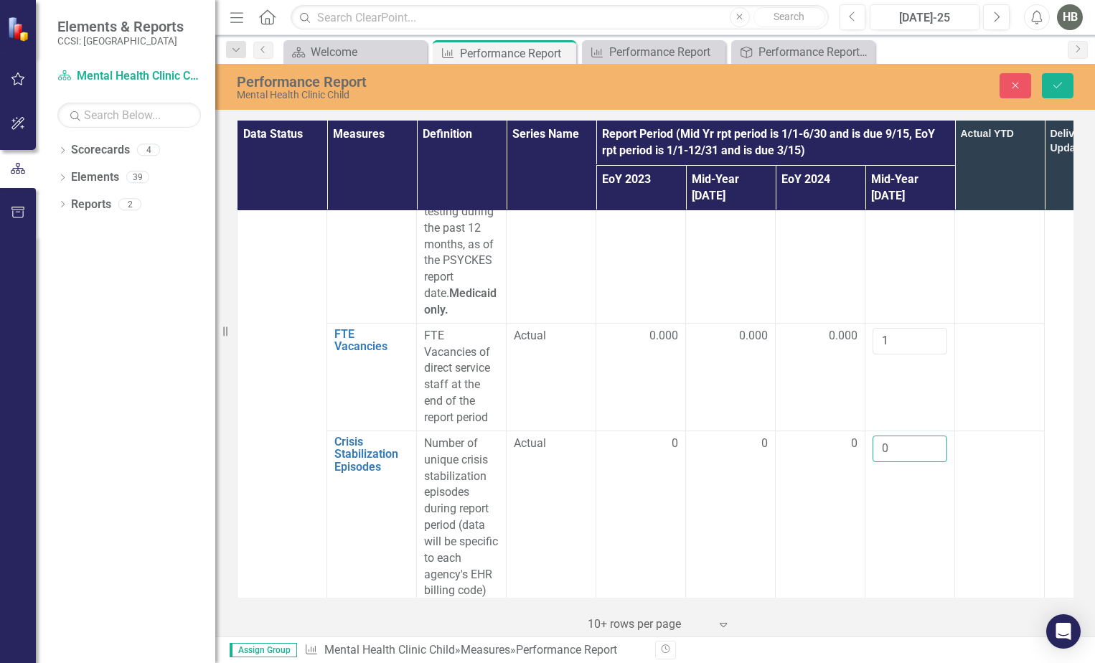
type input "0"
click at [978, 430] on td at bounding box center [1000, 516] width 90 height 173
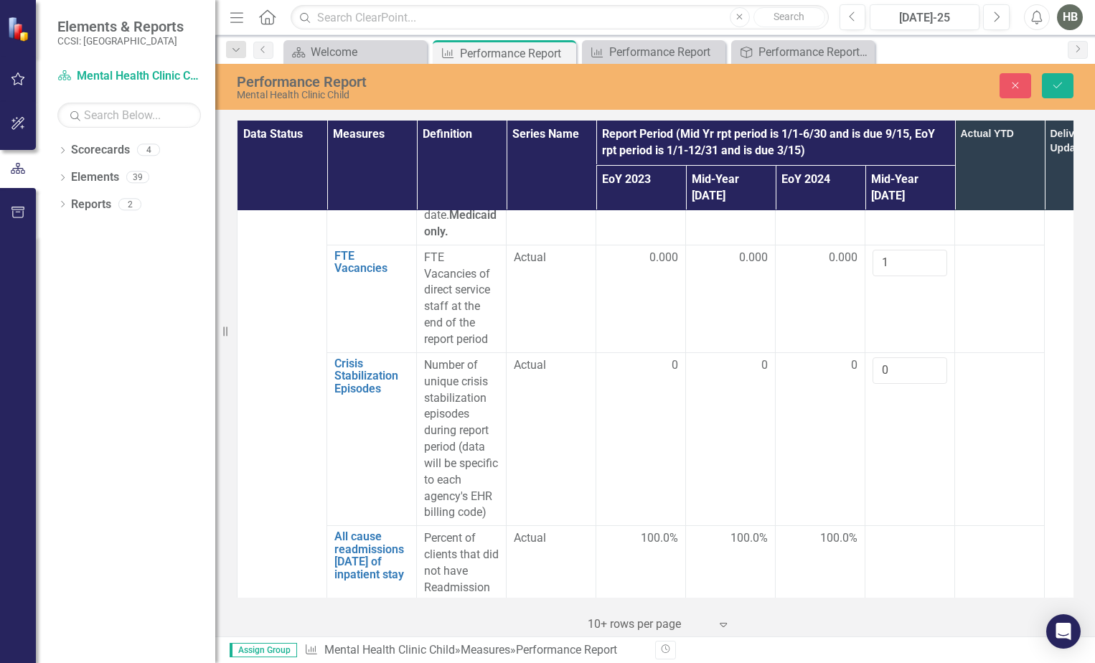
scroll to position [7912, 0]
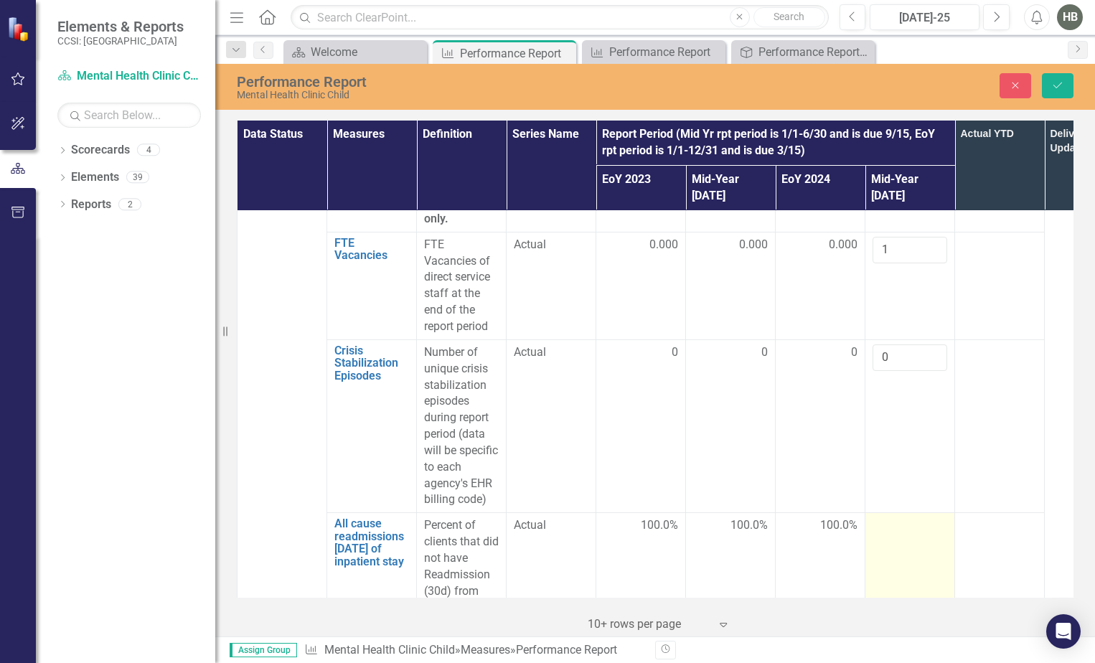
click at [882, 517] on div at bounding box center [909, 525] width 75 height 17
click at [882, 517] on input "number" at bounding box center [909, 530] width 75 height 27
type input "100"
click at [987, 517] on div at bounding box center [999, 525] width 75 height 17
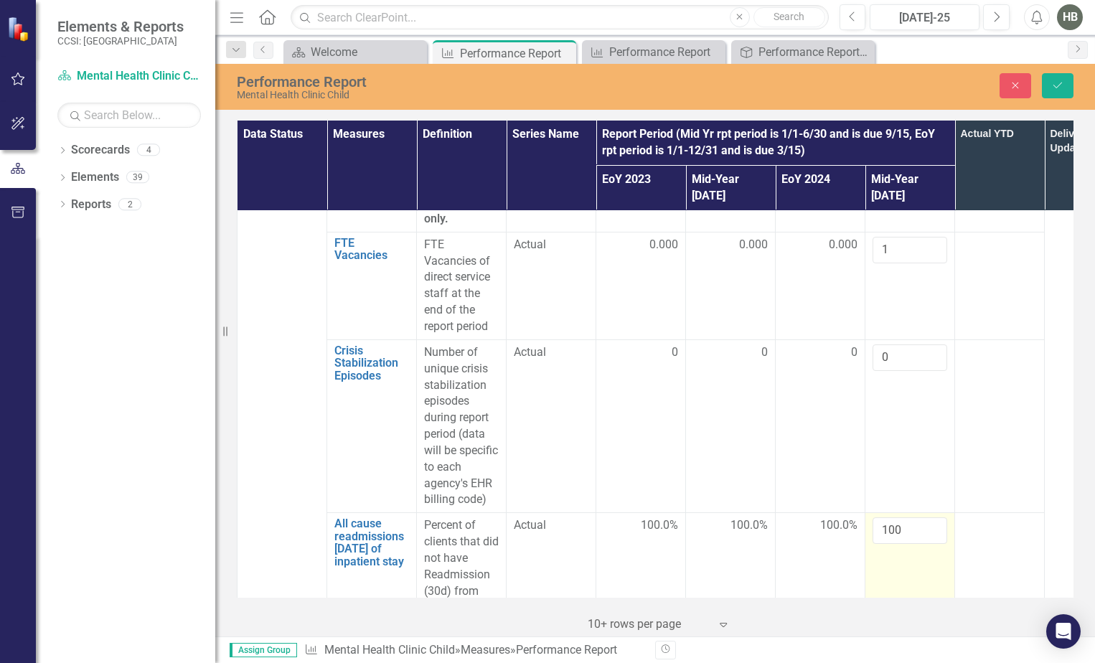
click at [908, 513] on td "100" at bounding box center [910, 583] width 90 height 141
click at [981, 513] on td at bounding box center [1000, 583] width 90 height 141
click at [971, 444] on td at bounding box center [1000, 425] width 90 height 173
click at [941, 517] on input "100" at bounding box center [909, 530] width 75 height 27
click at [981, 517] on div at bounding box center [999, 525] width 75 height 17
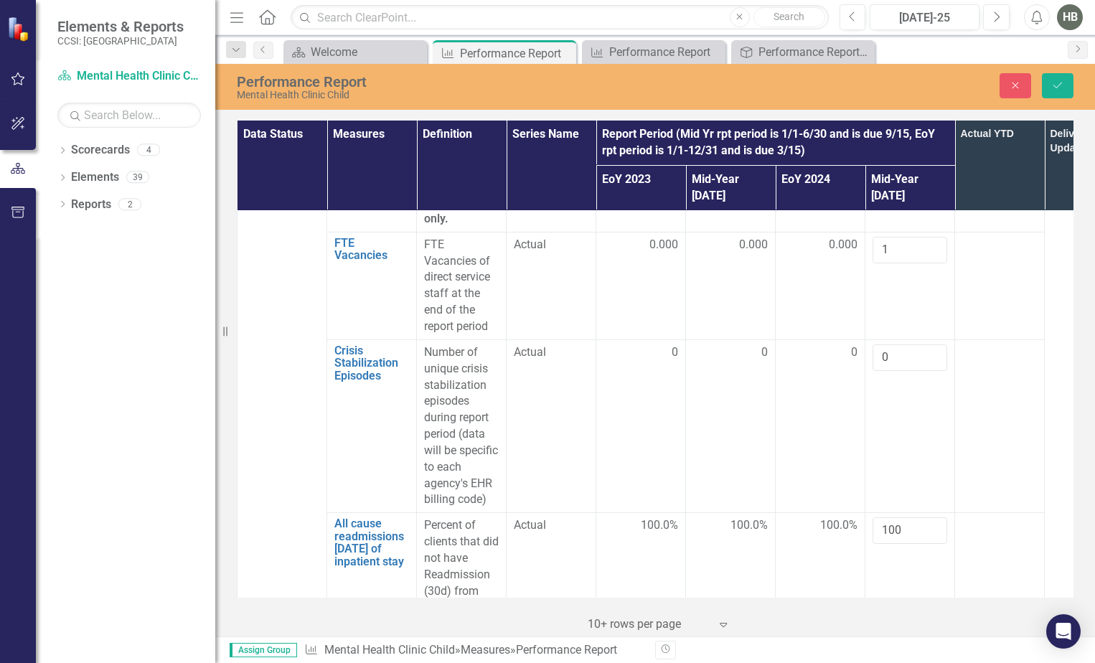
click at [987, 513] on td at bounding box center [1000, 583] width 90 height 141
click at [906, 528] on td "100" at bounding box center [910, 583] width 90 height 141
click at [1054, 83] on icon "Save" at bounding box center [1057, 85] width 13 height 10
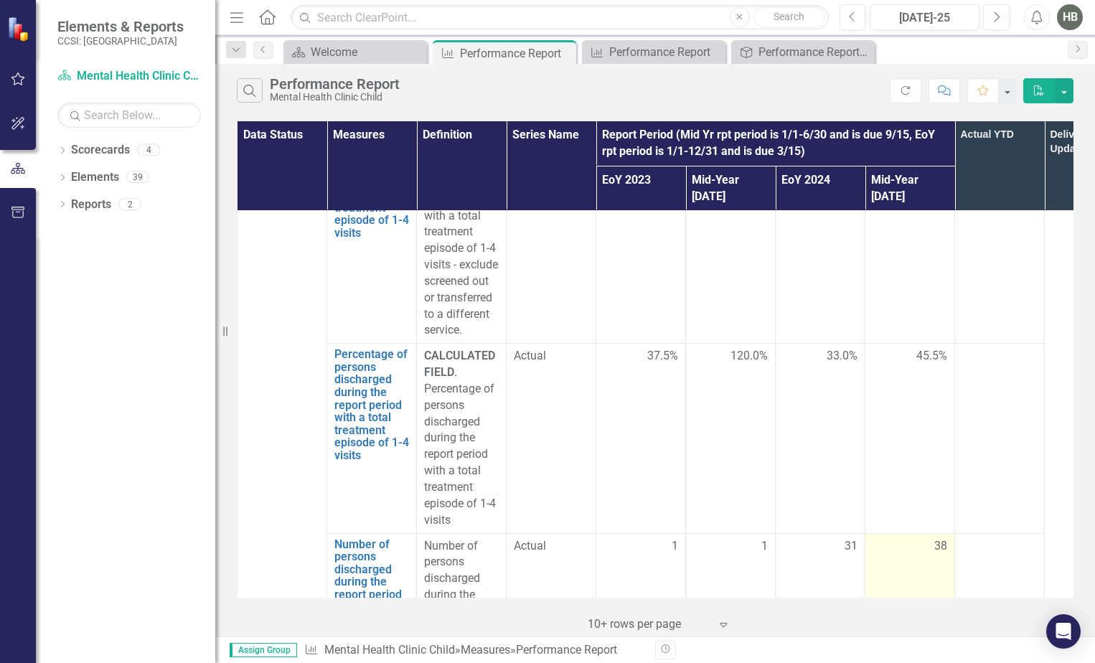
scroll to position [4520, 0]
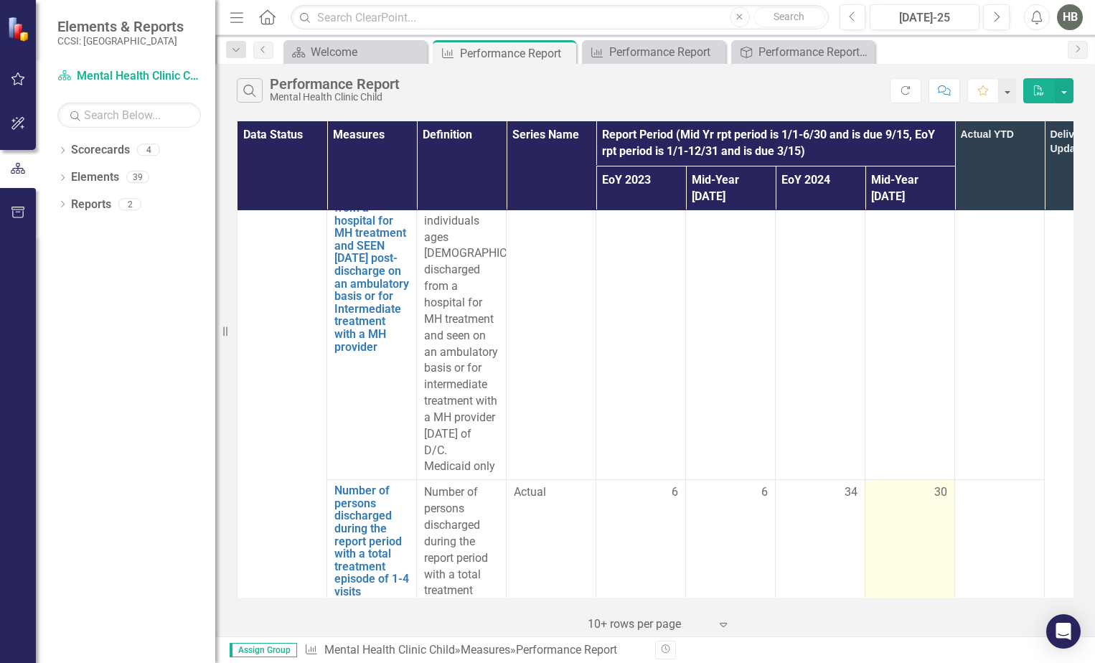
click at [927, 484] on div "30" at bounding box center [909, 492] width 75 height 17
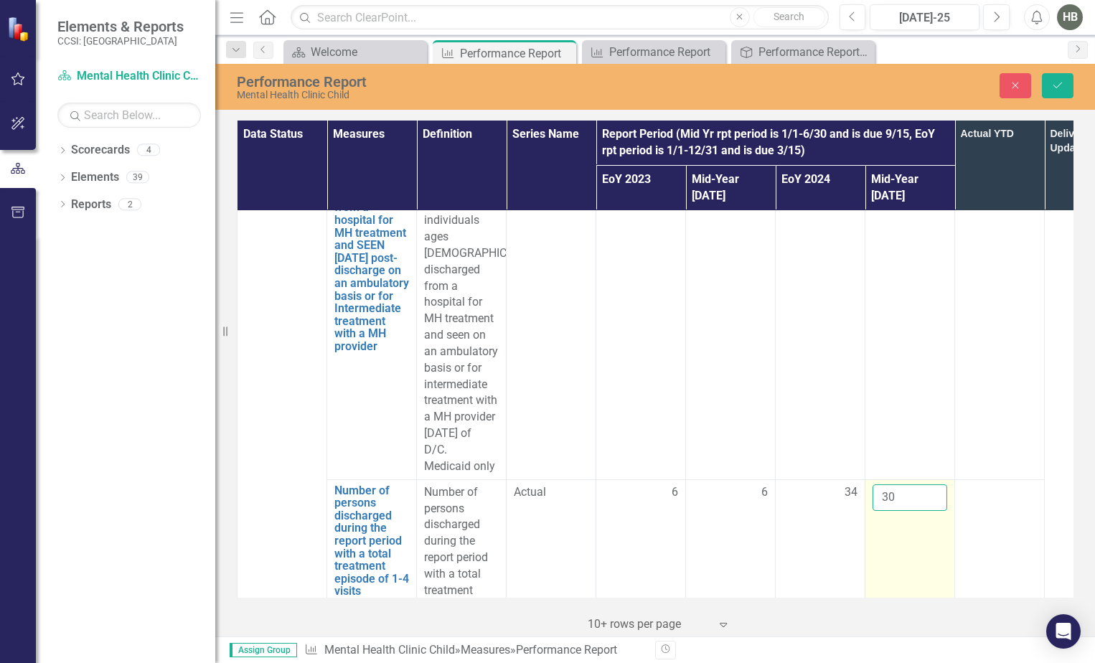
drag, startPoint x: 927, startPoint y: 395, endPoint x: 891, endPoint y: 391, distance: 36.1
click at [891, 484] on input "30" at bounding box center [909, 497] width 75 height 27
drag, startPoint x: 895, startPoint y: 395, endPoint x: 882, endPoint y: 397, distance: 13.9
click at [882, 484] on input "30" at bounding box center [909, 497] width 75 height 27
type input "25"
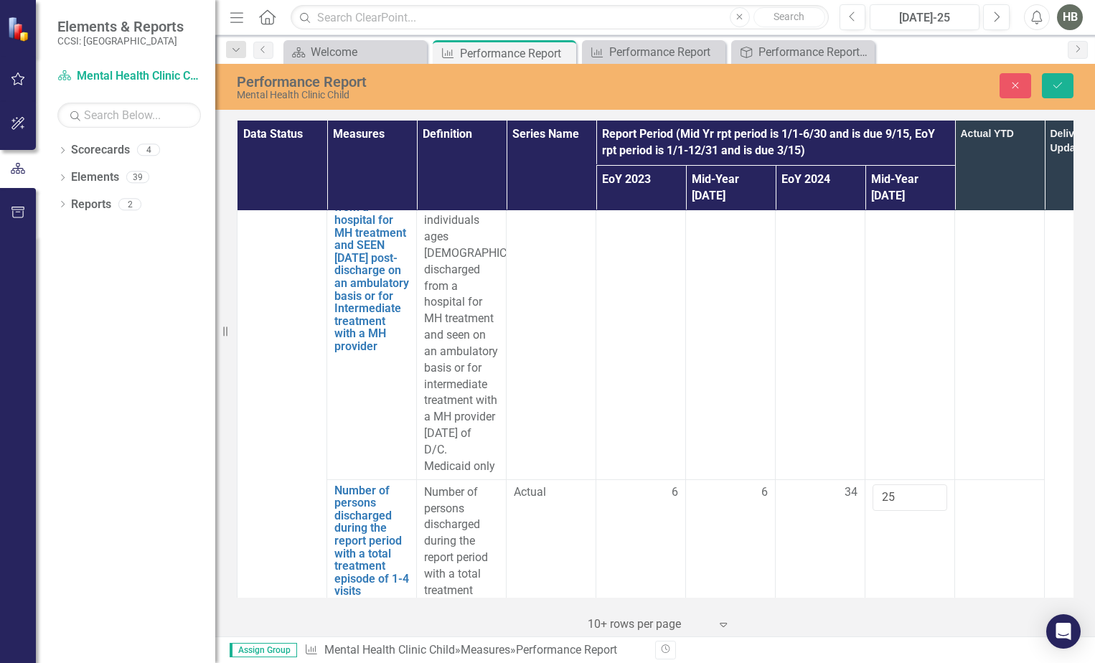
click at [1011, 479] on td at bounding box center [1000, 590] width 90 height 222
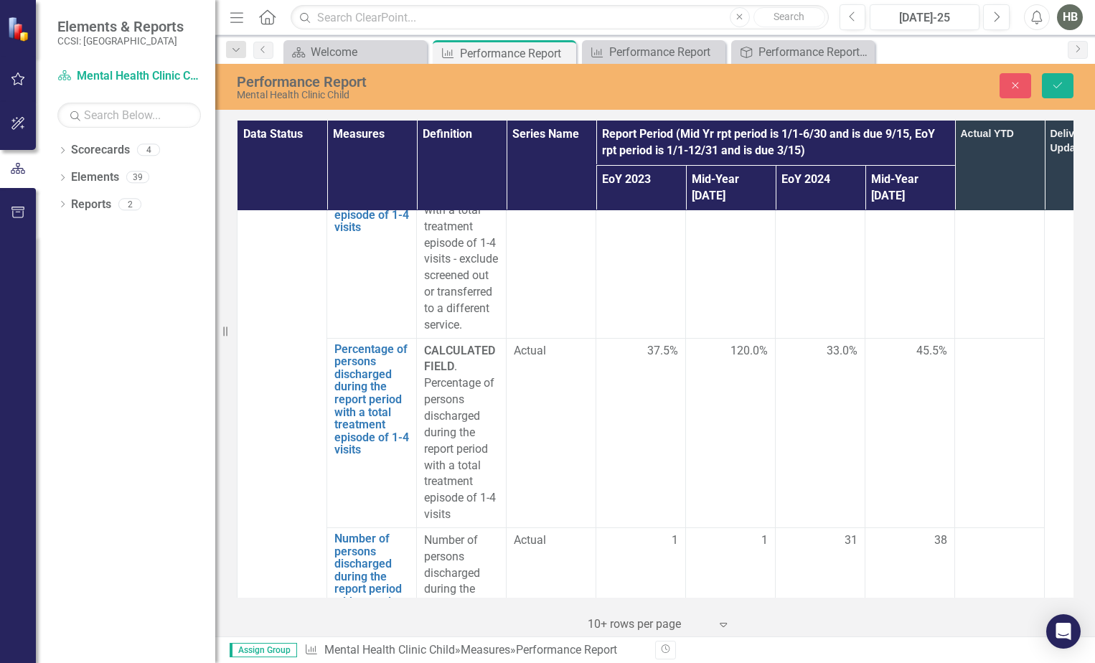
scroll to position [4879, 0]
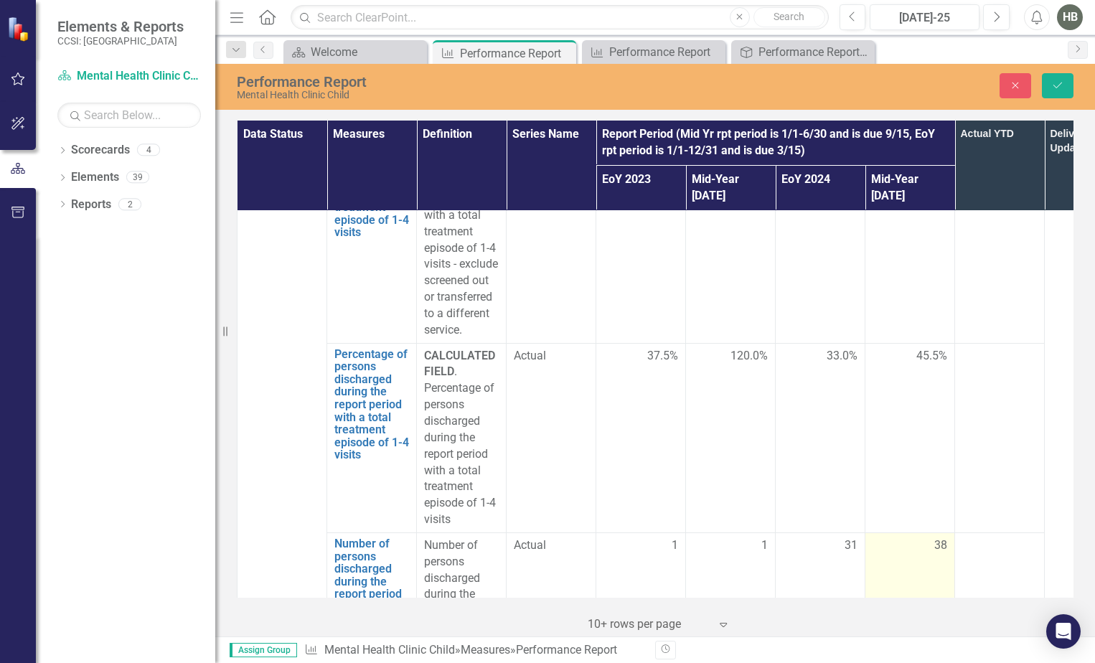
click at [923, 537] on div "38" at bounding box center [909, 545] width 75 height 17
drag, startPoint x: 923, startPoint y: 460, endPoint x: 933, endPoint y: 471, distance: 15.7
click at [933, 537] on input "37" at bounding box center [909, 550] width 75 height 27
click at [933, 537] on input "36" at bounding box center [909, 550] width 75 height 27
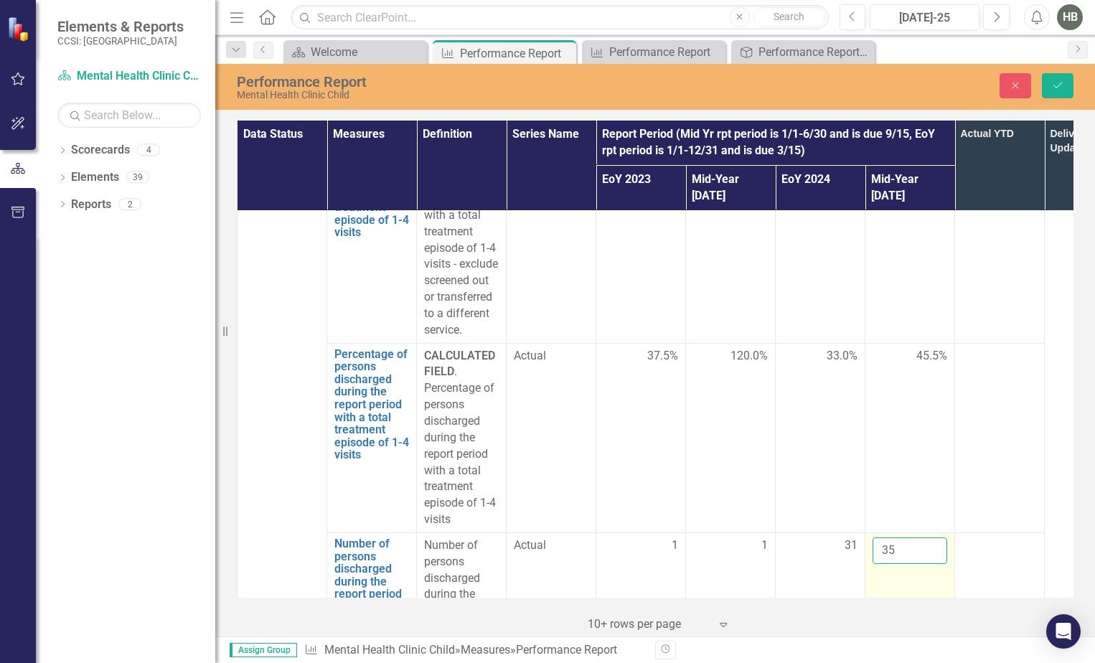
click at [933, 537] on input "35" at bounding box center [909, 550] width 75 height 27
click at [933, 537] on input "34" at bounding box center [909, 550] width 75 height 27
type input "33"
click at [933, 537] on input "33" at bounding box center [909, 550] width 75 height 27
click at [1058, 89] on icon "Save" at bounding box center [1057, 85] width 13 height 10
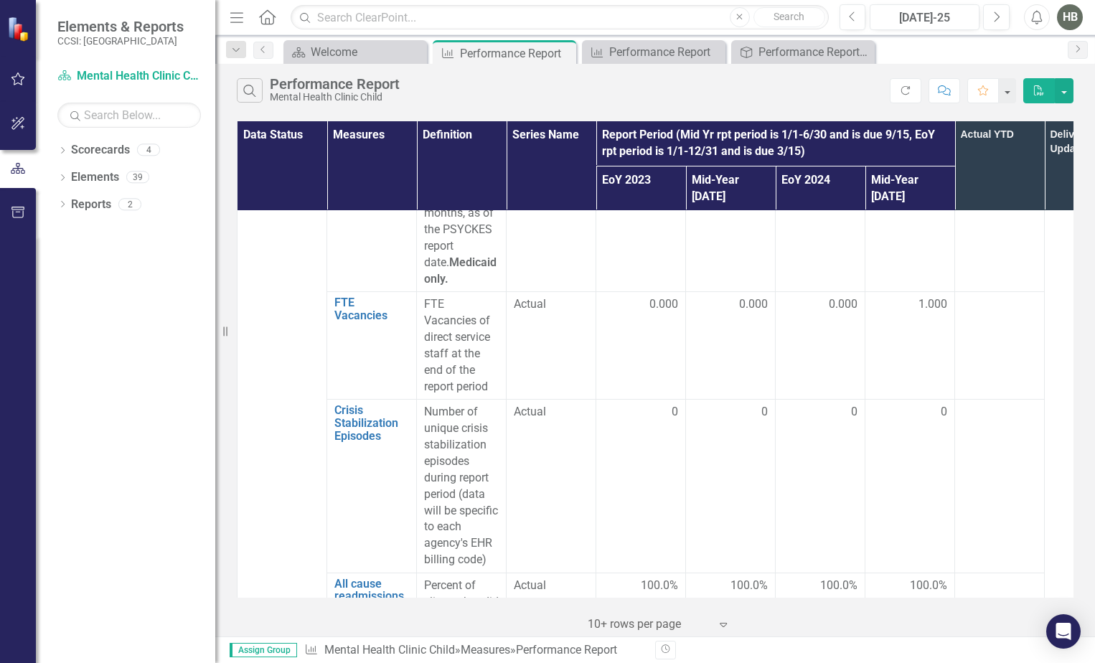
scroll to position [7912, 0]
